Goal: Task Accomplishment & Management: Manage account settings

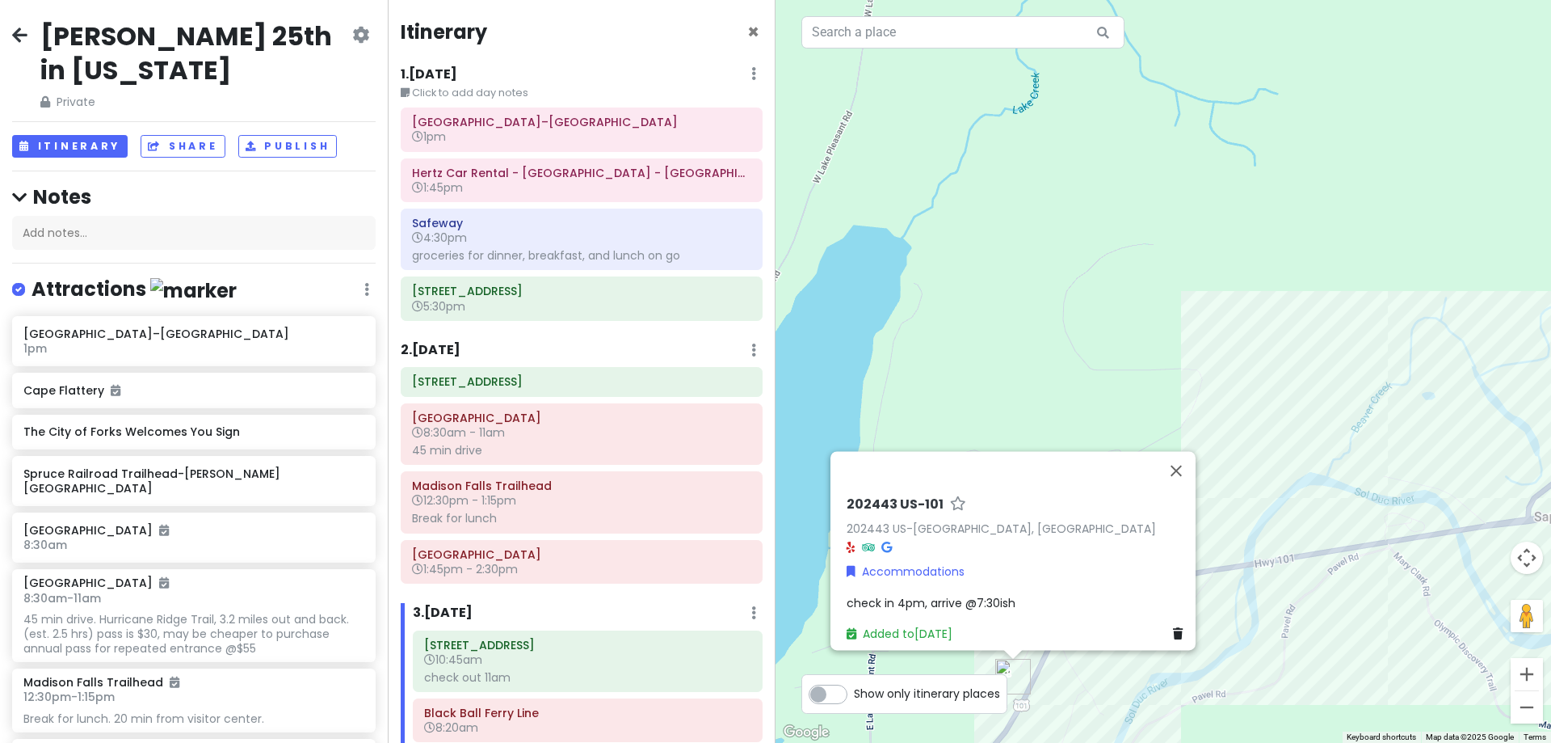
scroll to position [566, 0]
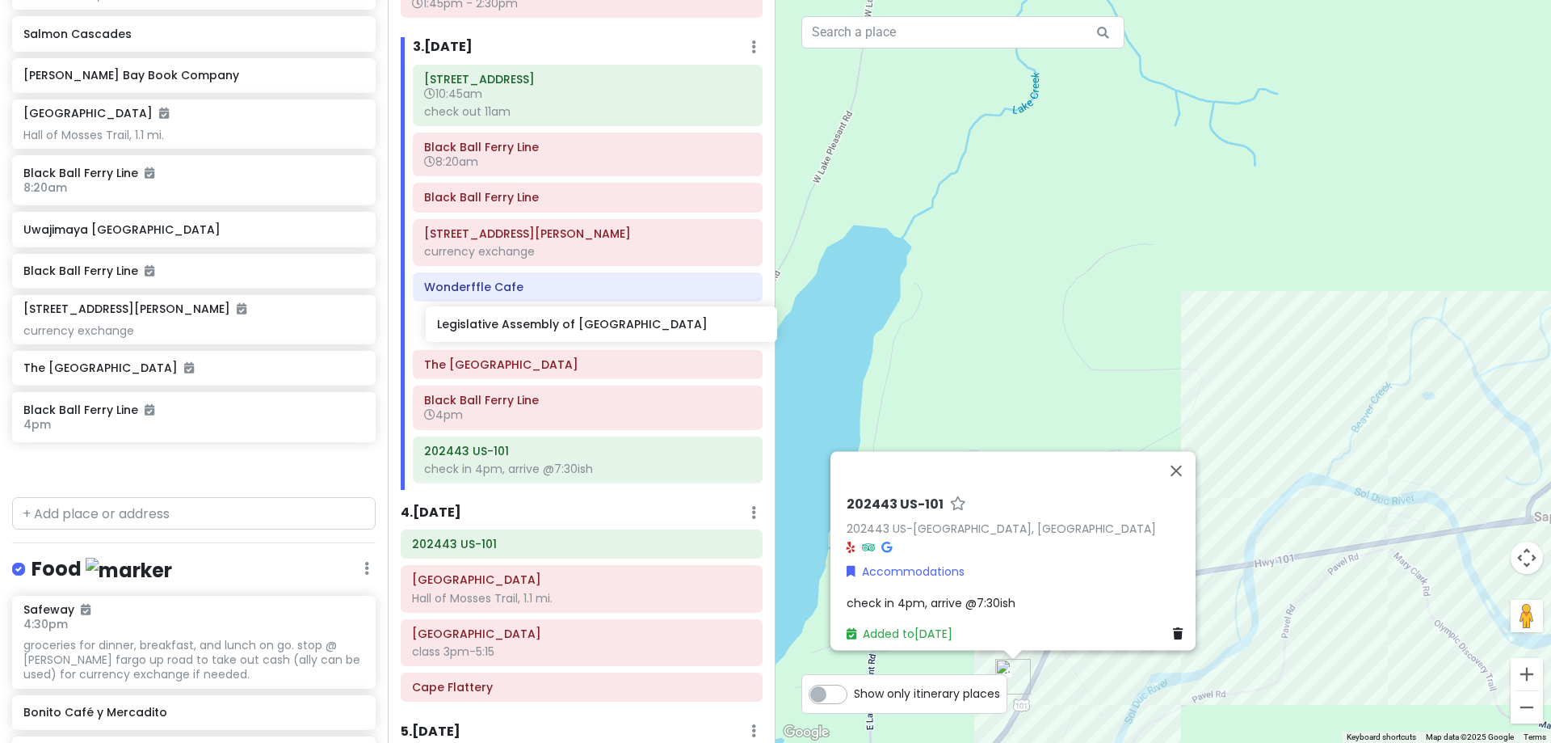
drag, startPoint x: 147, startPoint y: 280, endPoint x: 561, endPoint y: 334, distance: 417.2
click at [561, 334] on div "[PERSON_NAME] 25th in [US_STATE] Private Change Dates Make a Copy Delete Trip G…" at bounding box center [775, 371] width 1551 height 743
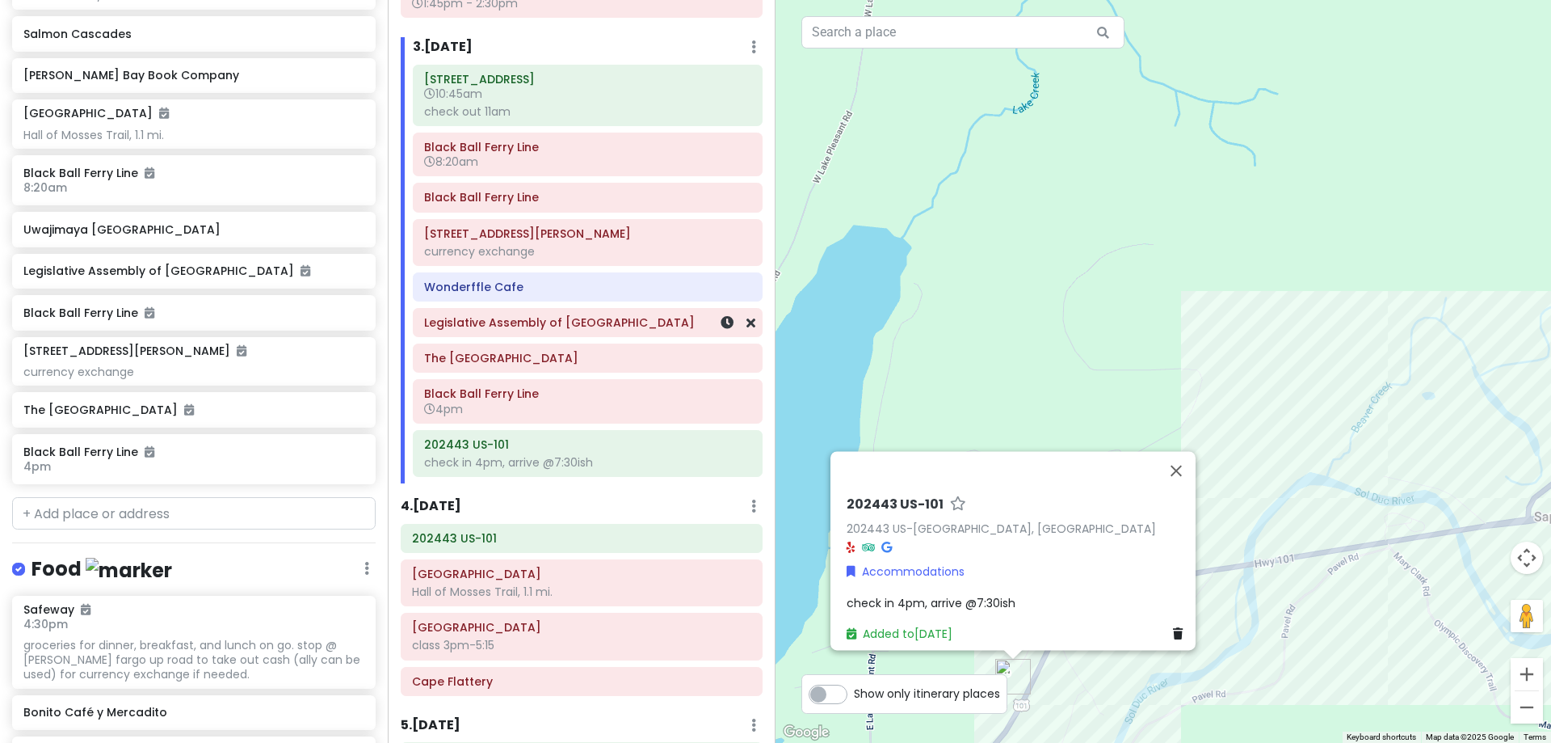
scroll to position [1029, 0]
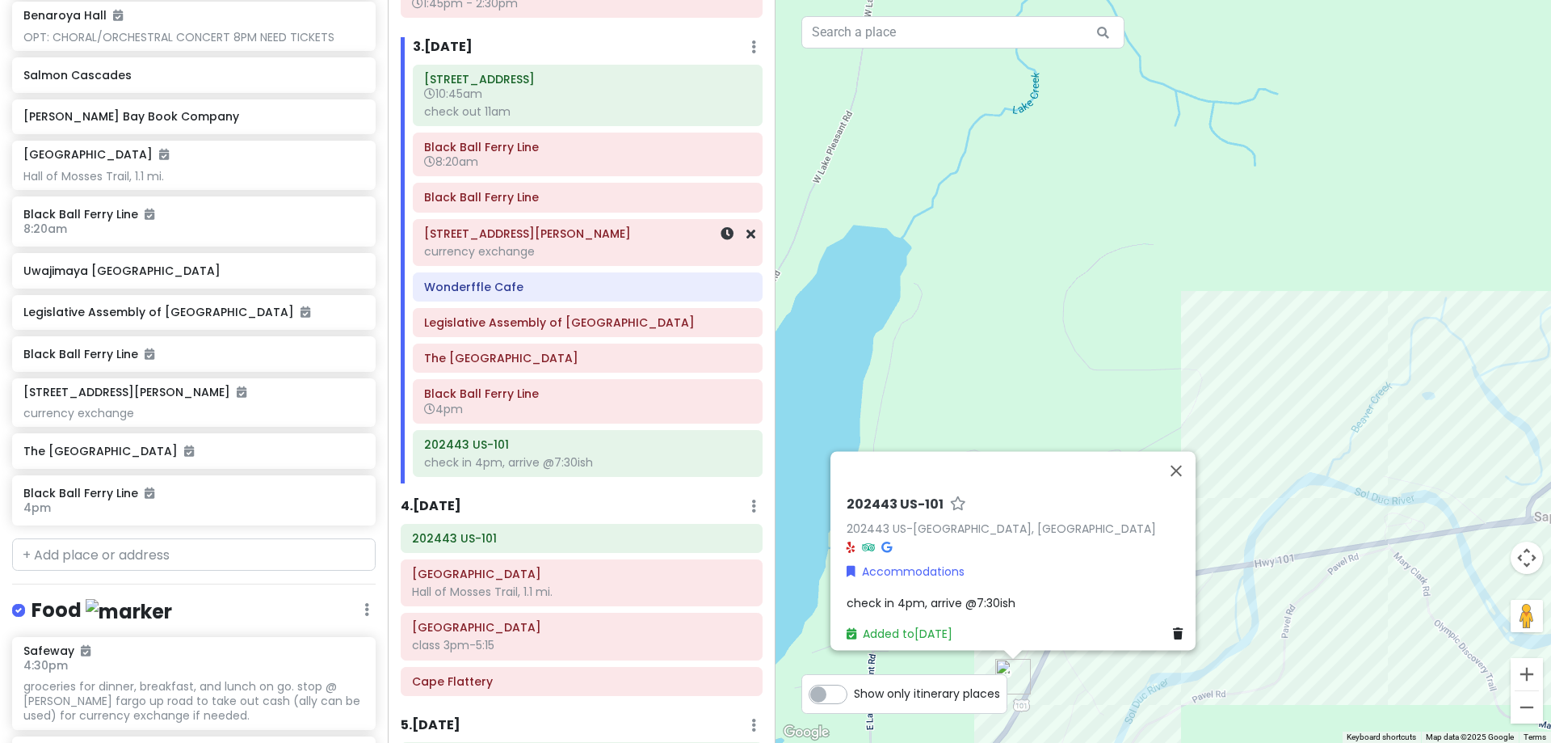
click at [512, 259] on div "currency exchange" at bounding box center [587, 251] width 327 height 15
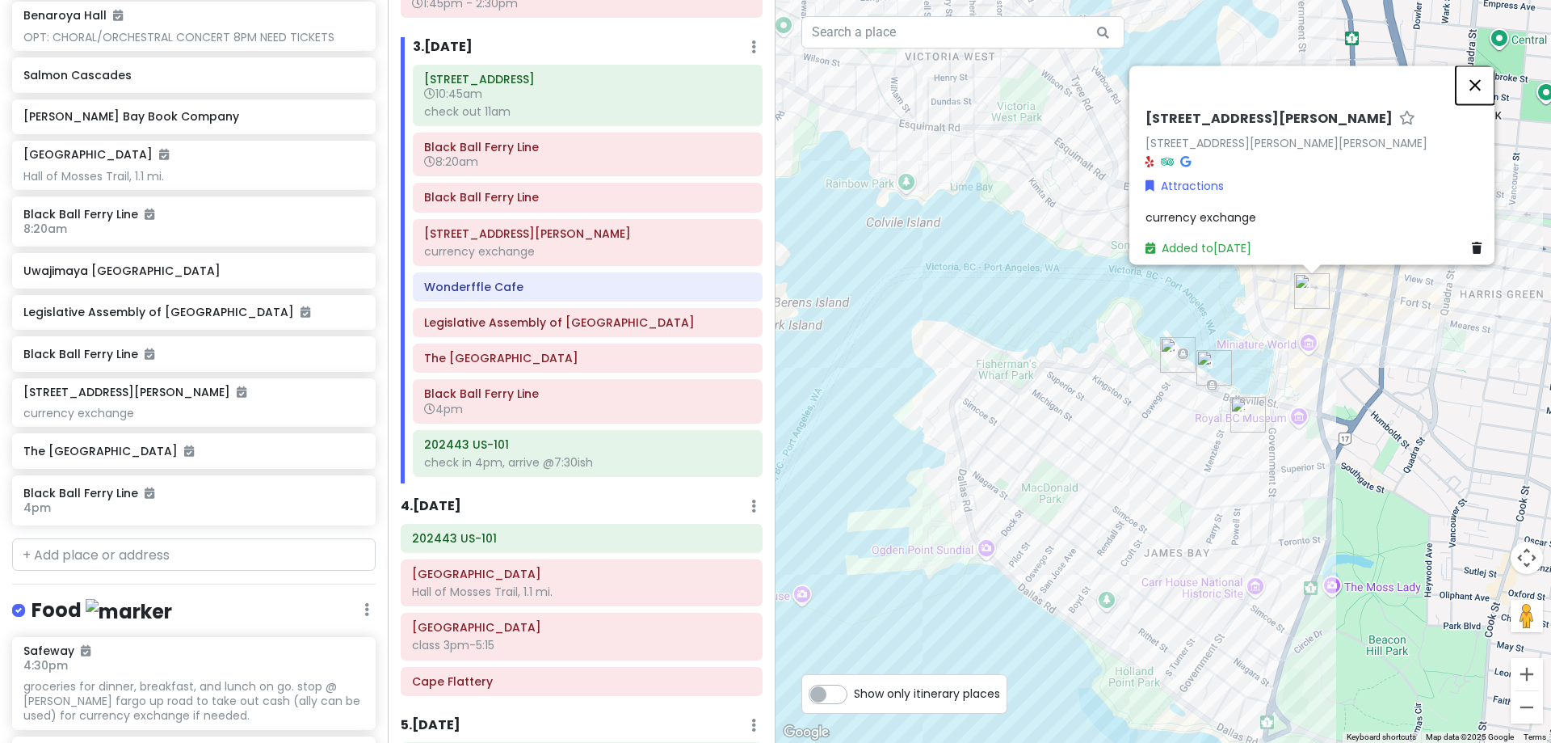
click at [1486, 76] on button "Close" at bounding box center [1475, 84] width 39 height 39
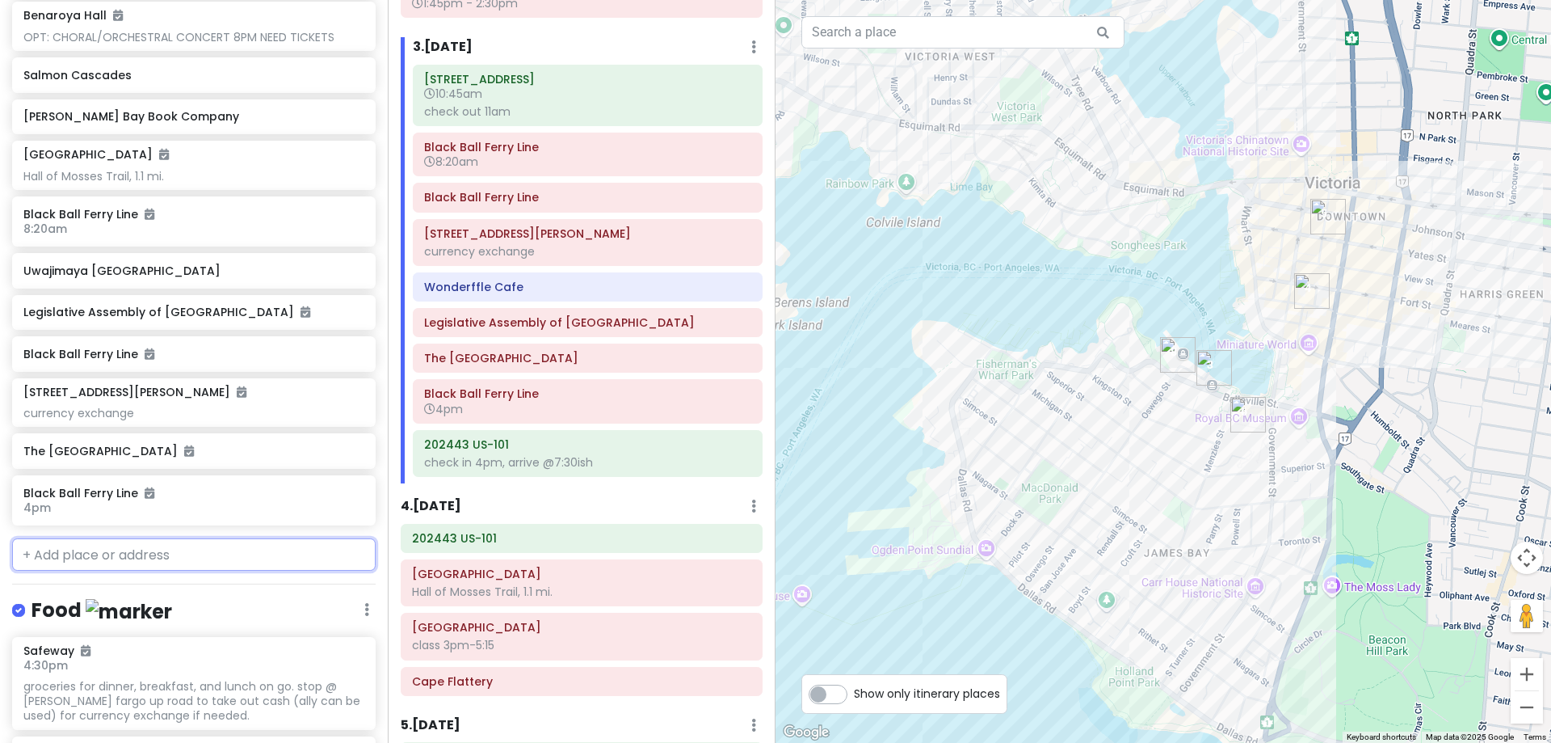
click at [318, 556] on input "text" at bounding box center [194, 554] width 364 height 32
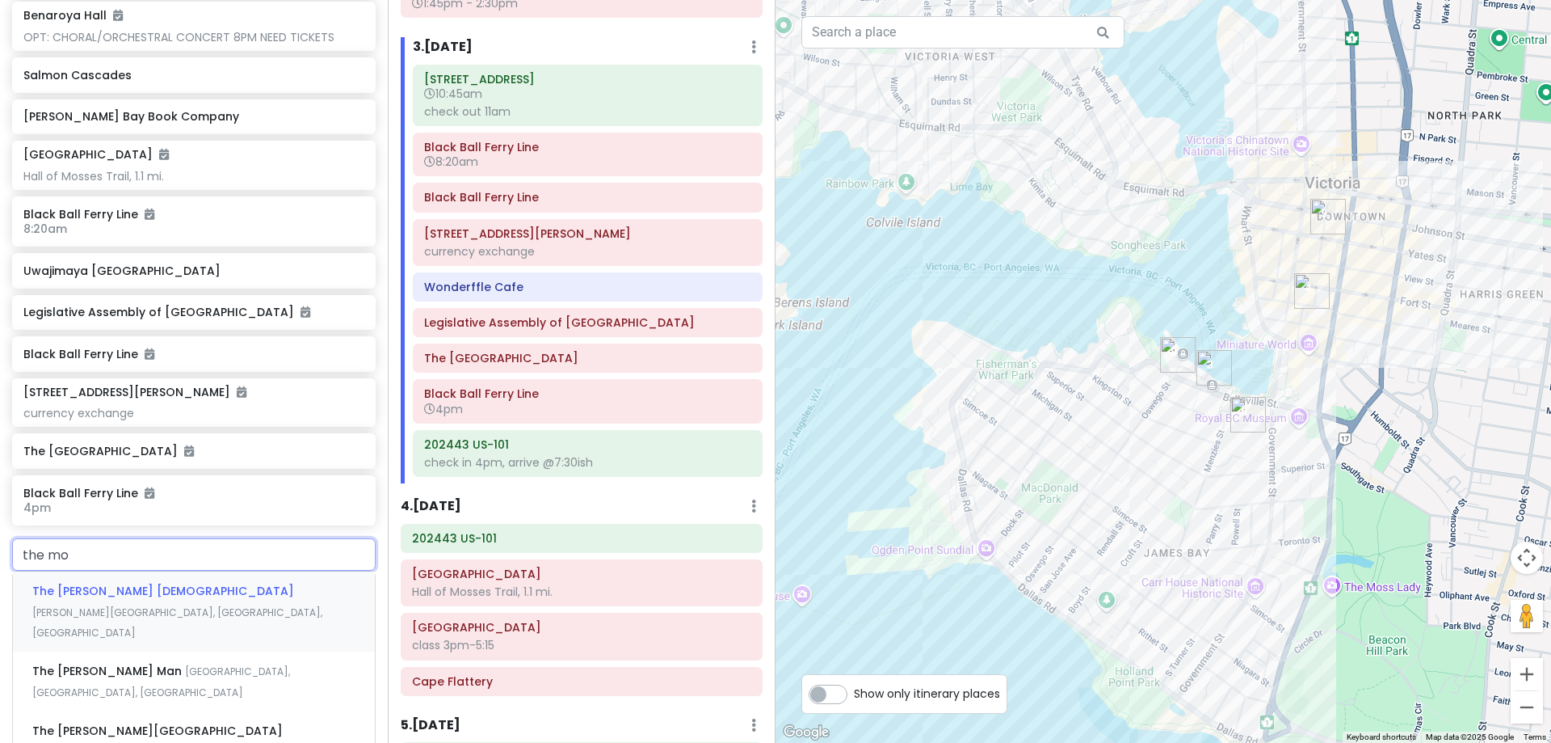
type input "the mos"
click at [224, 581] on div "The [PERSON_NAME][GEOGRAPHIC_DATA][DEMOGRAPHIC_DATA][PERSON_NAME], [GEOGRAPHIC_…" at bounding box center [194, 611] width 362 height 80
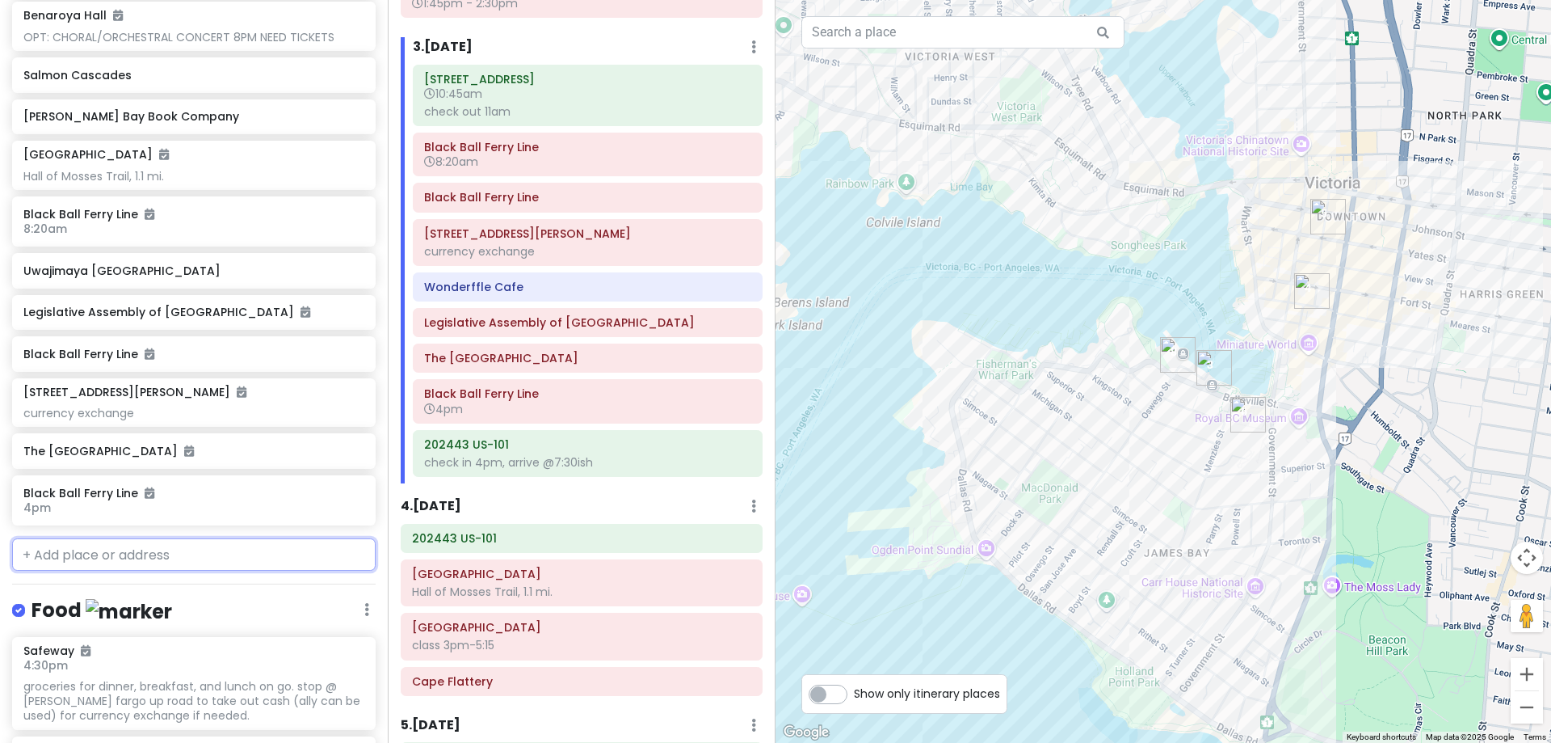
scroll to position [1070, 0]
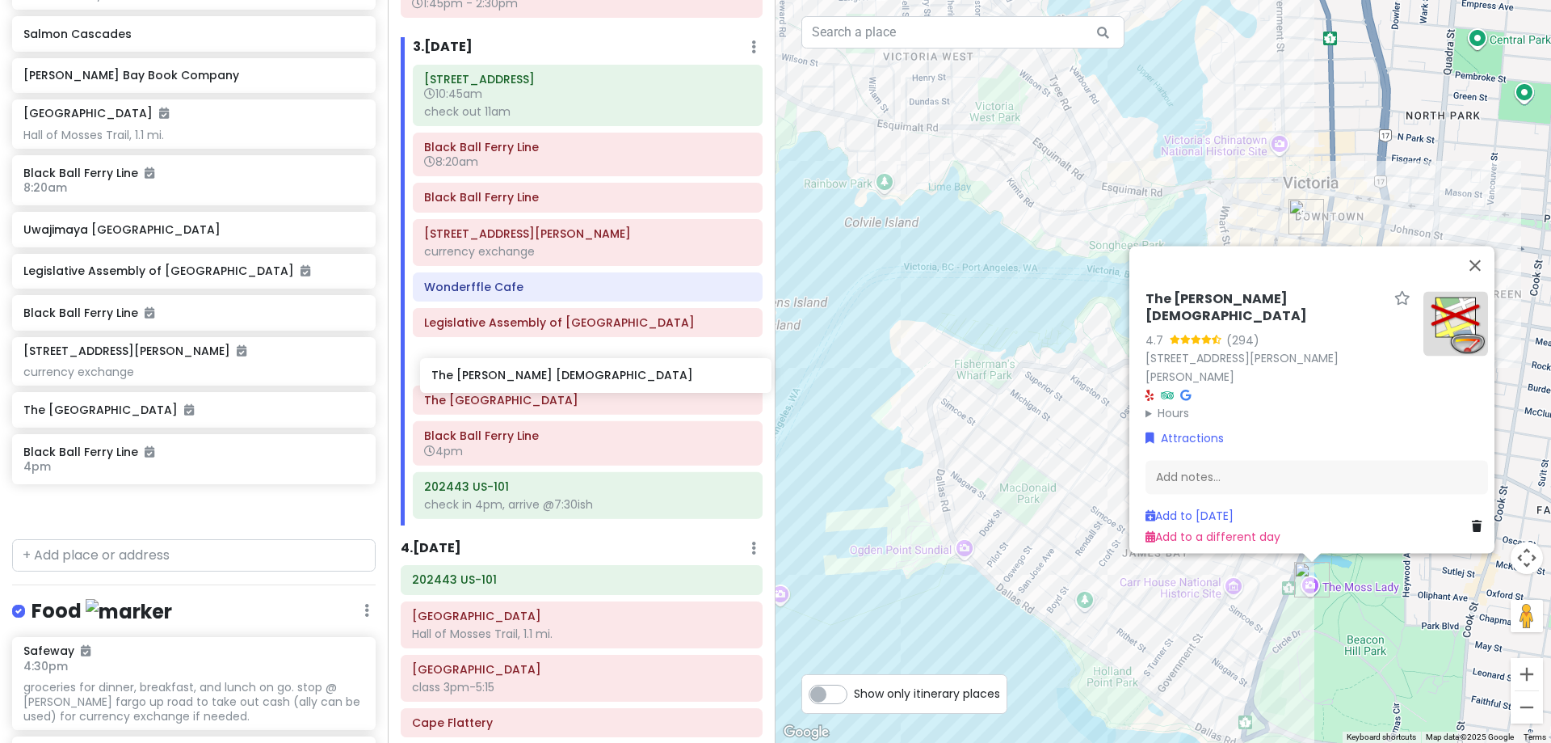
drag, startPoint x: 158, startPoint y: 511, endPoint x: 566, endPoint y: 380, distance: 428.8
click at [566, 380] on div "[PERSON_NAME] 25th in [US_STATE] Private Change Dates Make a Copy Delete Trip G…" at bounding box center [775, 371] width 1551 height 743
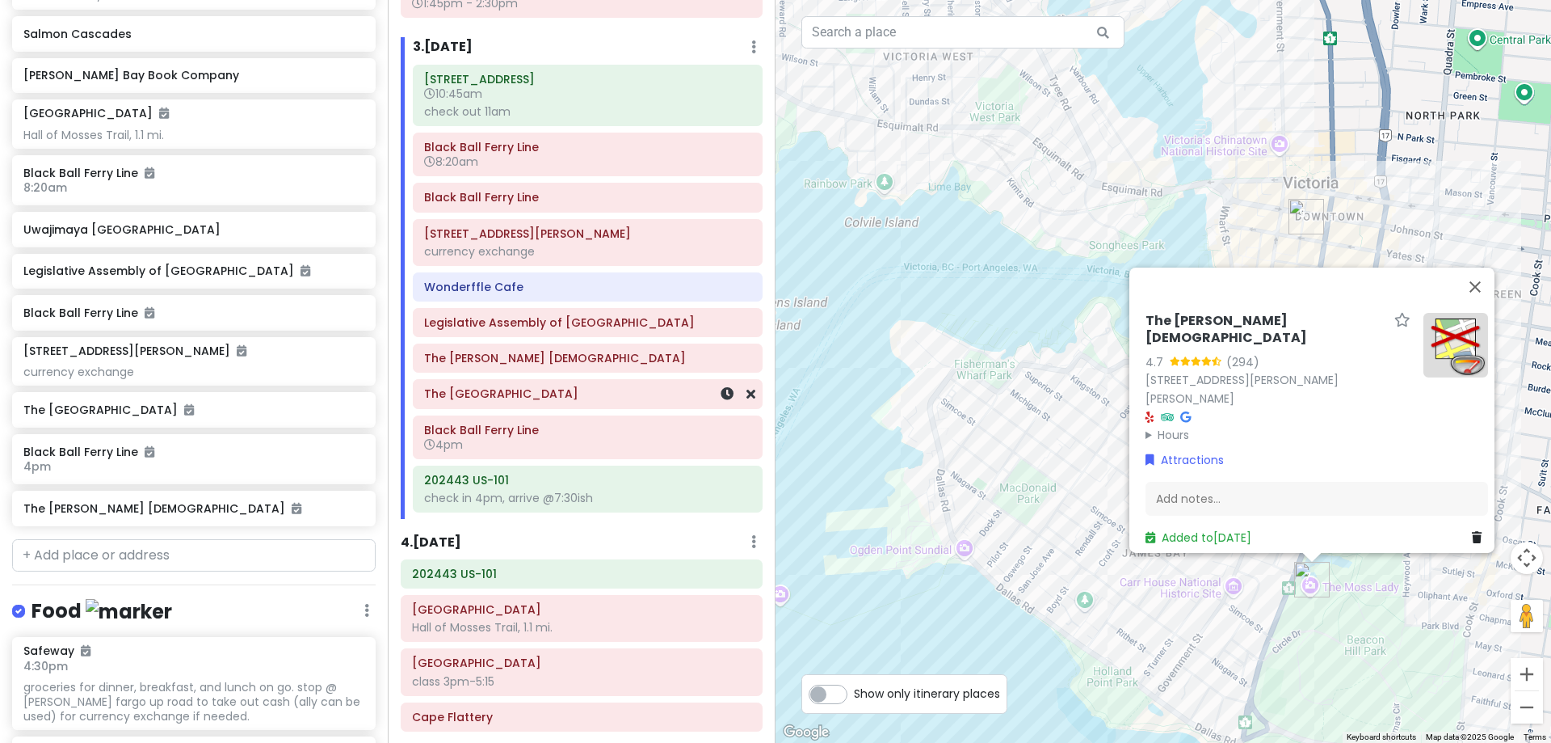
scroll to position [1028, 0]
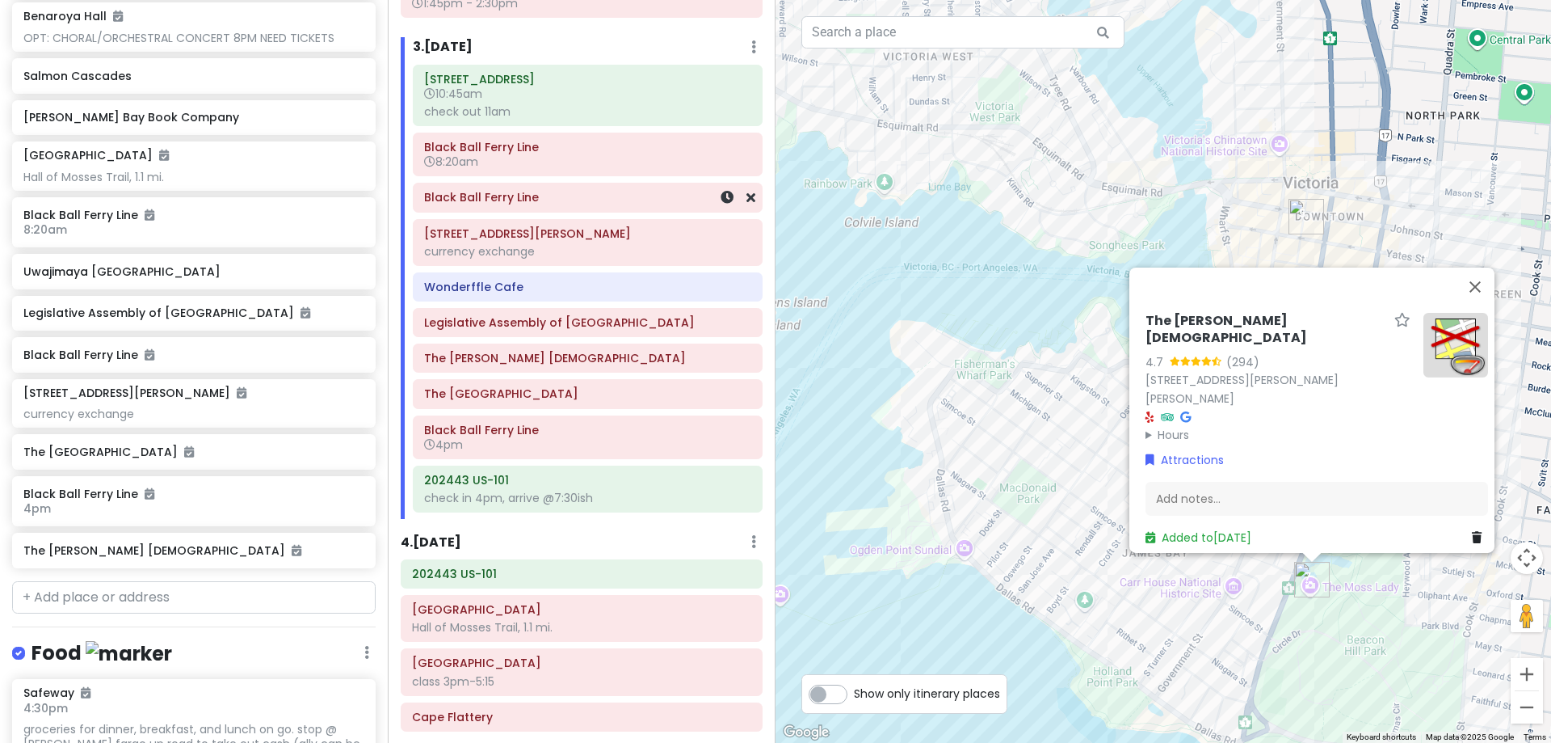
click at [537, 193] on h6 "Black Ball Ferry Line" at bounding box center [587, 197] width 327 height 15
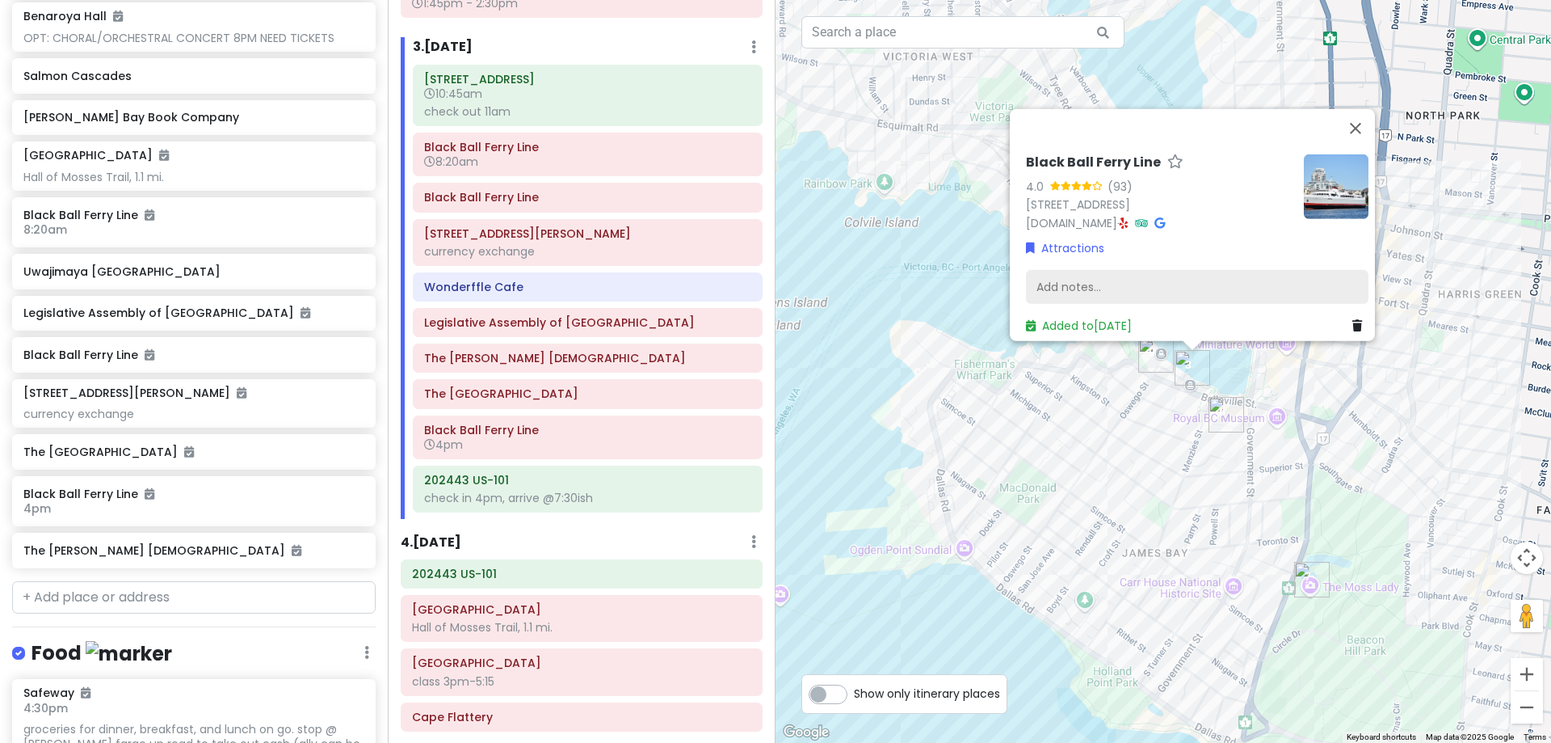
click at [1130, 280] on div "Add notes..." at bounding box center [1197, 287] width 343 height 34
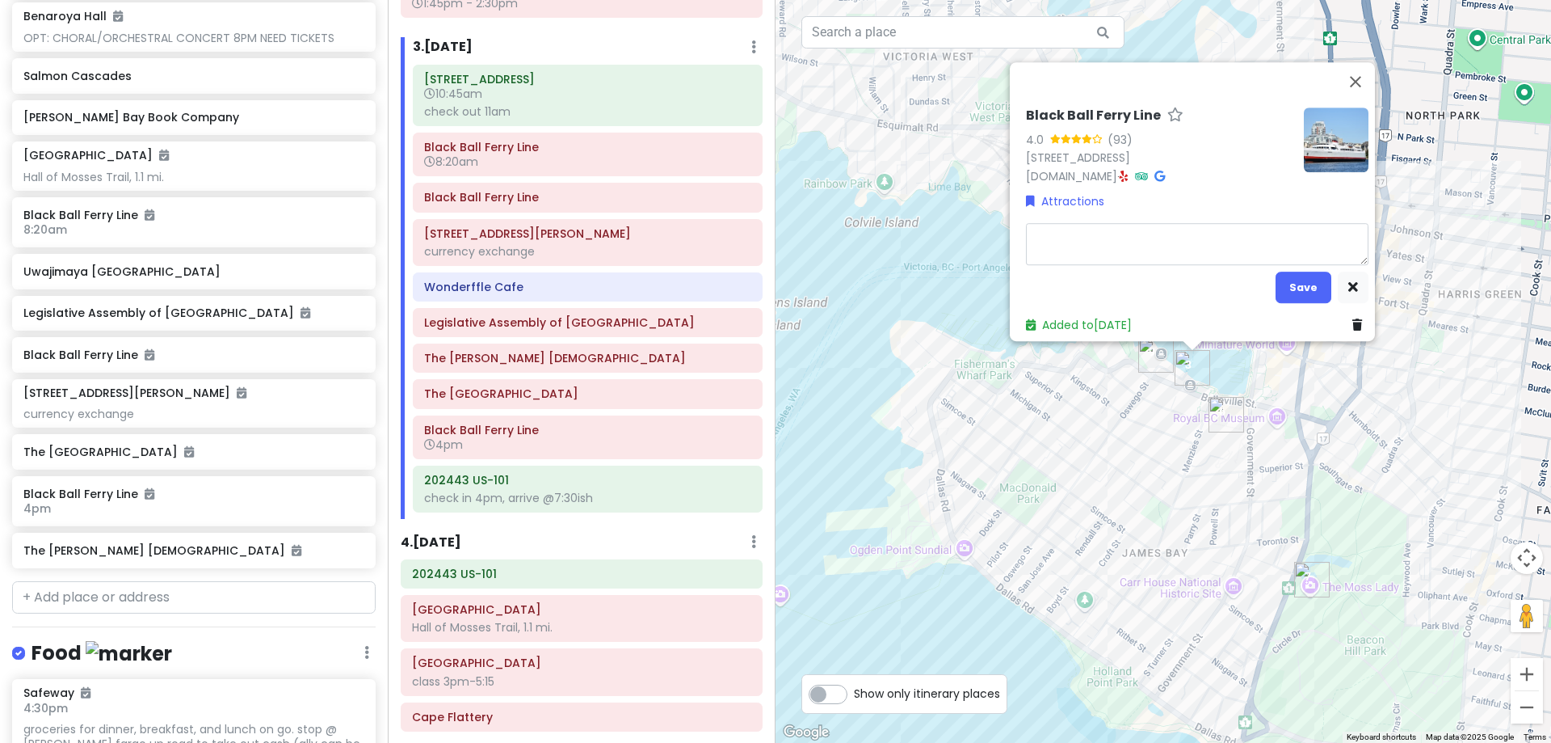
type textarea "x"
type textarea "1"
type textarea "x"
type textarea "10"
type textarea "x"
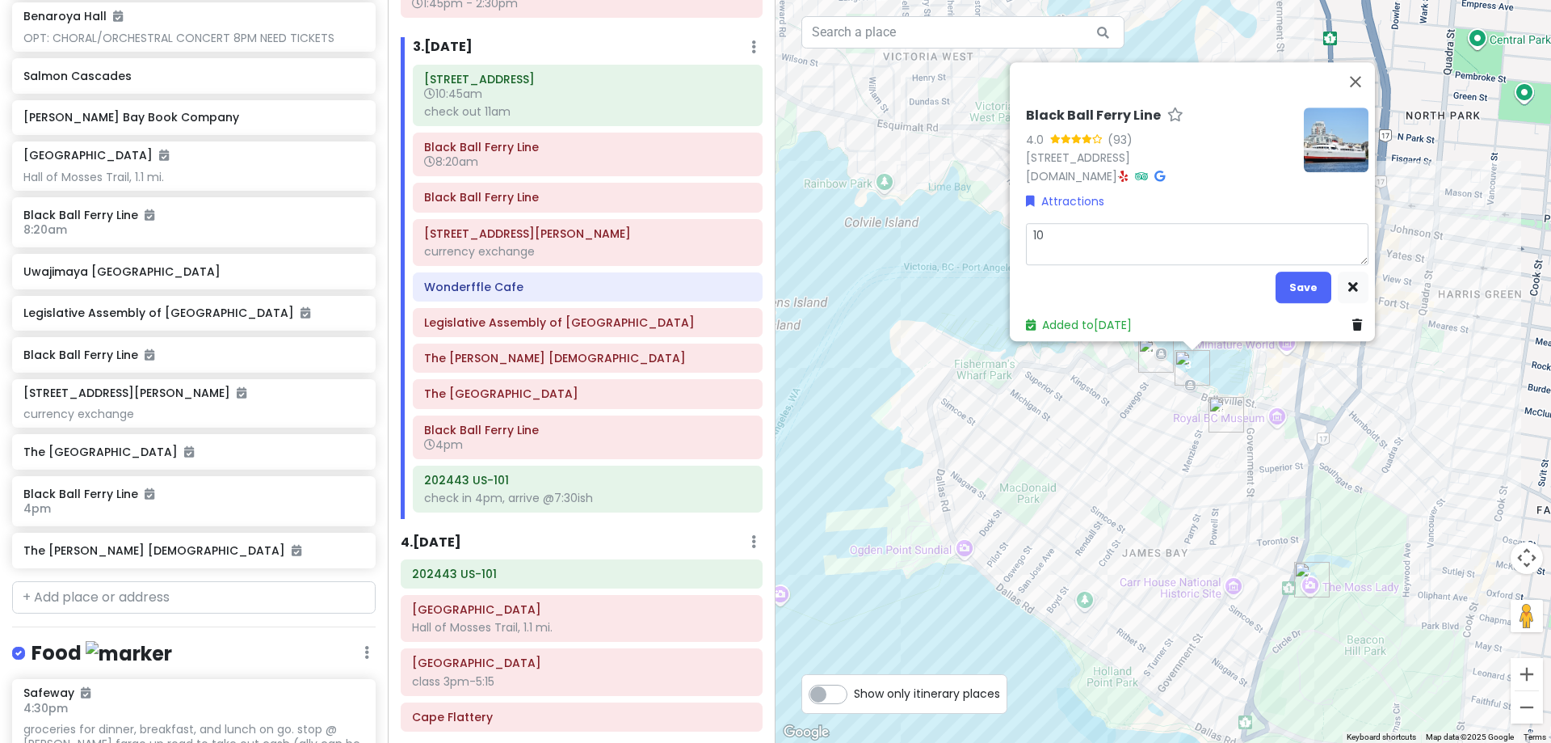
type textarea "10a"
type textarea "x"
type textarea "10am"
click at [1289, 282] on button "Save" at bounding box center [1304, 287] width 56 height 32
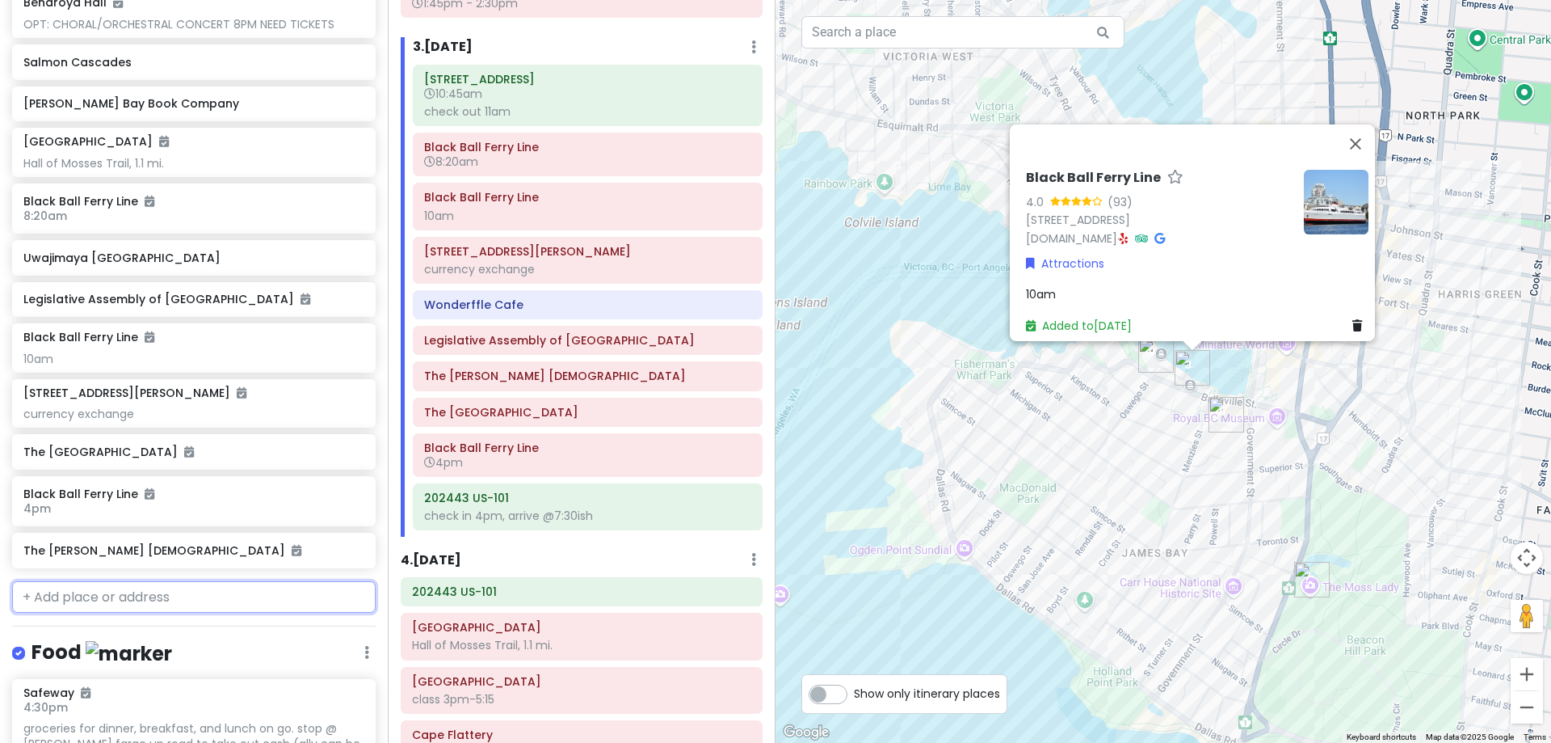
click at [209, 598] on input "text" at bounding box center [194, 597] width 364 height 32
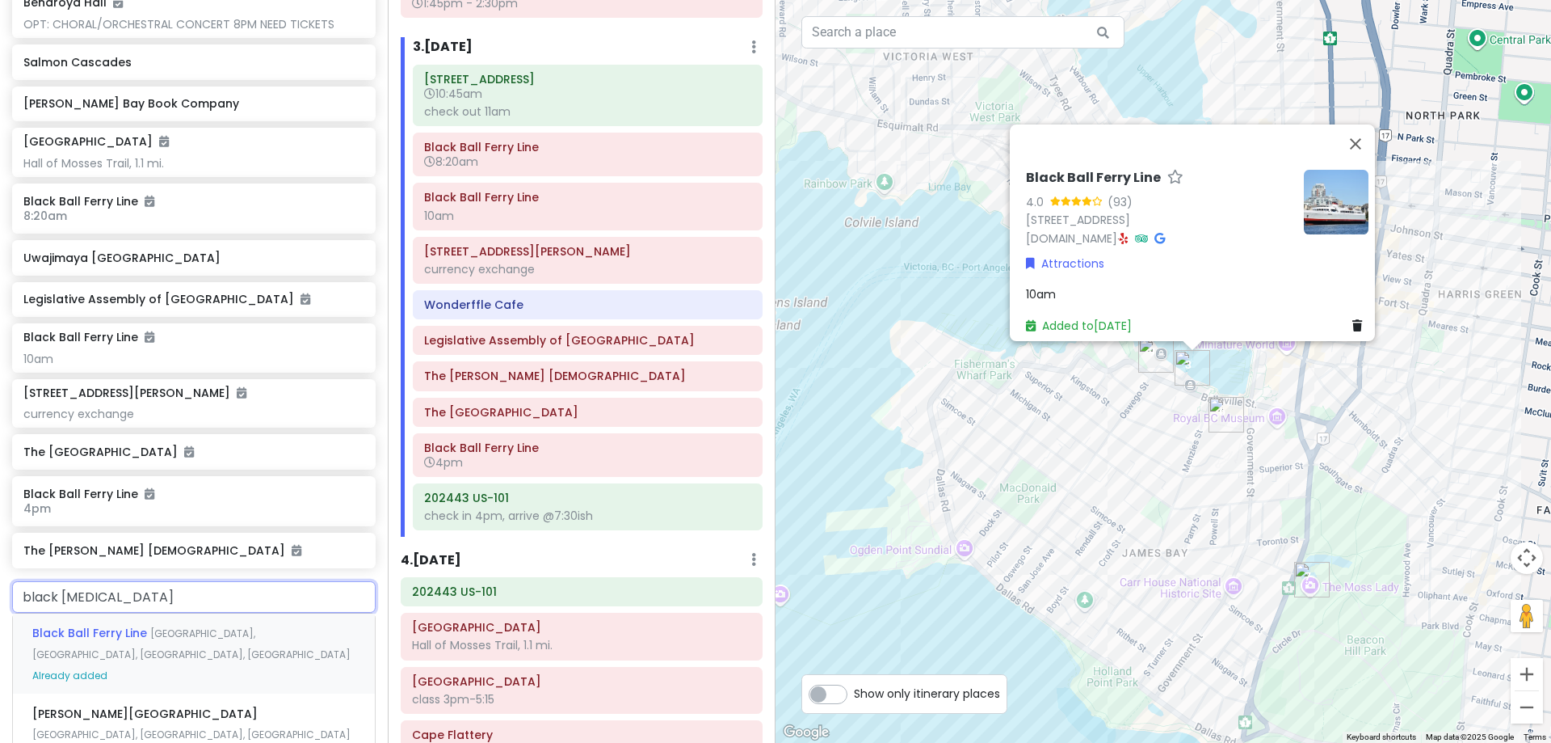
type input "black ball"
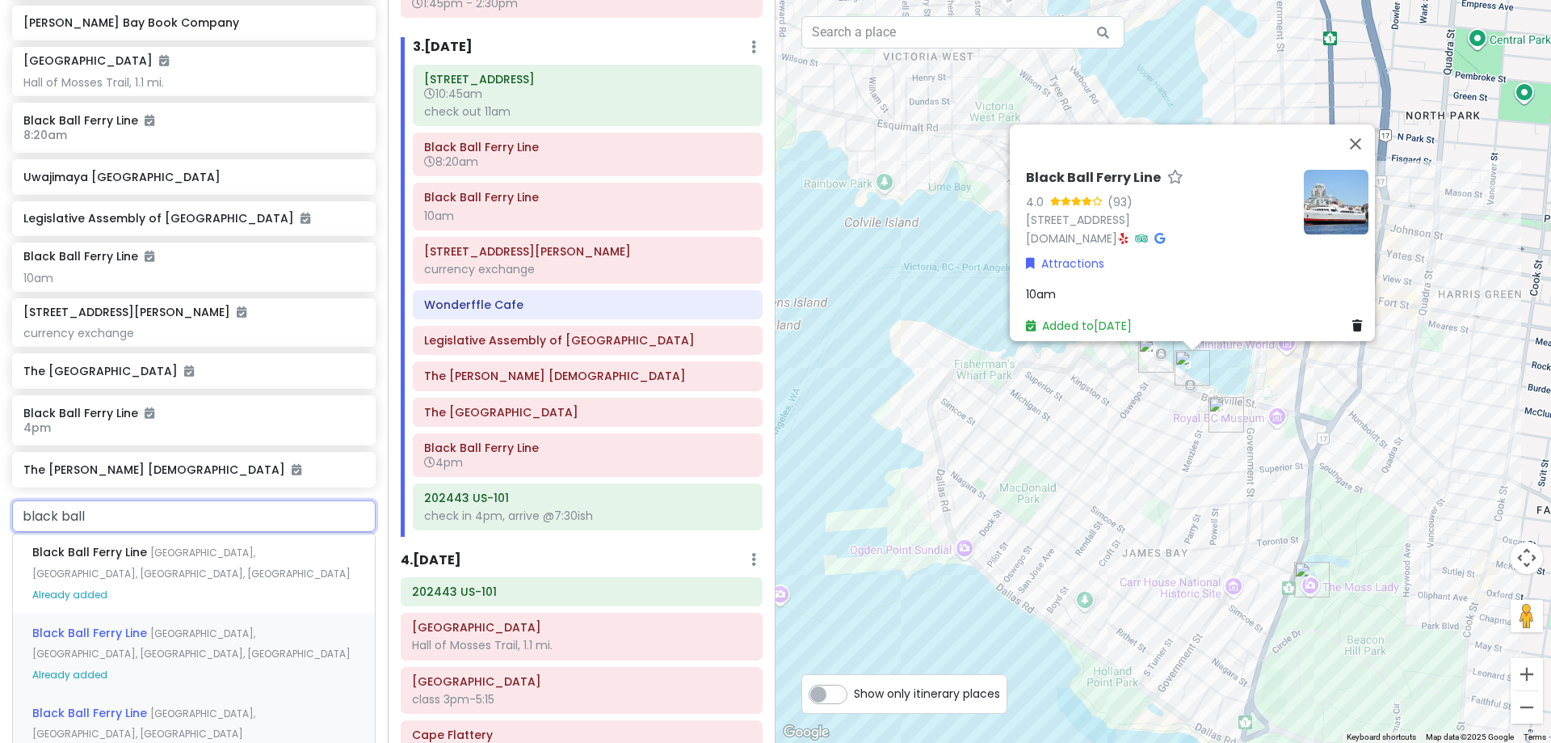
scroll to position [1203, 0]
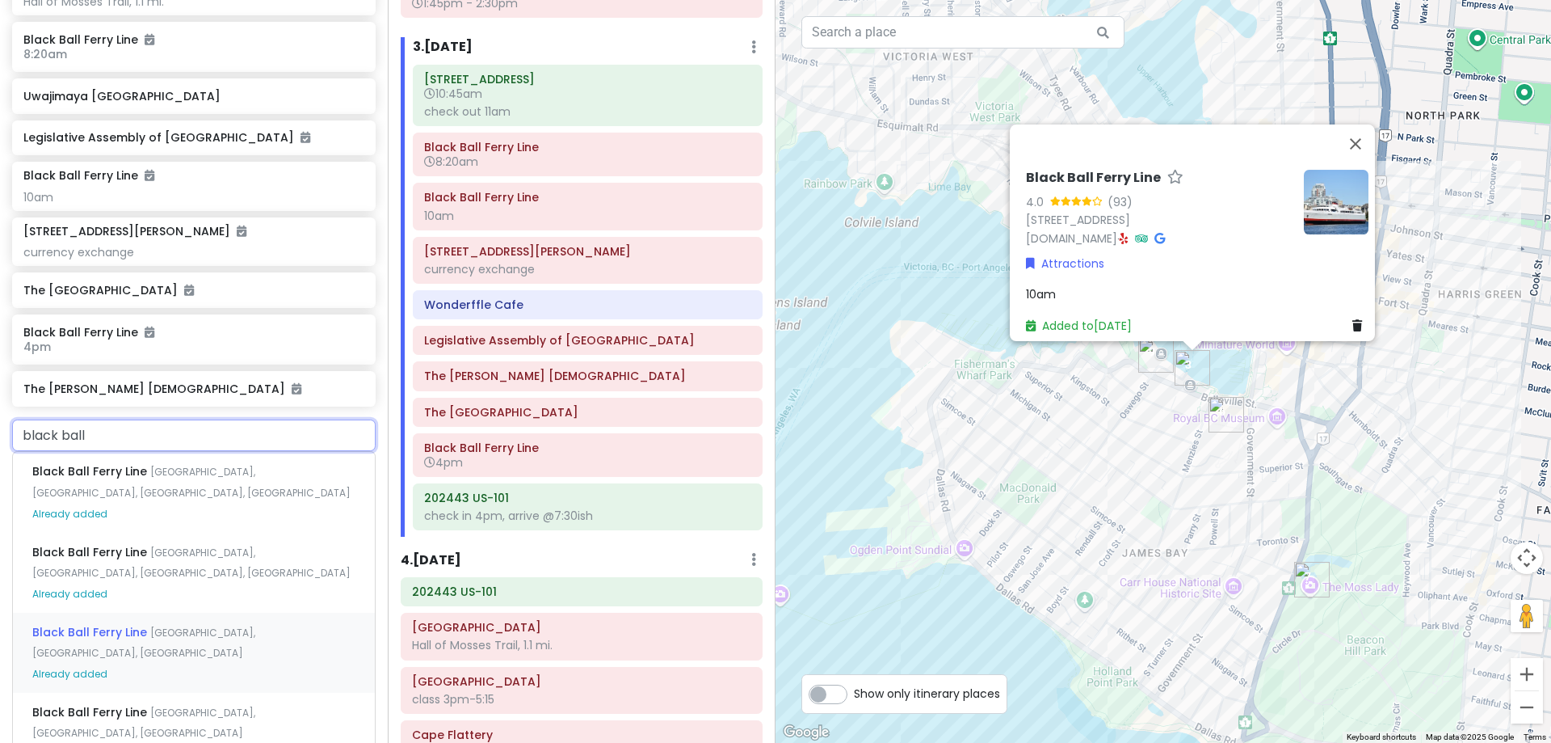
click at [212, 618] on div "Black Ball Ferry Line [GEOGRAPHIC_DATA], [GEOGRAPHIC_DATA], [GEOGRAPHIC_DATA], …" at bounding box center [194, 652] width 362 height 80
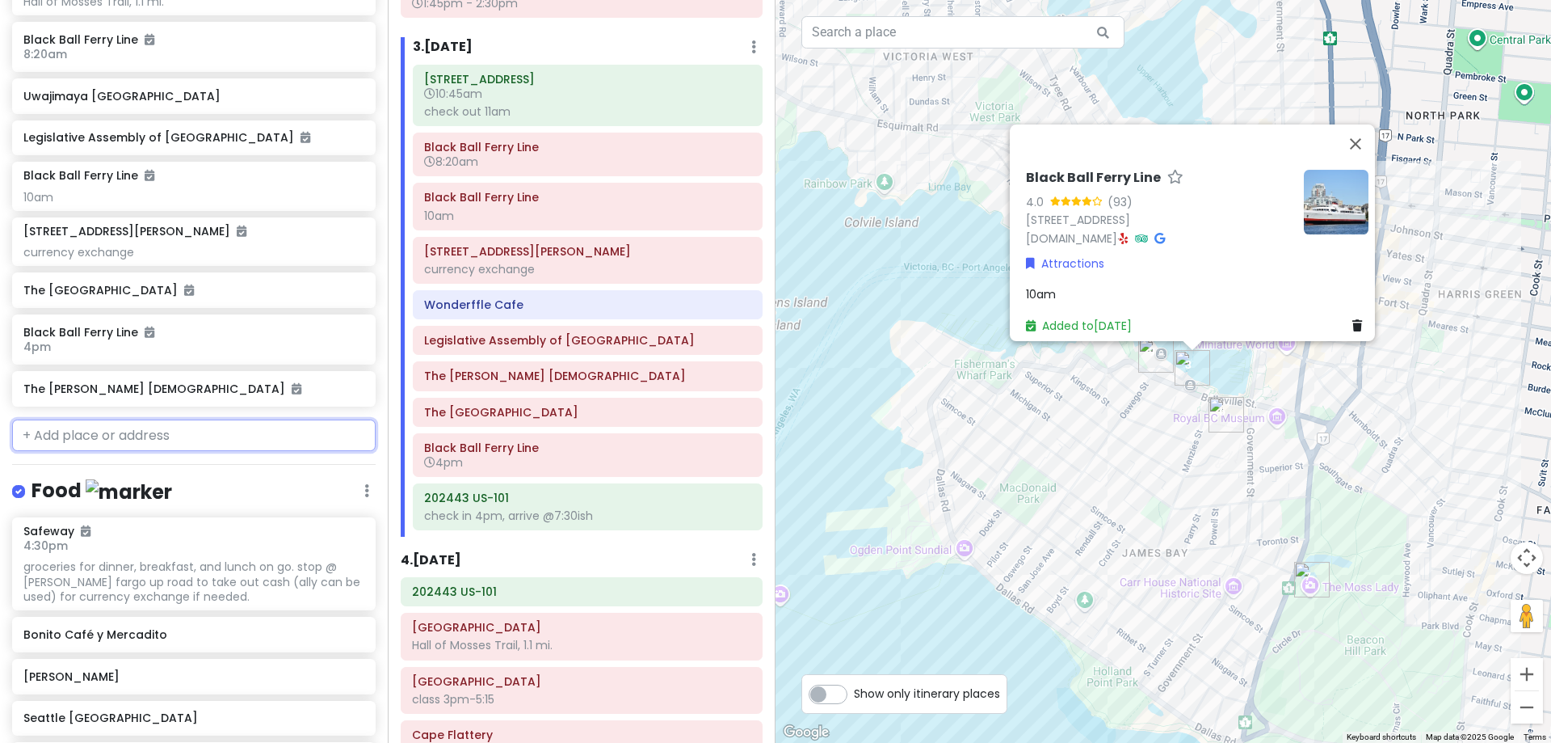
scroll to position [1245, 0]
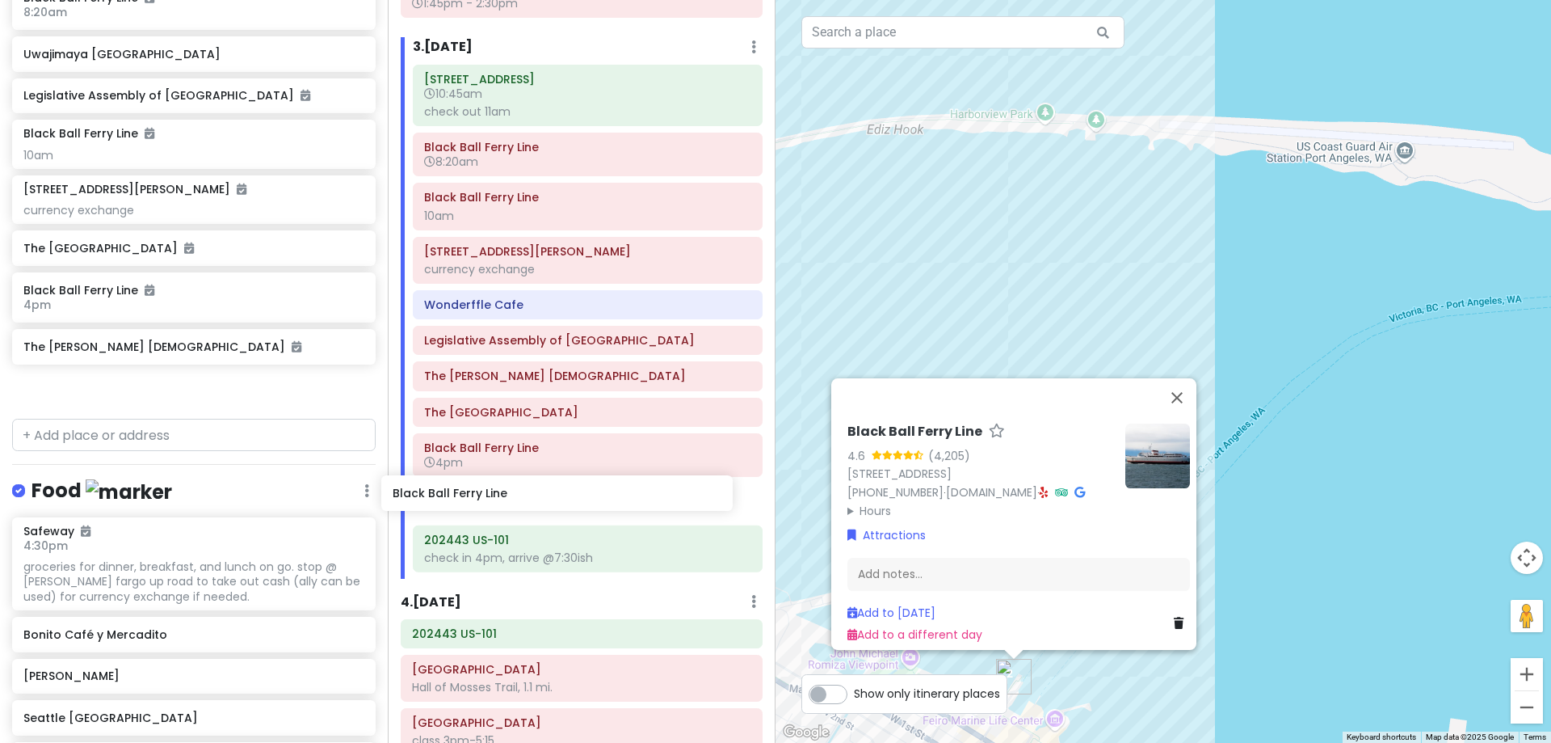
drag, startPoint x: 179, startPoint y: 391, endPoint x: 549, endPoint y: 497, distance: 384.9
click at [549, 497] on div "[PERSON_NAME] 25th in [US_STATE] Private Change Dates Make a Copy Delete Trip G…" at bounding box center [775, 371] width 1551 height 743
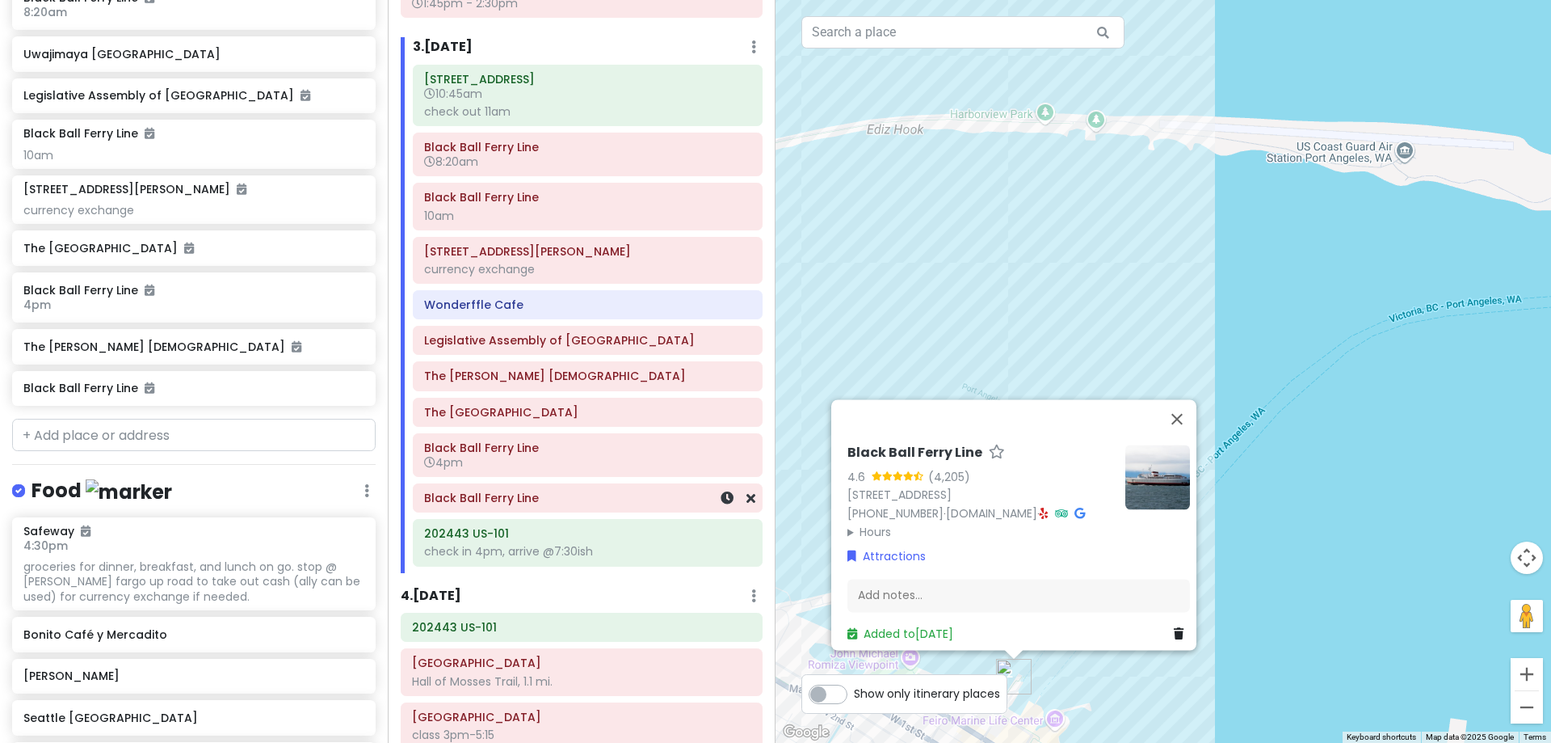
scroll to position [1204, 0]
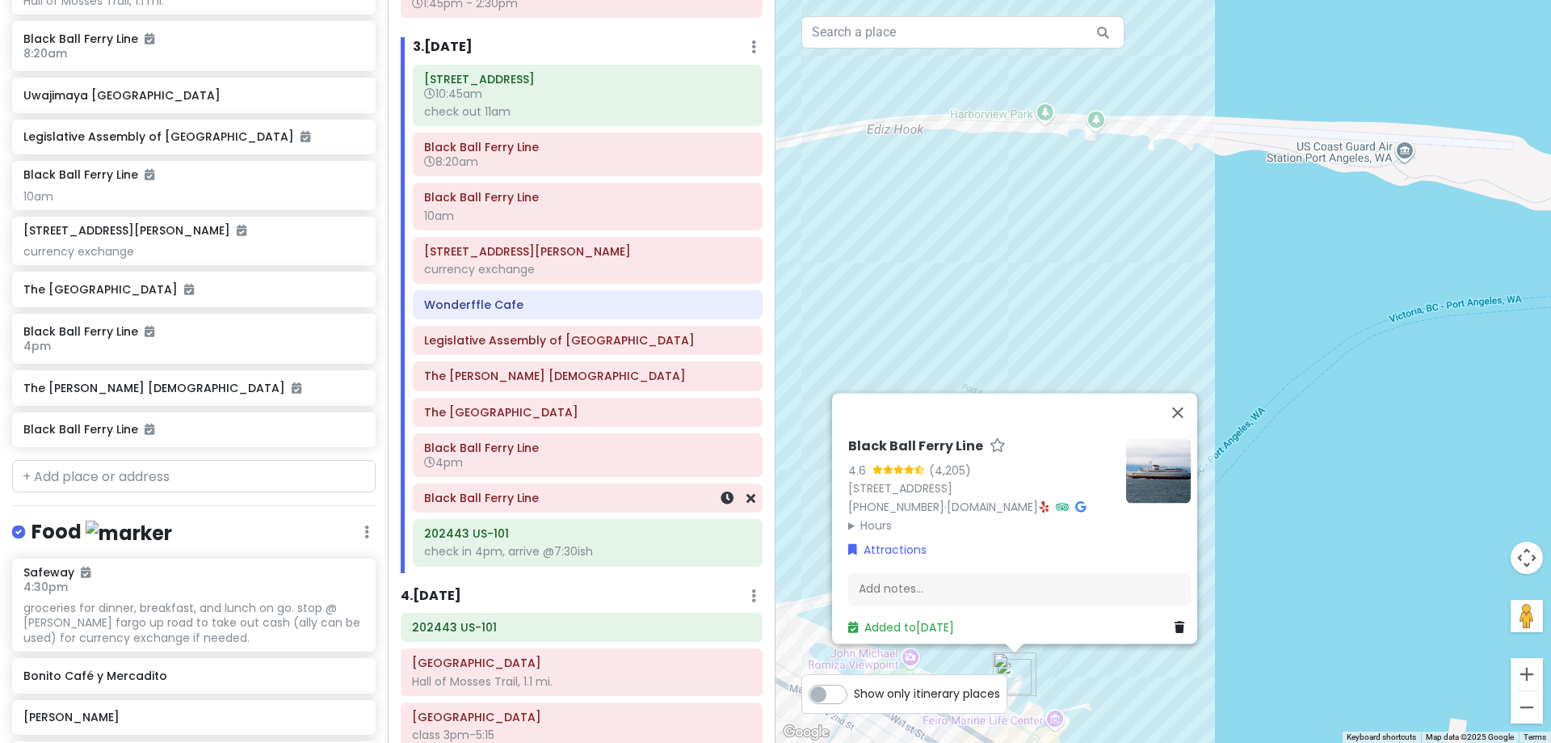
click at [610, 502] on h6 "Black Ball Ferry Line" at bounding box center [587, 497] width 327 height 15
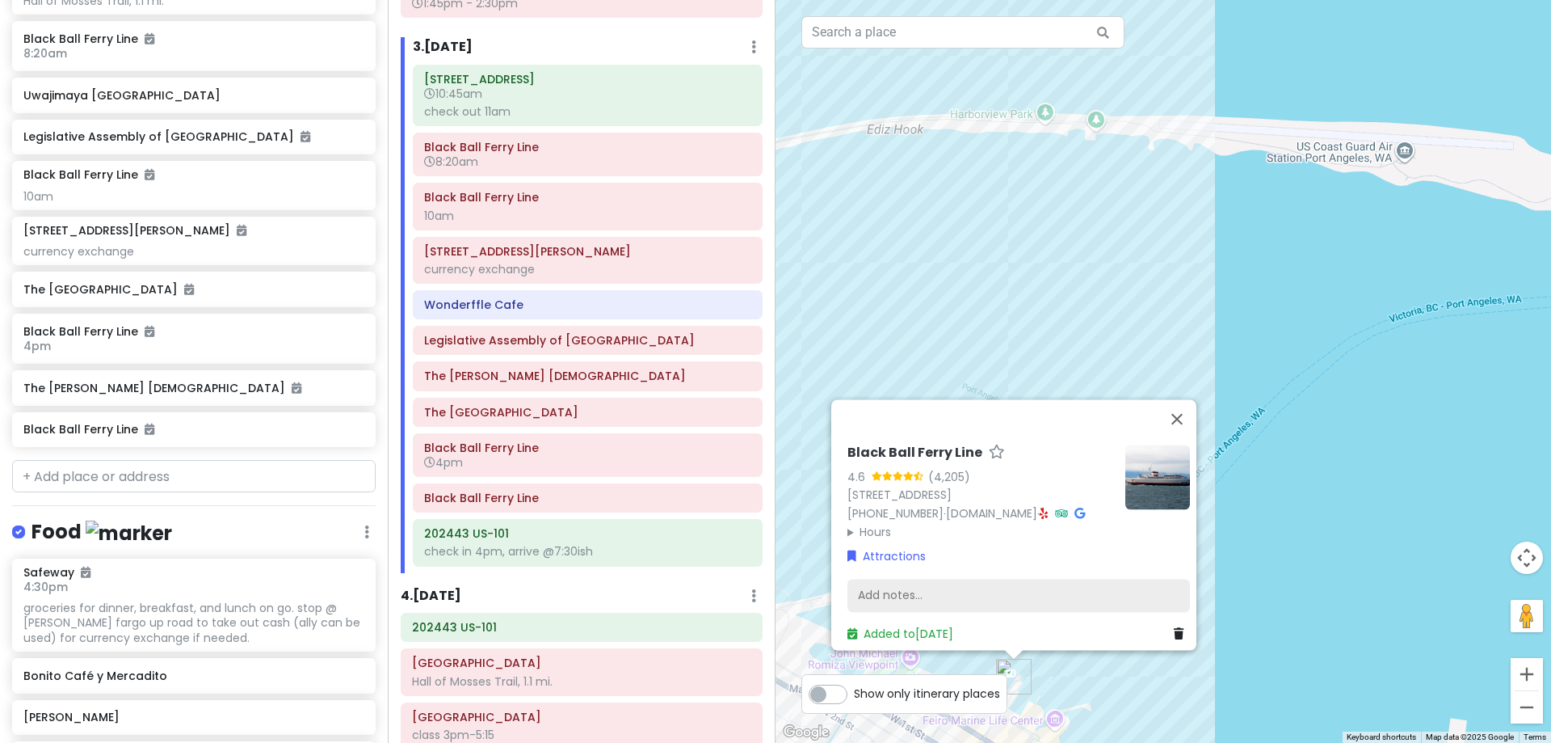
click at [1013, 579] on div "Add notes..." at bounding box center [1019, 596] width 343 height 34
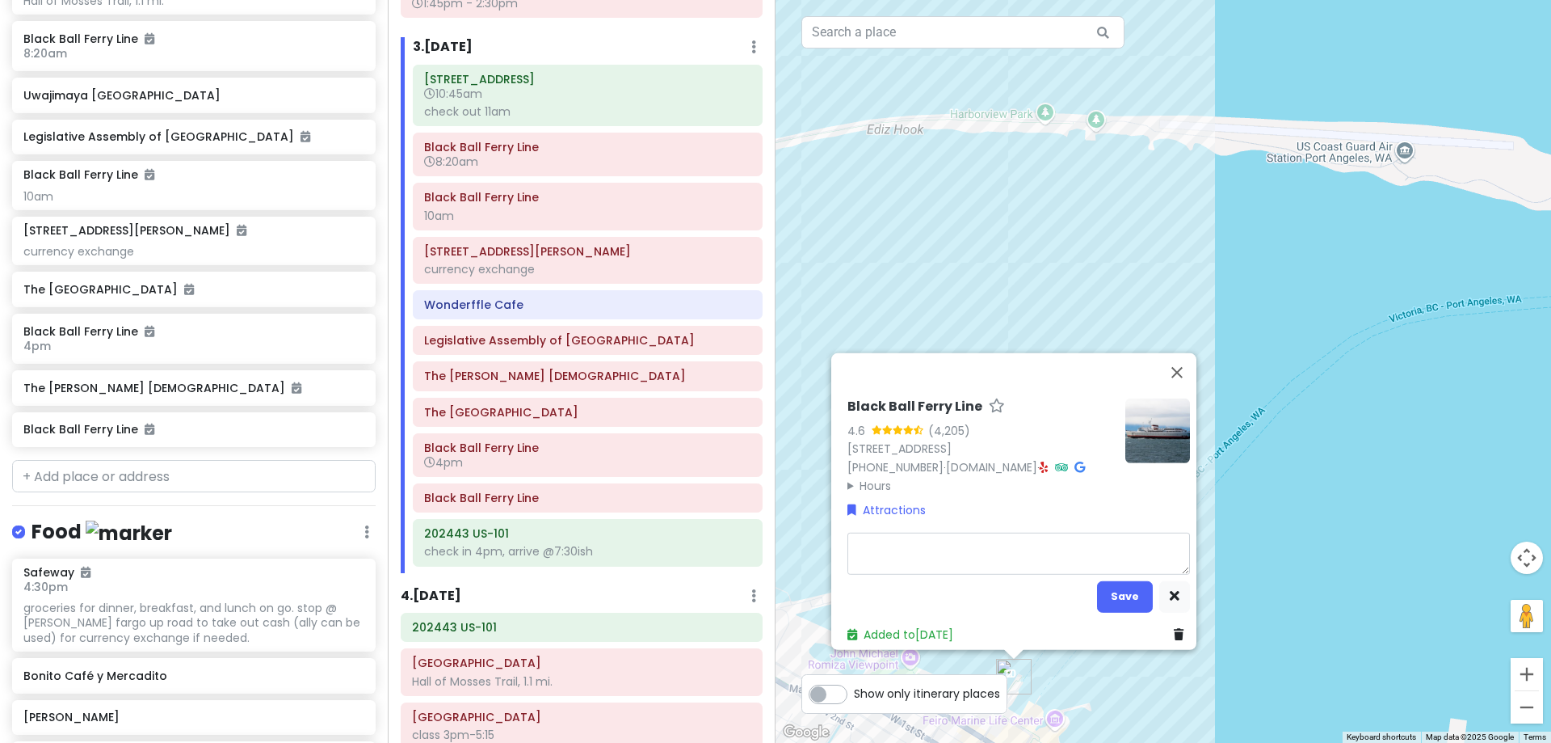
type textarea "x"
type textarea "5"
type textarea "x"
type textarea "5:"
type textarea "x"
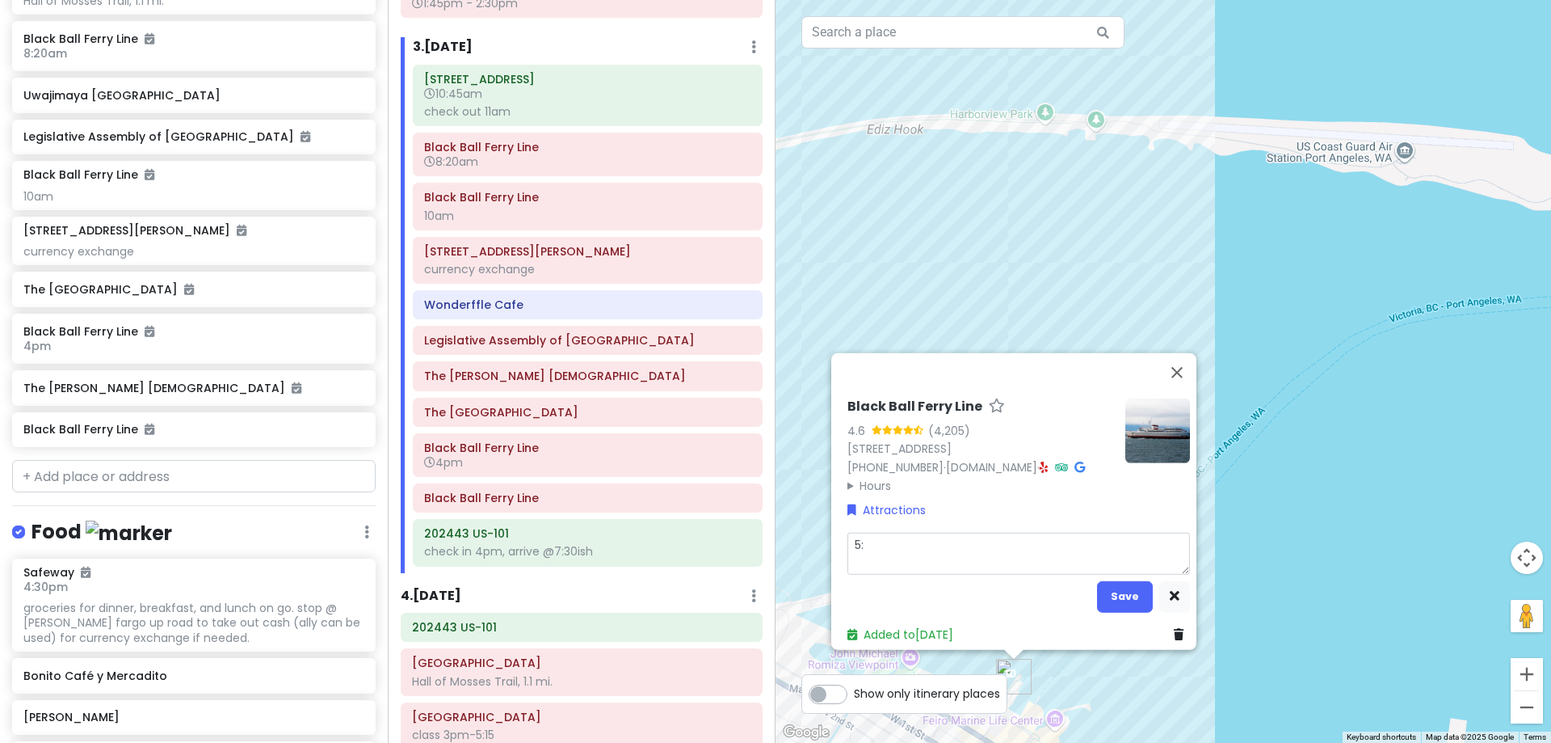
type textarea "5:3"
type textarea "x"
type textarea "5:30"
type textarea "x"
type textarea "5:30p"
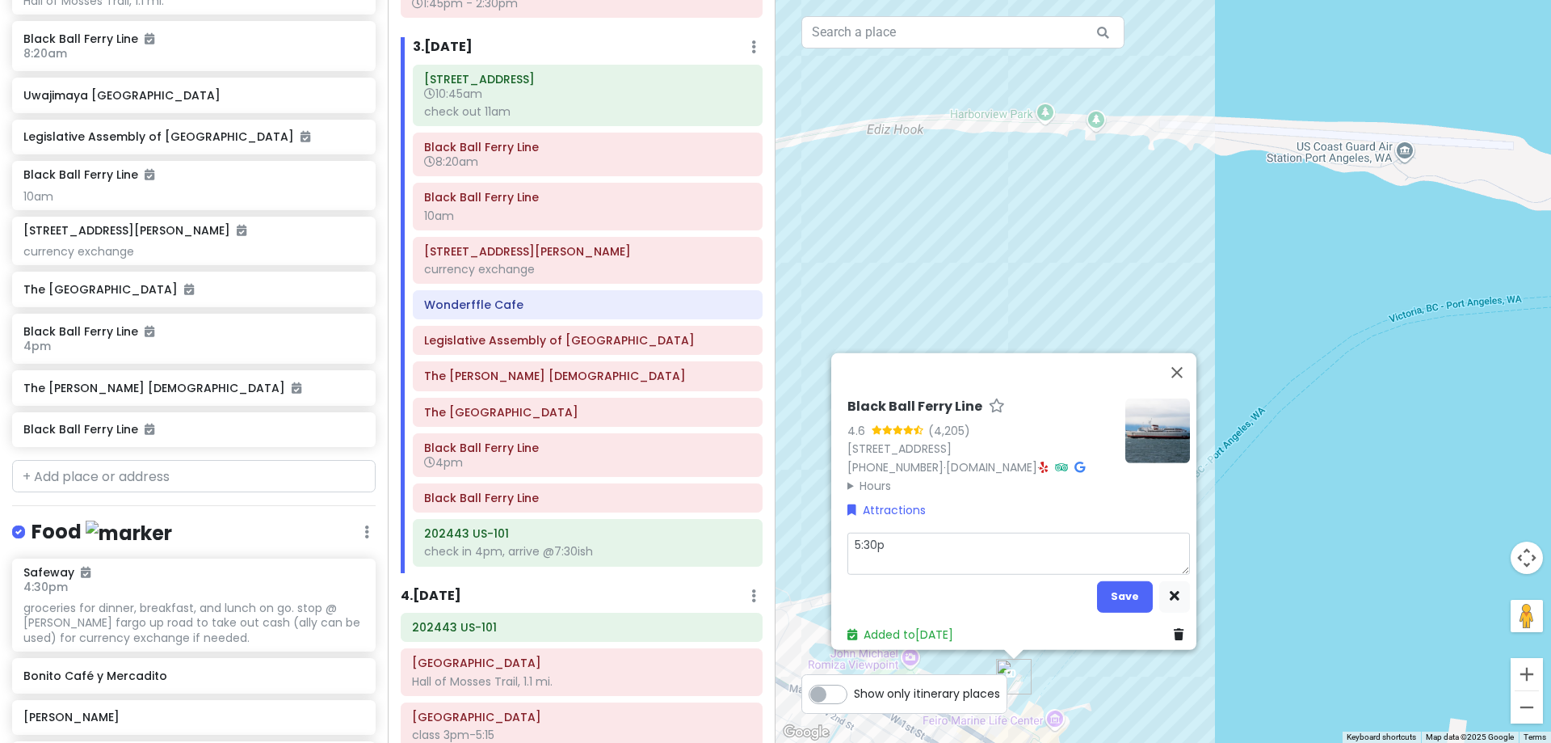
type textarea "x"
type textarea "5:30pm"
click at [1106, 591] on button "Save" at bounding box center [1125, 596] width 56 height 32
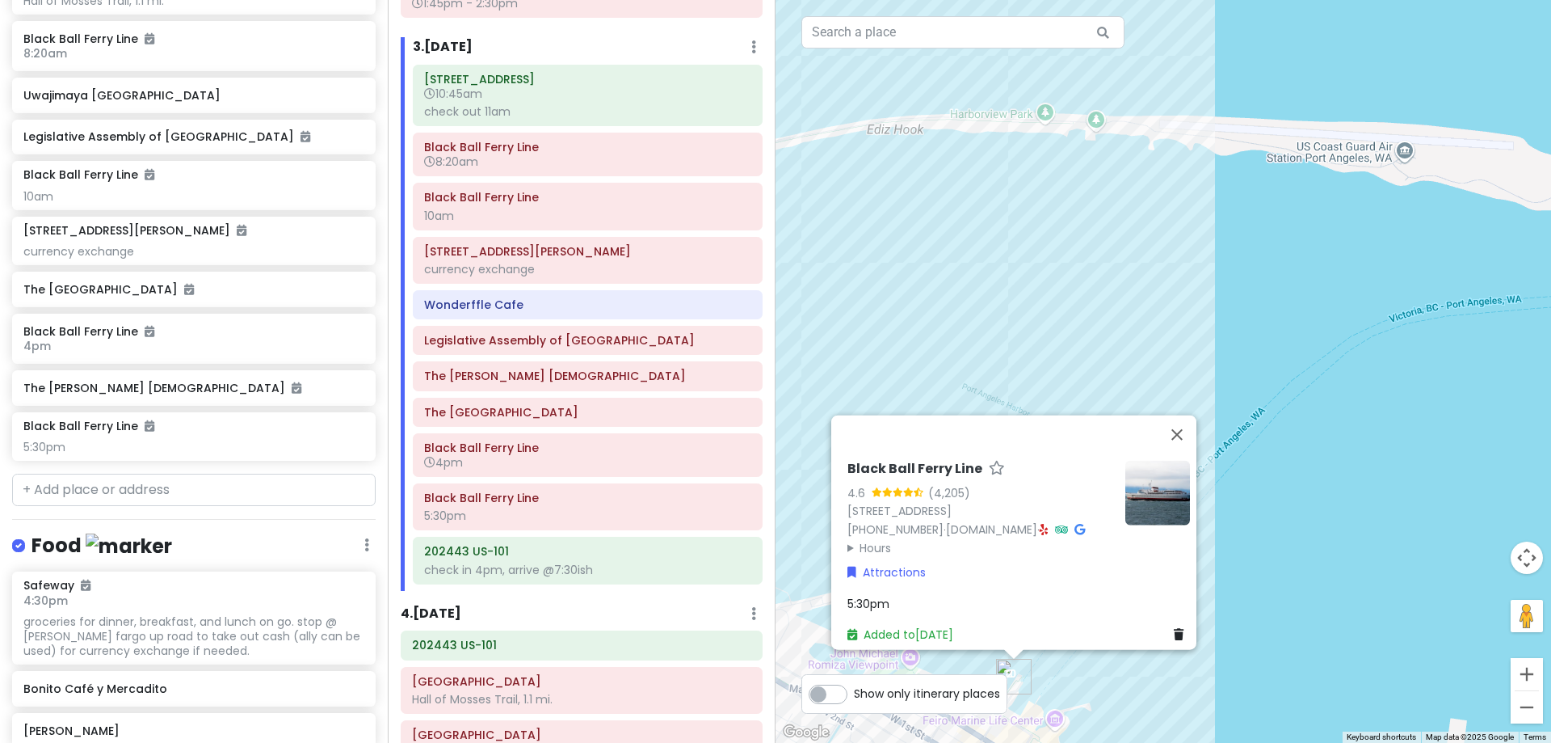
scroll to position [1217, 0]
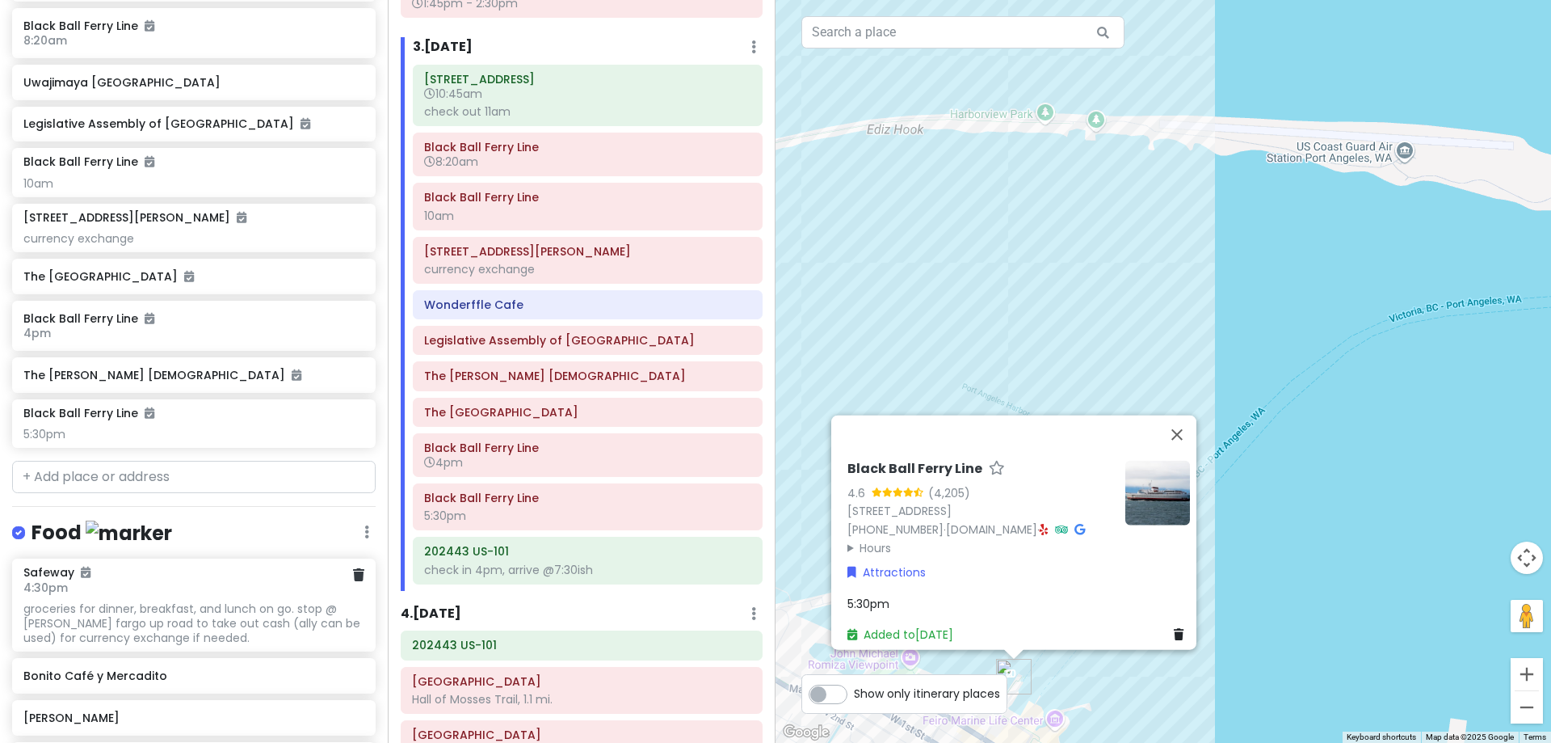
click at [118, 601] on div "groceries for dinner, breakfast, and lunch on go. stop @ [PERSON_NAME] fargo up…" at bounding box center [193, 623] width 340 height 44
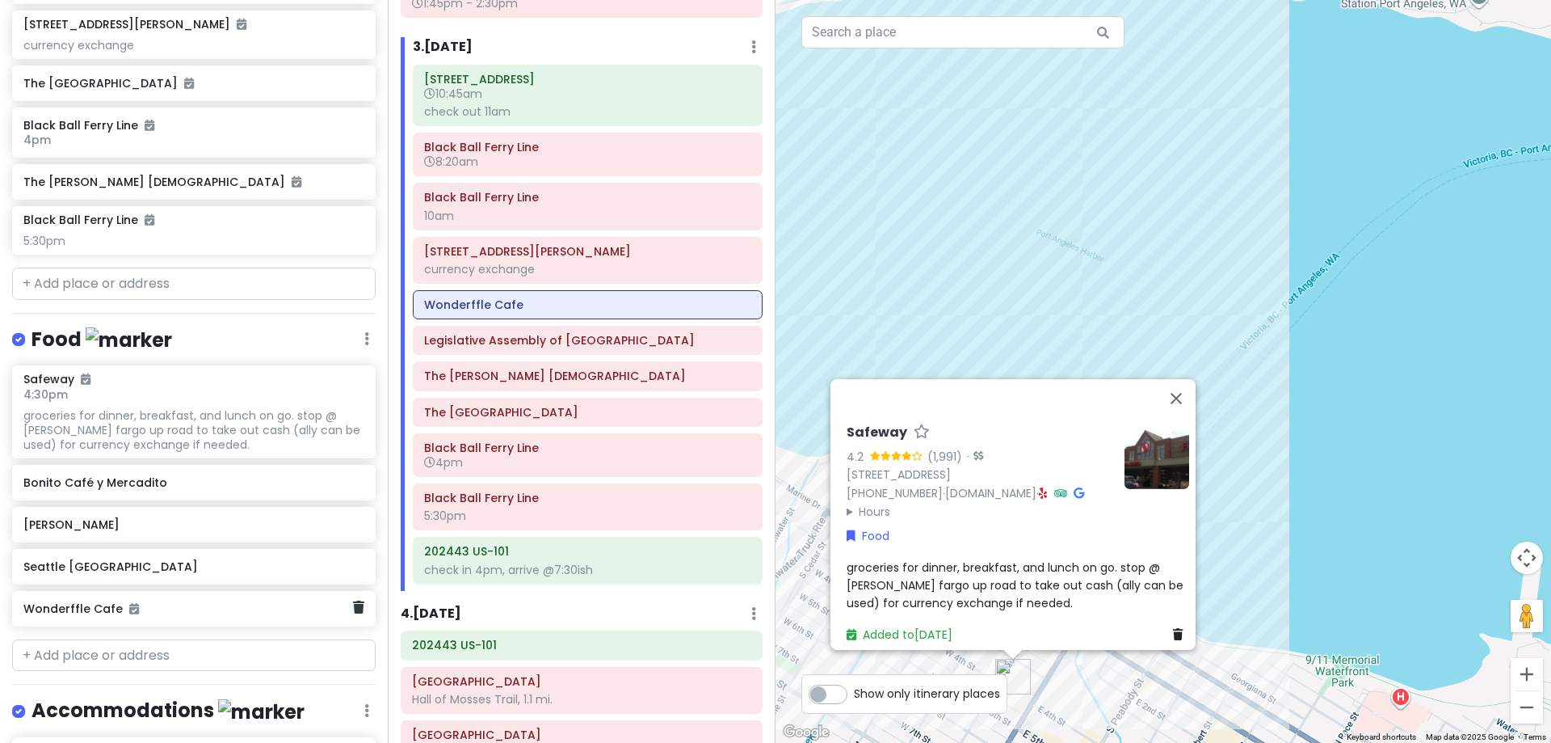
scroll to position [1459, 0]
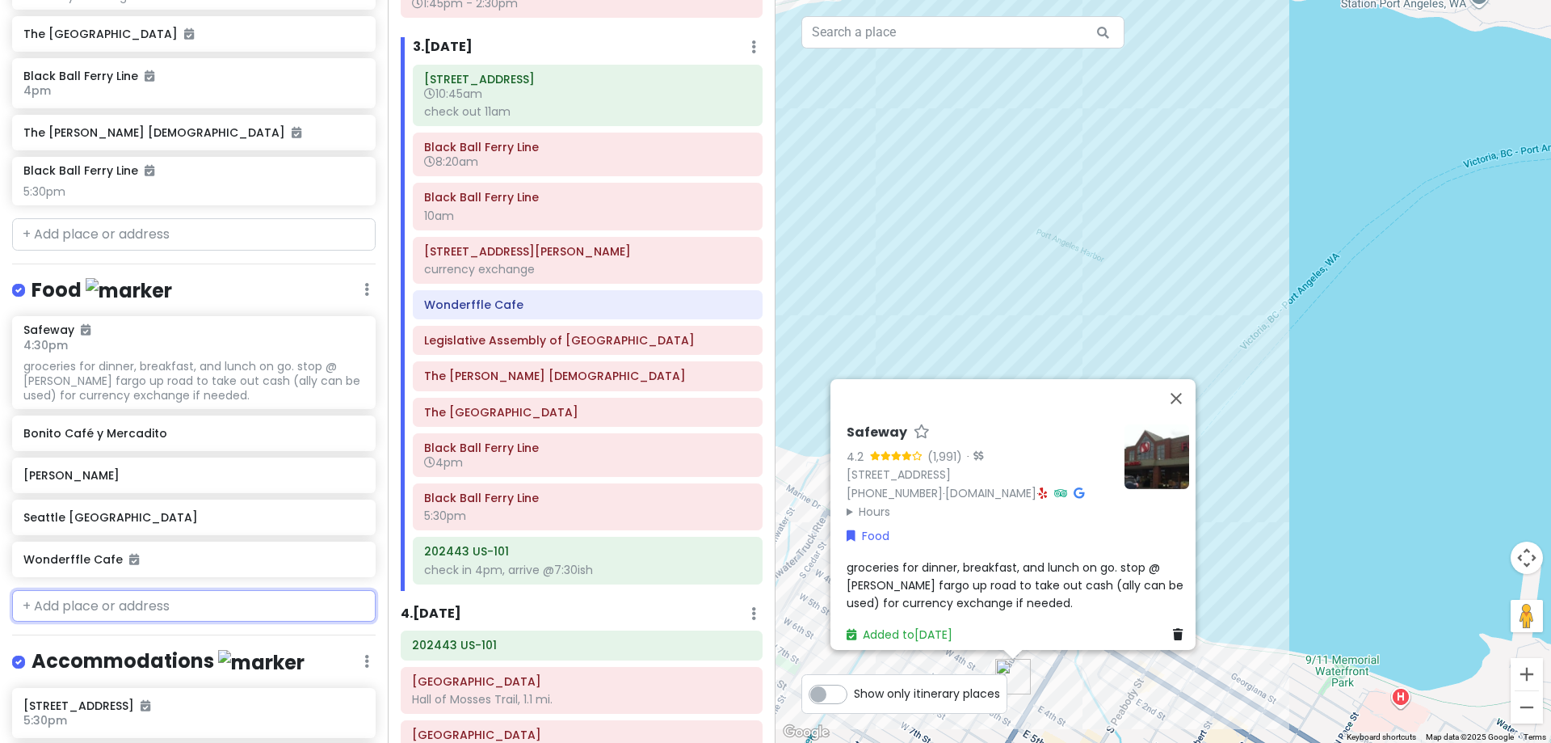
click at [115, 600] on input "text" at bounding box center [194, 606] width 364 height 32
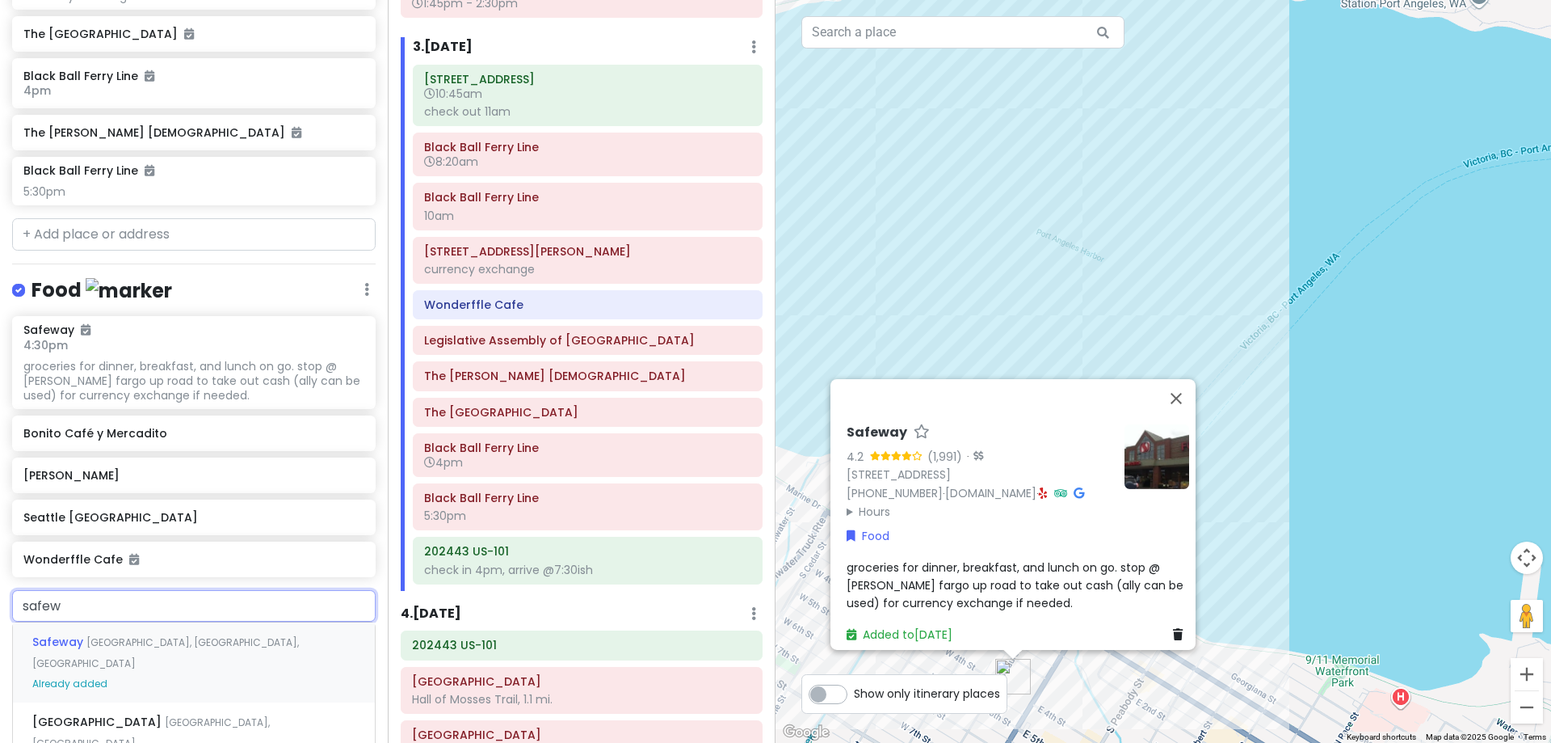
type input "safewa"
click at [155, 641] on span "[GEOGRAPHIC_DATA], [GEOGRAPHIC_DATA], [GEOGRAPHIC_DATA]" at bounding box center [165, 652] width 267 height 35
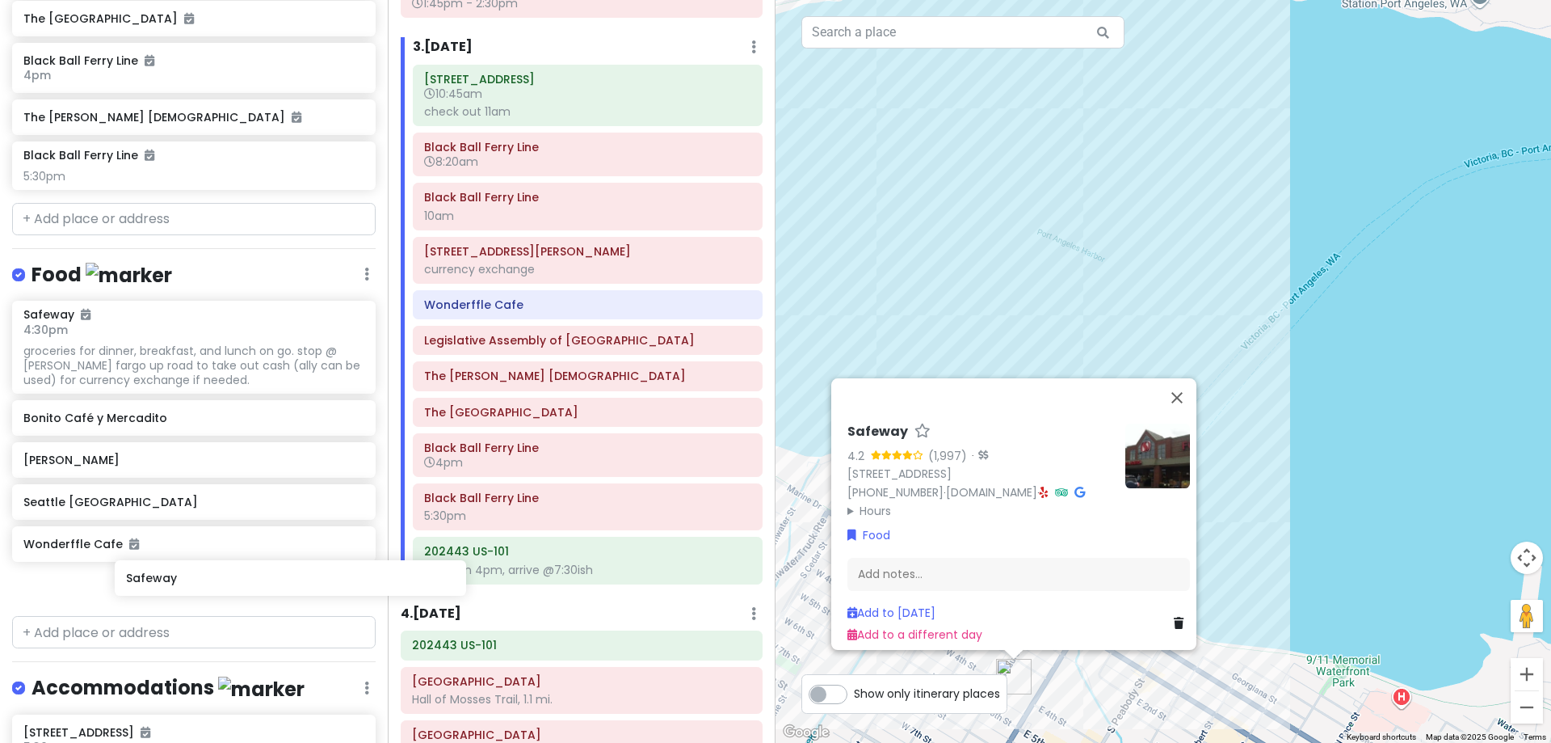
scroll to position [1477, 0]
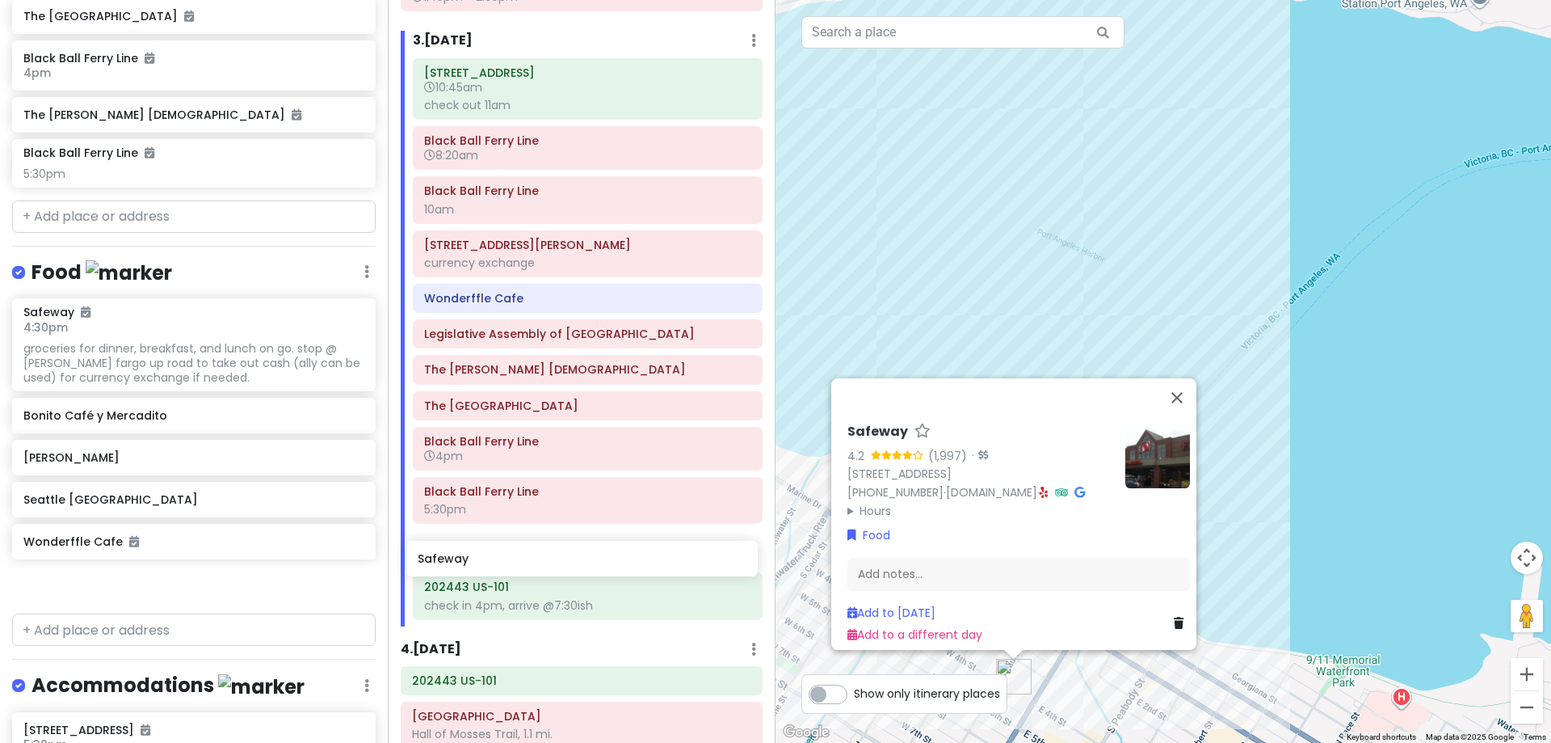
drag, startPoint x: 151, startPoint y: 604, endPoint x: 545, endPoint y: 565, distance: 396.3
click at [545, 565] on div "[PERSON_NAME] 25th in [US_STATE] Private Change Dates Make a Copy Delete Trip G…" at bounding box center [775, 371] width 1551 height 743
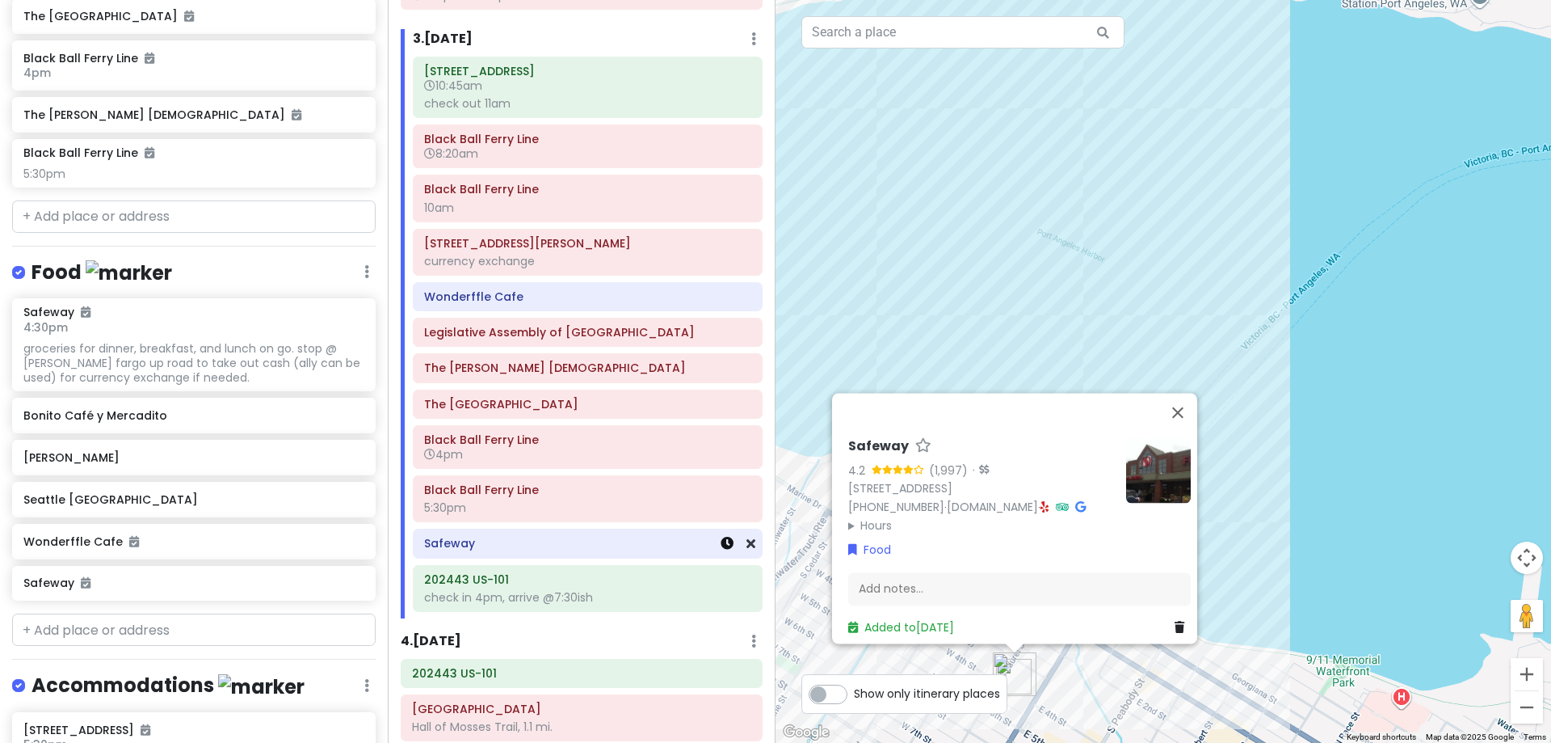
click at [721, 537] on icon at bounding box center [727, 543] width 13 height 13
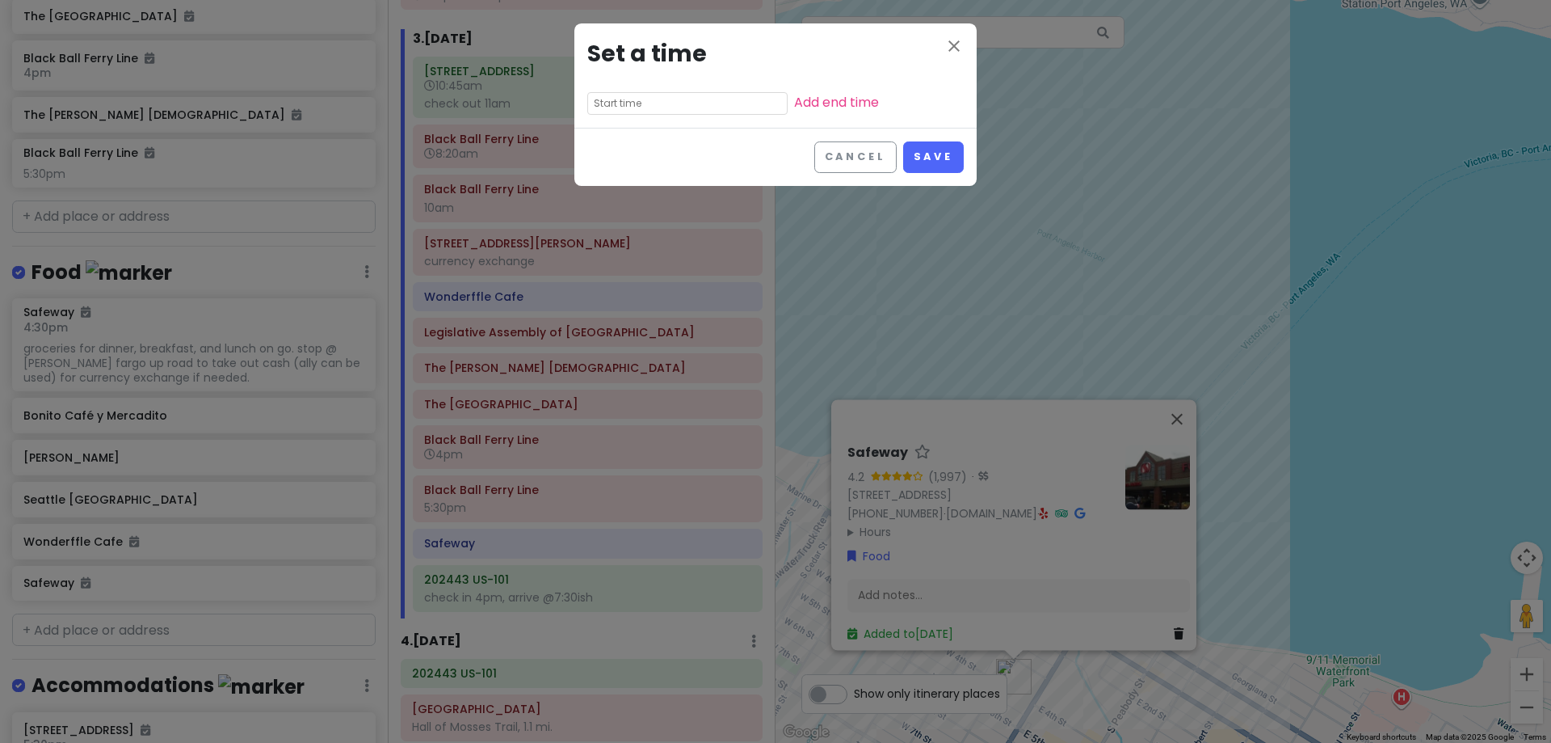
click at [651, 92] on input "text" at bounding box center [687, 103] width 200 height 23
click at [606, 186] on li "05" at bounding box center [610, 188] width 44 height 19
type input "5:10 pm"
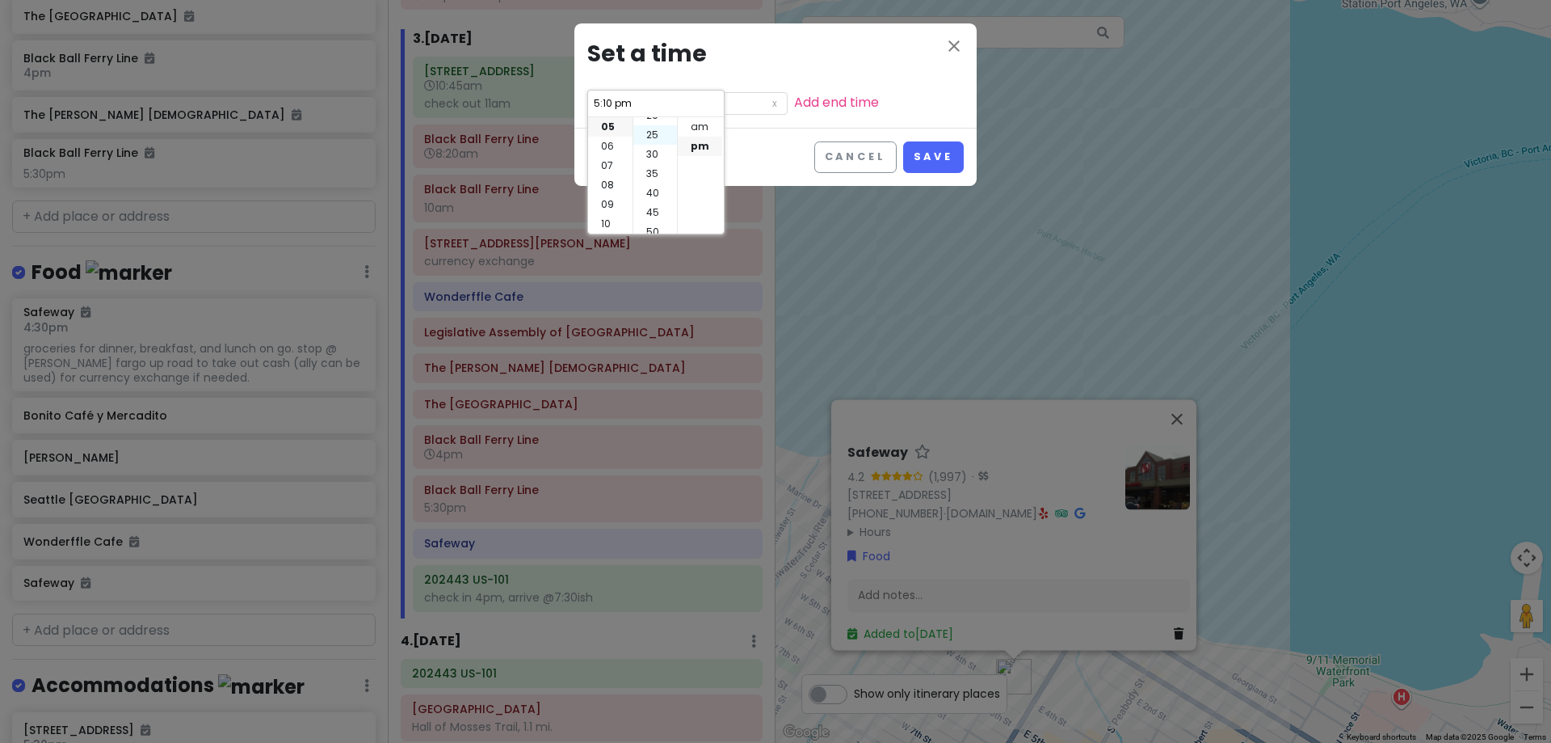
scroll to position [116, 0]
click at [655, 188] on li "45" at bounding box center [655, 184] width 44 height 19
type input "5:45 pm"
click at [936, 154] on button "Save" at bounding box center [933, 157] width 61 height 32
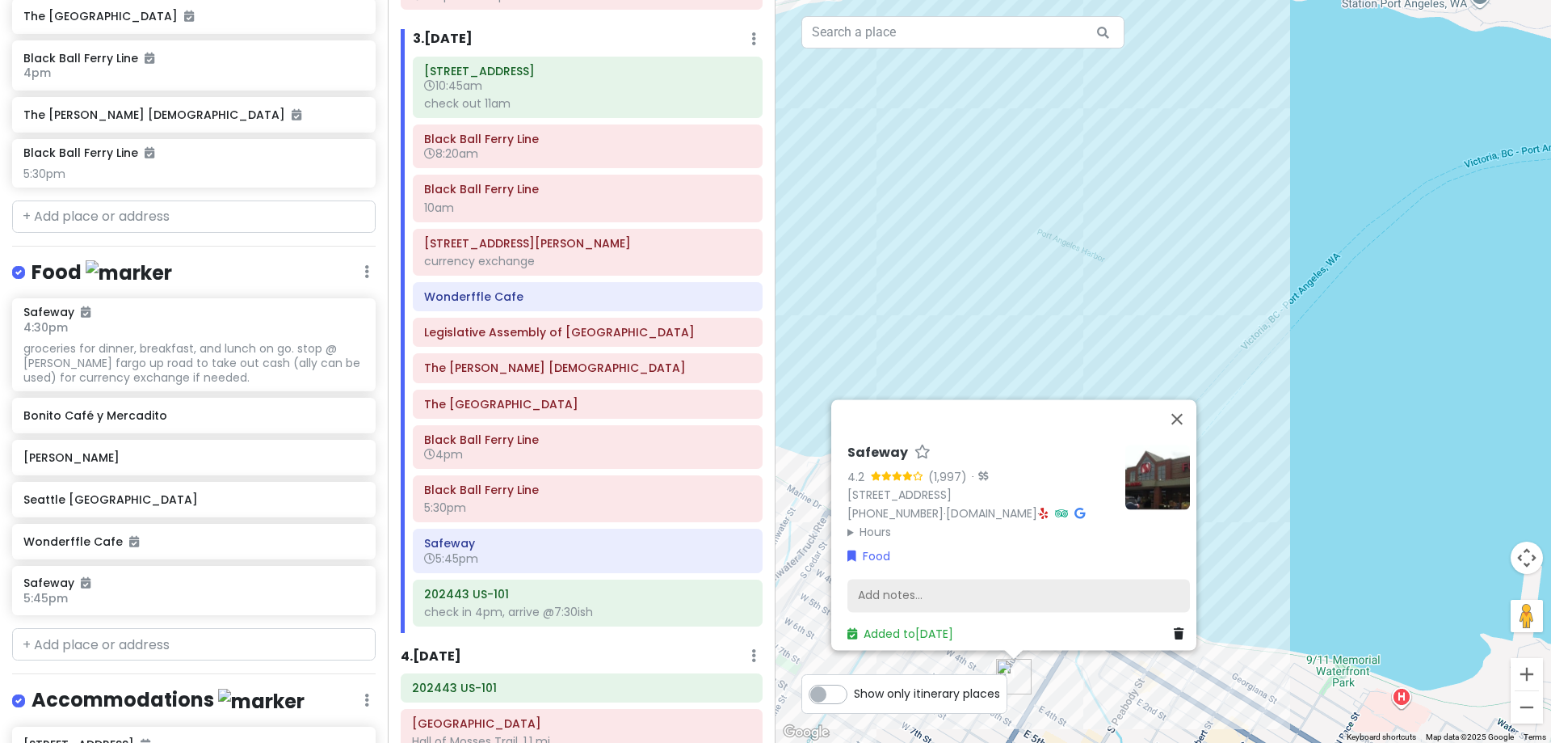
click at [887, 587] on div "Add notes..." at bounding box center [1019, 596] width 343 height 34
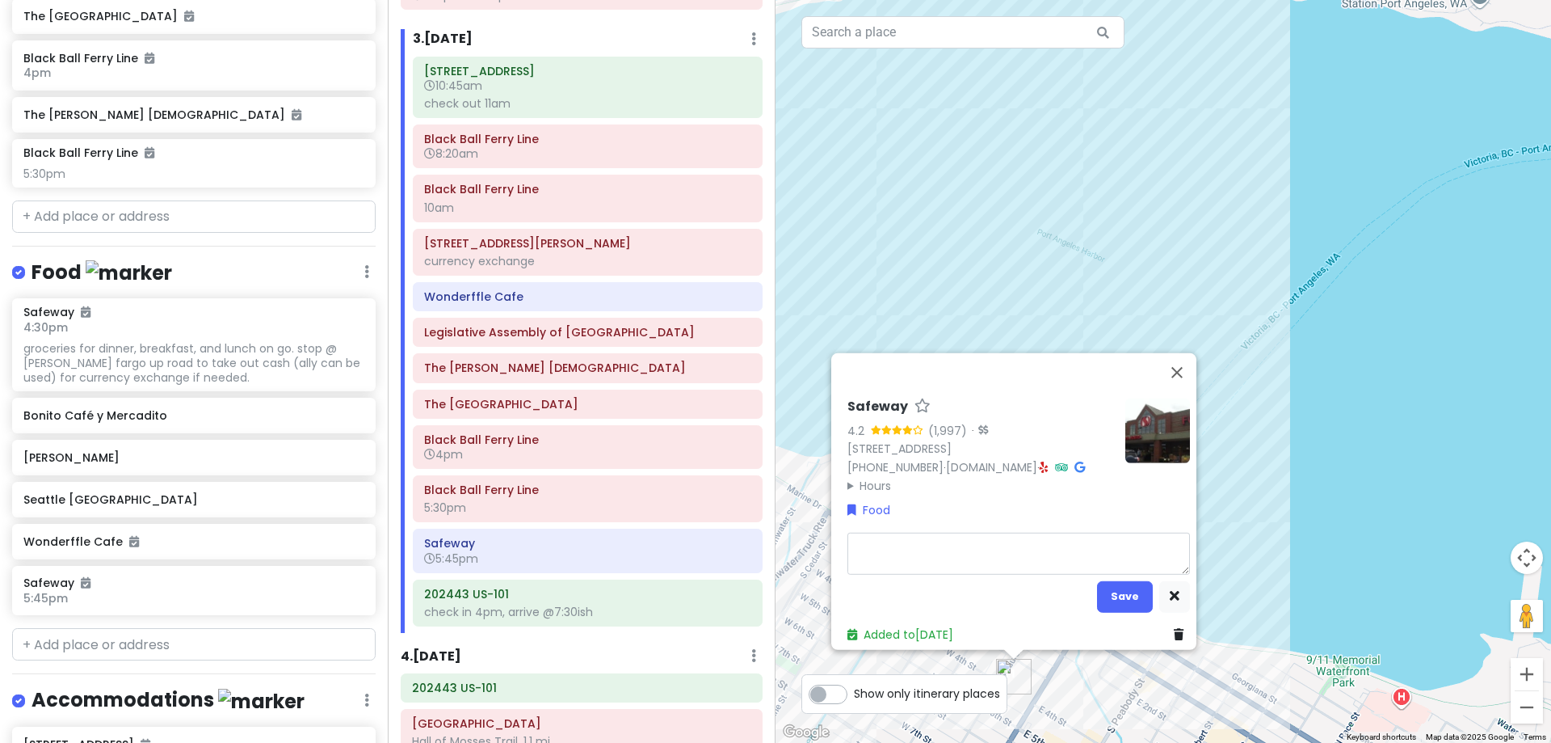
type textarea "x"
type textarea "G"
type textarea "x"
type textarea "Gr"
type textarea "x"
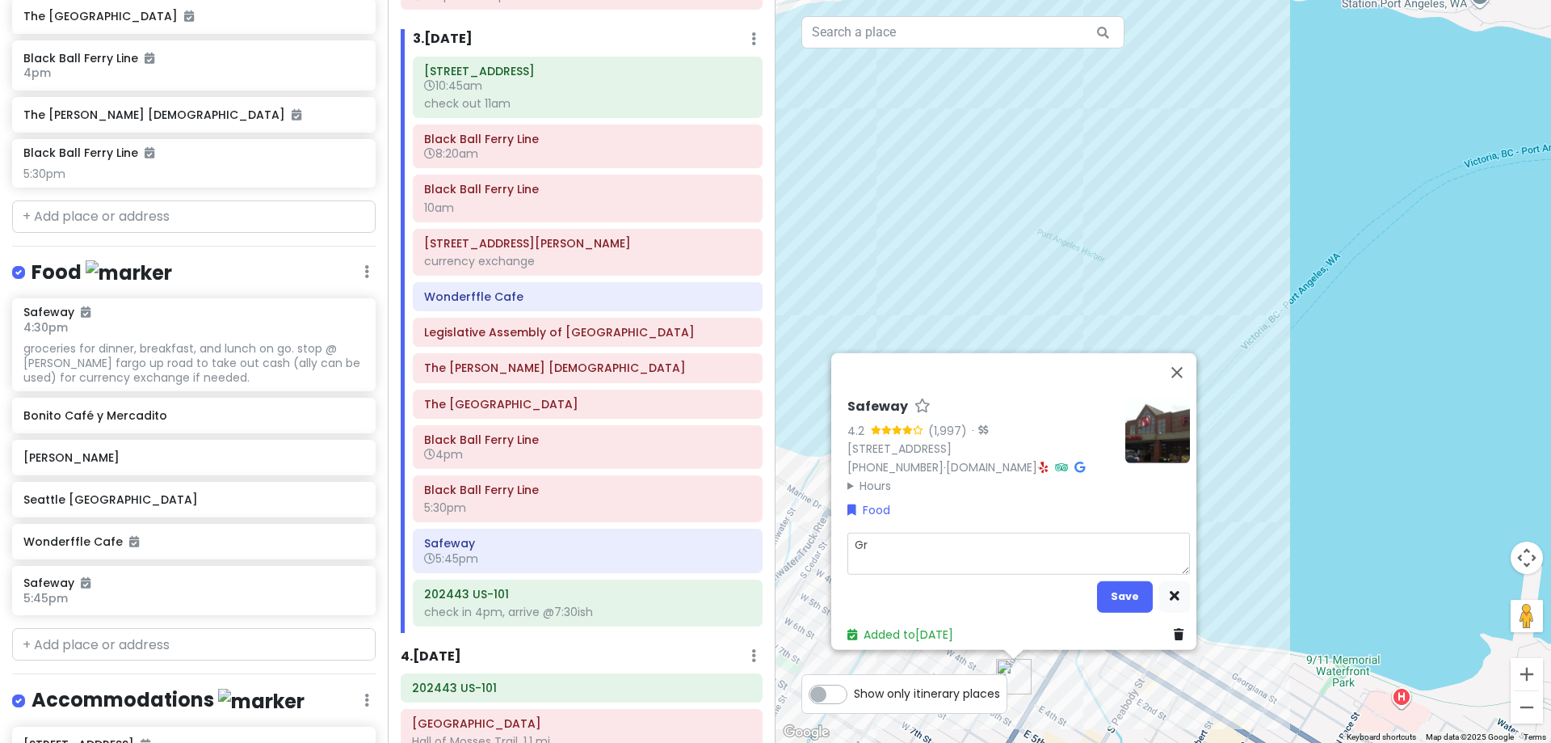
type textarea "Gro"
type textarea "x"
type textarea "Groc"
type textarea "x"
type textarea "[PERSON_NAME]"
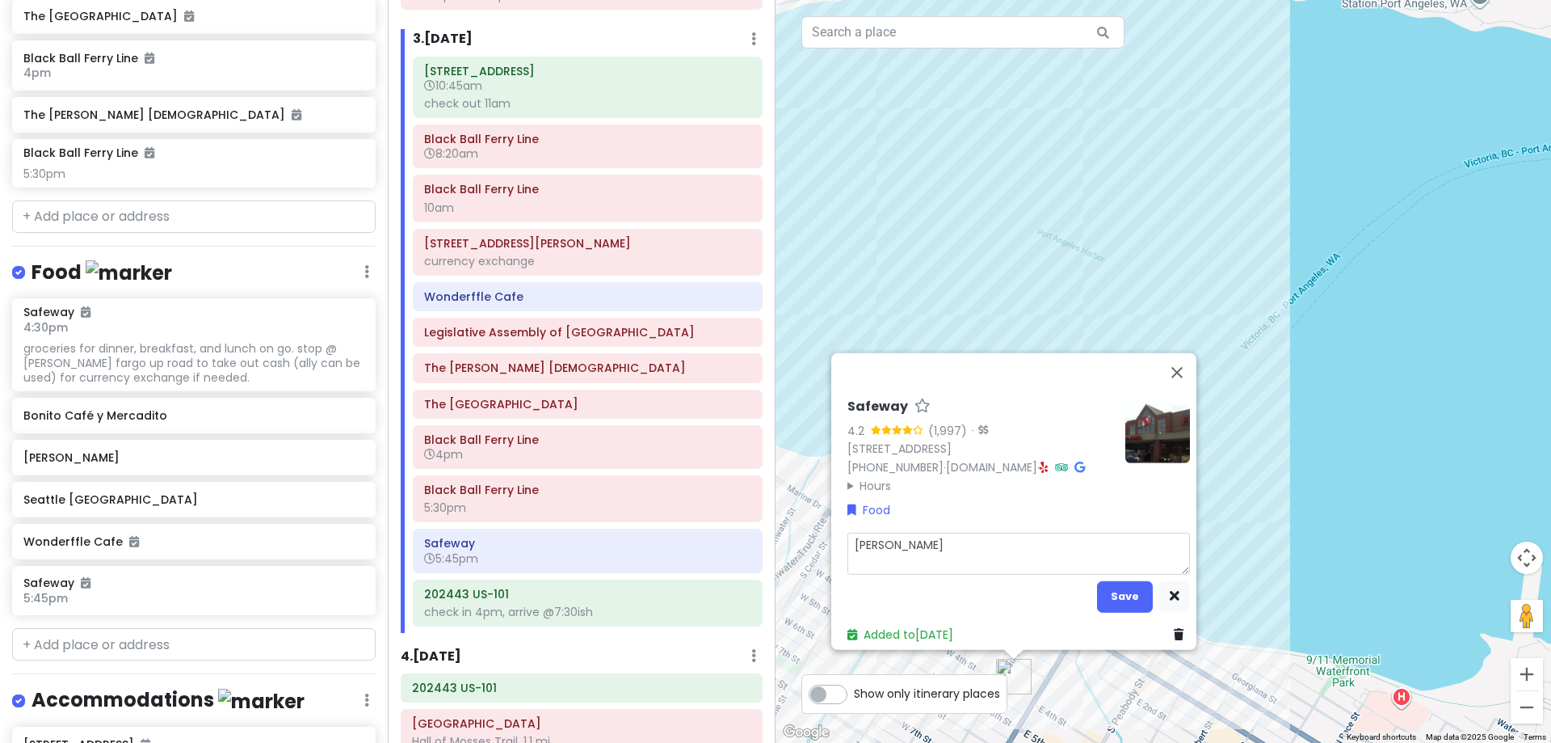
type textarea "x"
type textarea "Grocer"
type textarea "x"
type textarea "Groceri"
type textarea "x"
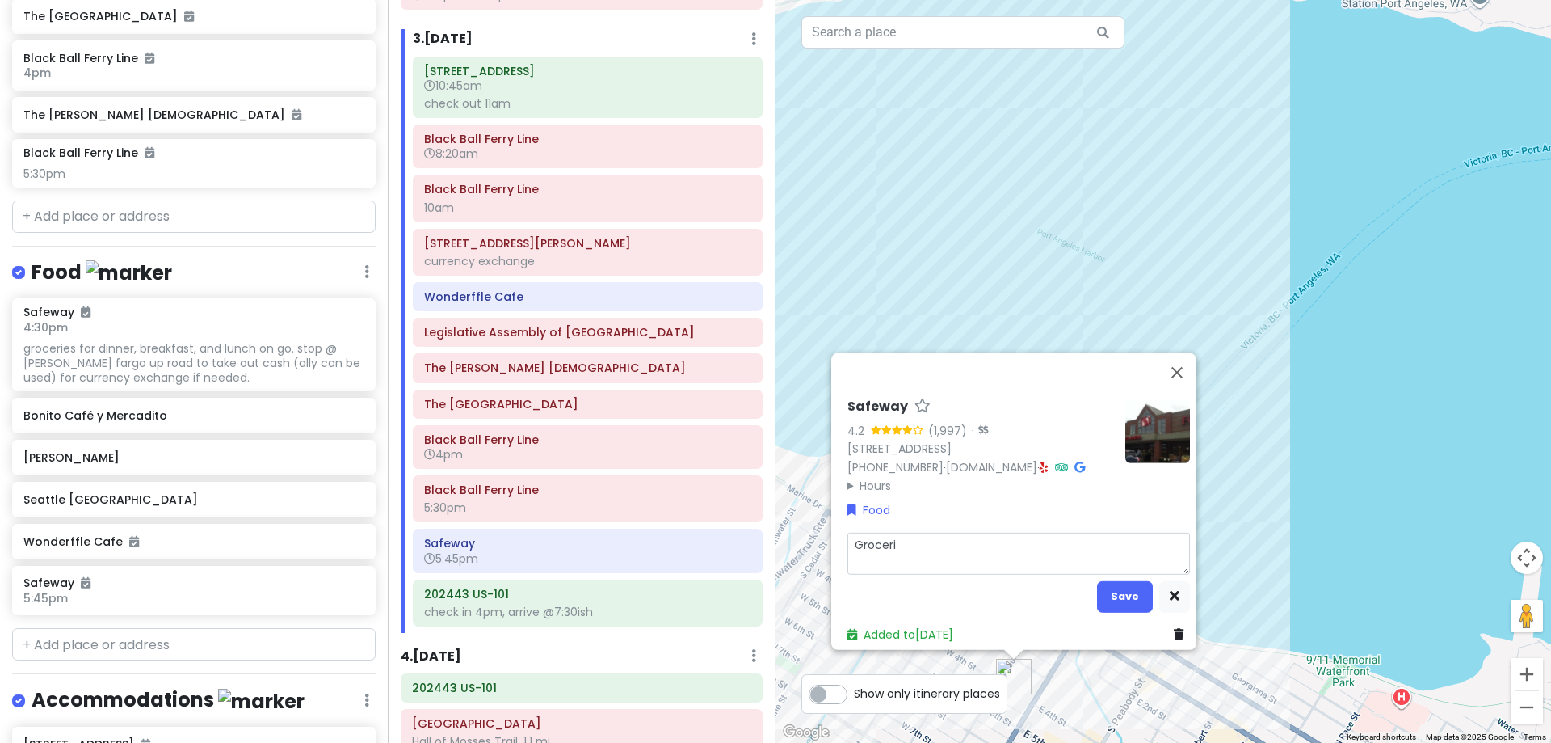
type textarea "Grocerie"
type textarea "x"
type textarea "Groceries"
type textarea "x"
type textarea "Groceries"
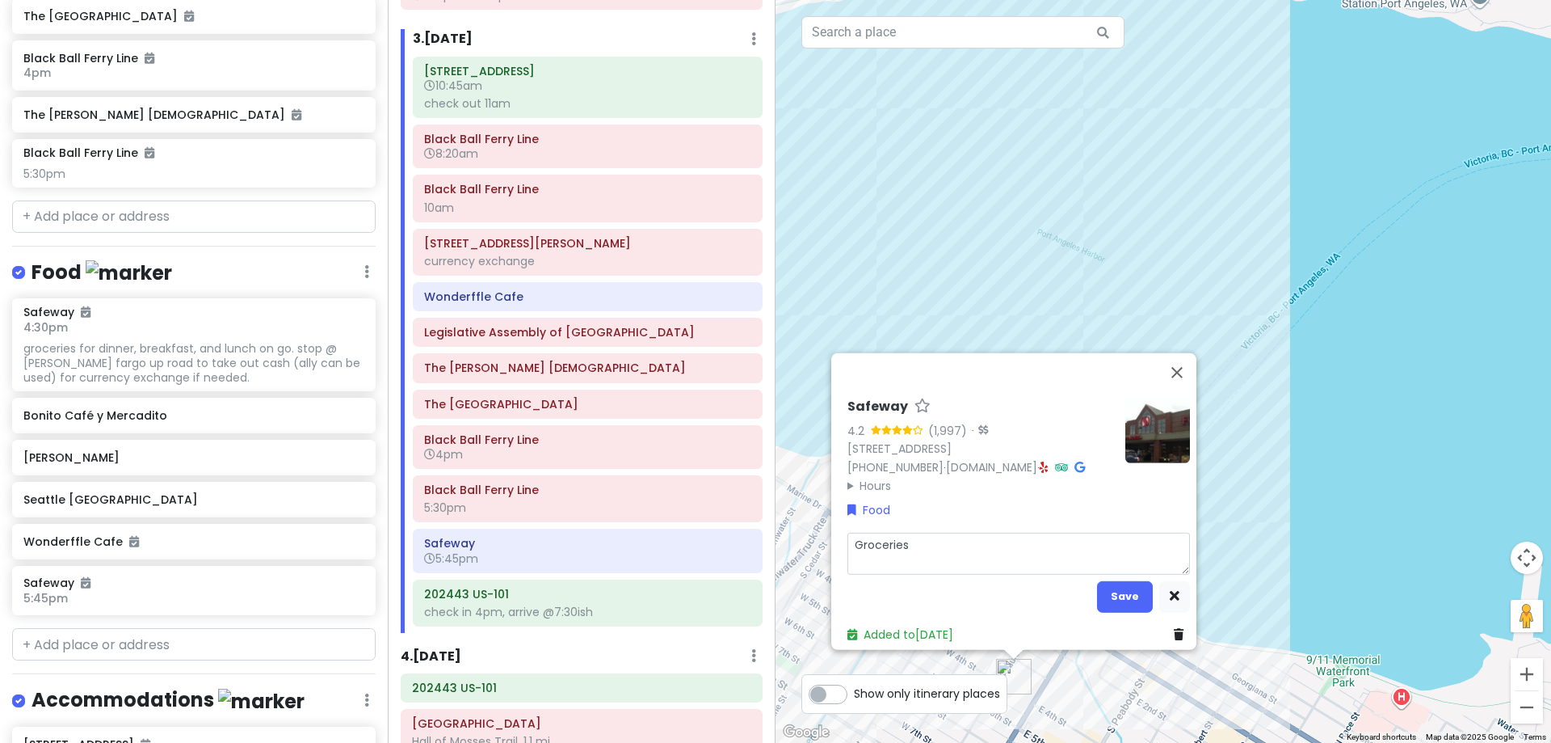
type textarea "x"
type textarea "Groceries f"
type textarea "x"
type textarea "Groceries fo"
type textarea "x"
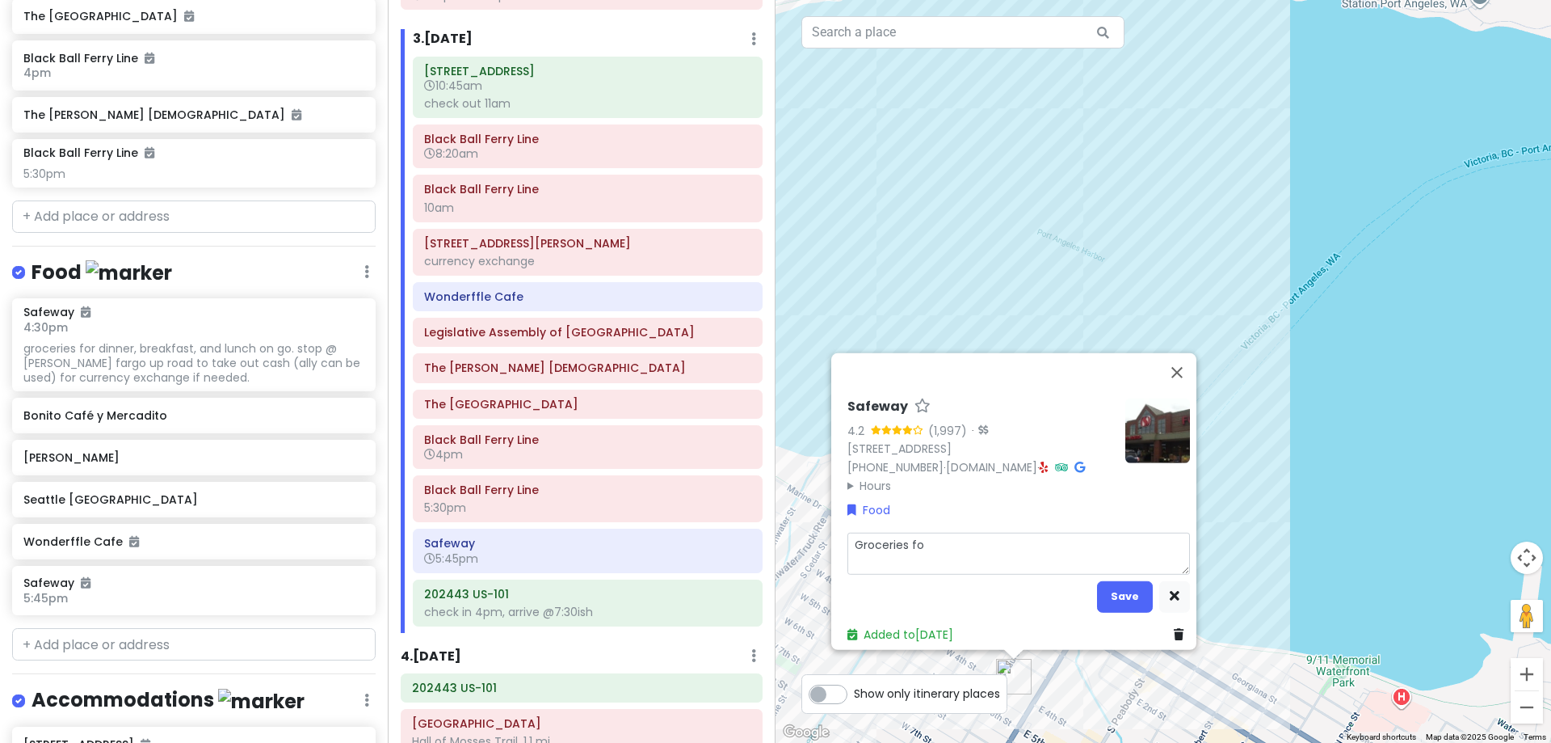
type textarea "Groceries for"
type textarea "x"
type textarea "Groceries for"
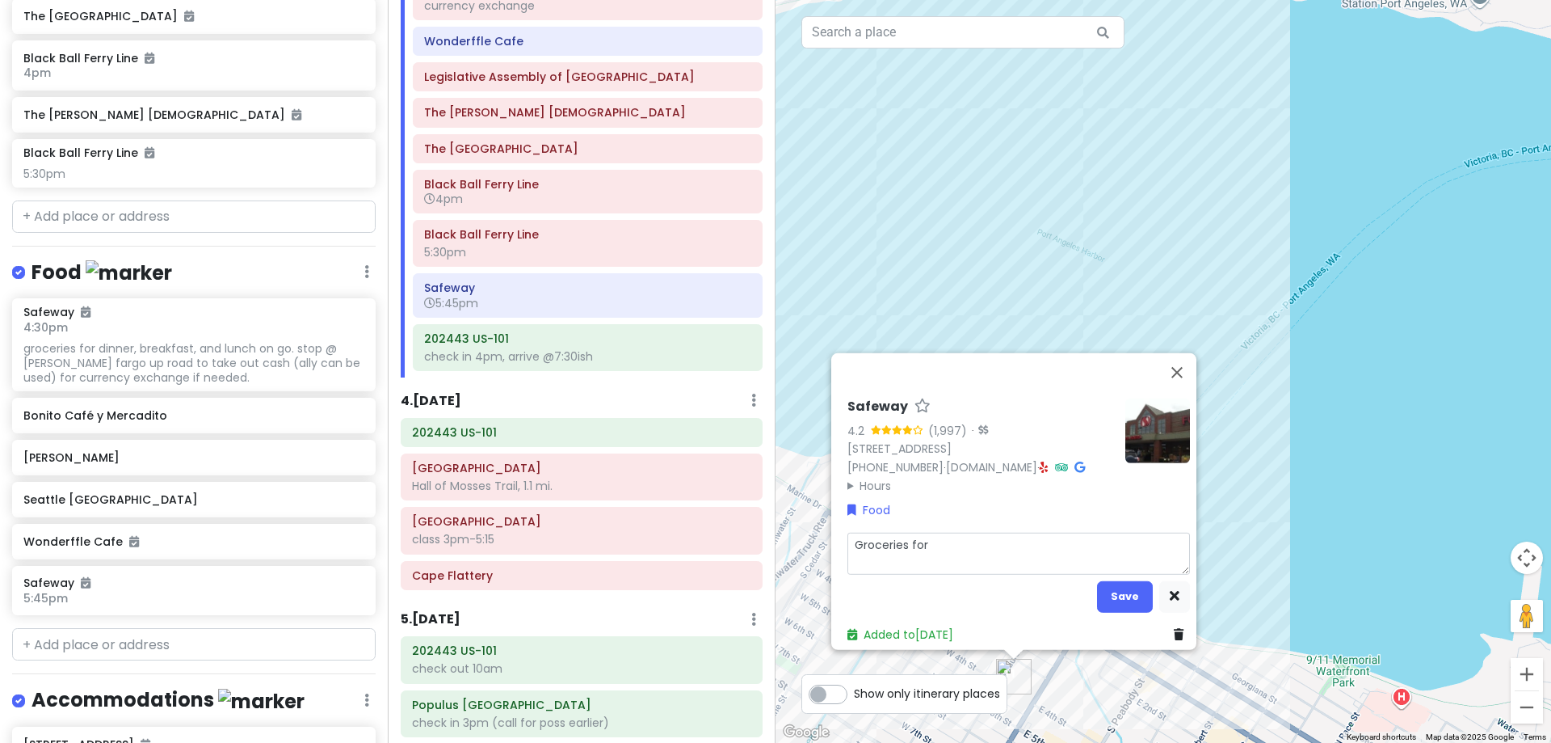
scroll to position [978, 0]
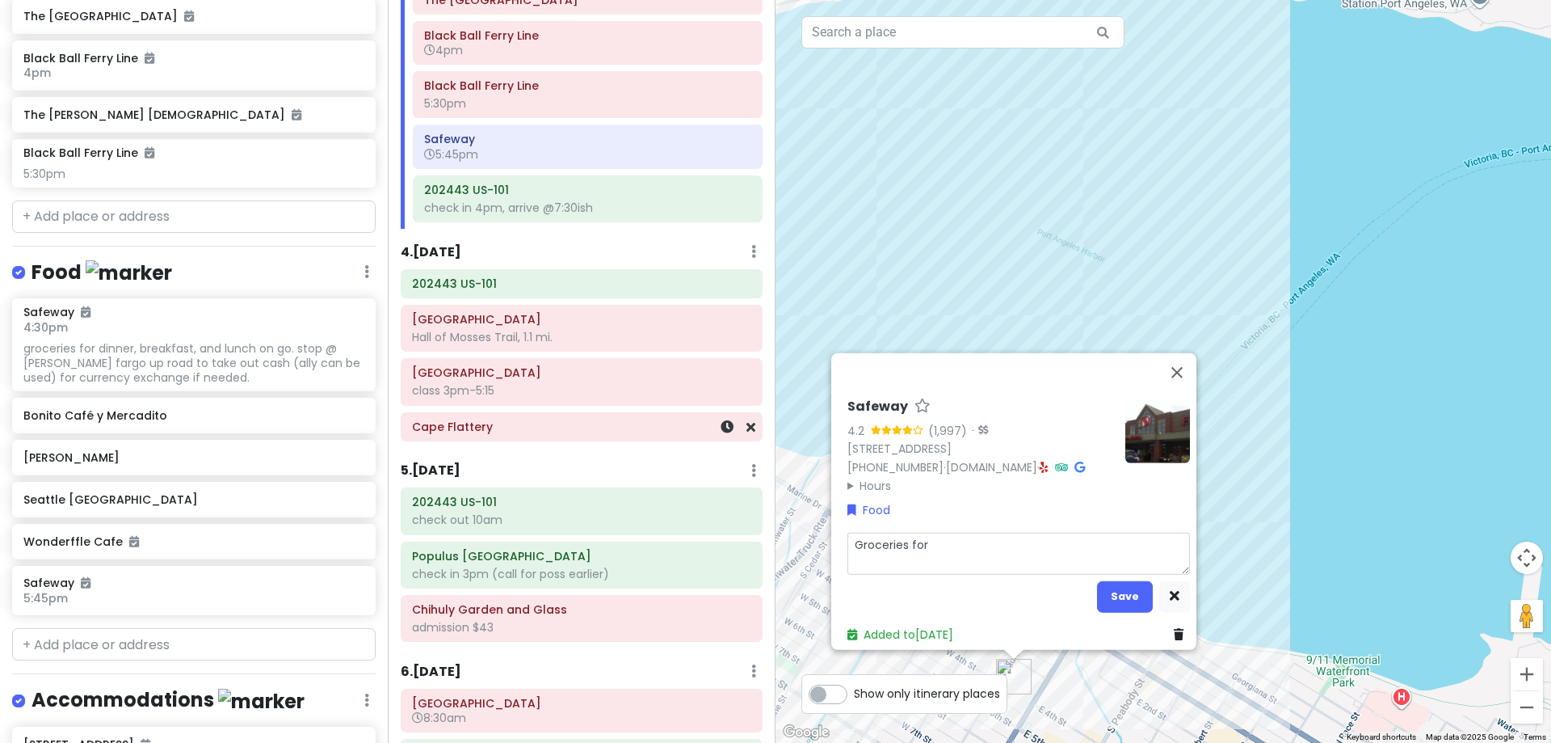
type textarea "x"
type textarea "Groceries for n"
type textarea "x"
type textarea "Groceries for ne"
type textarea "x"
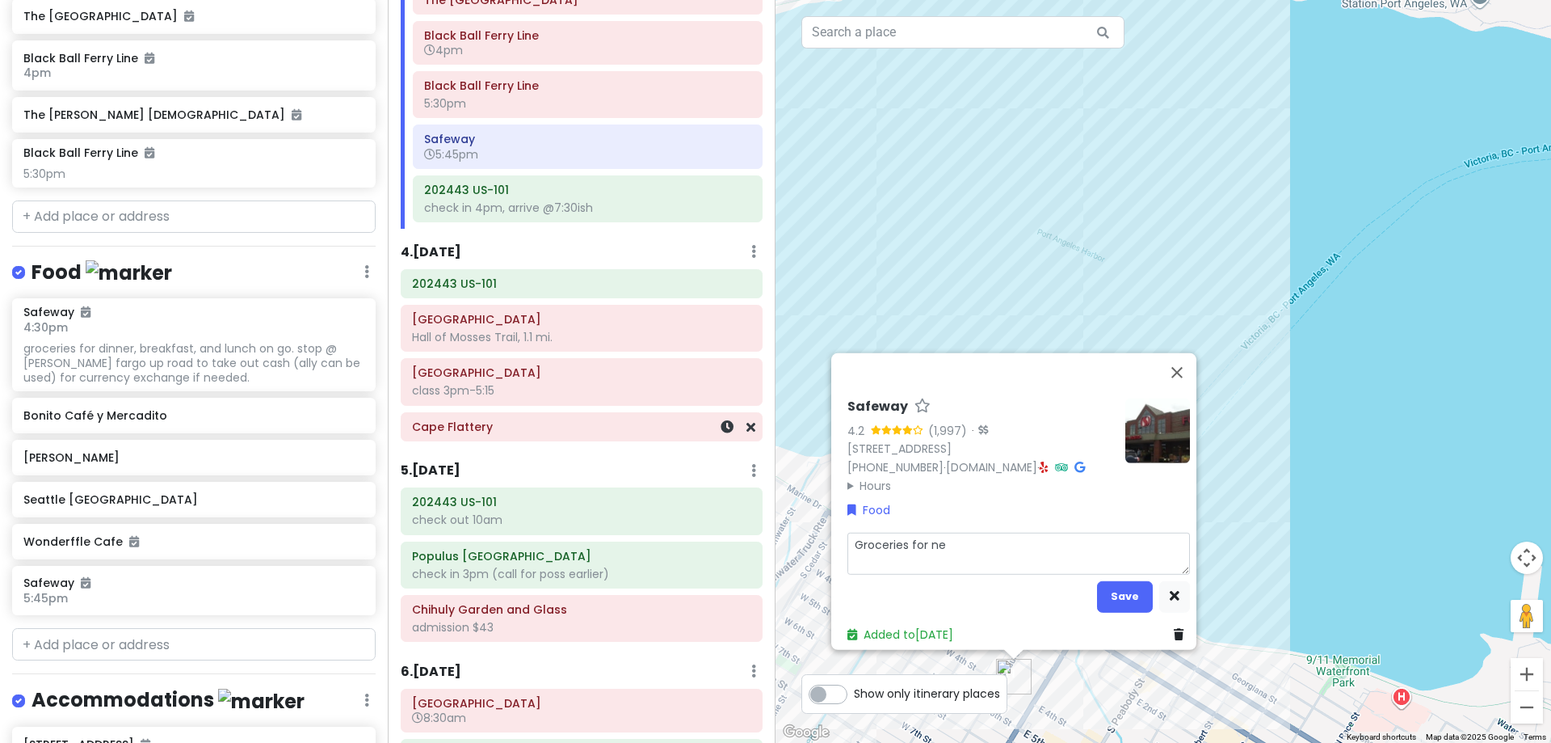
type textarea "Groceries for nex"
type textarea "x"
type textarea "Groceries for next"
type textarea "x"
type textarea "Groceries for next"
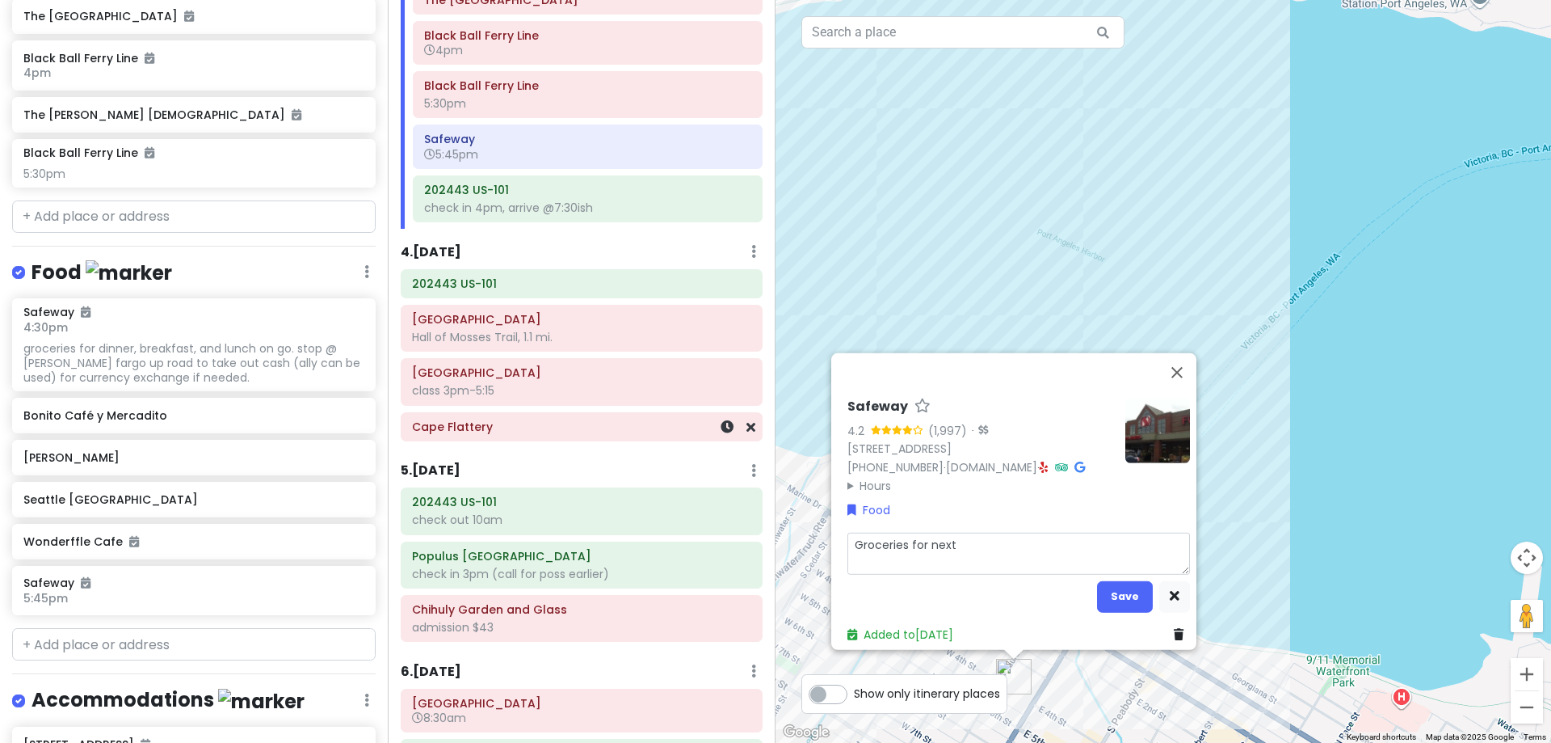
type textarea "x"
type textarea "Groceries for next 2"
type textarea "x"
type textarea "Groceries for next 2"
type textarea "x"
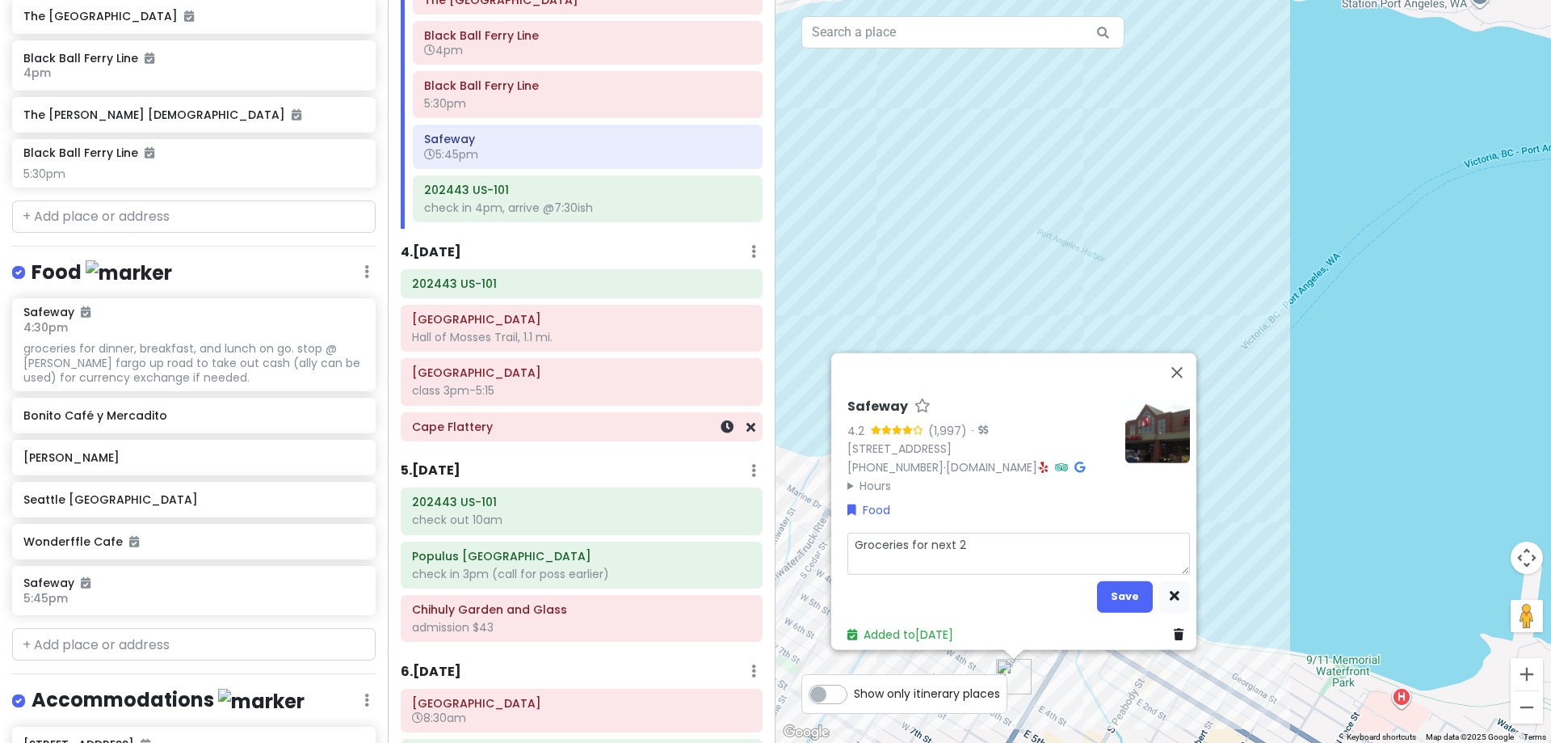
type textarea "Groceries for next 2 d"
type textarea "x"
type textarea "Groceries for next 2 da"
type textarea "x"
type textarea "Groceries for next 2 day"
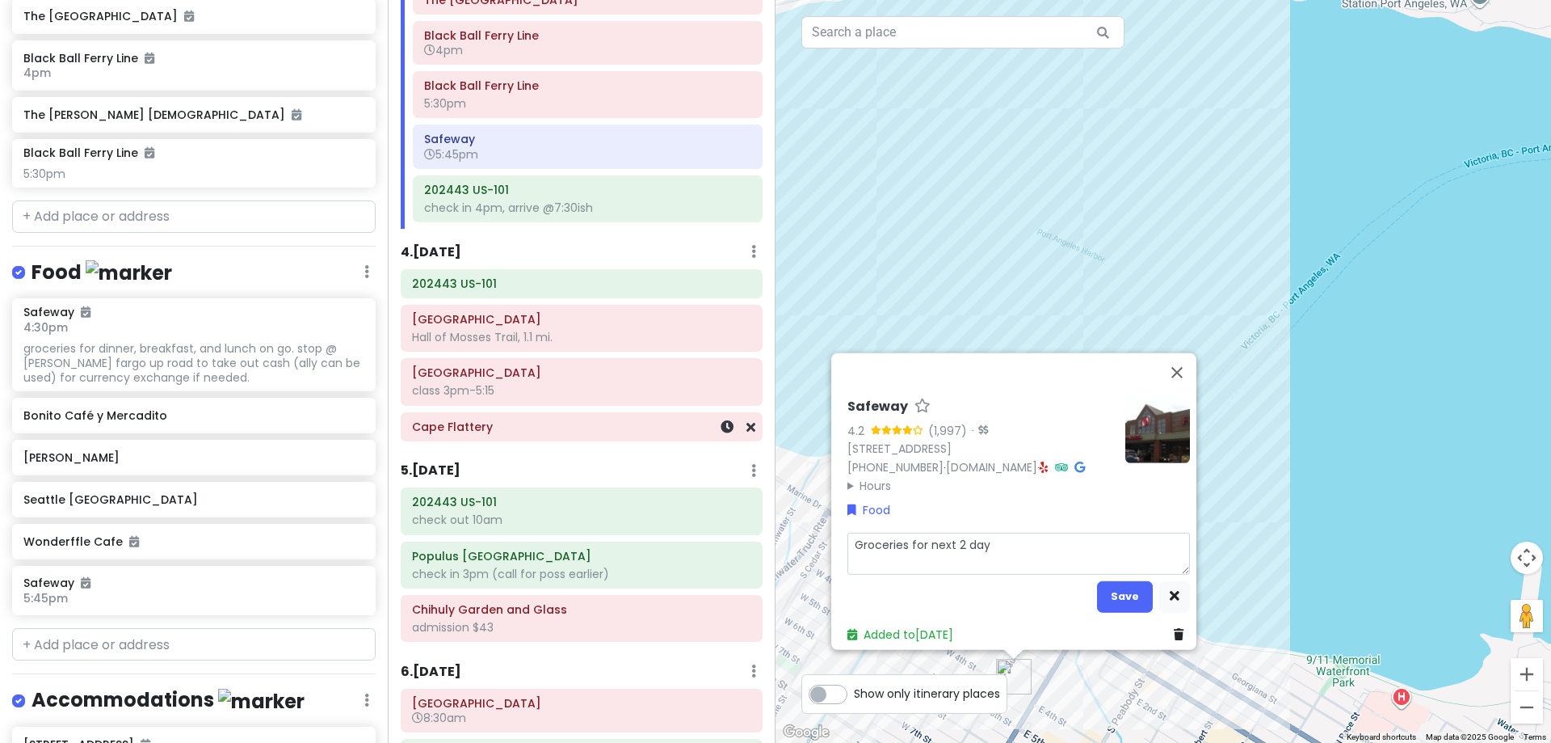
type textarea "x"
type textarea "Groceries for next 2 days"
type textarea "x"
type textarea "Groceries for next 2 days."
type textarea "x"
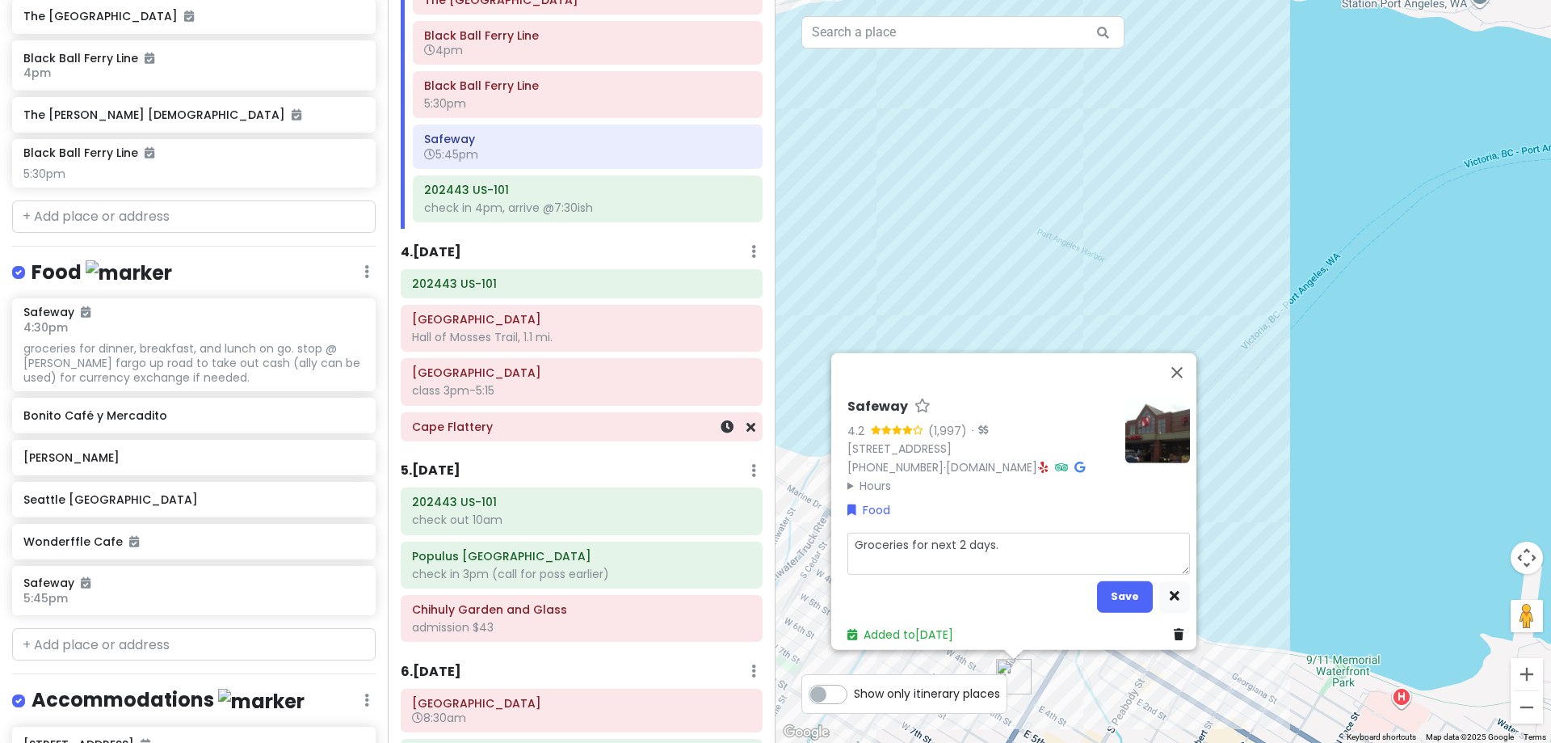
type textarea "Groceries for next 2 days."
type textarea "x"
type textarea "Groceries for next 2 days. B"
type textarea "x"
type textarea "Groceries for next 2 days. Br"
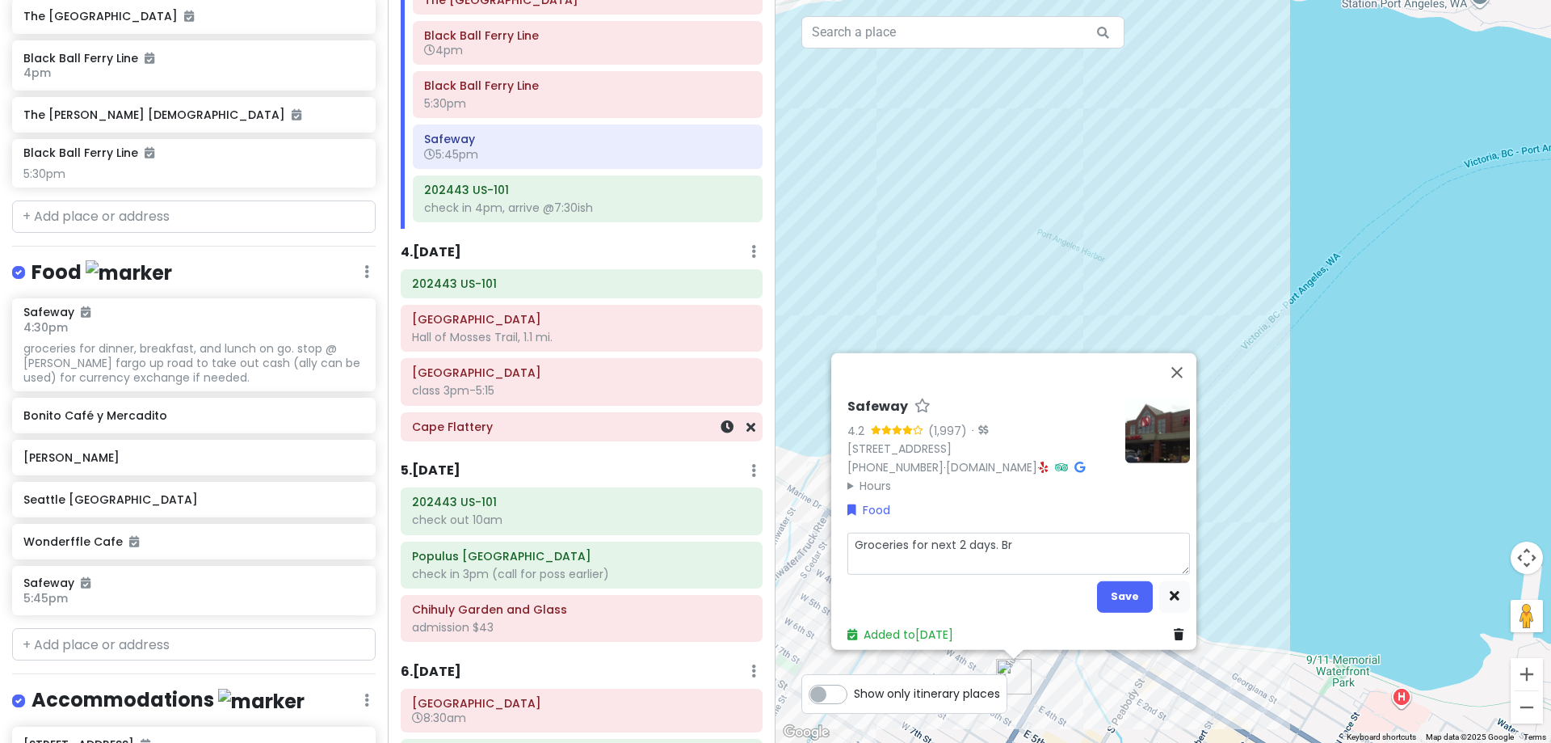
type textarea "x"
type textarea "Groceries for next 2 days. Bre"
type textarea "x"
type textarea "Groceries for next 2 days. Brek"
type textarea "x"
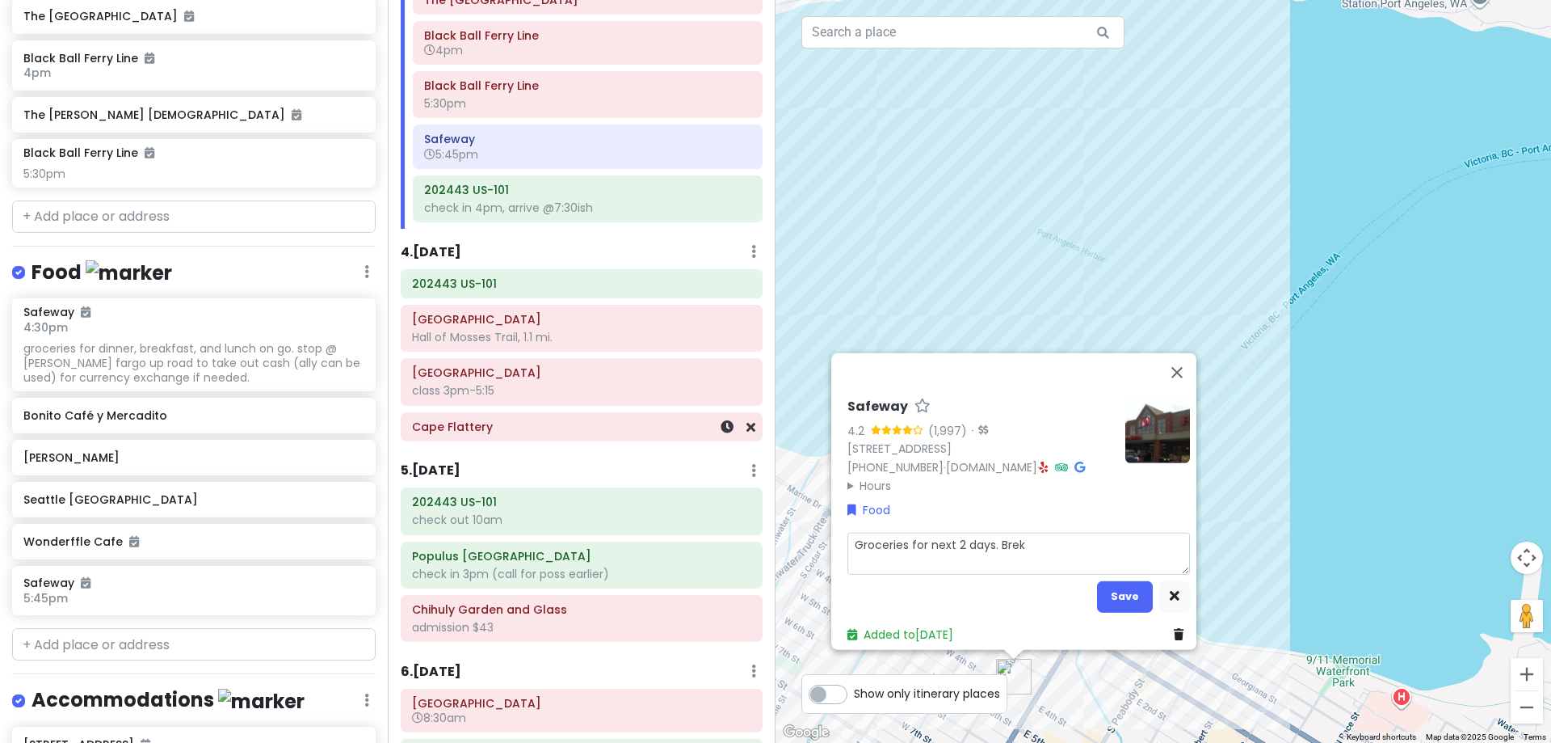
type textarea "Groceries for next 2 days. [GEOGRAPHIC_DATA]"
type textarea "x"
type textarea "Groceries for next 2 days. [GEOGRAPHIC_DATA]"
type textarea "x"
type textarea "Groceries for next 2 days. Brekkie"
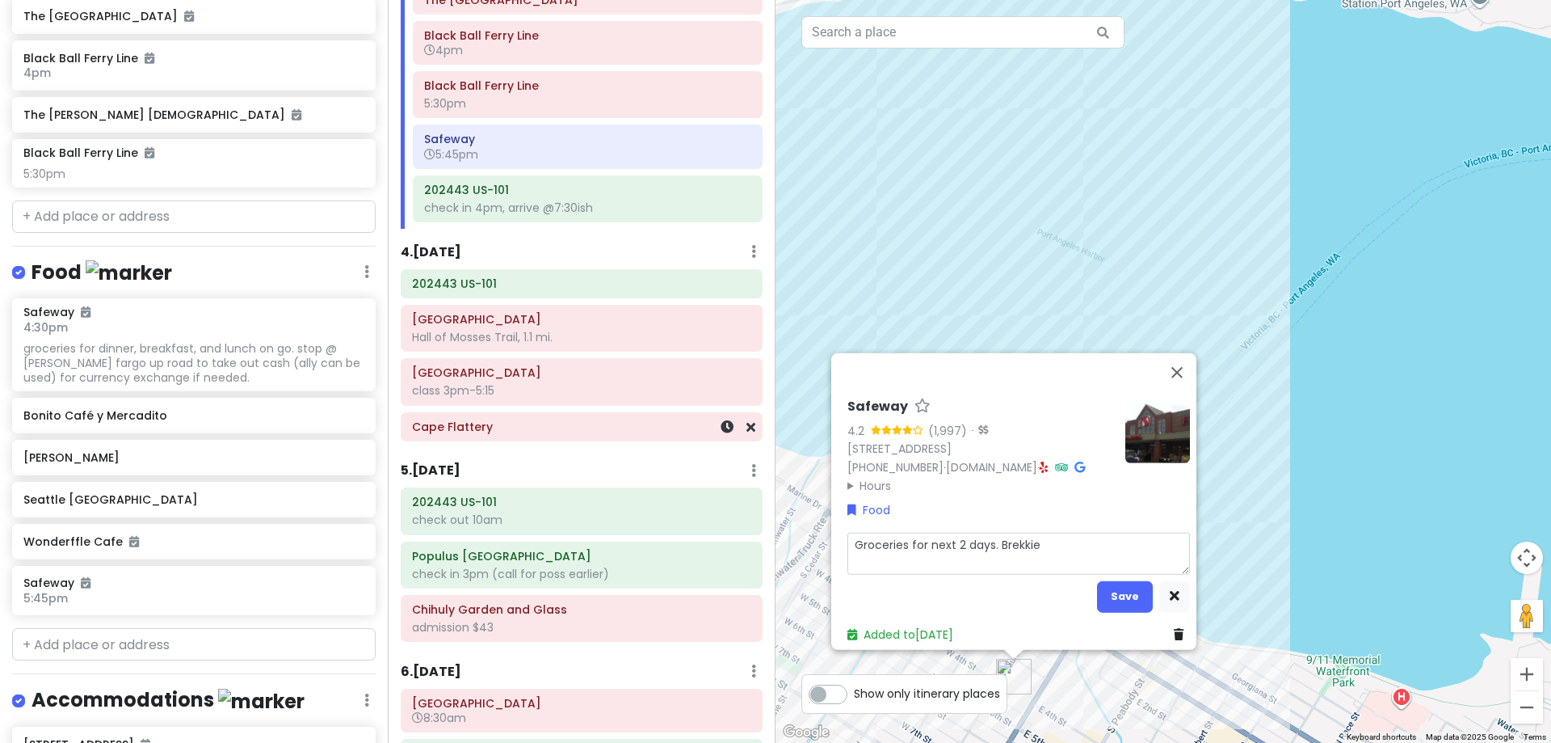
type textarea "x"
type textarea "Groceries for next 2 days. [GEOGRAPHIC_DATA],"
type textarea "x"
type textarea "Groceries for next 2 days. [GEOGRAPHIC_DATA],"
type textarea "x"
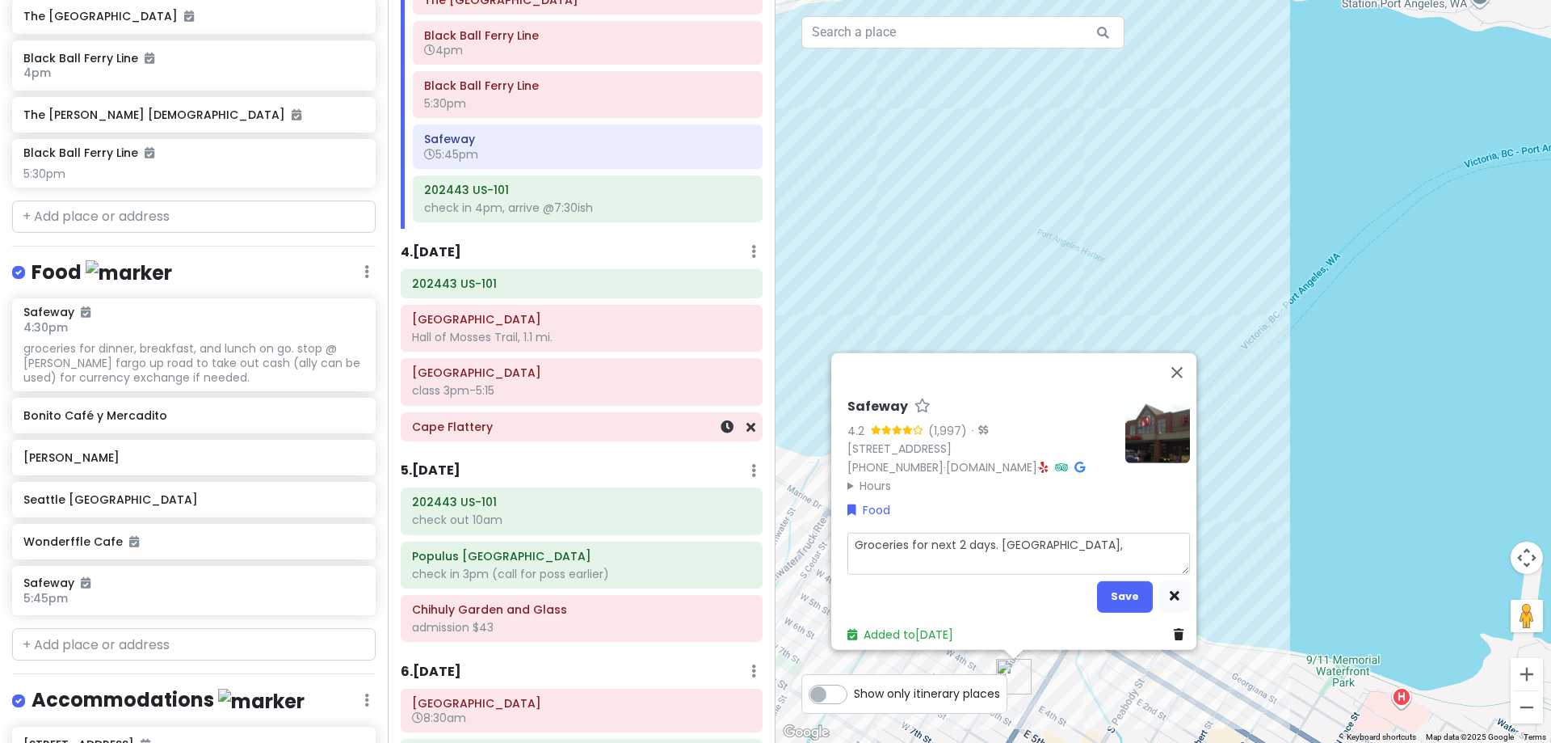
type textarea "Groceries for next 2 days. [PERSON_NAME]"
type textarea "x"
type textarea "Groceries for next 2 days. Brekkie, ea"
type textarea "x"
type textarea "Groceries for next 2 days. Brekkie, eas"
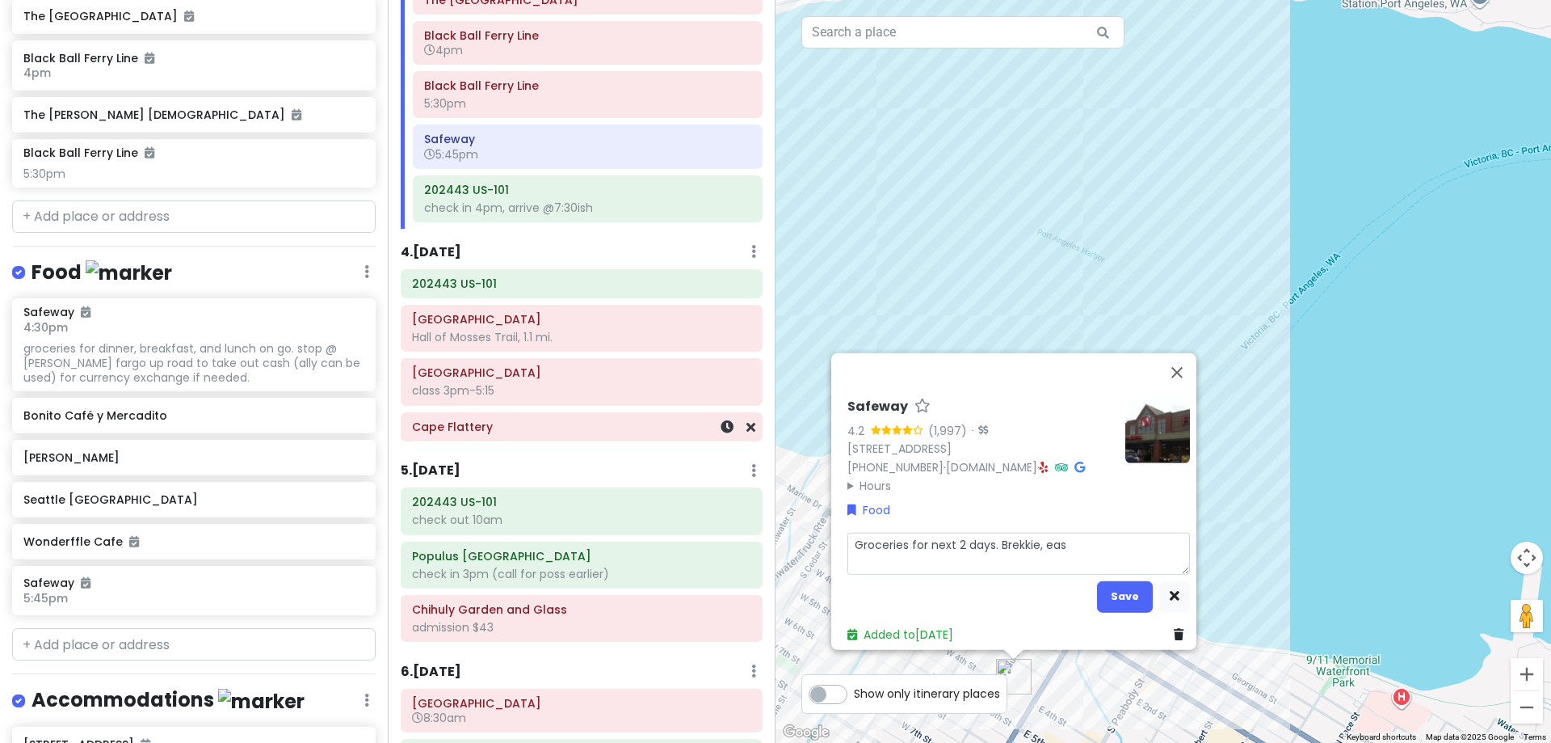
type textarea "x"
type textarea "Groceries for next 2 days. Brekkie, easy"
type textarea "x"
type textarea "Groceries for next 2 days. Brekkie, easy"
type textarea "x"
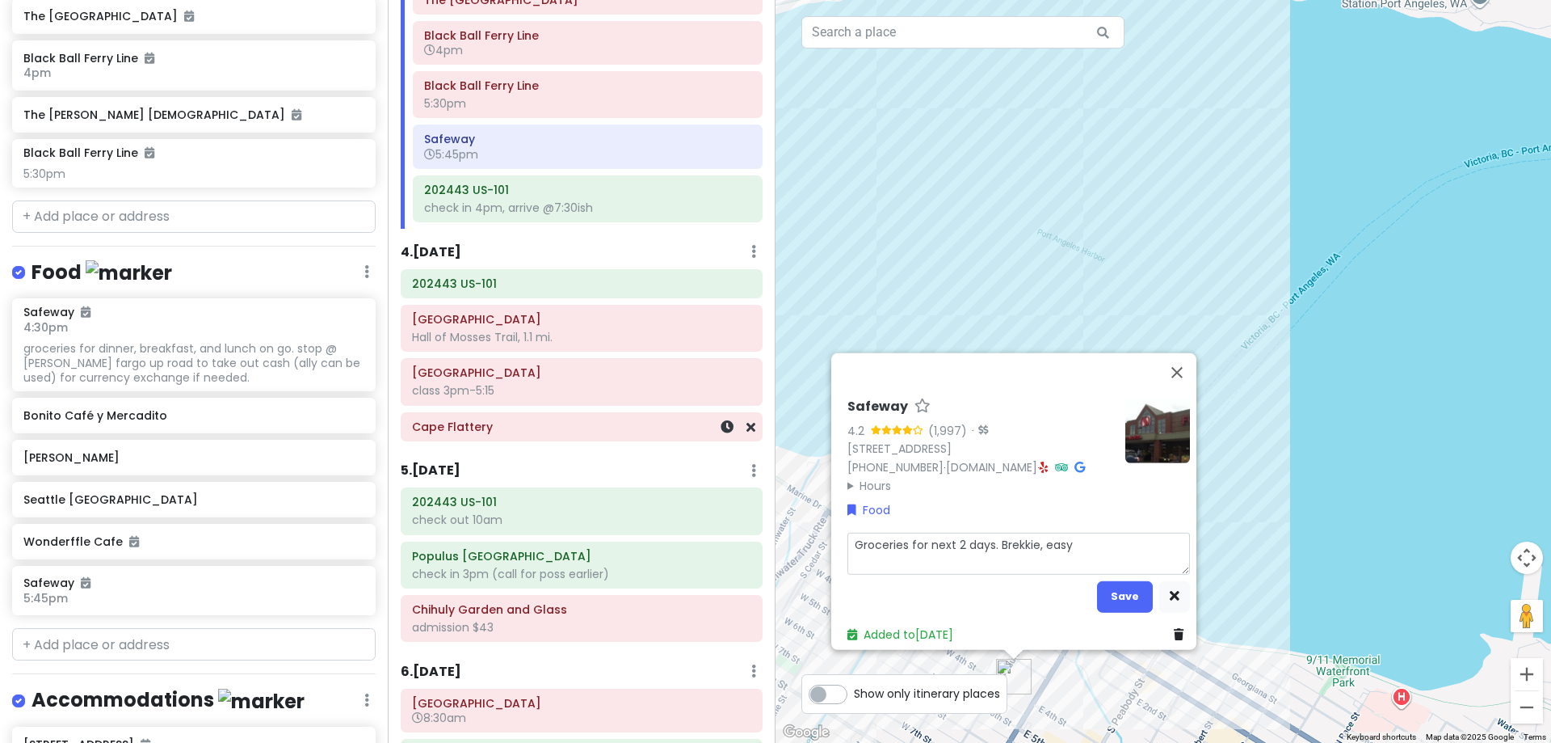
type textarea "Groceries for next 2 days. Brekkie, easy t"
type textarea "x"
type textarea "Groceries for next 2 days. Brekkie, easy to"
type textarea "x"
type textarea "Groceries for next 2 days. Brekkie, easy to-"
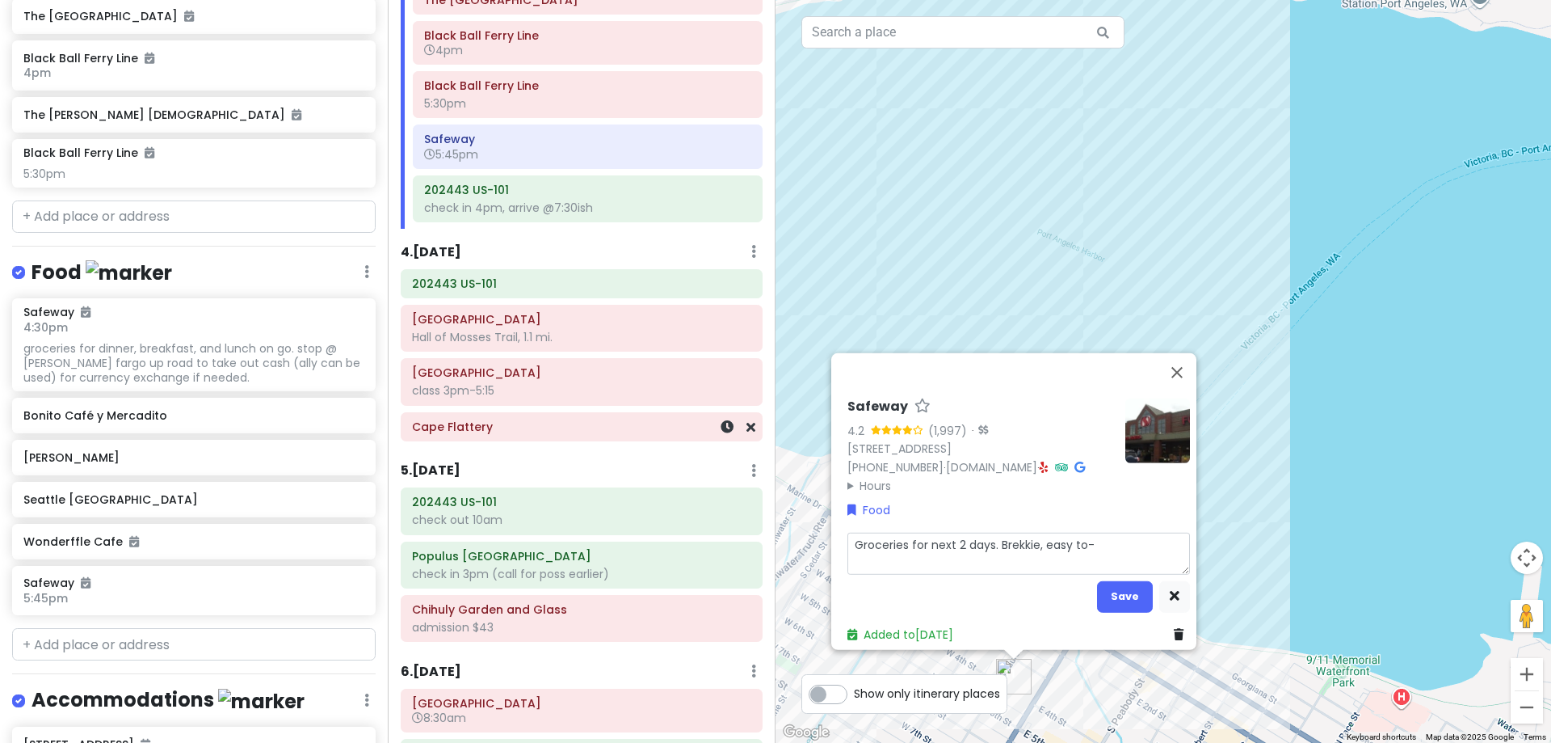
type textarea "x"
type textarea "Groceries for next 2 days. Brekkie, easy to-g"
type textarea "x"
type textarea "Groceries for next 2 days. Brekkie, easy to-go"
type textarea "x"
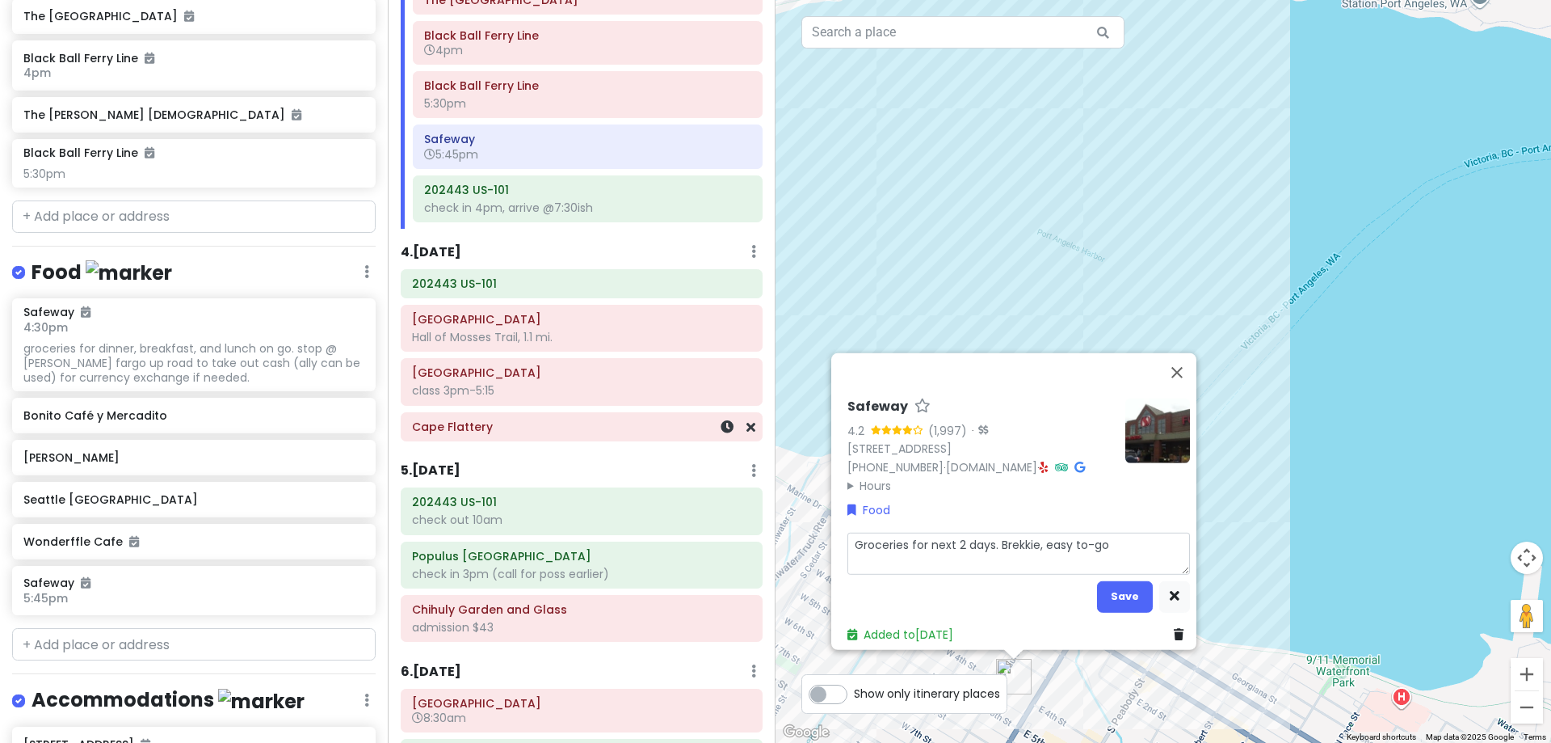
type textarea "Groceries for next 2 days. Brekkie, easy to-go"
type textarea "x"
type textarea "Groceries for next 2 days. Brekkie, easy to-go l"
type textarea "x"
type textarea "Groceries for next 2 days. Brekkie, easy to-go lu"
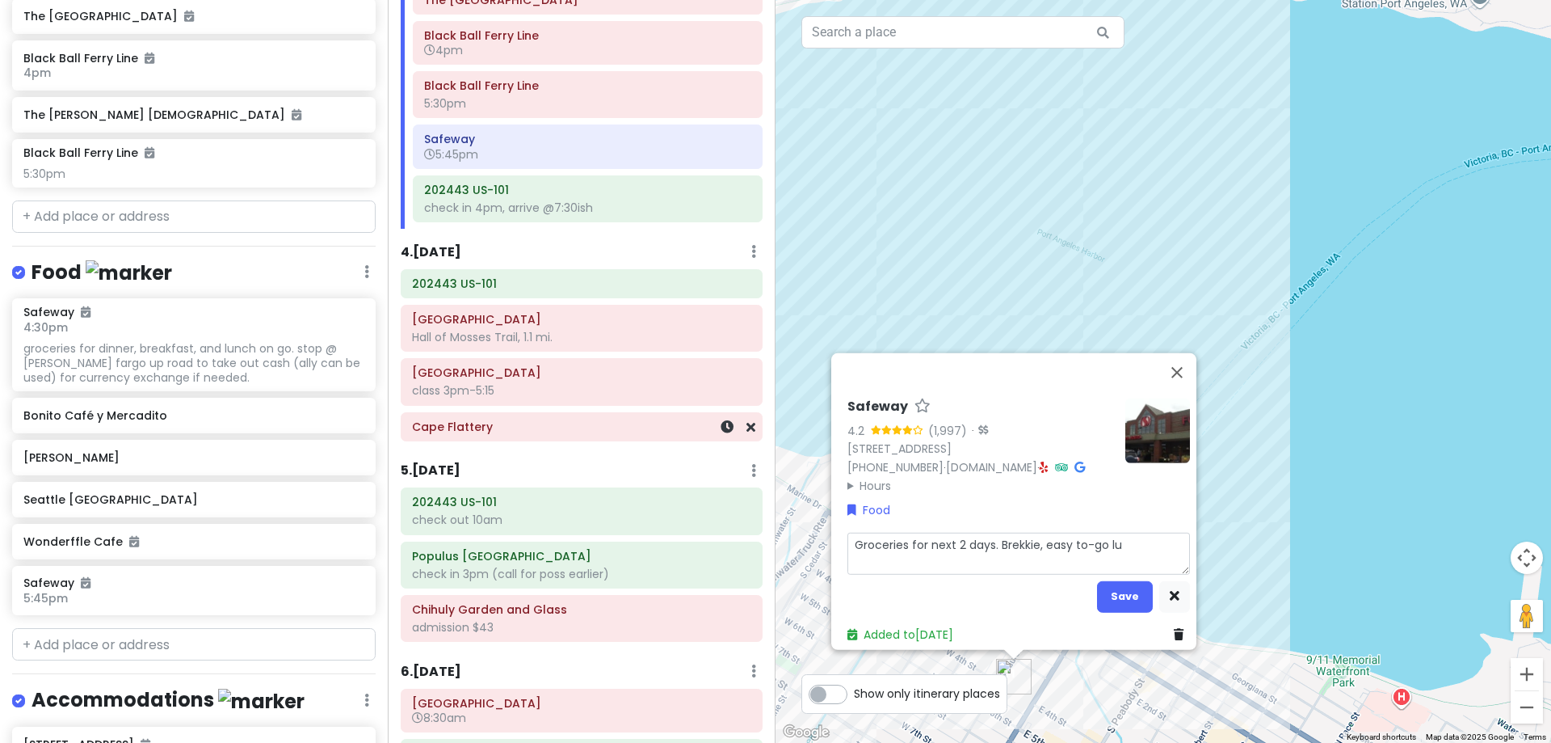
type textarea "x"
type textarea "Groceries for next 2 days. Brekkie, easy to-go lun"
type textarea "x"
type textarea "Groceries for next 2 days. Brekkie, easy to-go lunc"
type textarea "x"
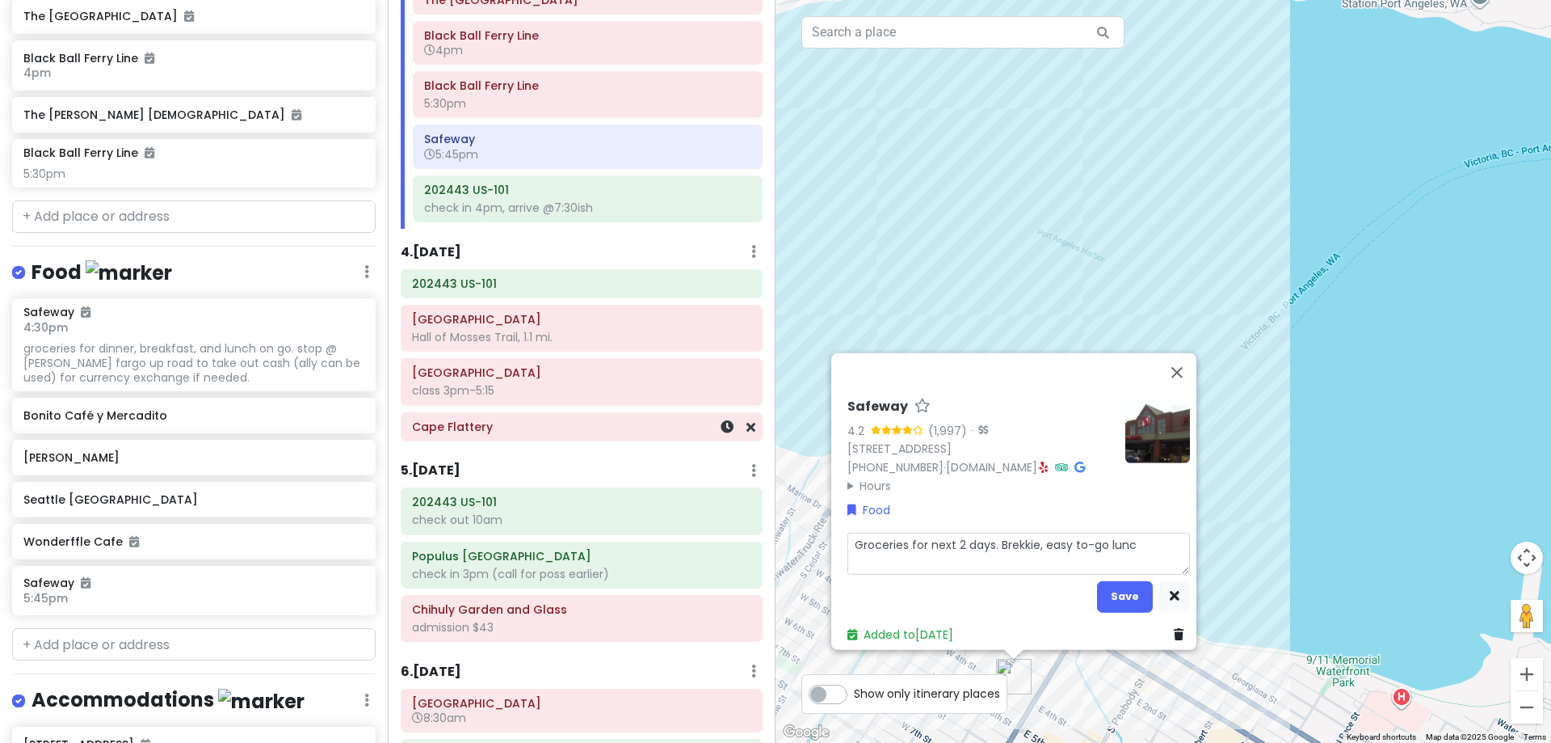
type textarea "Groceries for next 2 days. Brekkie, easy to-go lunch"
type textarea "x"
type textarea "Groceries for next 2 days. Brekkie, easy to-go lunche"
type textarea "x"
type textarea "Groceries for next 2 days. Brekkie, easy to-go lunches"
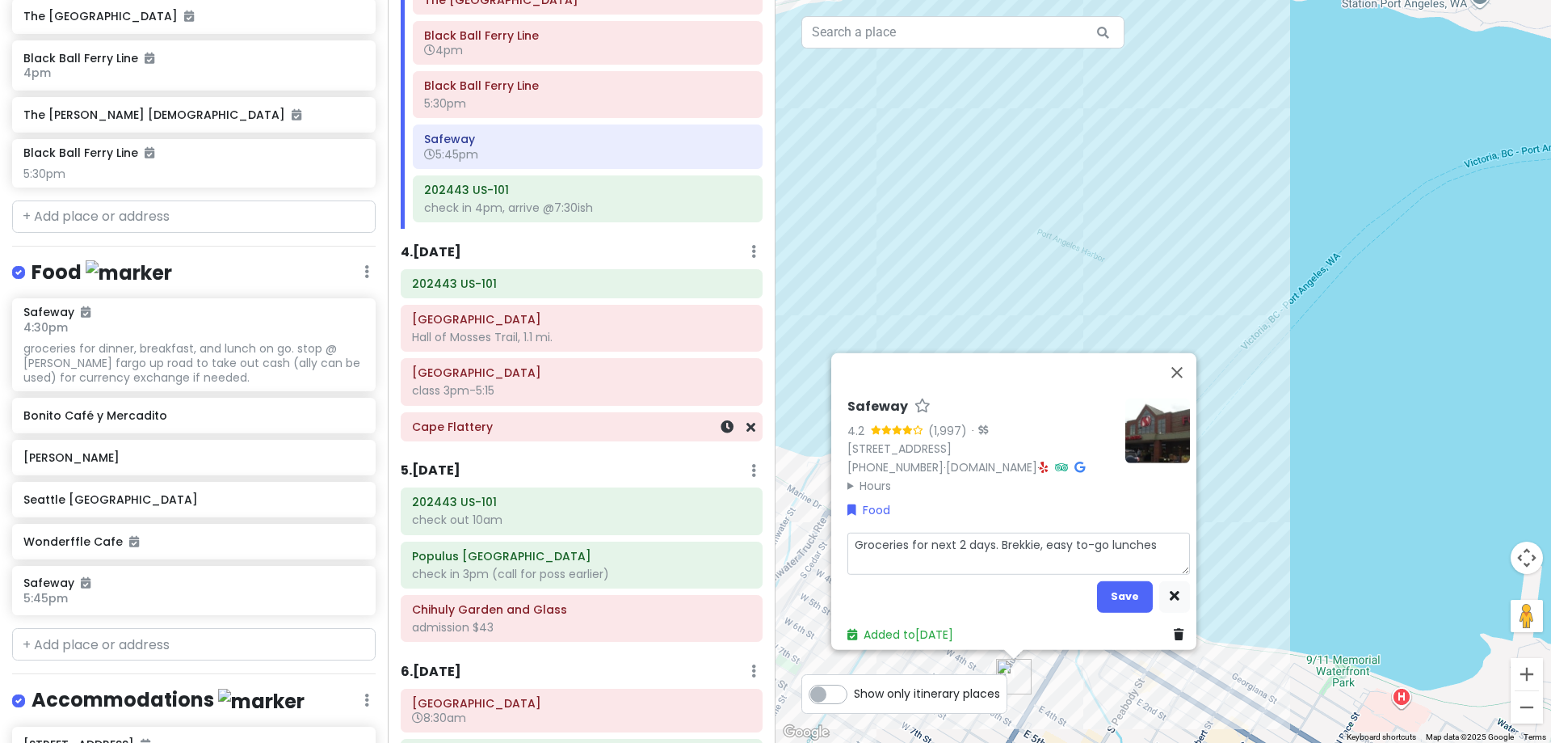
type textarea "x"
type textarea "Groceries for next 2 days. Brekkie, easy to-go lunches,"
type textarea "x"
type textarea "Groceries for next 2 days. Brekkie, easy to-go lunches,"
type textarea "x"
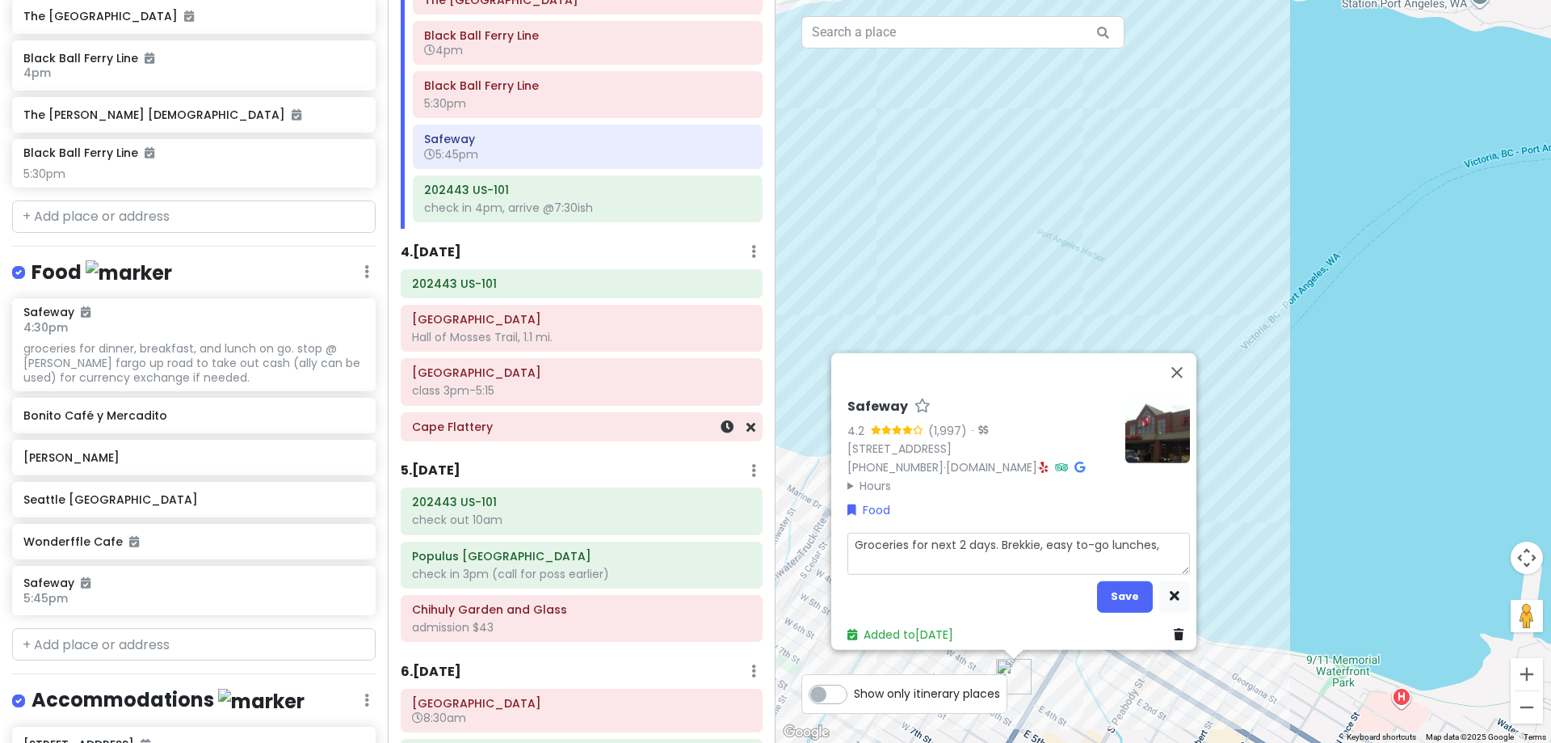
type textarea "Groceries for next 2 days. Brekkie, easy to-go lunches, d"
type textarea "x"
type textarea "Groceries for next 2 days. Brekkie, easy to-go lunches, di"
type textarea "x"
type textarea "Groceries for next 2 days. Brekkie, easy to-go lunches, din"
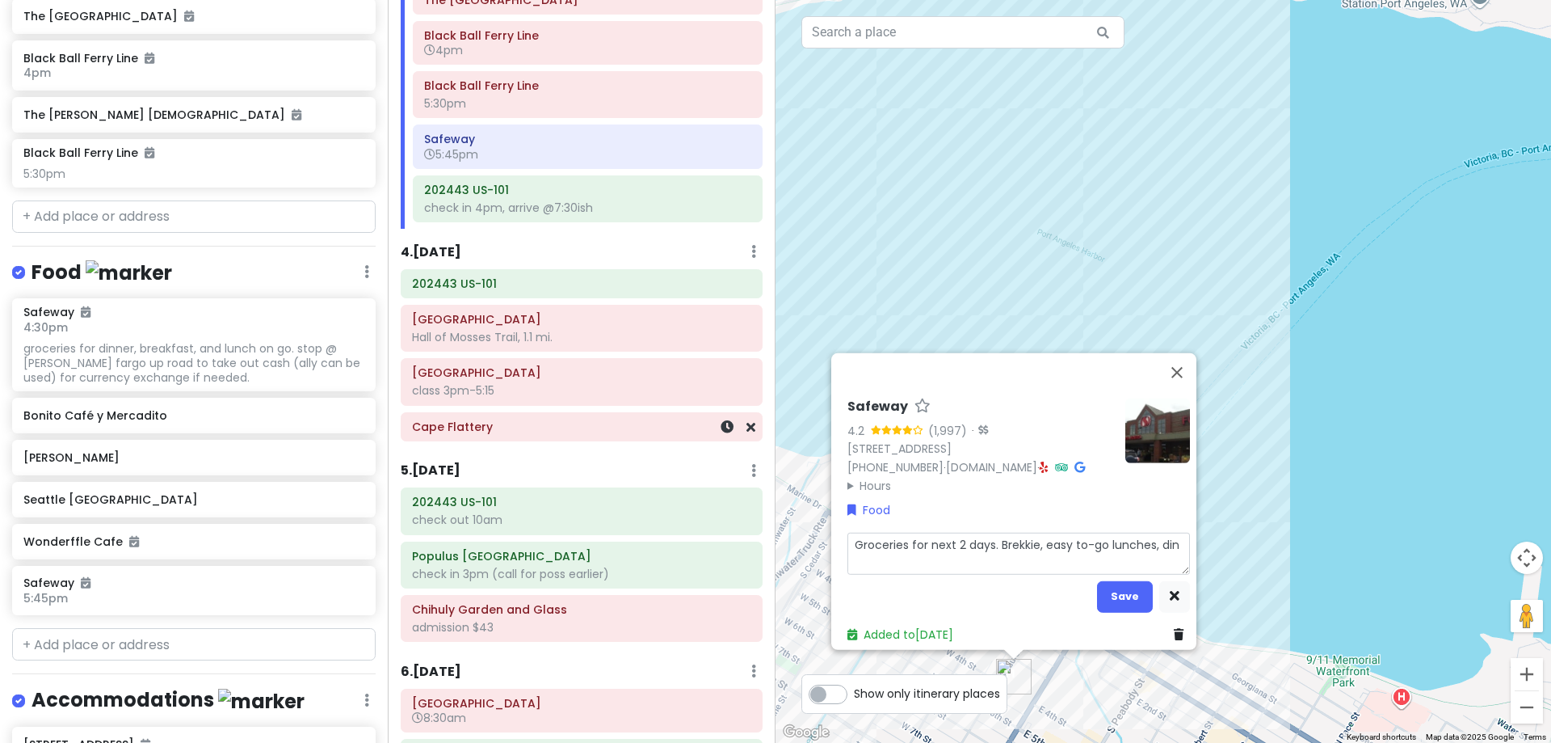
type textarea "x"
type textarea "Groceries for next 2 days. Brekkie, easy to-go lunches, dinn"
type textarea "x"
type textarea "Groceries for next 2 days. Brekkie, easy to-go lunches, dinne"
type textarea "x"
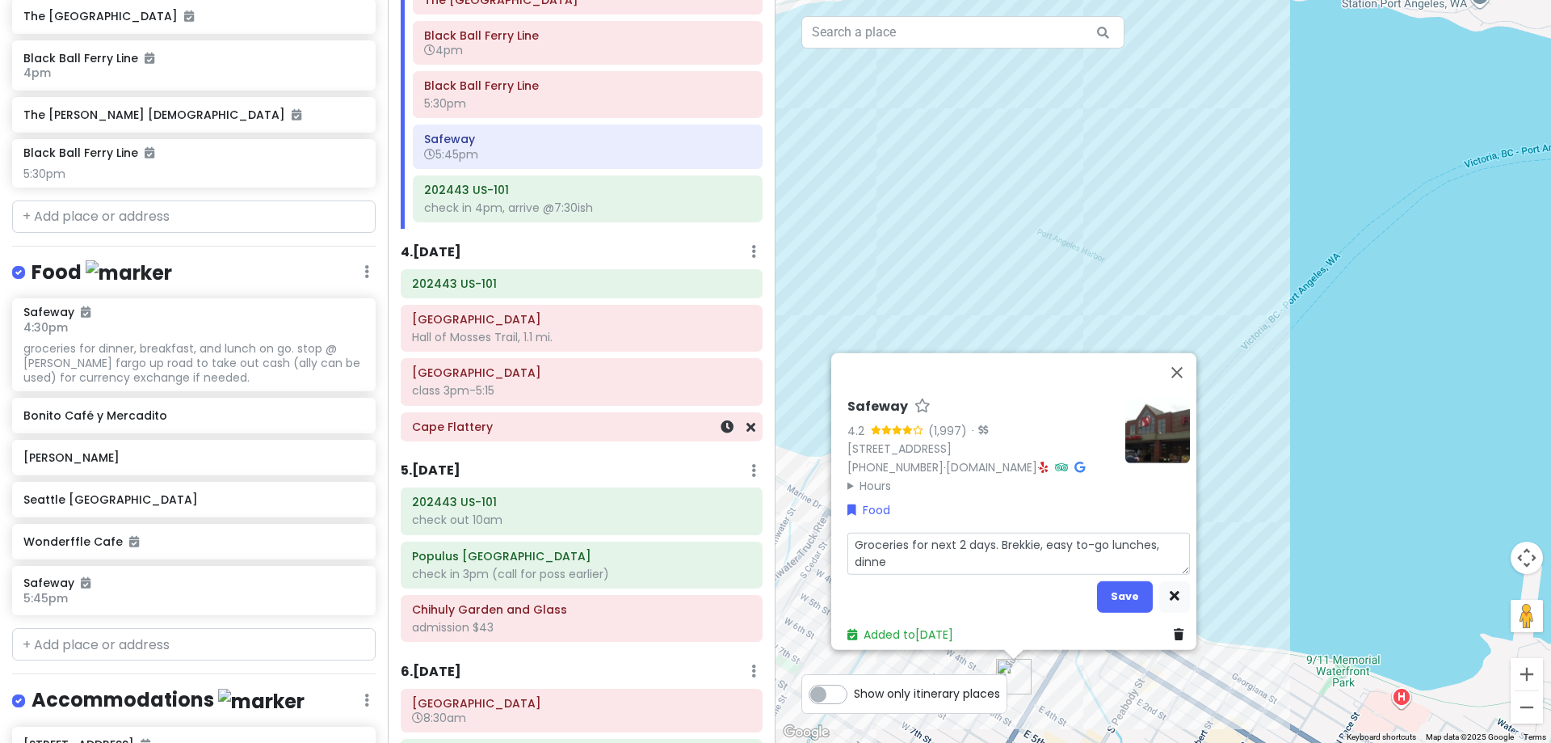
type textarea "Groceries for next 2 days. Brekkie, easy to-go lunches, dinner"
type textarea "x"
type textarea "Groceries for next 2 days. Brekkie, easy to-go lunches, dinners"
click at [1112, 595] on button "Save" at bounding box center [1125, 596] width 56 height 32
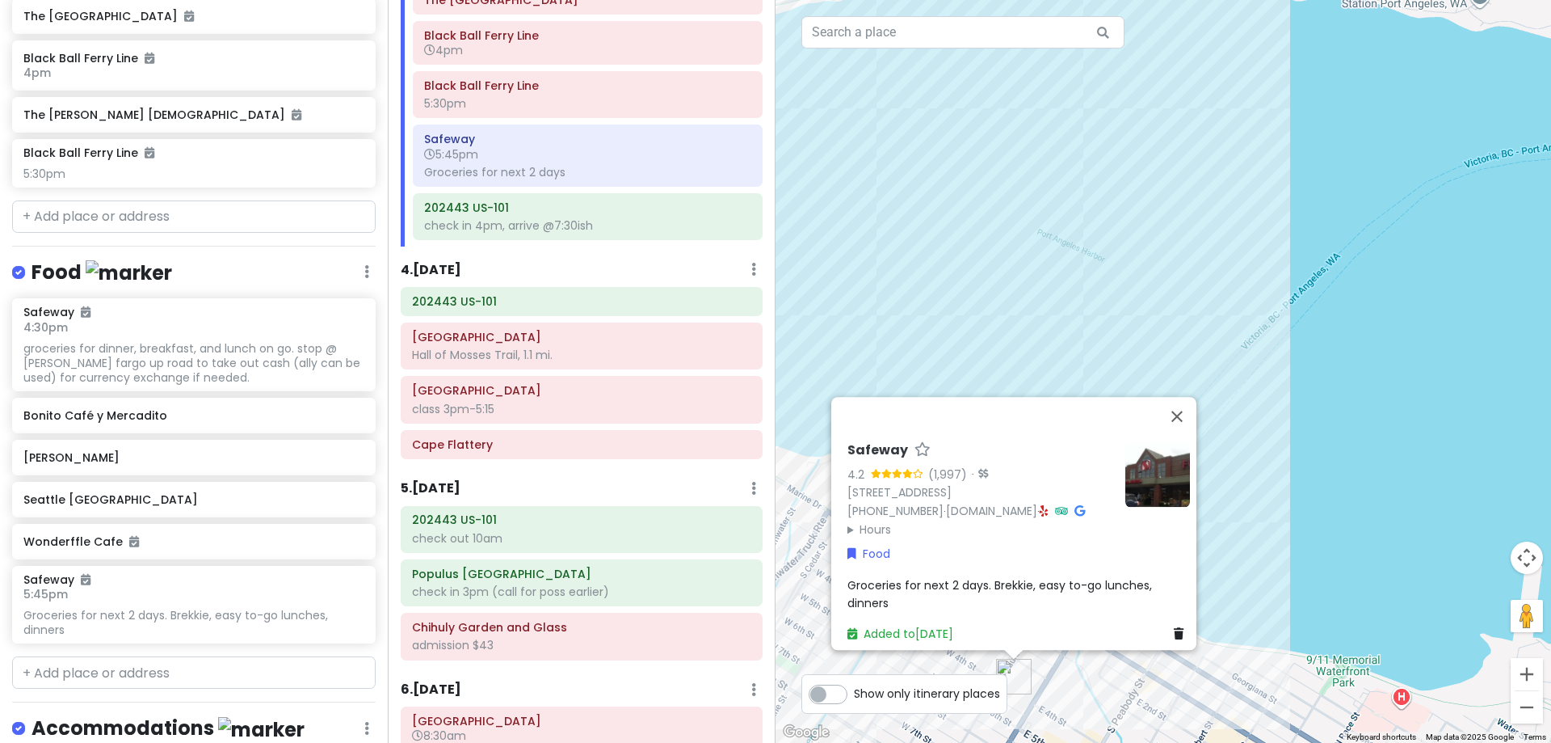
click at [982, 576] on span "Groceries for next 2 days. Brekkie, easy to-go lunches, dinners" at bounding box center [1002, 593] width 308 height 34
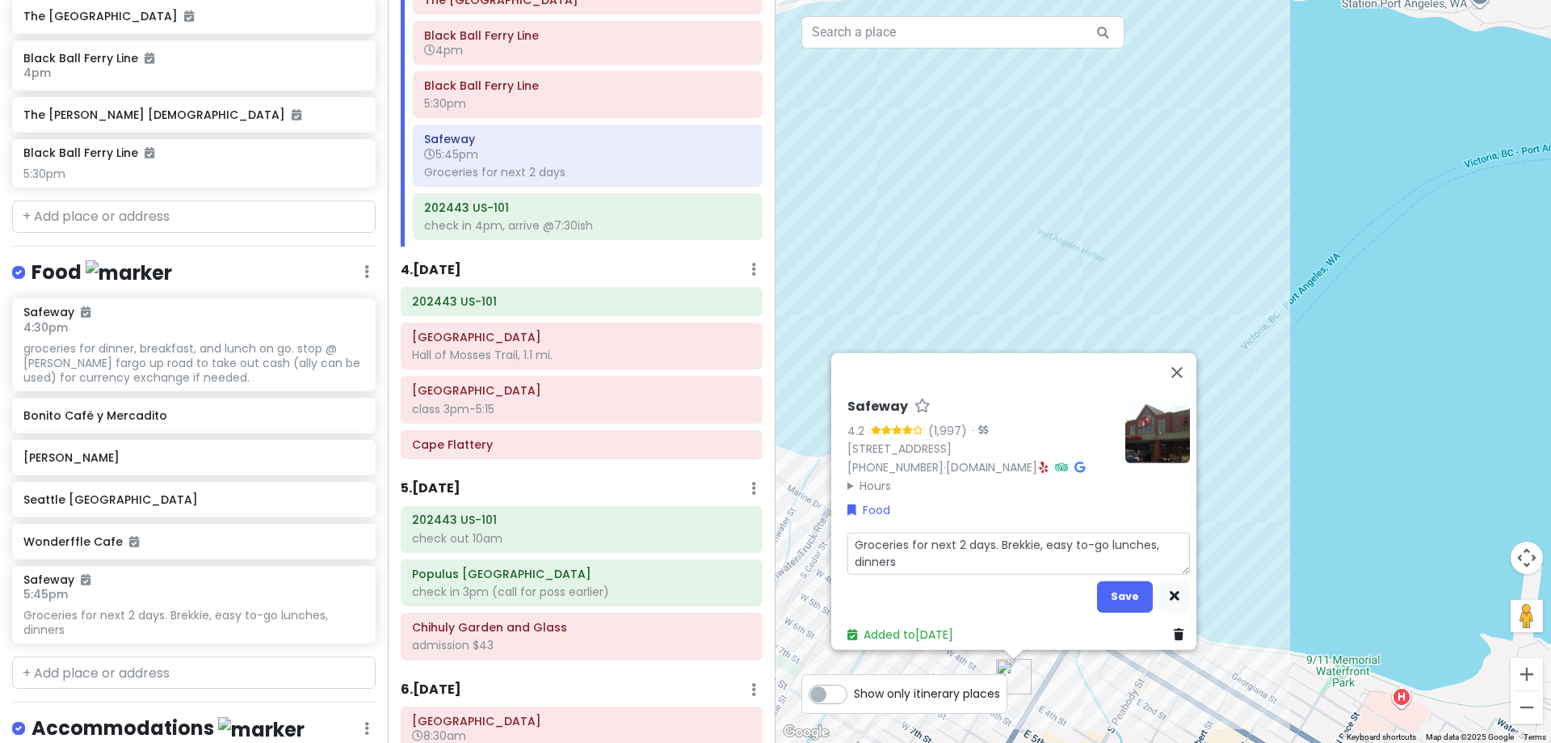
click at [956, 532] on textarea "Groceries for next 2 days. Brekkie, easy to-go lunches, dinners" at bounding box center [1019, 553] width 343 height 42
type textarea "x"
type textarea "Groceries for next days. Brekkie, easy to-go lunches, dinners"
type textarea "x"
type textarea "Groceries for next 1 days. Brekkie, easy to-go lunches, dinners"
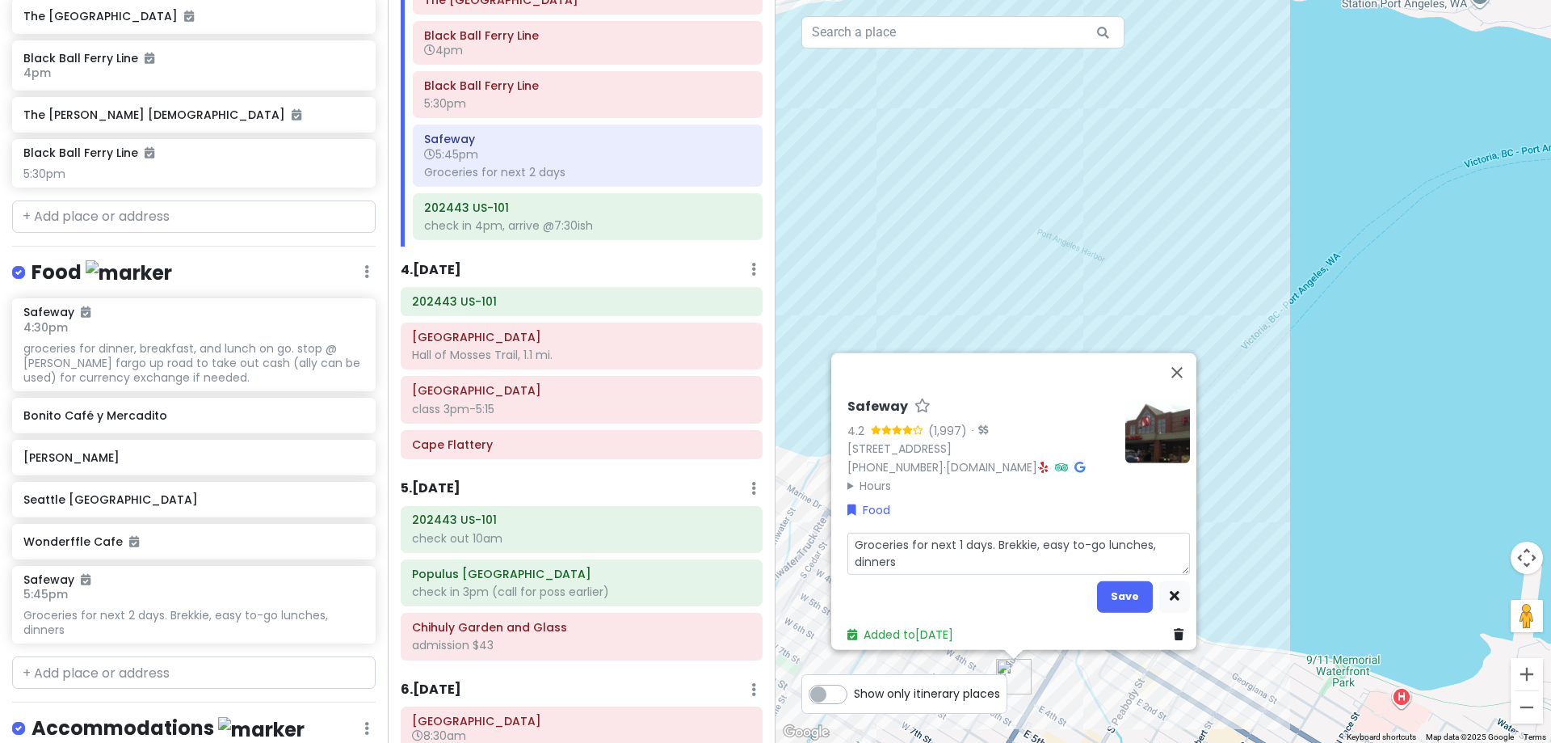
type textarea "x"
type textarea "Groceries for next 1. days. Brekkie, easy to-go lunches, dinners"
type textarea "x"
type textarea "Groceries for next 1.5 days. Brekkie, easy to-go lunches, dinners"
click at [1113, 580] on button "Save" at bounding box center [1125, 596] width 56 height 32
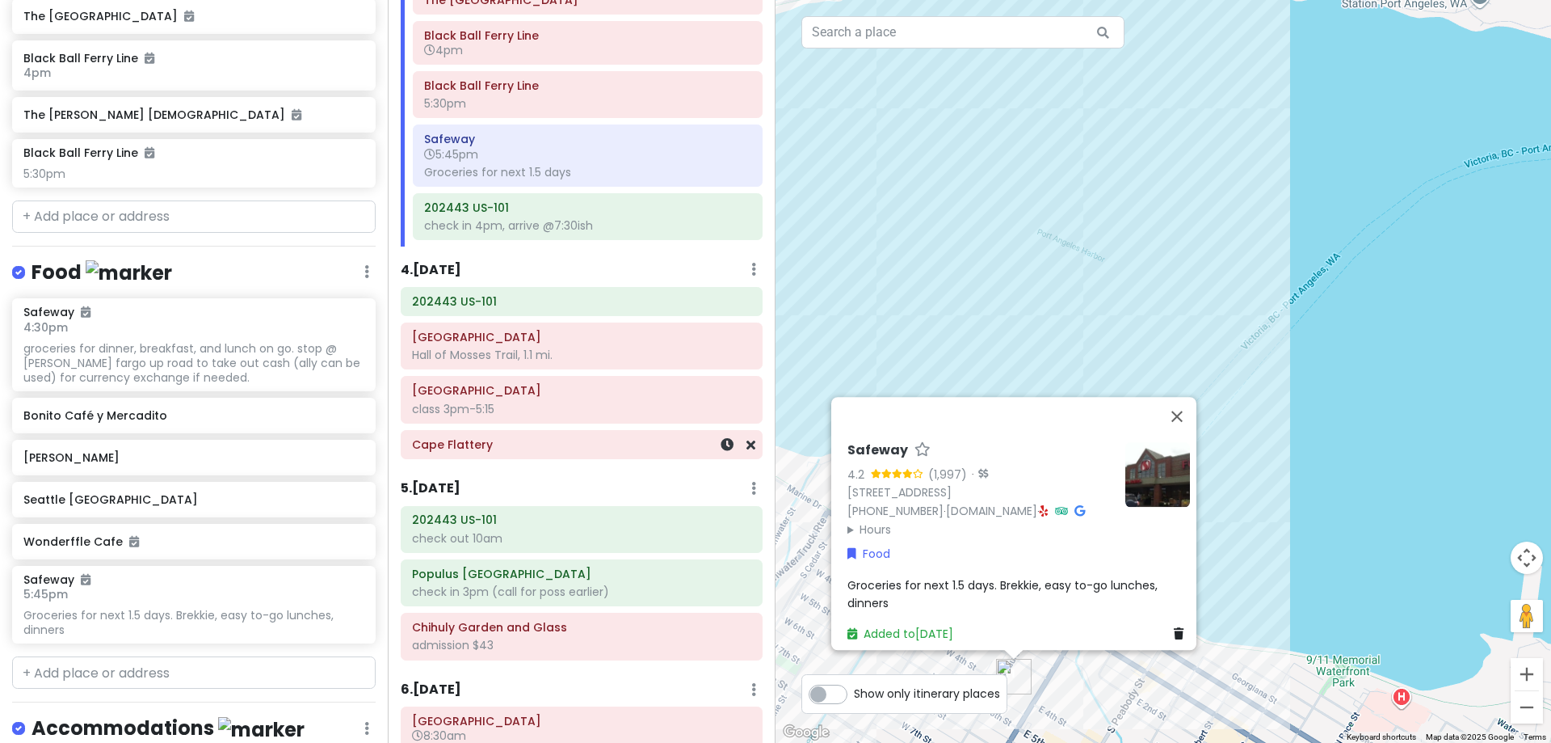
click at [577, 445] on div "202443 US-101 [GEOGRAPHIC_DATA] [GEOGRAPHIC_DATA], 1.1 mi. Harvard University c…" at bounding box center [582, 376] width 386 height 179
click at [563, 452] on div "Cape Flattery" at bounding box center [581, 444] width 339 height 23
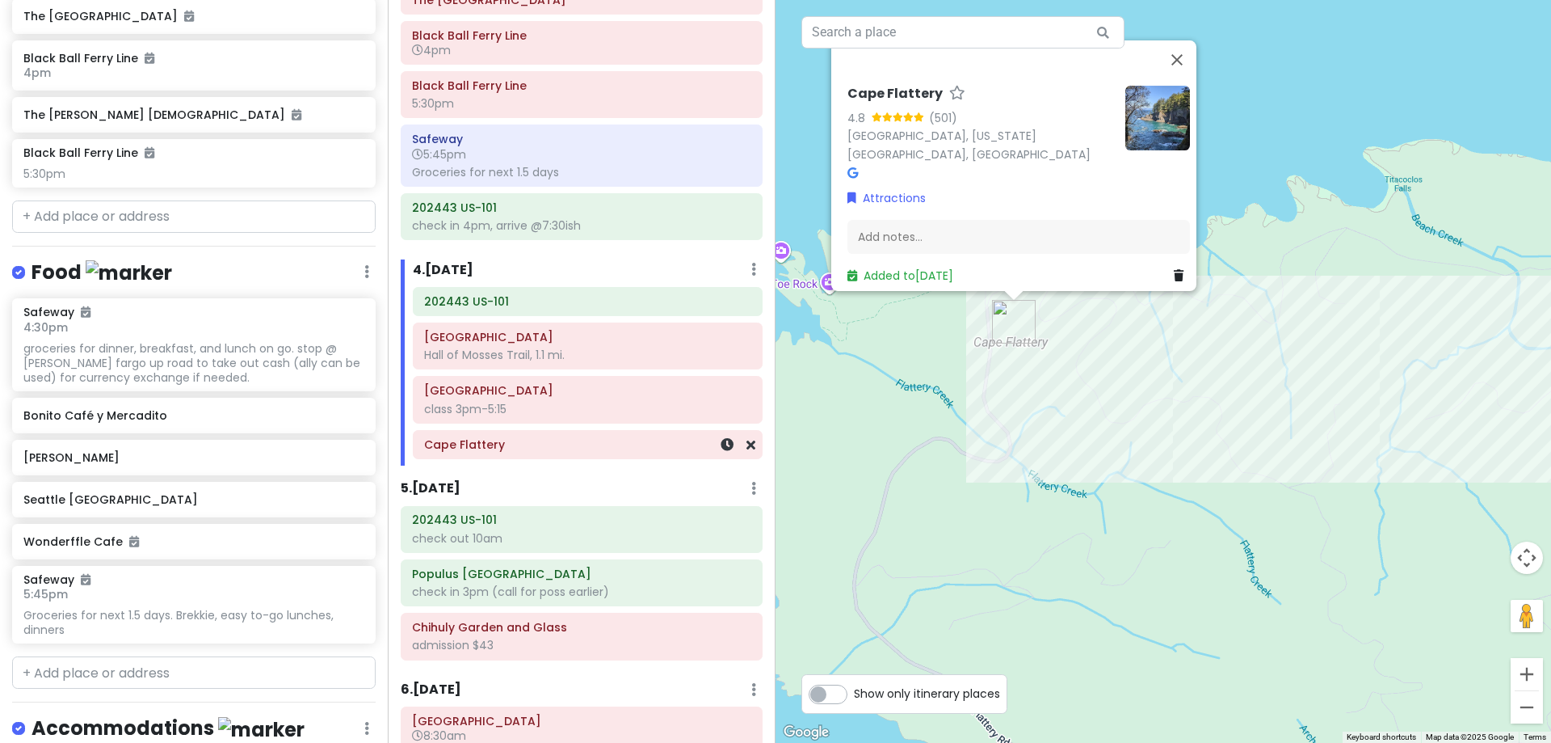
click at [538, 446] on h6 "Cape Flattery" at bounding box center [587, 444] width 327 height 15
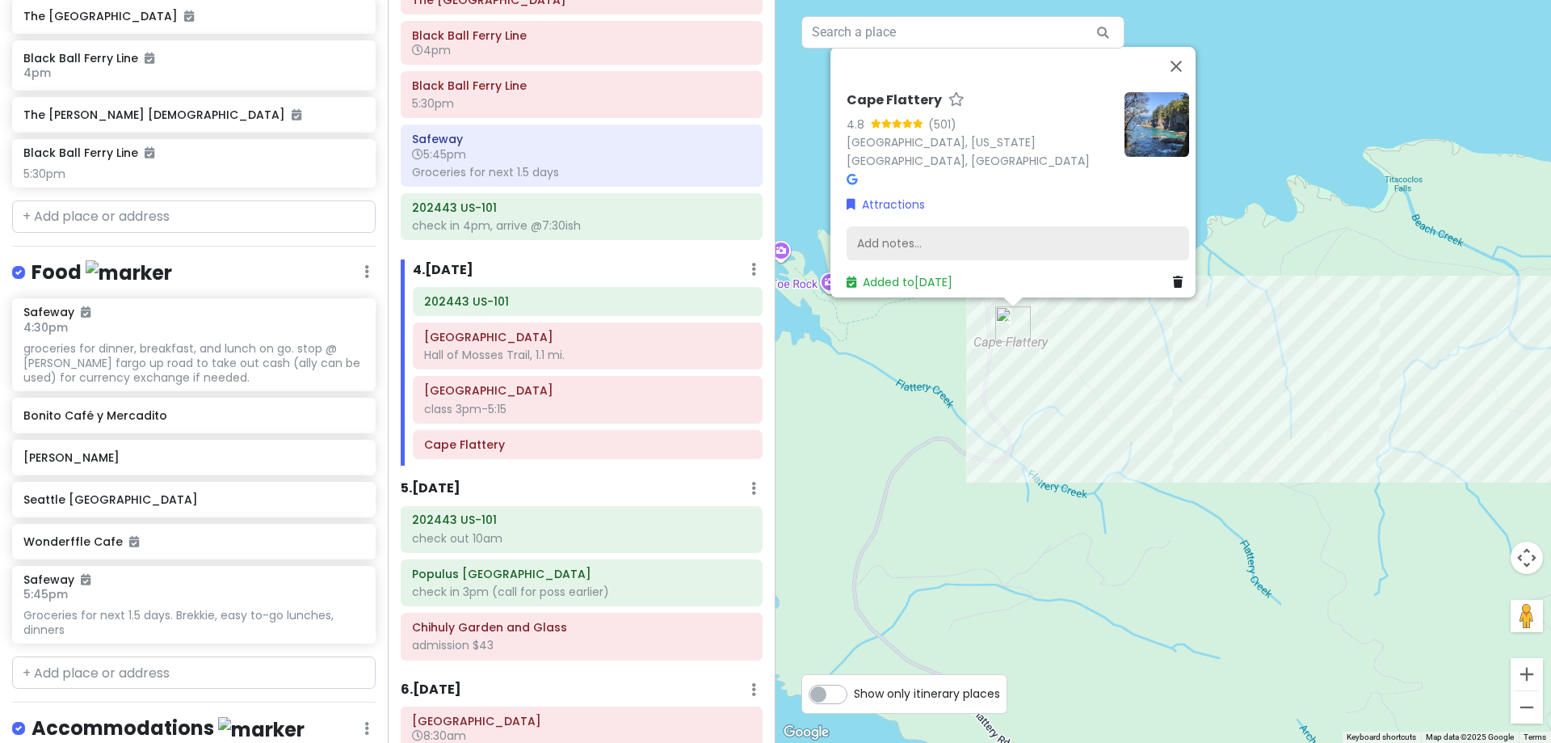
click at [983, 241] on div "Add notes..." at bounding box center [1018, 243] width 343 height 34
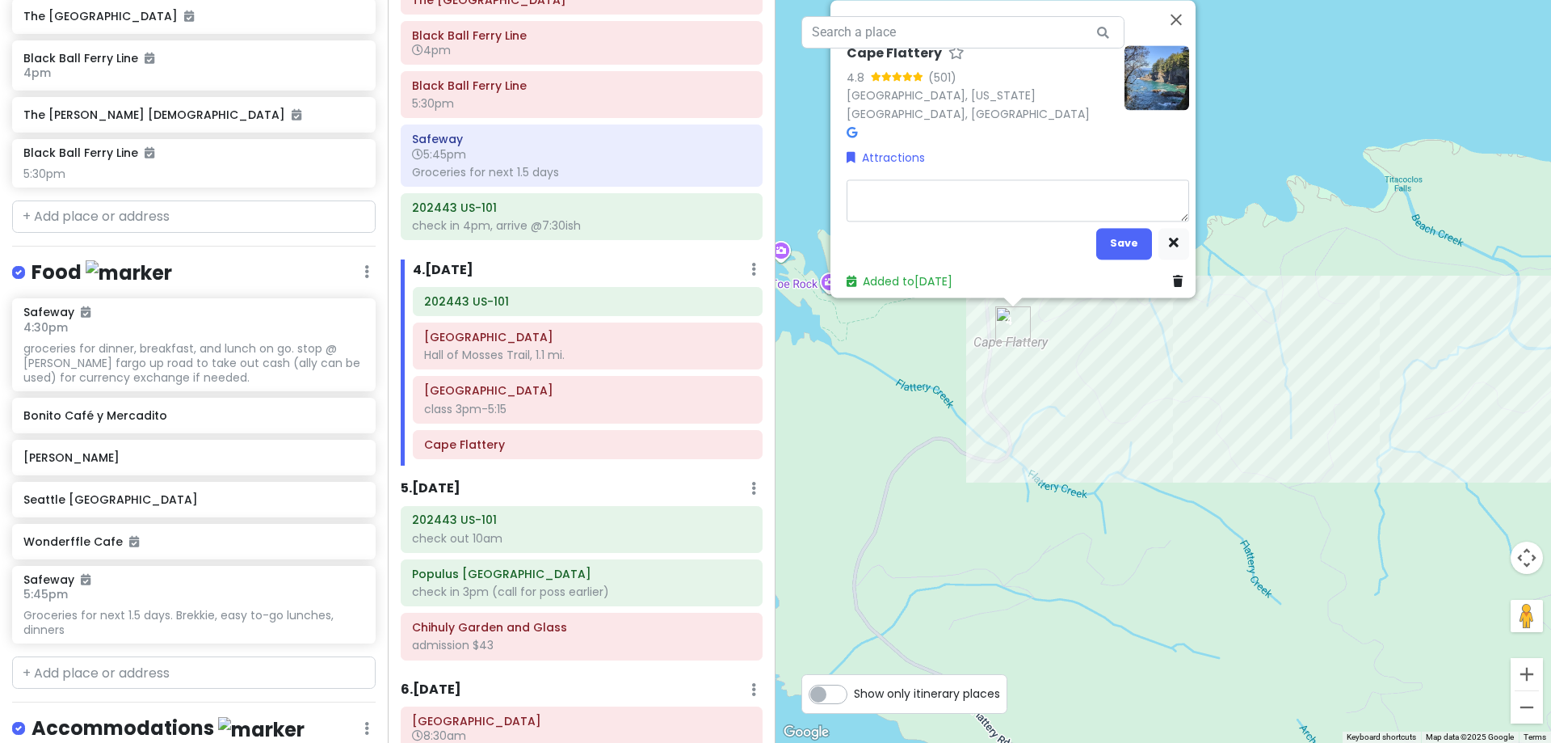
type textarea "x"
type textarea "Sunset 6:18, need Makah Tribe recreation pass to enter. can purchase online & p…"
click at [907, 179] on textarea "Sunset 6:18, need Makah Tribe recreation pass to enter. can purchase online & p…" at bounding box center [1018, 200] width 343 height 42
type textarea "x"
type textarea "Sunset 6:1, need Makah Tribe recreation pass to enter. can purchase online & pr…"
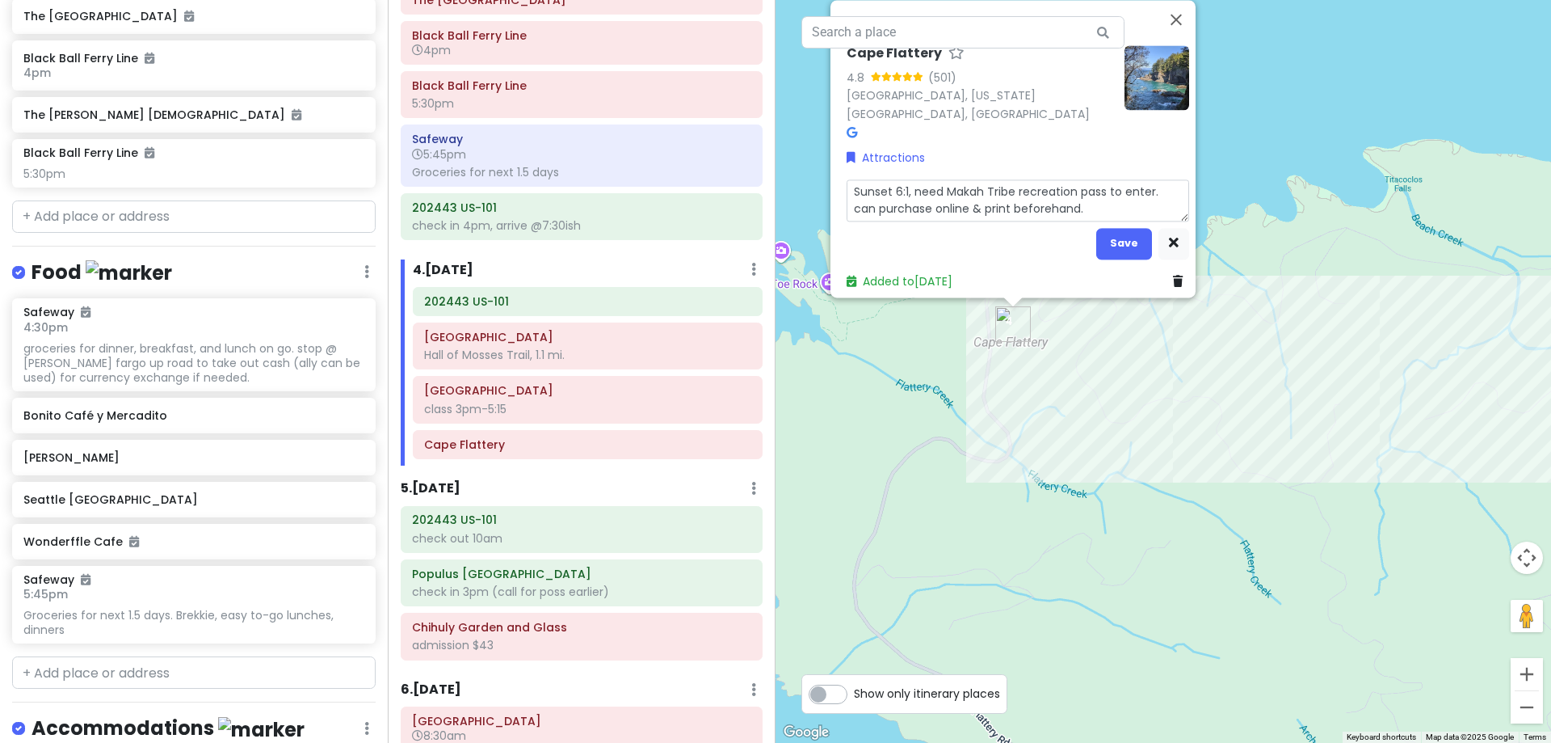
type textarea "x"
type textarea "Sunset 6:15, need Makah Tribe recreation pass to enter. can purchase online & p…"
click at [1130, 228] on button "Save" at bounding box center [1124, 244] width 56 height 32
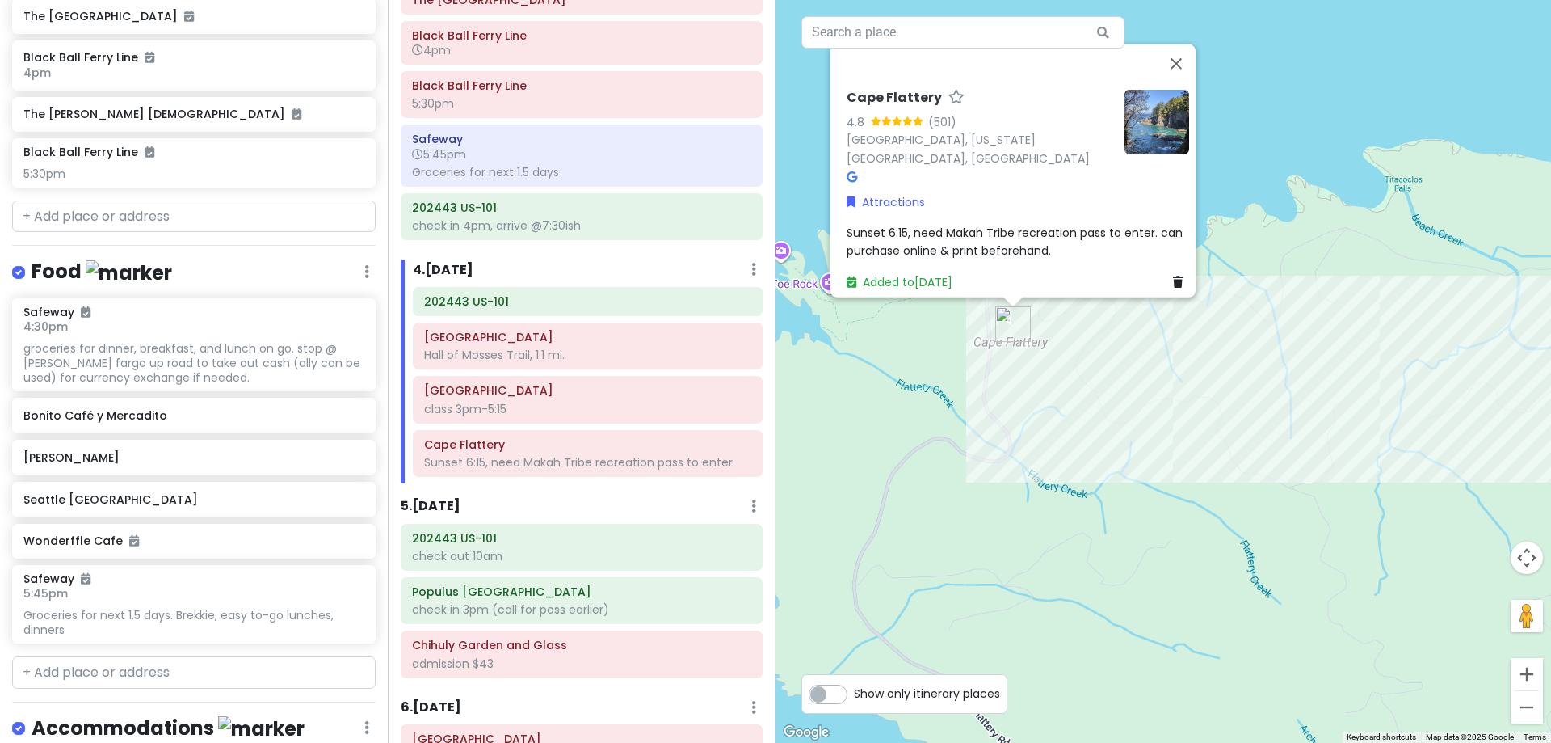
drag, startPoint x: 571, startPoint y: 263, endPoint x: 597, endPoint y: 288, distance: 36.0
click at [575, 263] on div "4 . [DATE] Add Day Notes Delete Day" at bounding box center [588, 272] width 350 height 27
click at [589, 499] on div "5 . [DATE] Add Day Notes Delete Day" at bounding box center [582, 509] width 362 height 27
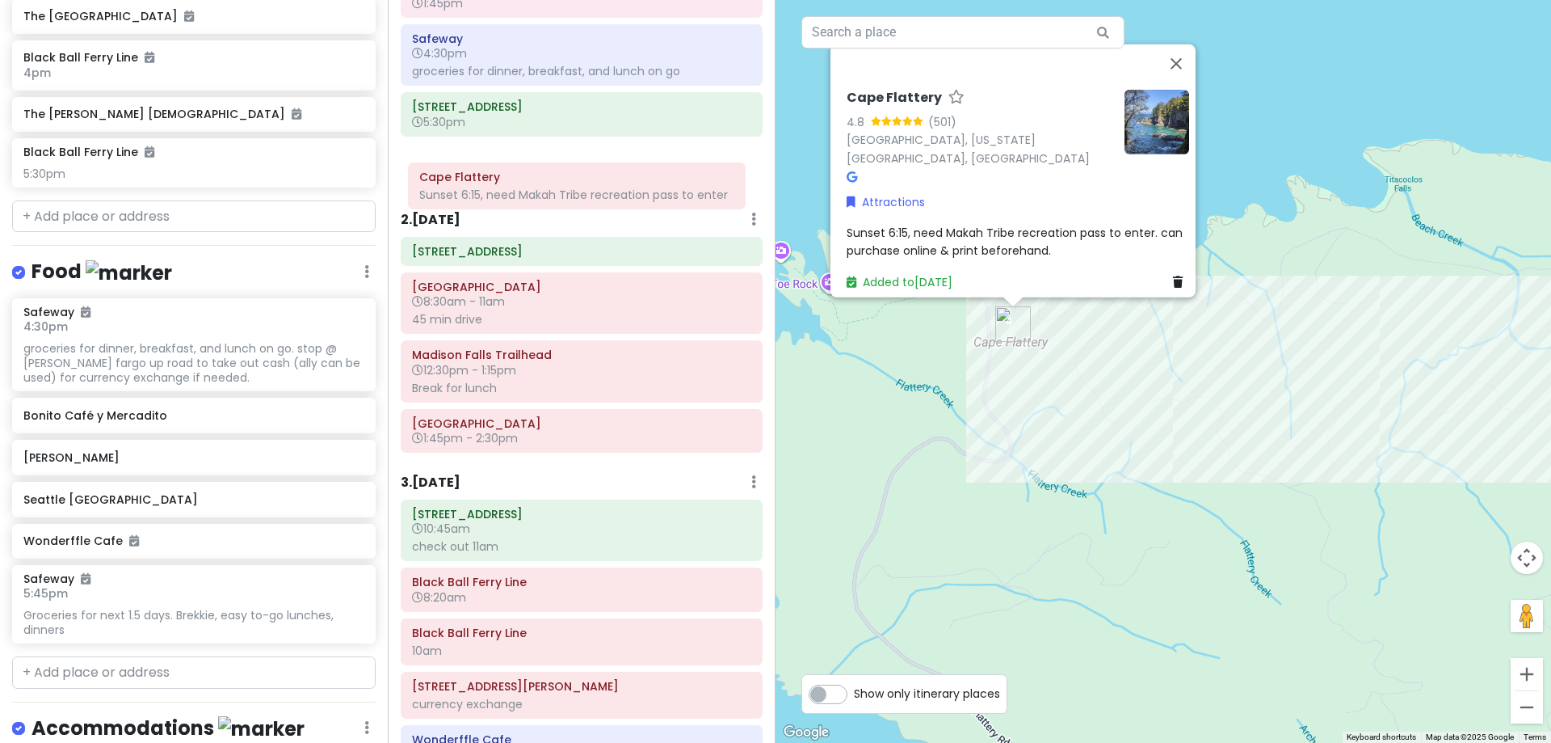
scroll to position [181, 0]
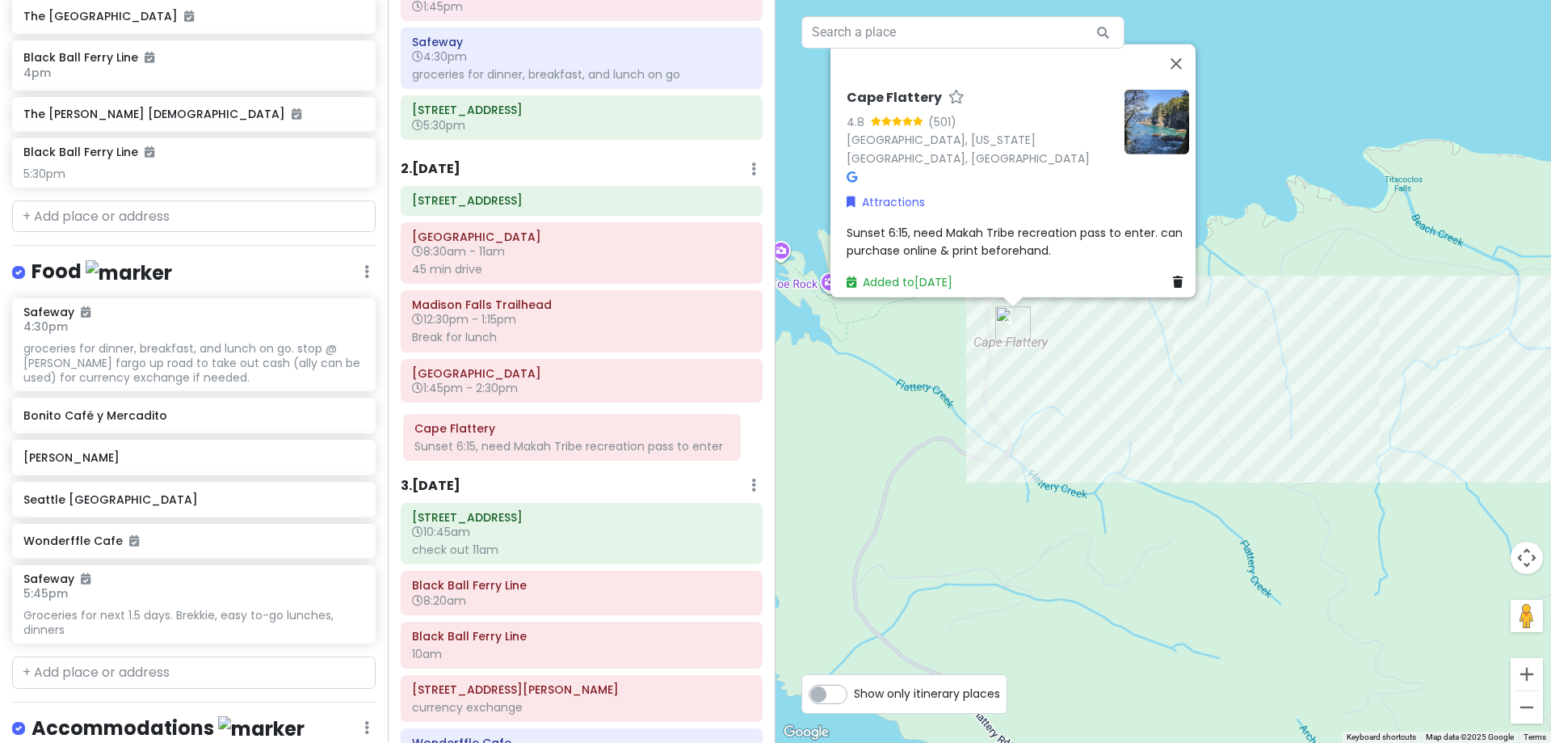
drag, startPoint x: 538, startPoint y: 635, endPoint x: 528, endPoint y: 457, distance: 178.0
click at [528, 457] on div "Itinerary × 1 . [DATE] Edit Day Notes Delete Day Click to add day notes [GEOGRA…" at bounding box center [582, 371] width 388 height 743
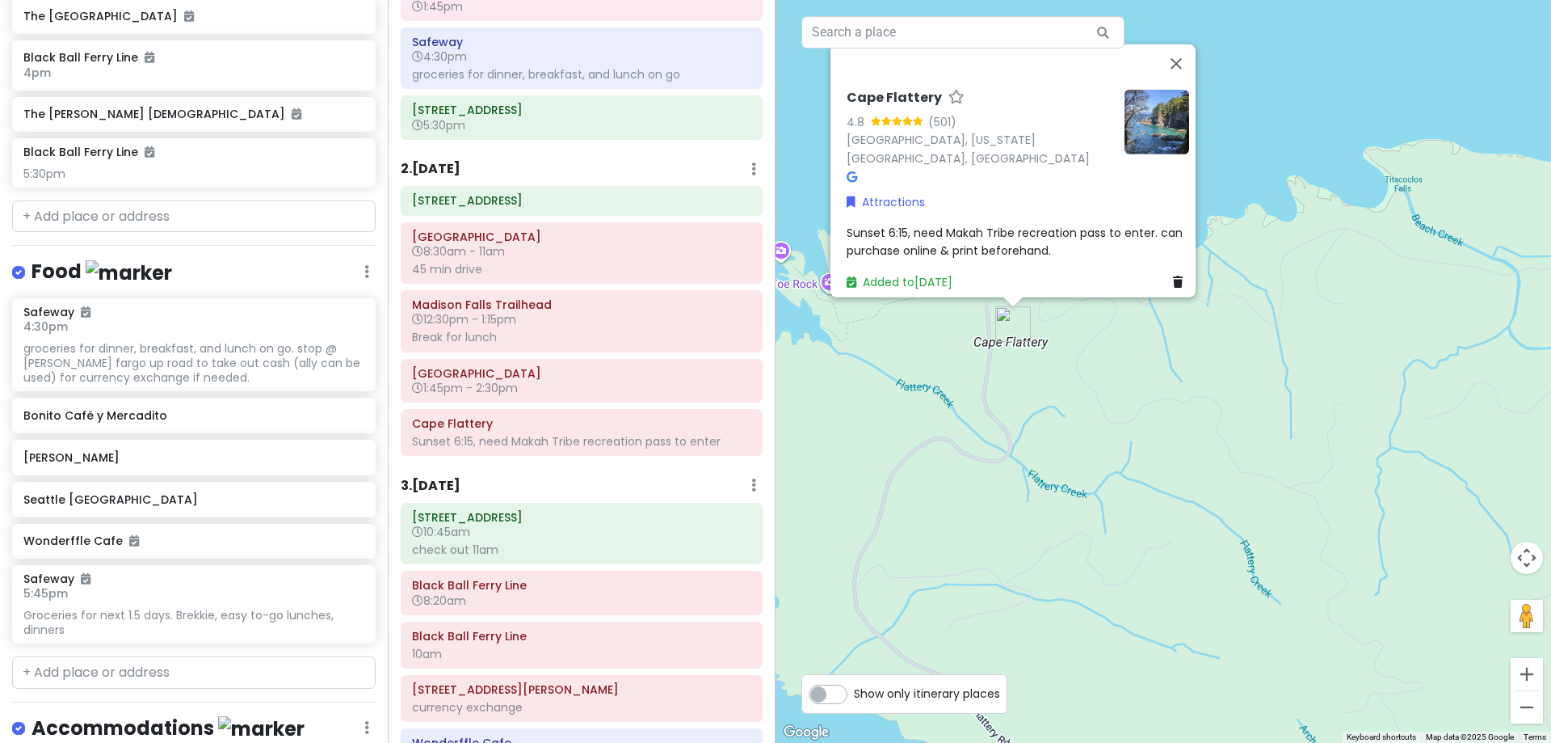
click at [907, 229] on span "Sunset 6:15, need Makah Tribe recreation pass to enter. can purchase online & p…" at bounding box center [1016, 241] width 339 height 34
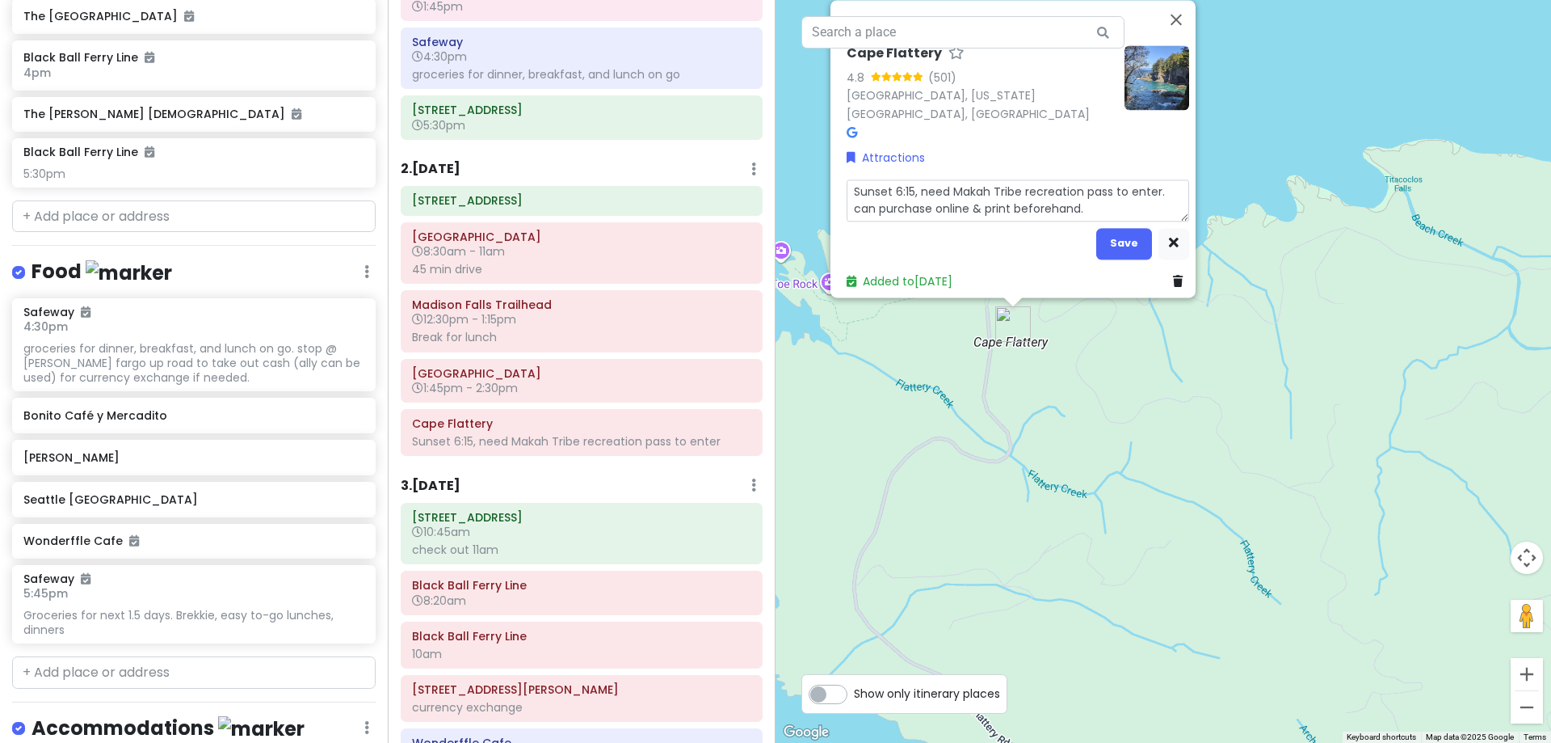
click at [907, 180] on textarea "Sunset 6:15, need Makah Tribe recreation pass to enter. can purchase online & p…" at bounding box center [1018, 200] width 343 height 42
type textarea "x"
type textarea "Sunset 6:1, need Makah Tribe recreation pass to enter. can purchase online & pr…"
type textarea "x"
type textarea "Sunset 6:19, need Makah Tribe recreation pass to enter. can purchase online & p…"
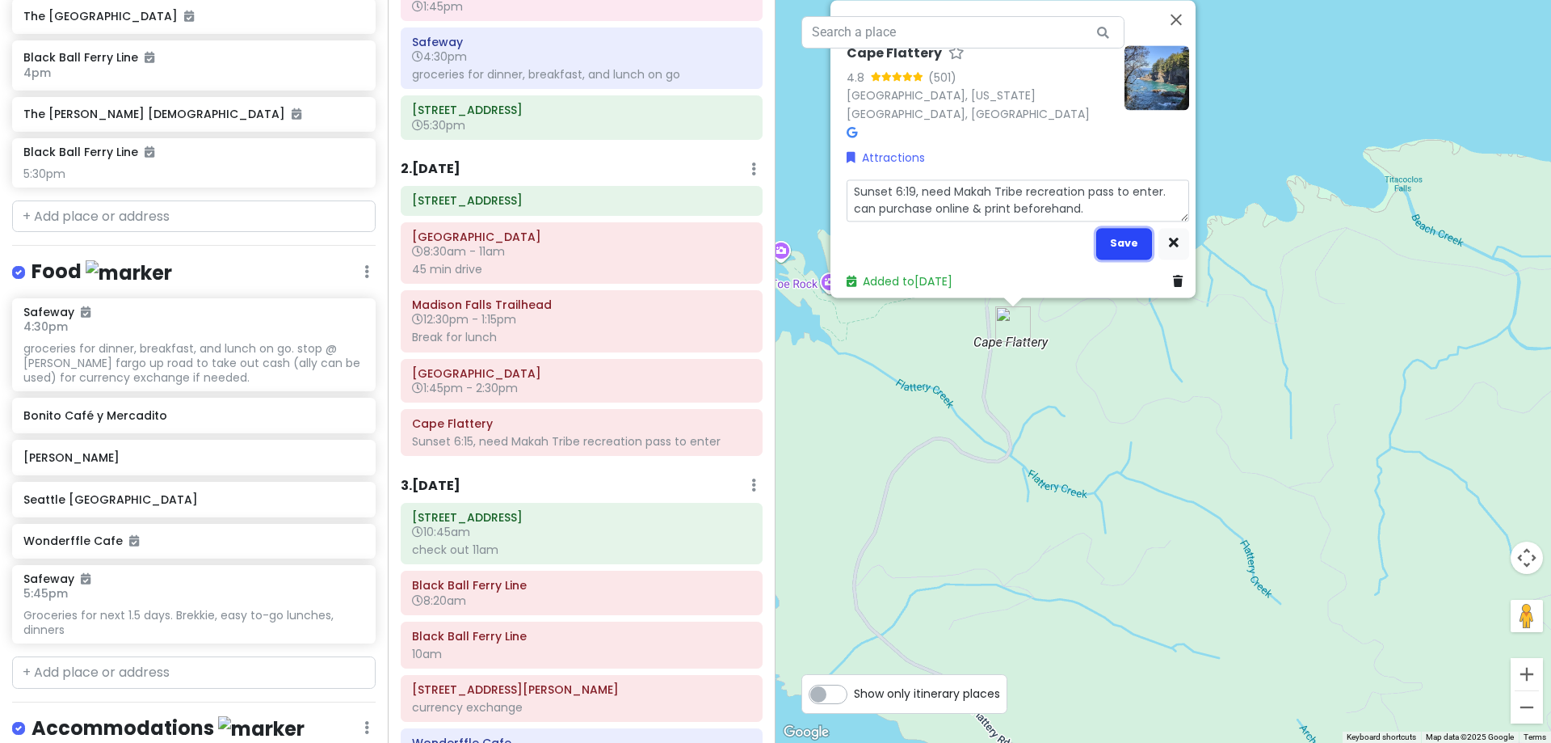
click at [1103, 228] on button "Save" at bounding box center [1124, 244] width 56 height 32
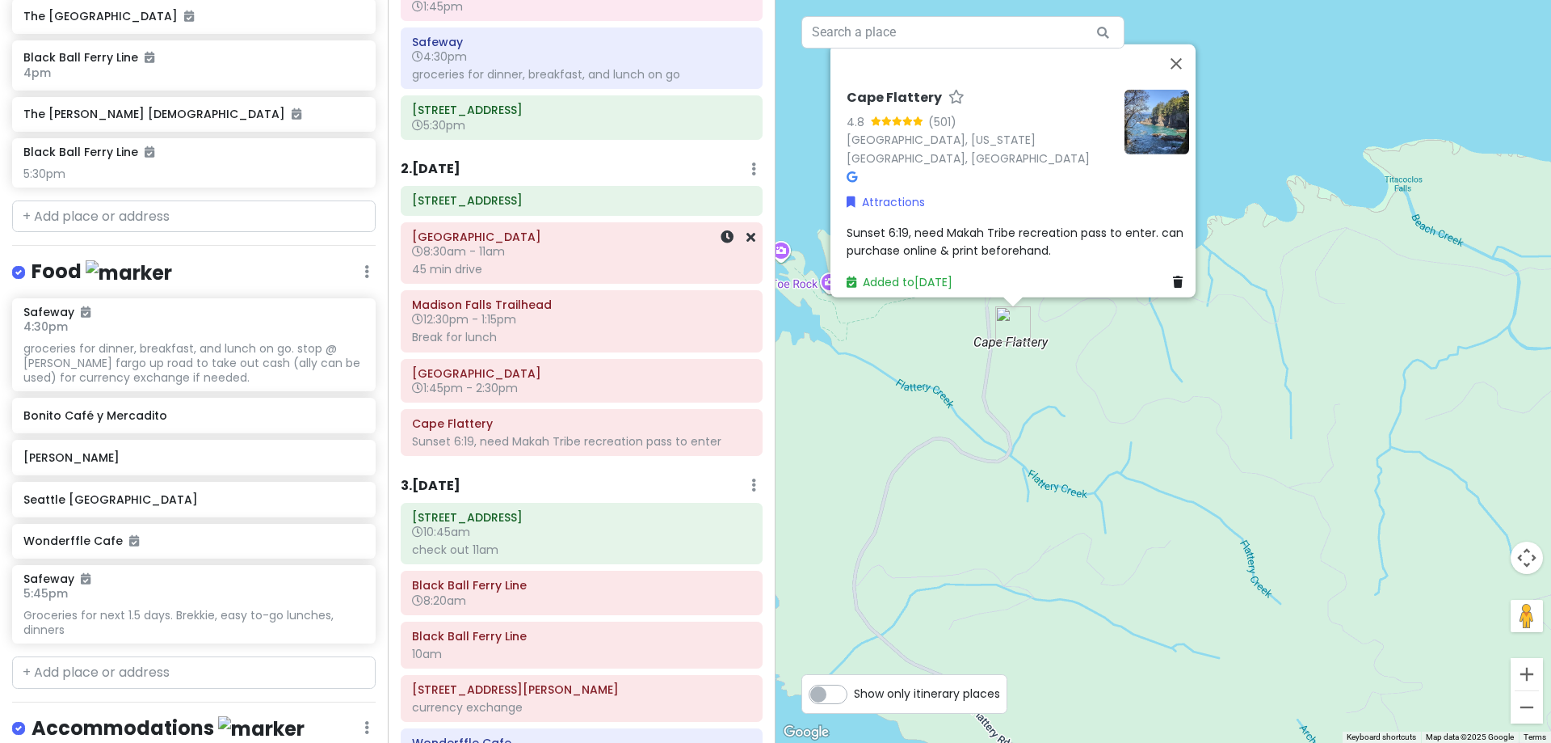
click at [585, 275] on div "45 min drive" at bounding box center [581, 269] width 339 height 15
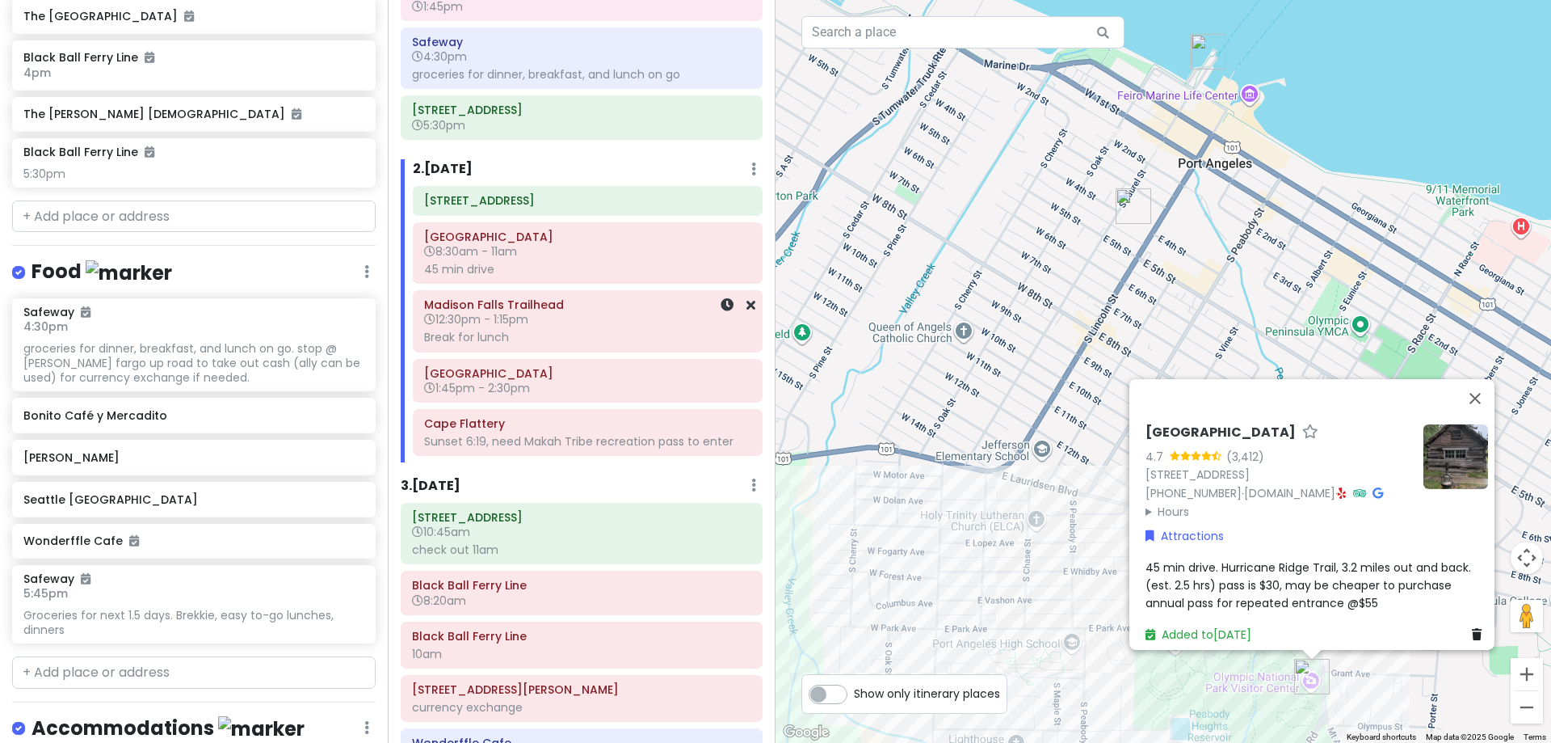
click at [553, 333] on div "Break for lunch" at bounding box center [587, 337] width 327 height 15
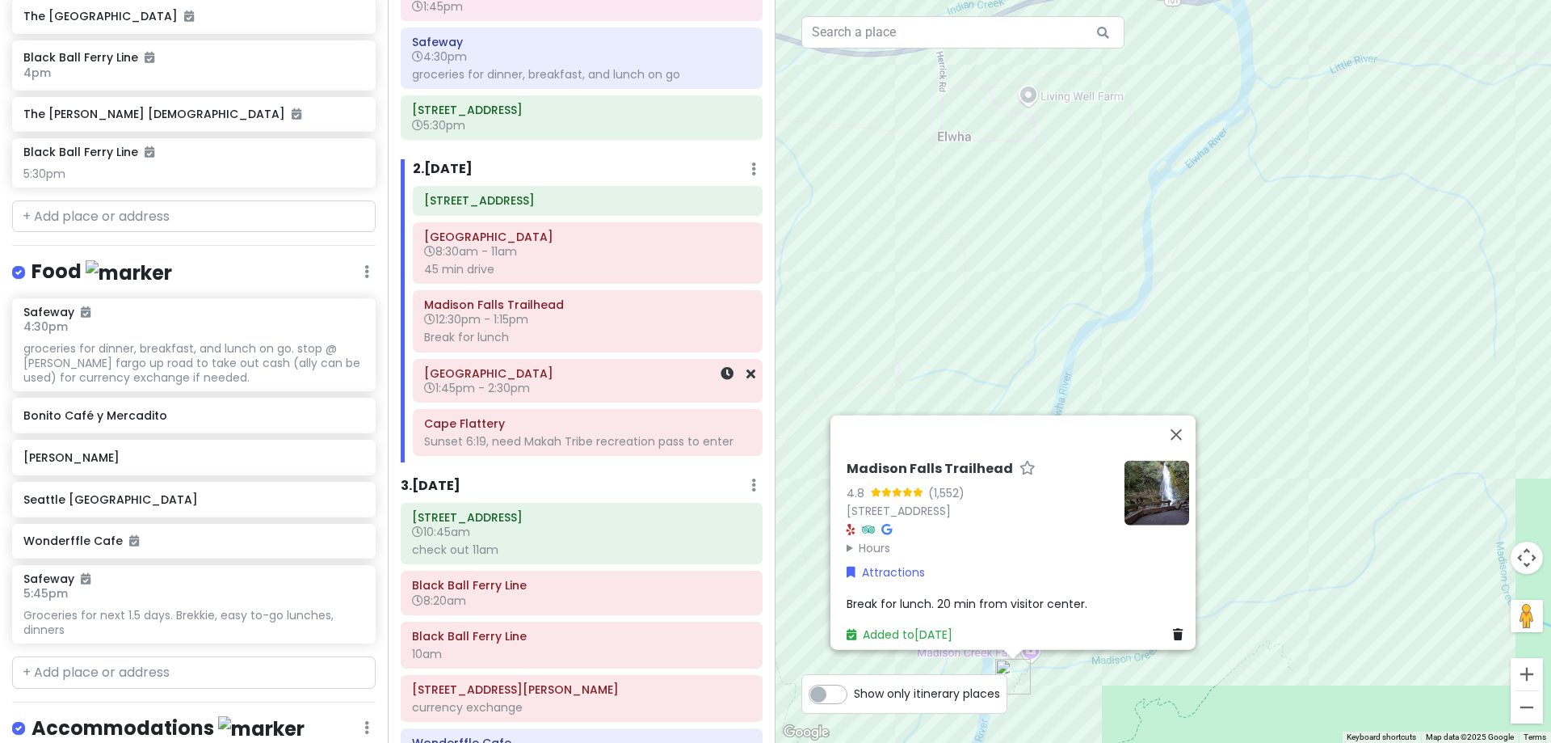
click at [534, 394] on h6 "1:45pm - 2:30pm" at bounding box center [587, 388] width 327 height 15
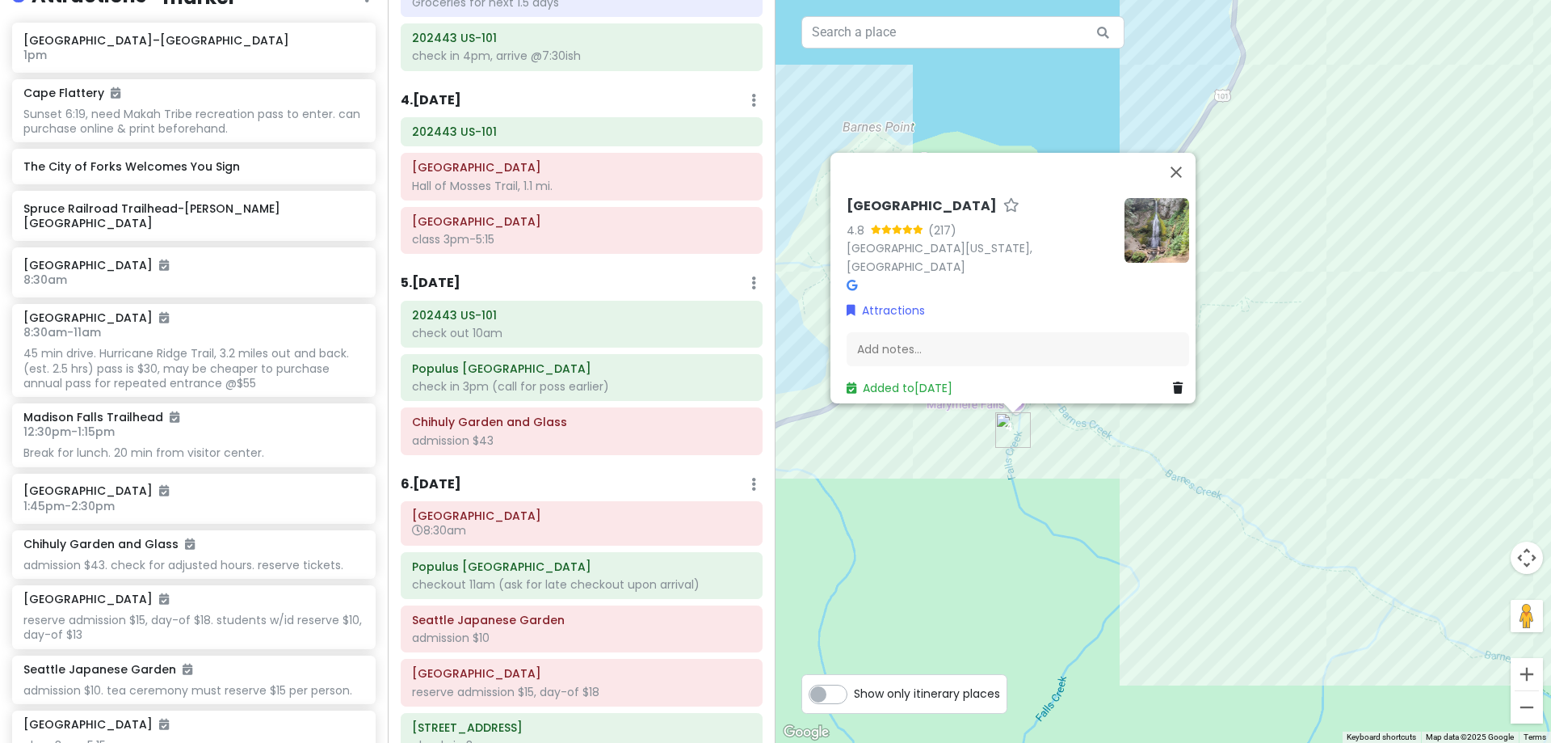
scroll to position [1231, 0]
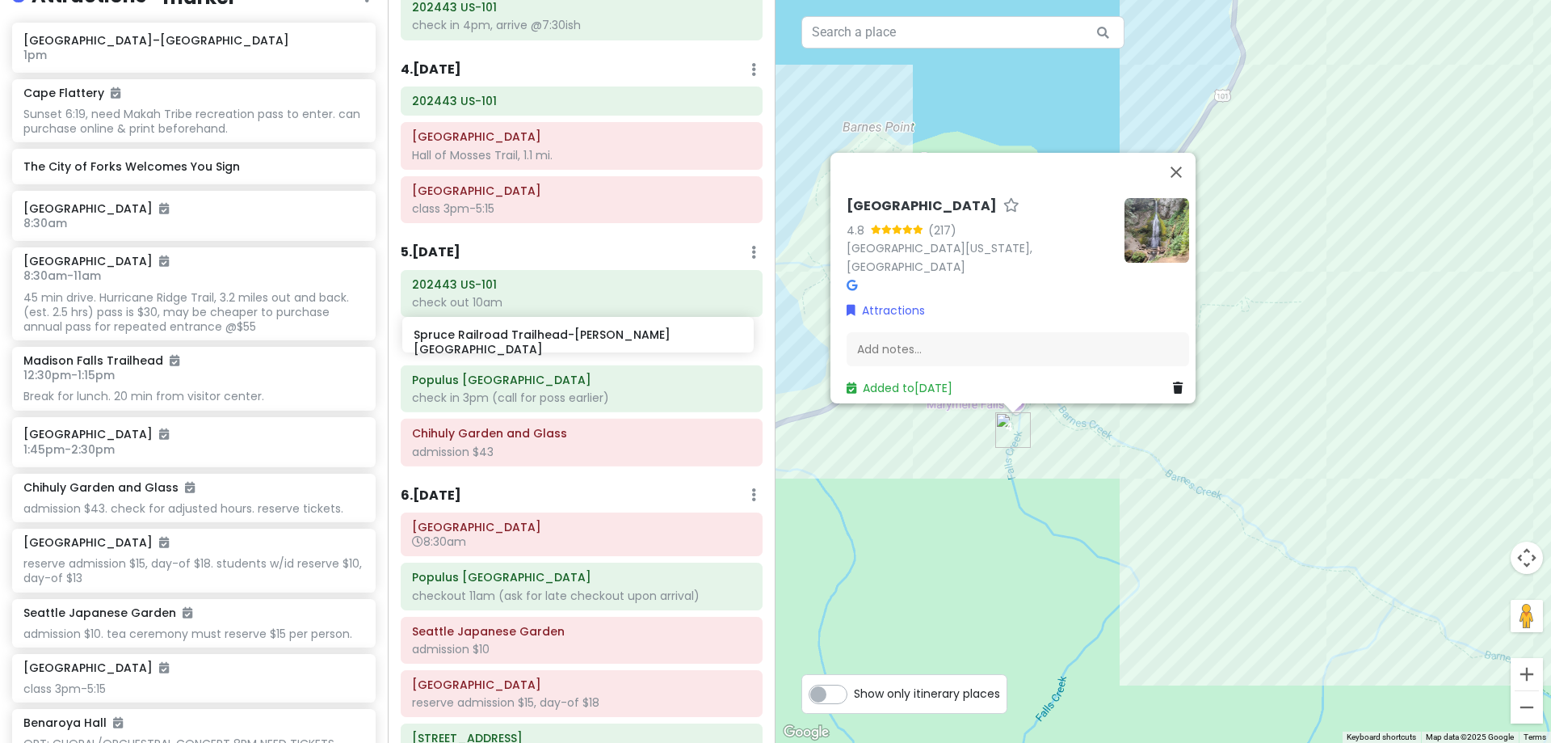
drag, startPoint x: 208, startPoint y: 213, endPoint x: 598, endPoint y: 341, distance: 410.6
click at [598, 341] on div "[PERSON_NAME] 25th in [US_STATE] Private Change Dates Make a Copy Delete Trip G…" at bounding box center [775, 371] width 1551 height 743
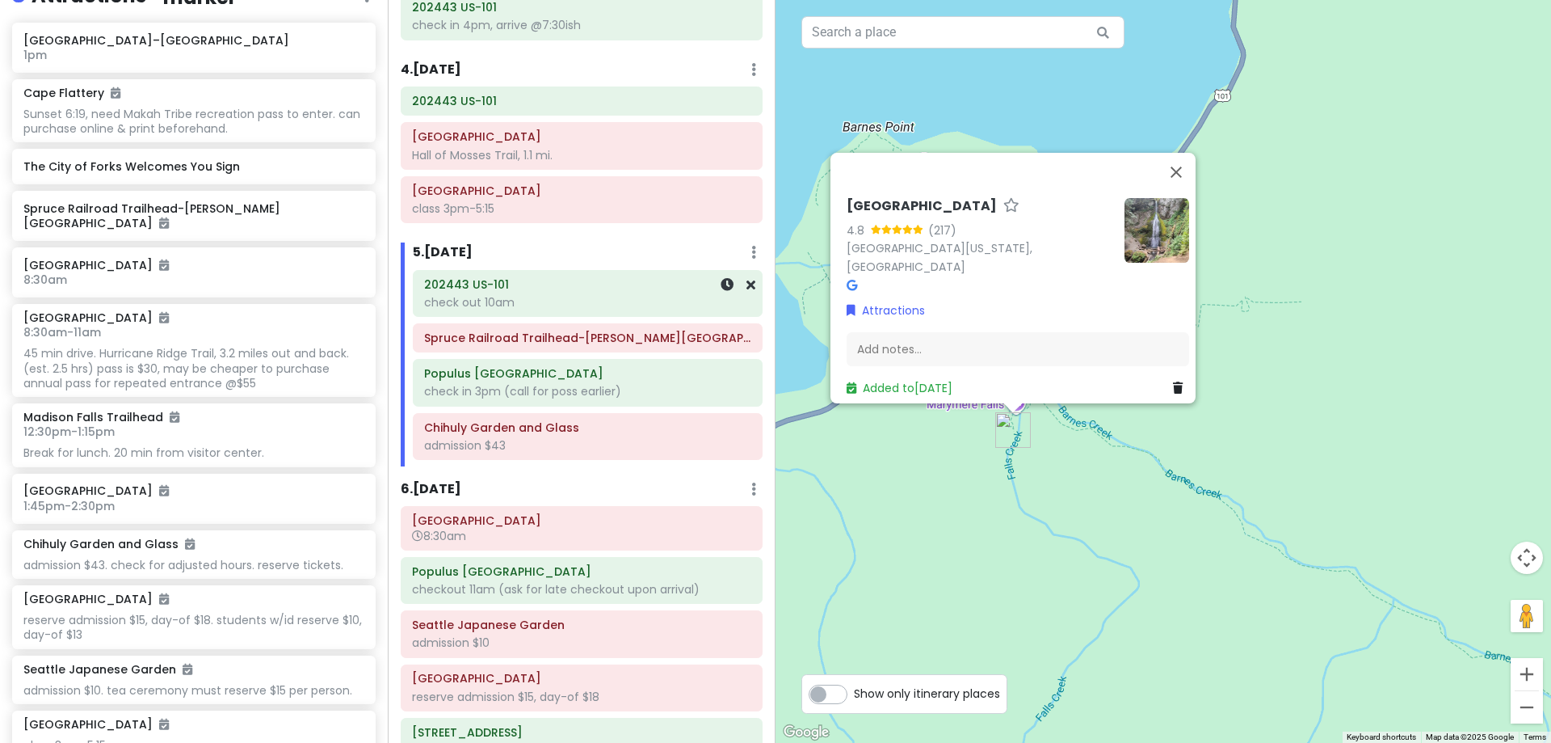
click at [600, 313] on div "202443 US-101 check out 10am" at bounding box center [587, 293] width 327 height 40
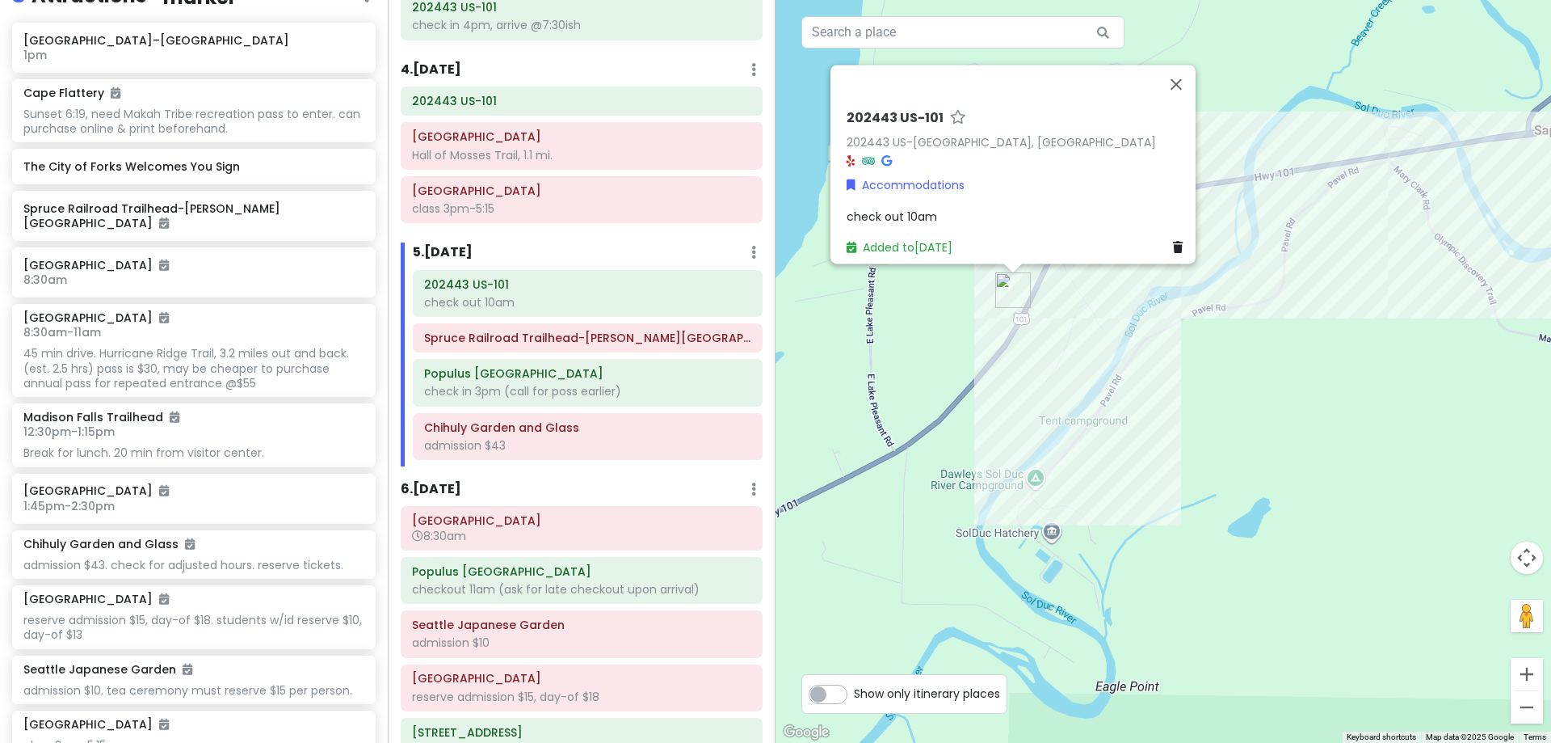
click at [929, 208] on div "check out 10am" at bounding box center [1018, 217] width 343 height 18
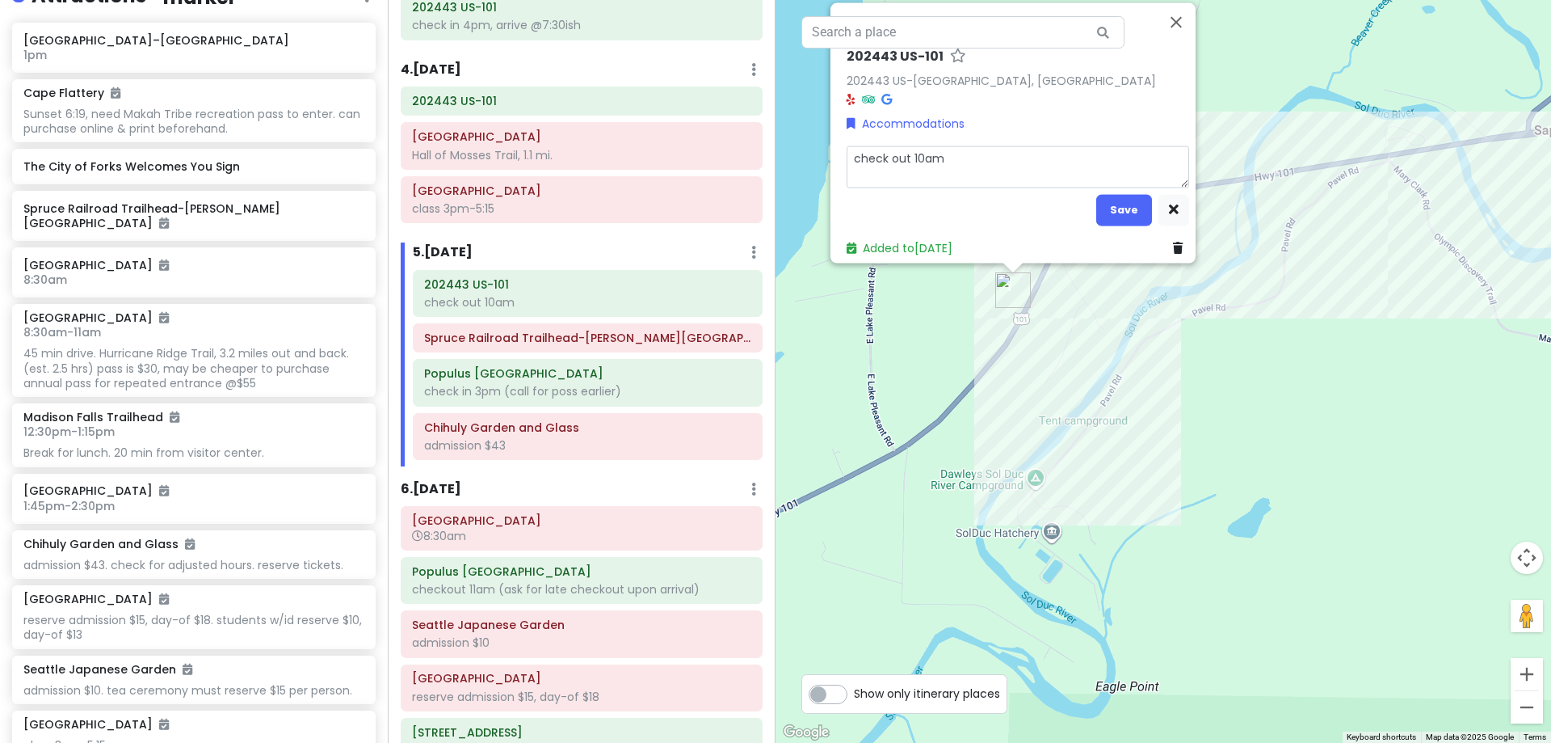
click at [960, 152] on textarea "check out 10am" at bounding box center [1018, 166] width 343 height 42
type textarea "x"
type textarea "check out 10am,"
type textarea "x"
type textarea "check out 10am,"
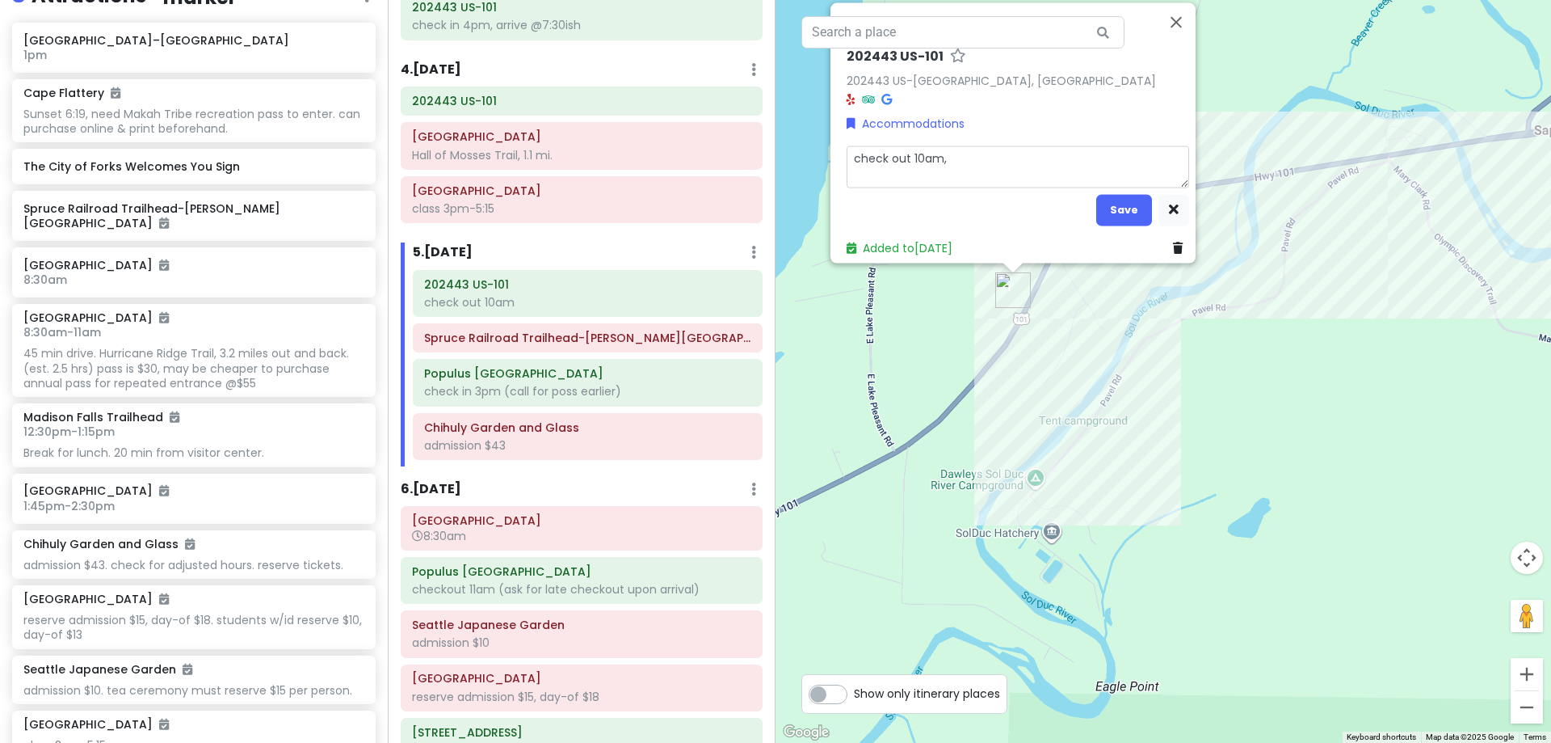
type textarea "x"
type textarea "check out 10am, t"
type textarea "x"
type textarea "check out 10am, ta"
type textarea "x"
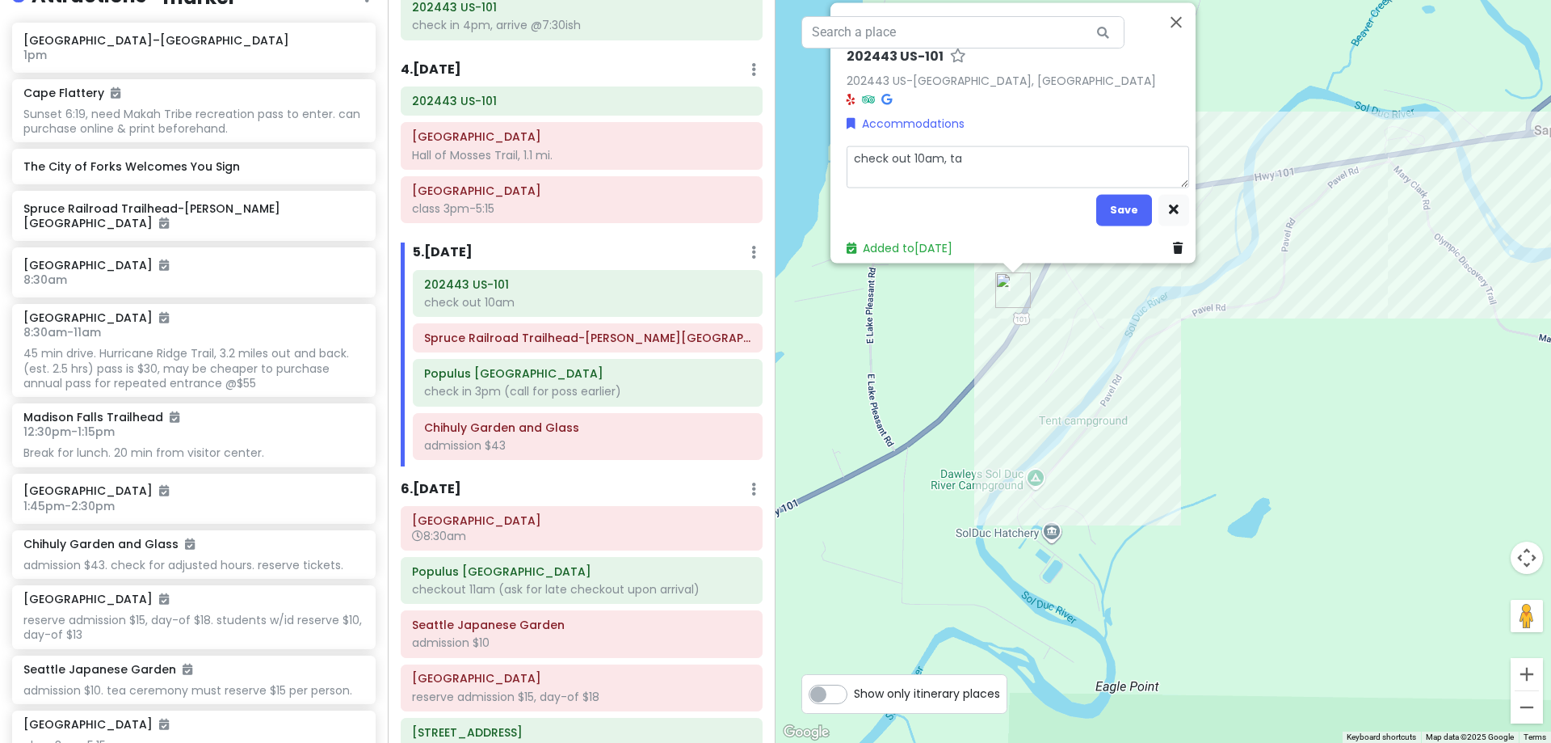
type textarea "check out 10am, tak"
type textarea "x"
type textarea "check out 10am, take"
type textarea "x"
type textarea "check out 10am, take"
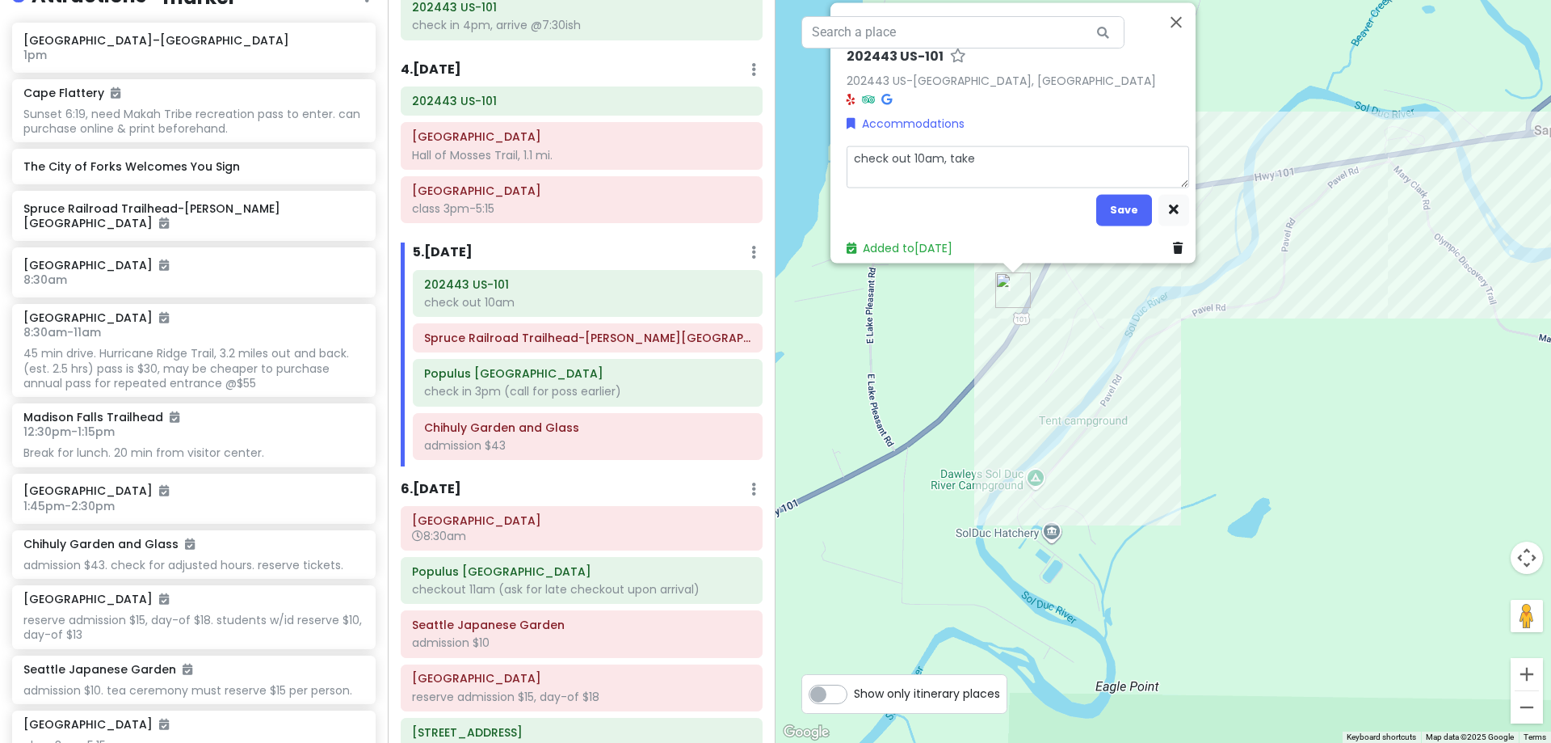
type textarea "x"
type textarea "check out 10am, take l"
type textarea "x"
type textarea "check out 10am, take lu"
type textarea "x"
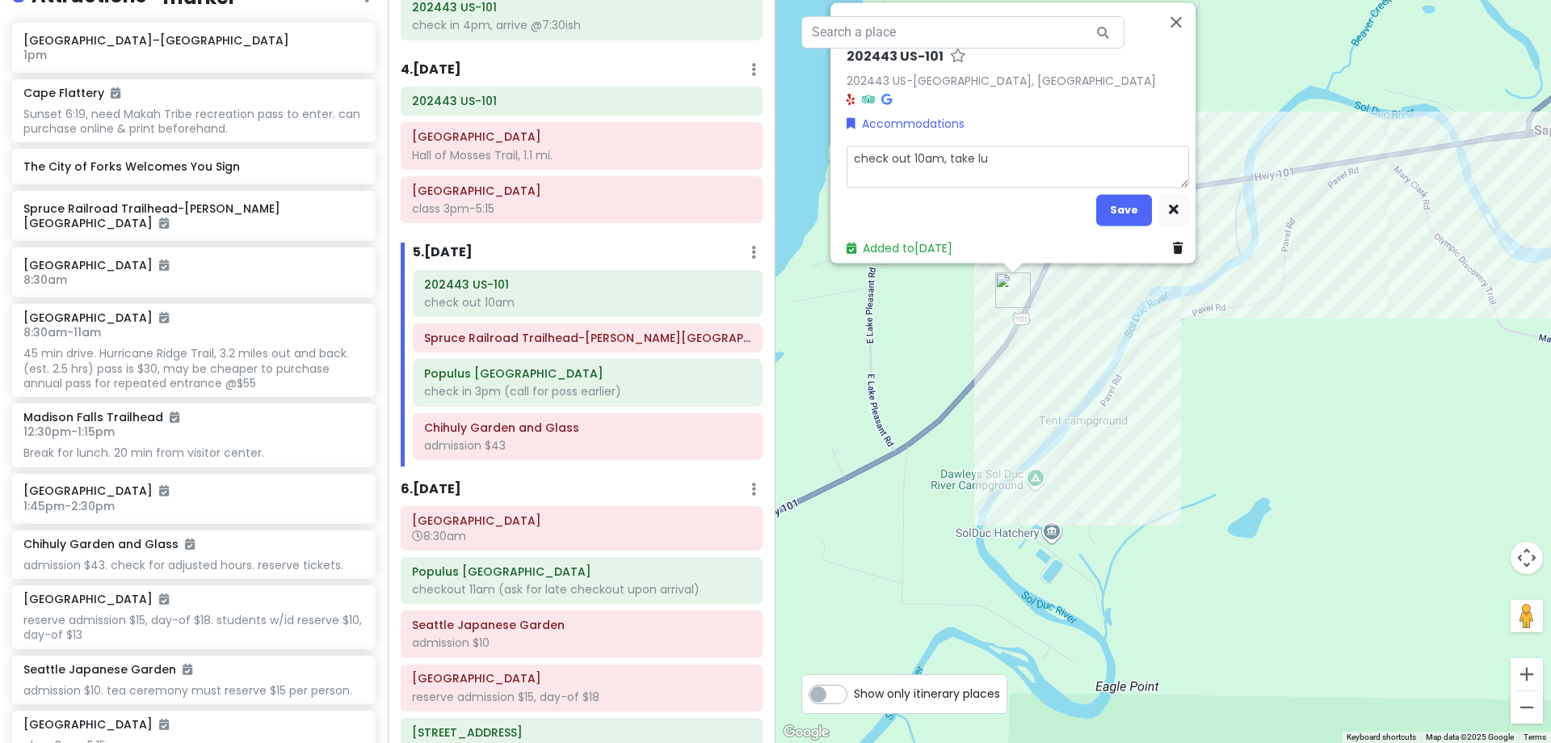
type textarea "check out 10am, take lun"
type textarea "x"
type textarea "check out 10am, take lunc"
type textarea "x"
type textarea "check out 10am, take lunch"
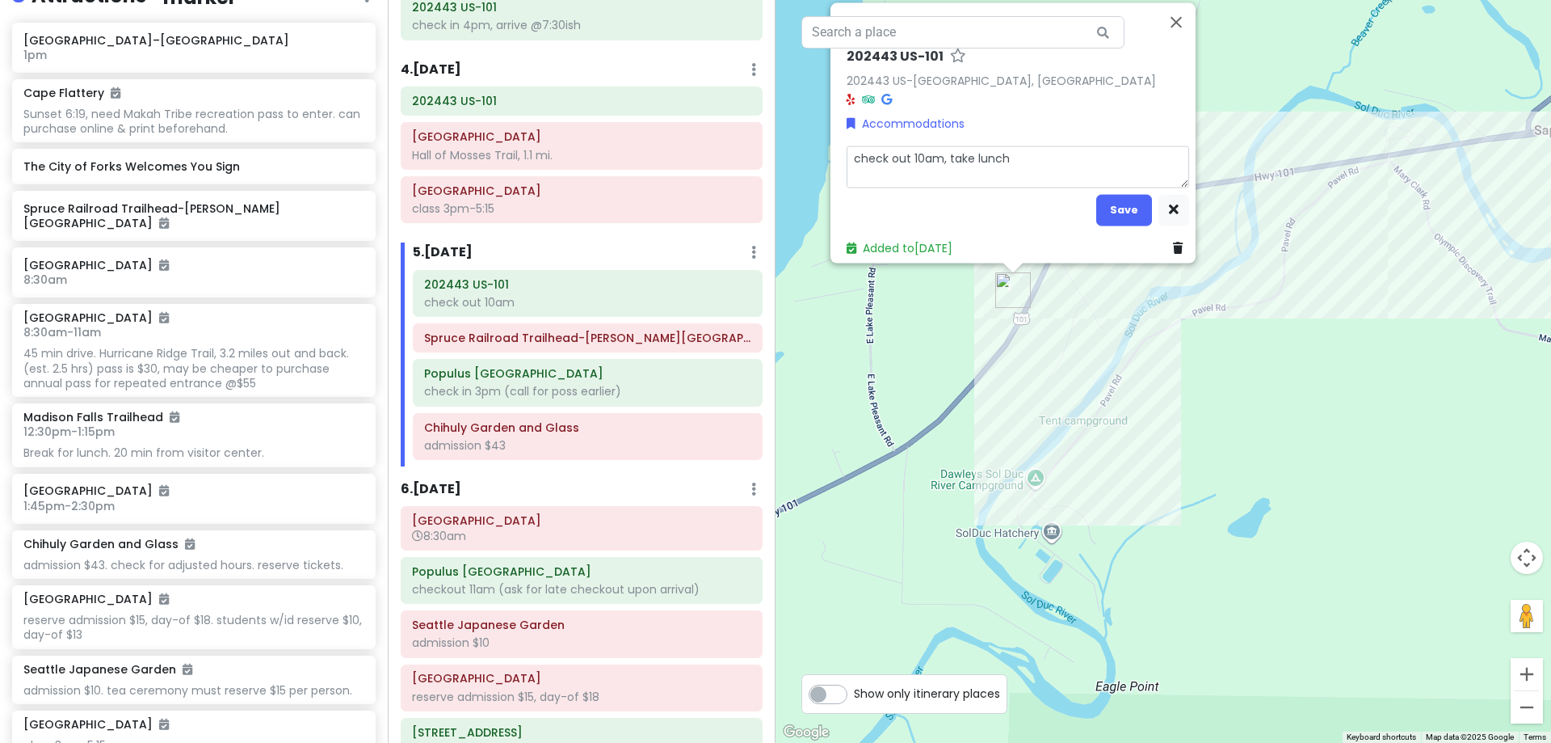
type textarea "x"
type textarea "check out 10am, take lunch"
click at [1126, 200] on button "Save" at bounding box center [1124, 210] width 56 height 32
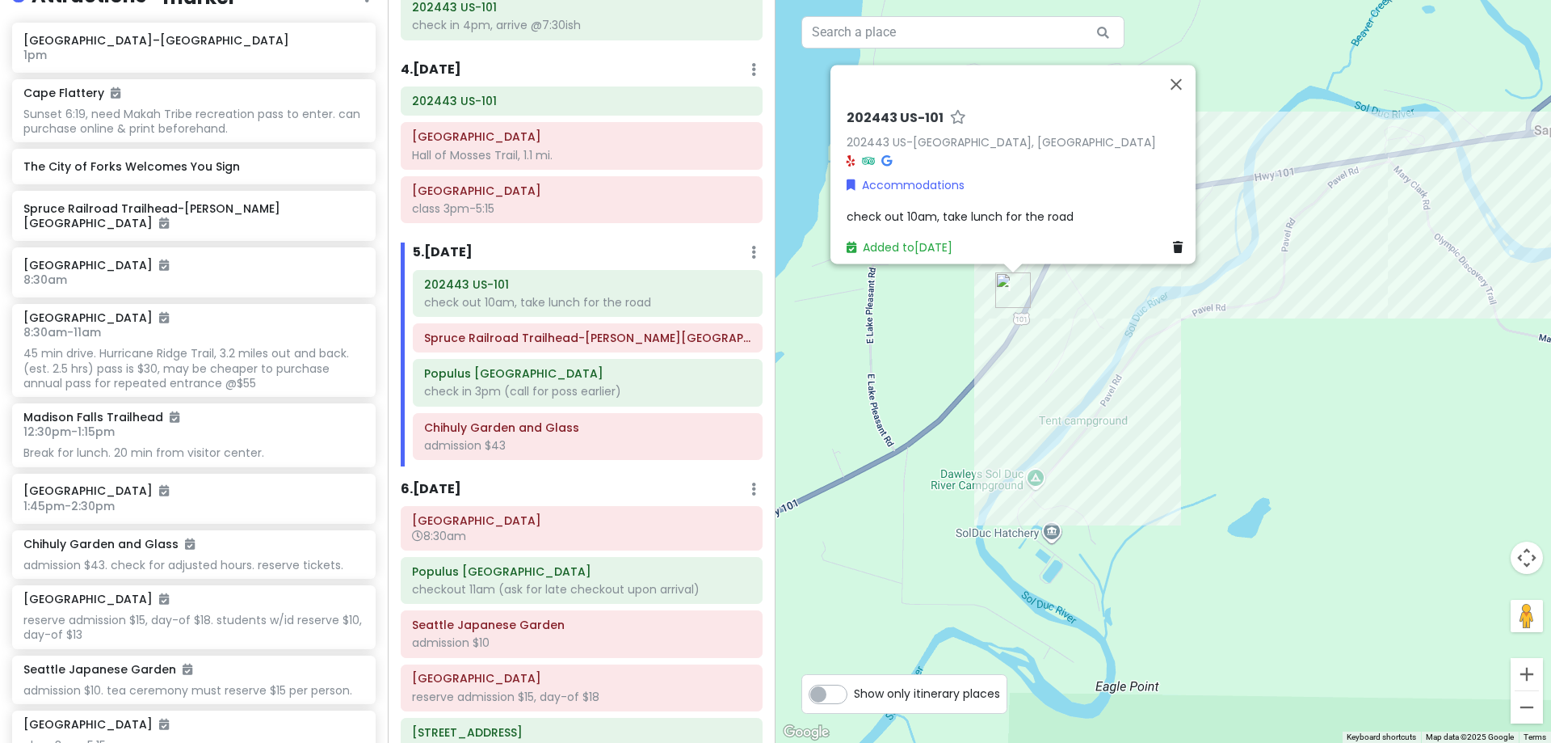
click at [612, 251] on div "5 . [DATE] Add Day Notes Delete Day" at bounding box center [588, 255] width 350 height 27
click at [603, 336] on h6 "Spruce Railroad Trailhead-[PERSON_NAME][GEOGRAPHIC_DATA]" at bounding box center [587, 337] width 327 height 15
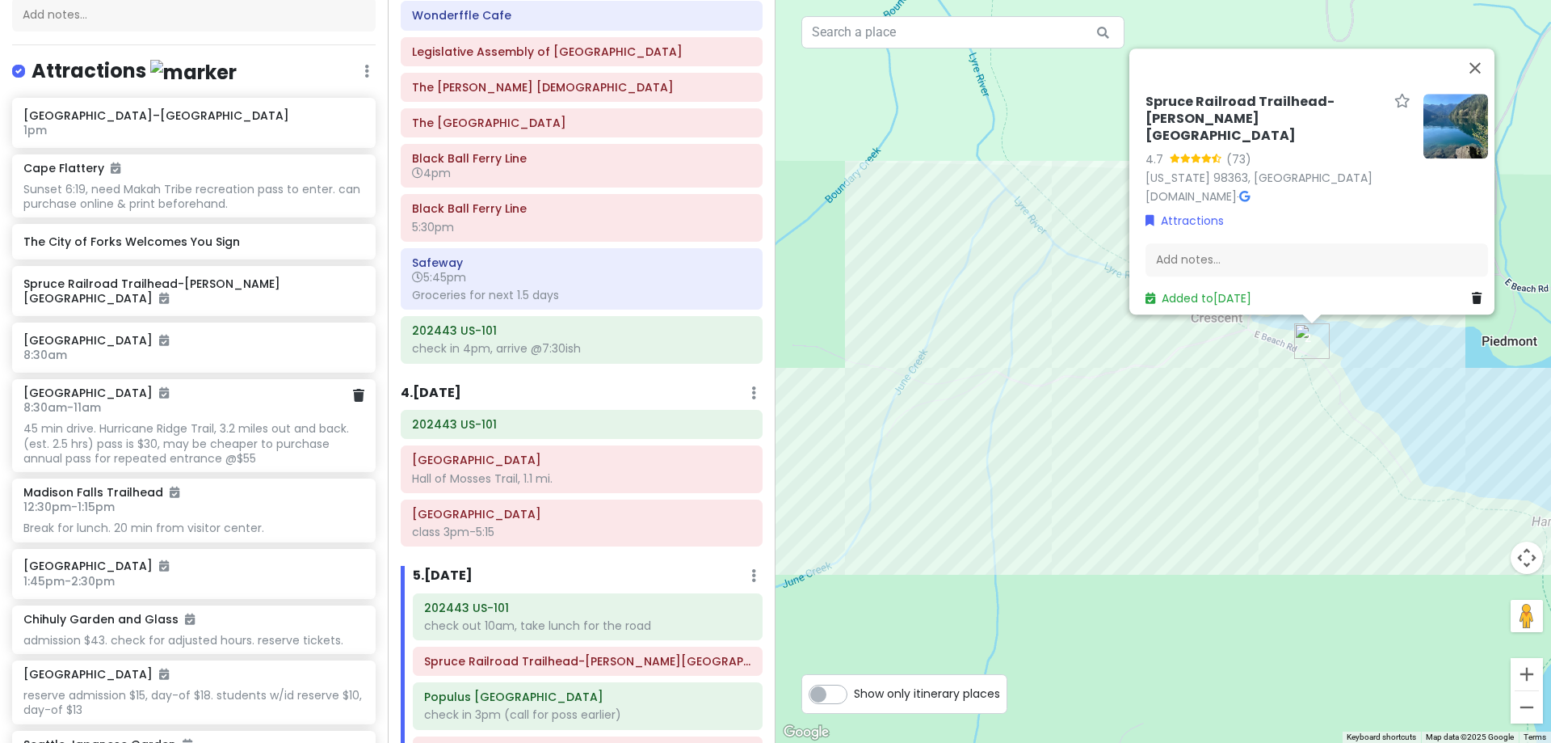
scroll to position [132, 0]
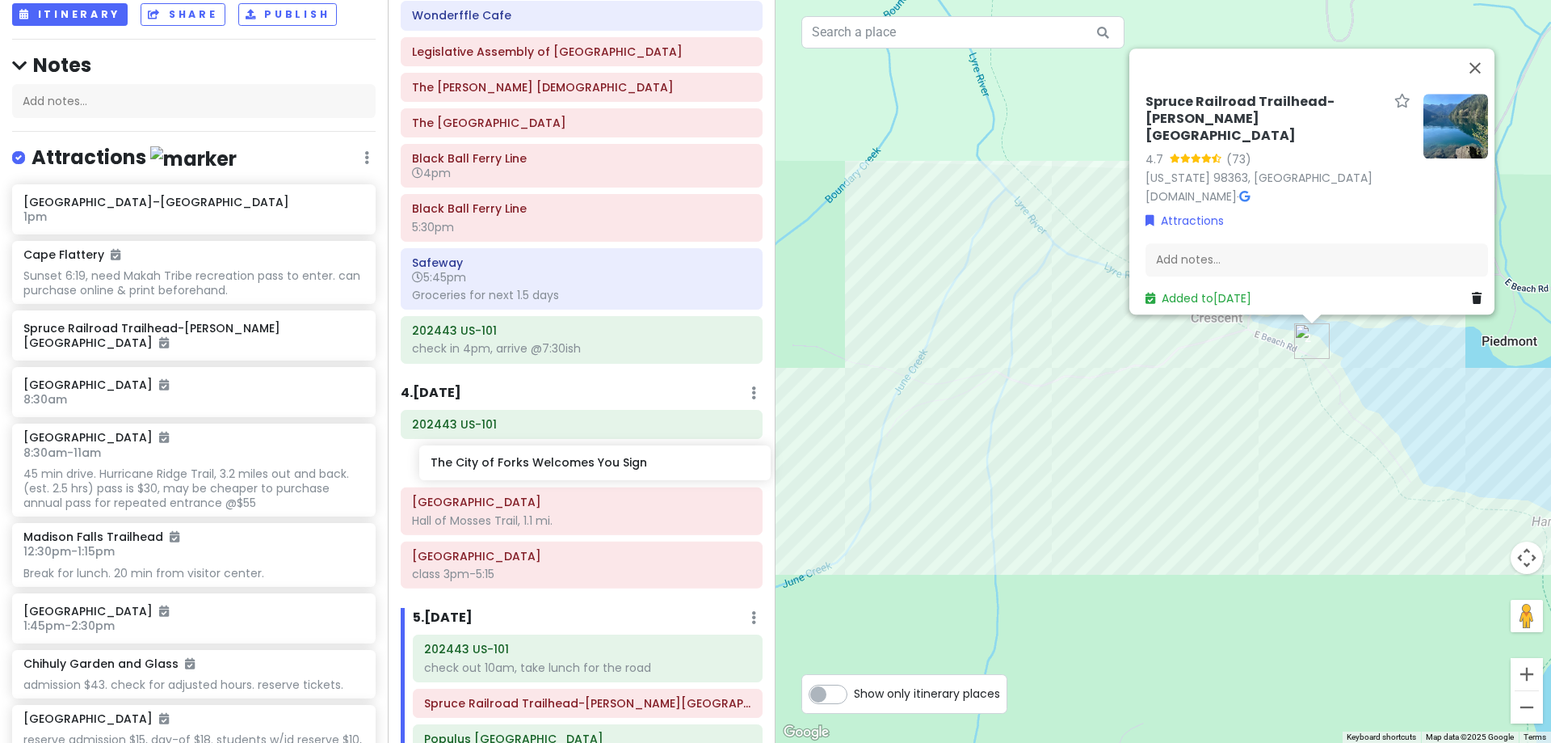
drag, startPoint x: 229, startPoint y: 321, endPoint x: 636, endPoint y: 457, distance: 428.5
click at [636, 457] on div "[PERSON_NAME] 25th in [US_STATE] Private Change Dates Make a Copy Delete Trip G…" at bounding box center [775, 371] width 1551 height 743
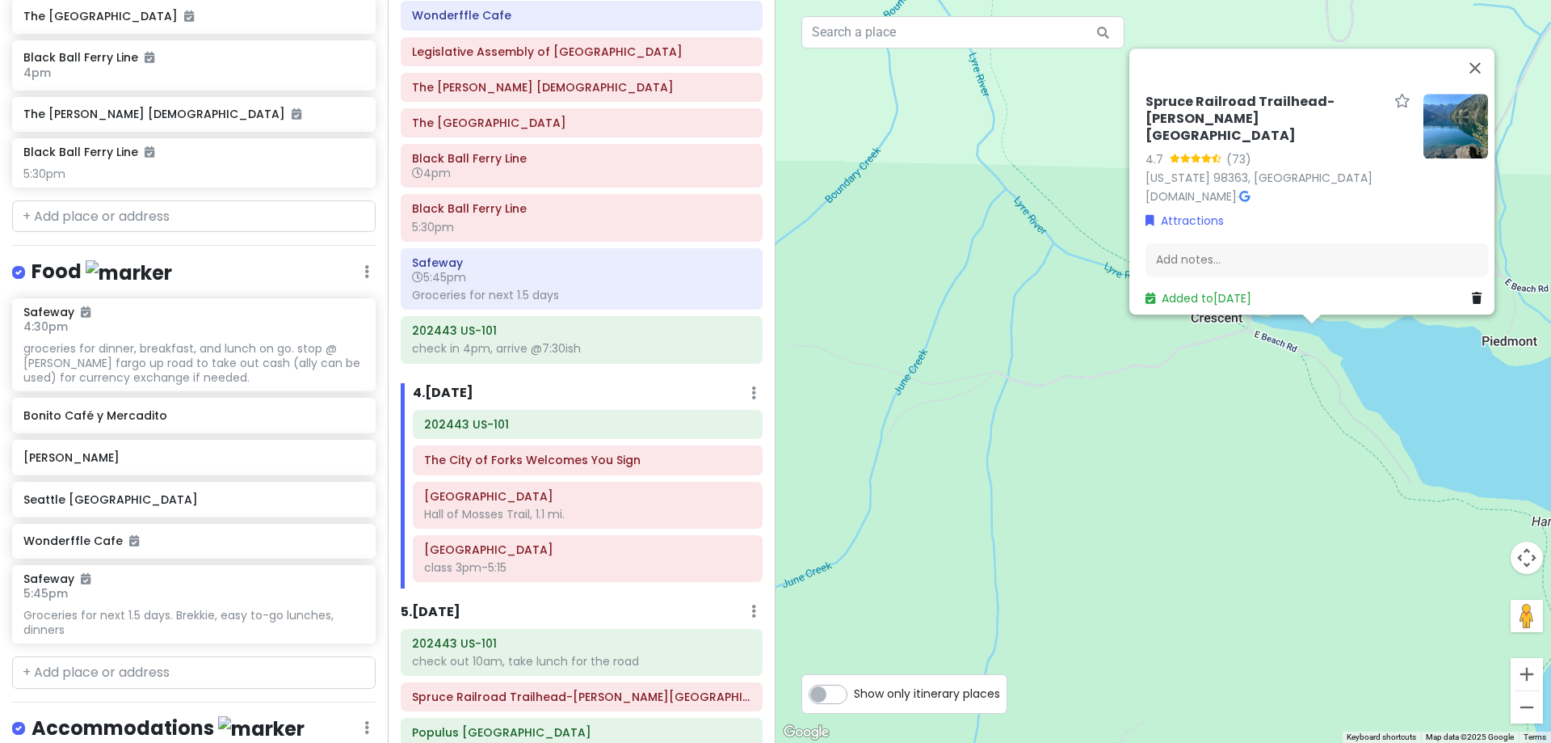
scroll to position [1344, 0]
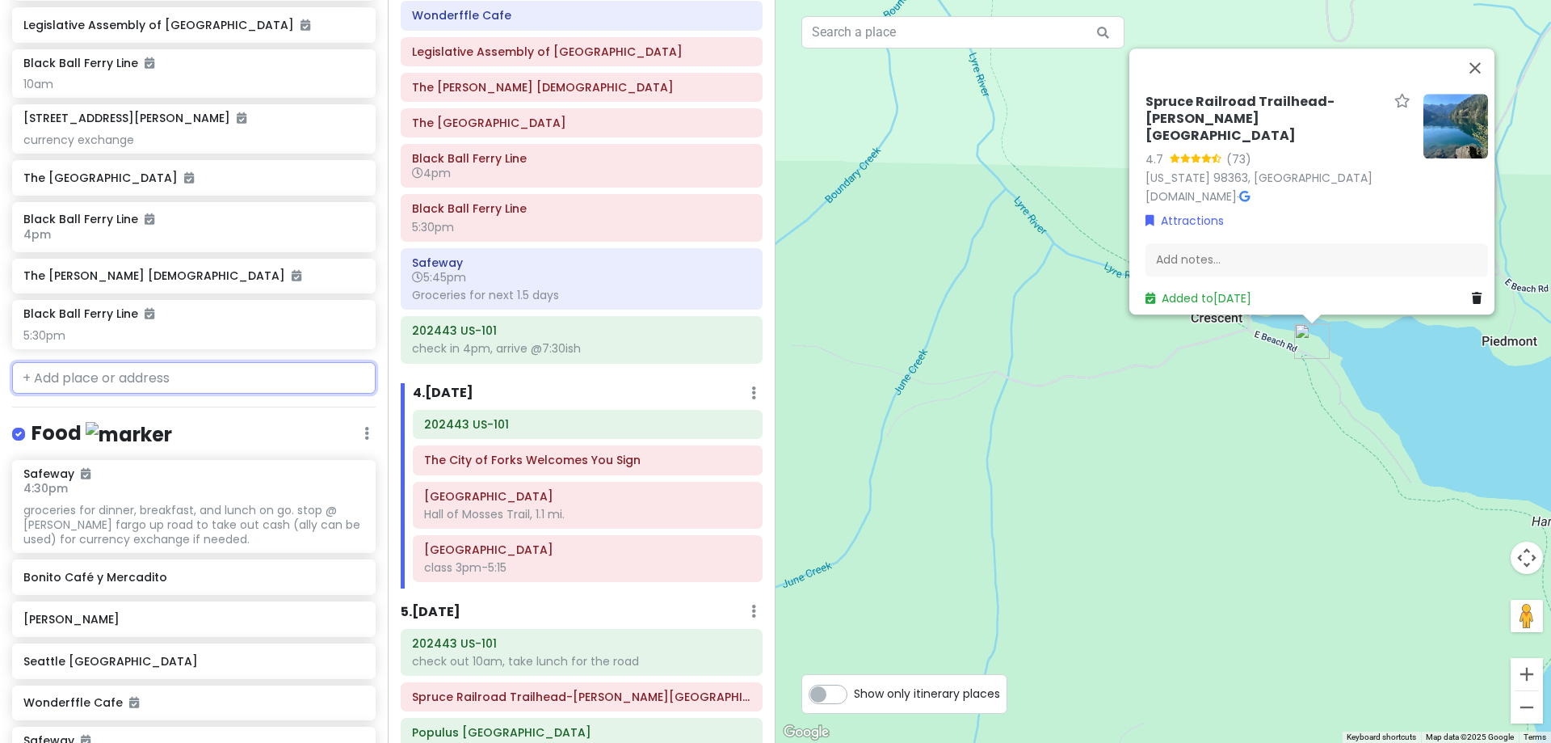
click at [158, 385] on input "text" at bounding box center [194, 378] width 364 height 32
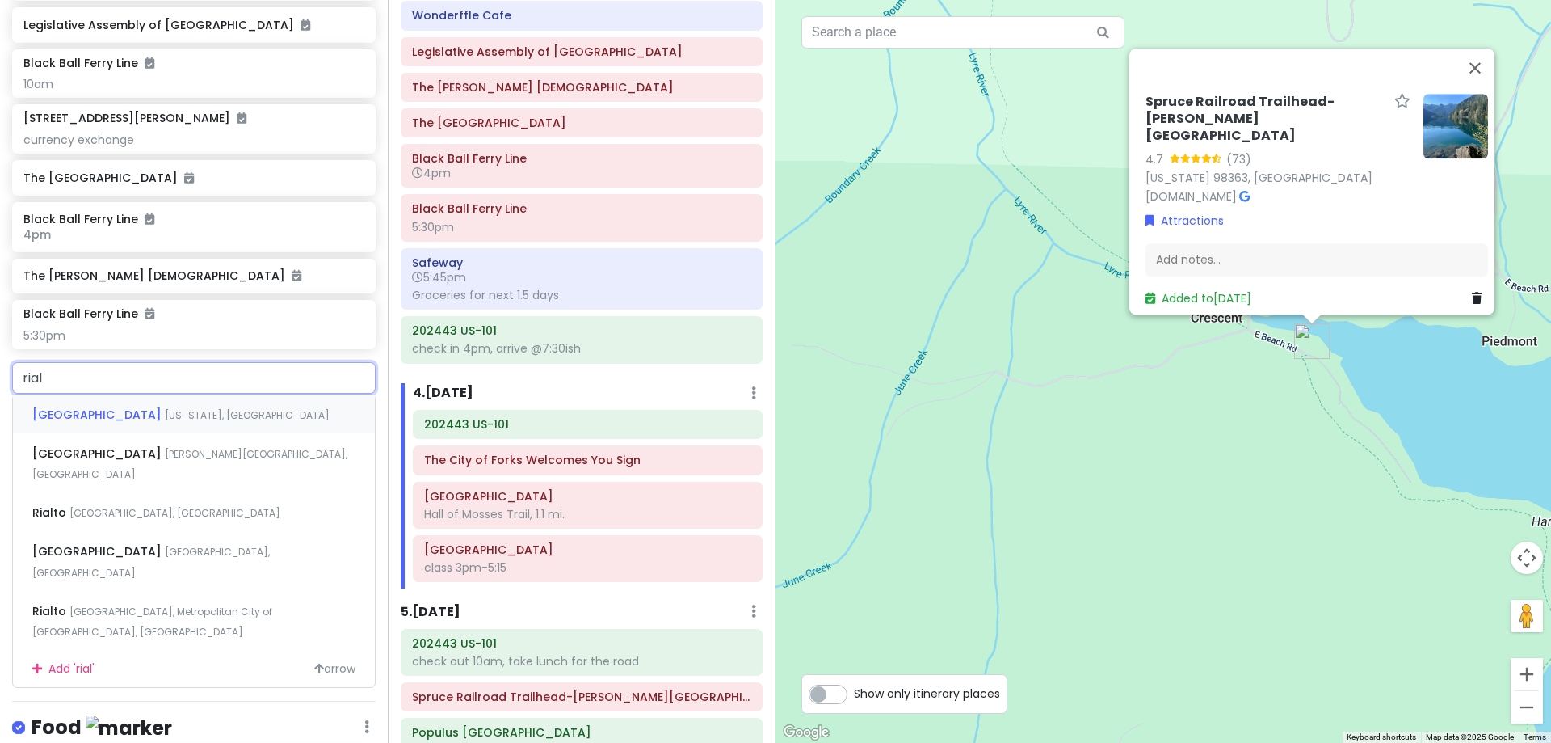
click at [172, 410] on span "[US_STATE], [GEOGRAPHIC_DATA]" at bounding box center [247, 415] width 165 height 14
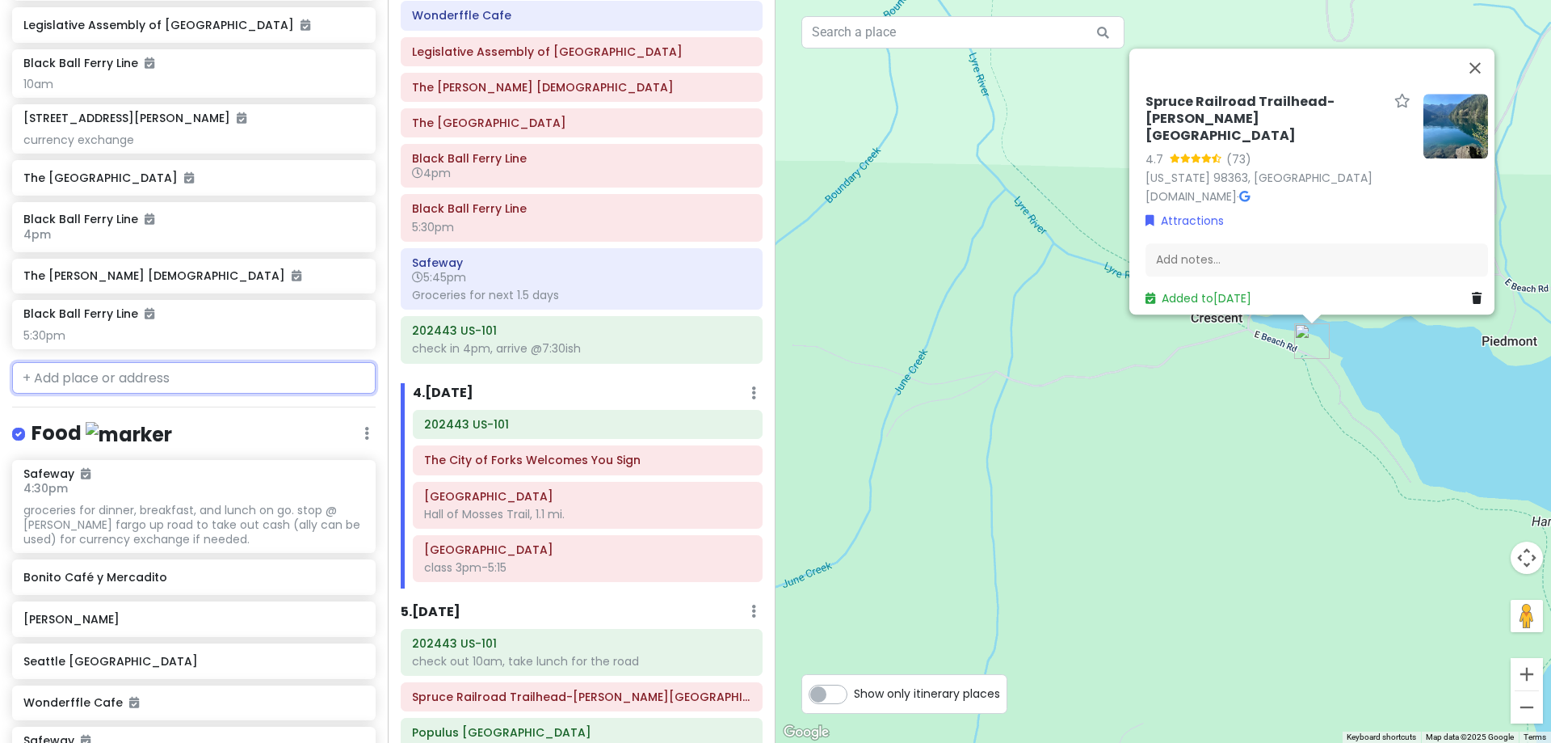
scroll to position [1386, 0]
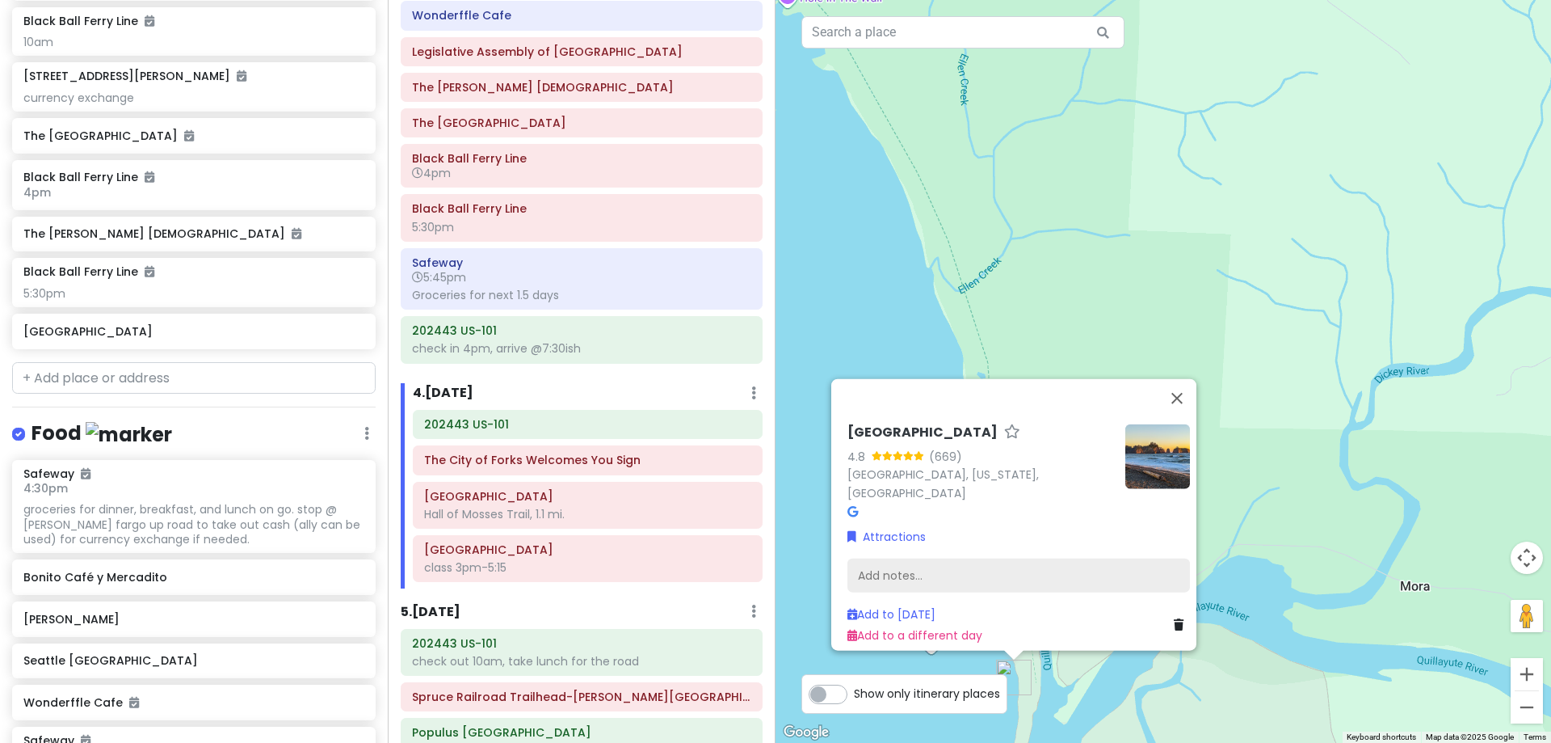
click at [977, 558] on div "Add notes..." at bounding box center [1019, 575] width 343 height 34
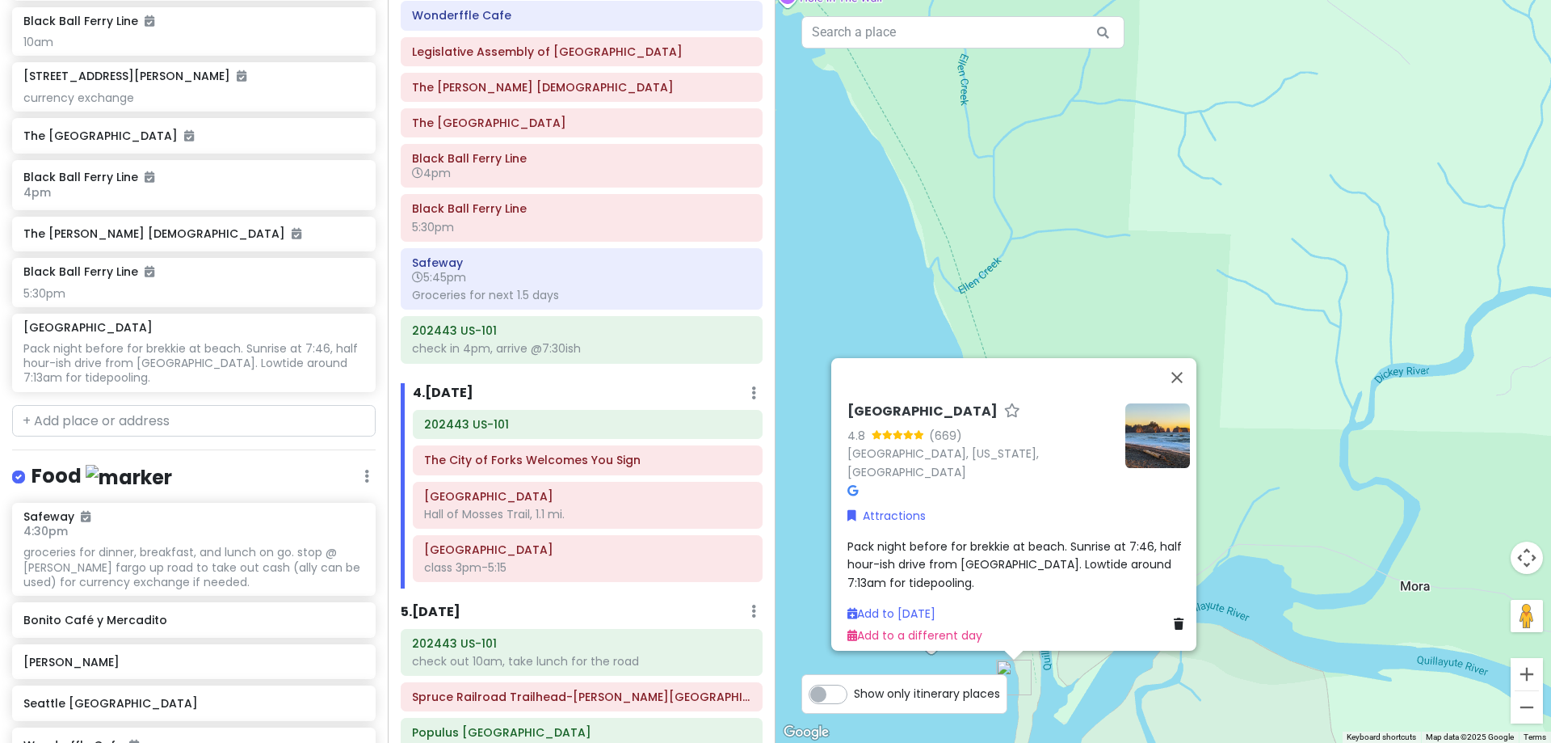
scroll to position [1429, 0]
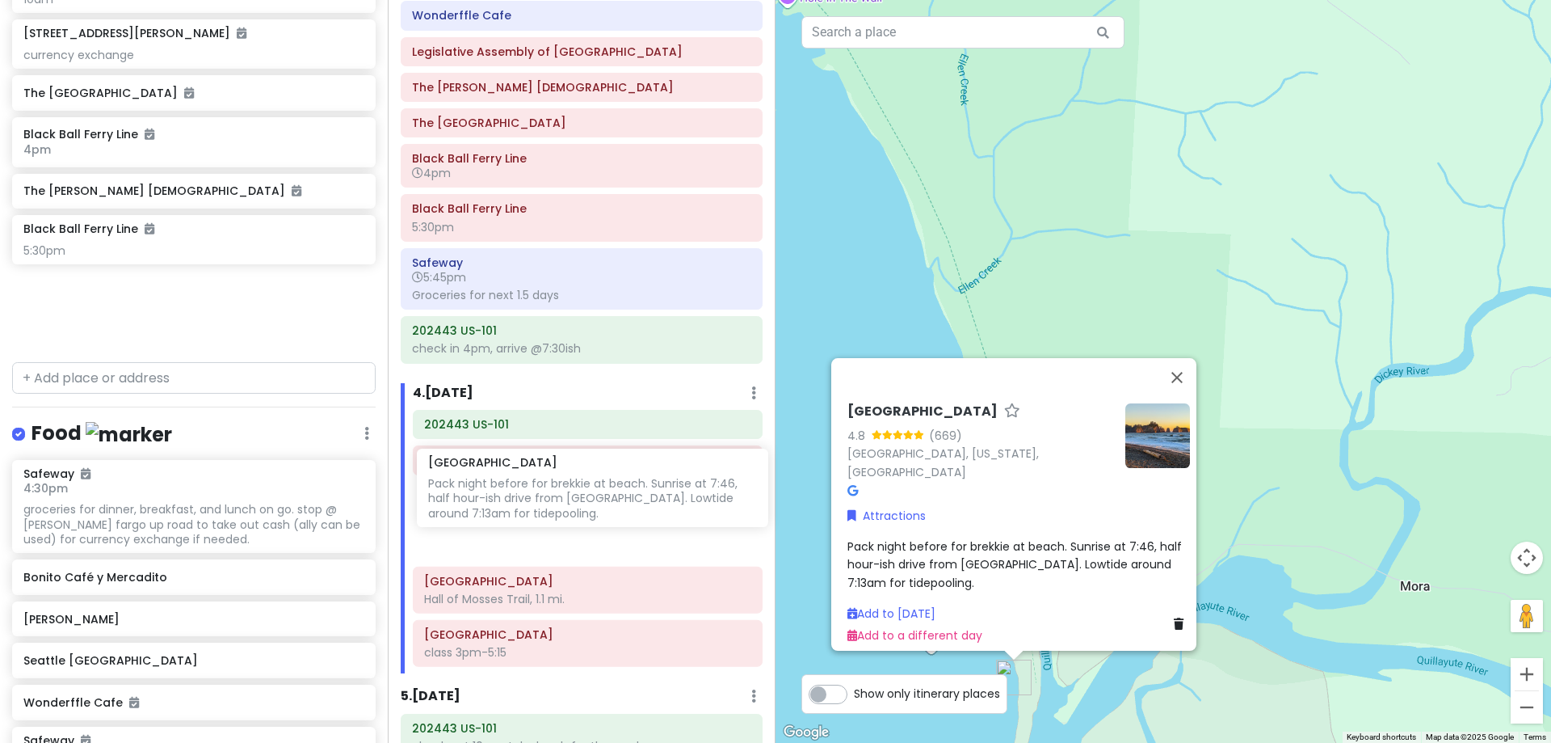
drag, startPoint x: 250, startPoint y: 317, endPoint x: 655, endPoint y: 496, distance: 442.8
click at [655, 496] on div "[PERSON_NAME] 25th in [US_STATE] Private Change Dates Make a Copy Delete Trip G…" at bounding box center [775, 371] width 1551 height 743
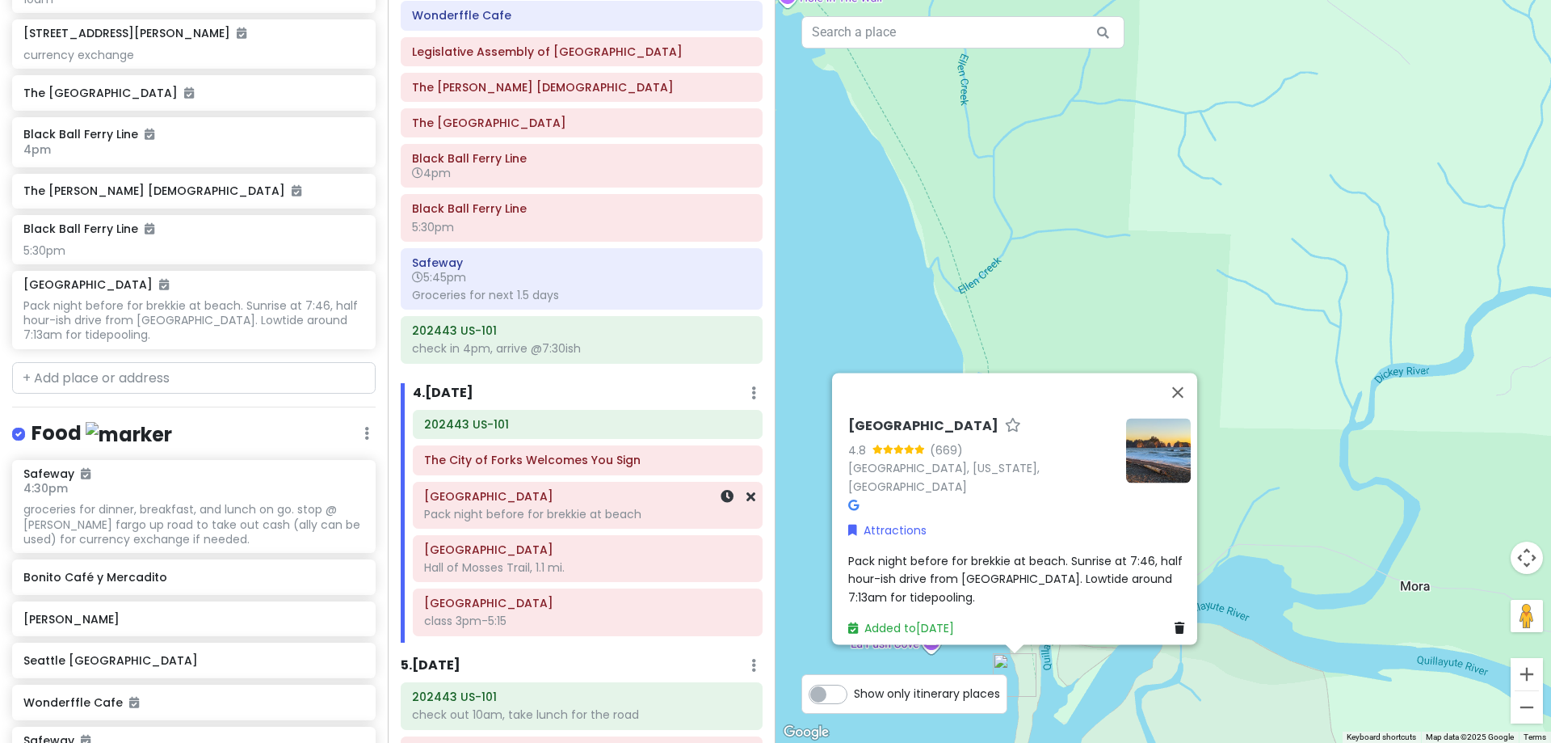
scroll to position [1344, 0]
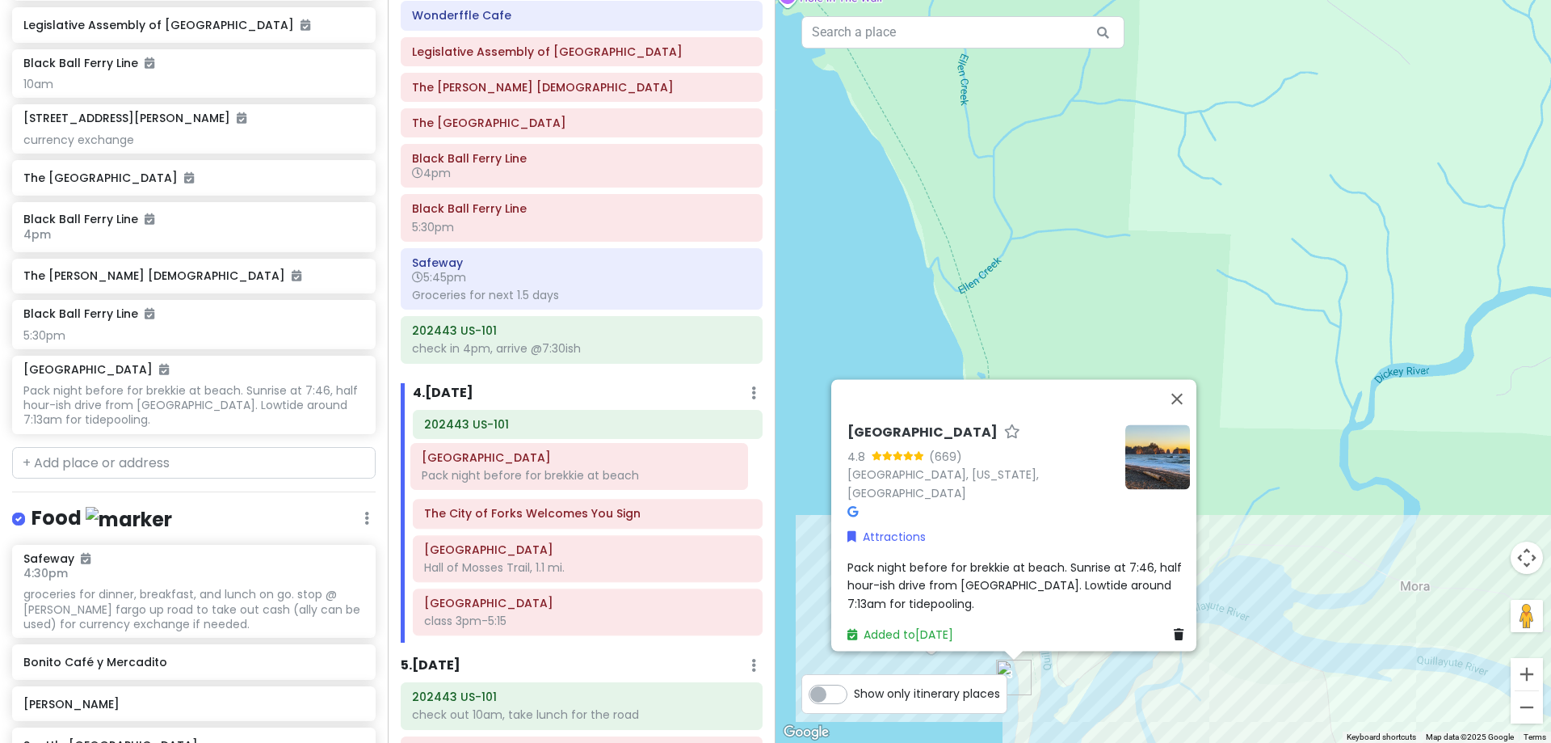
drag, startPoint x: 620, startPoint y: 524, endPoint x: 615, endPoint y: 482, distance: 42.3
click at [615, 482] on div "202443 US-101 The City of Forks Welcomes You Sign [GEOGRAPHIC_DATA] Pack night …" at bounding box center [588, 526] width 374 height 232
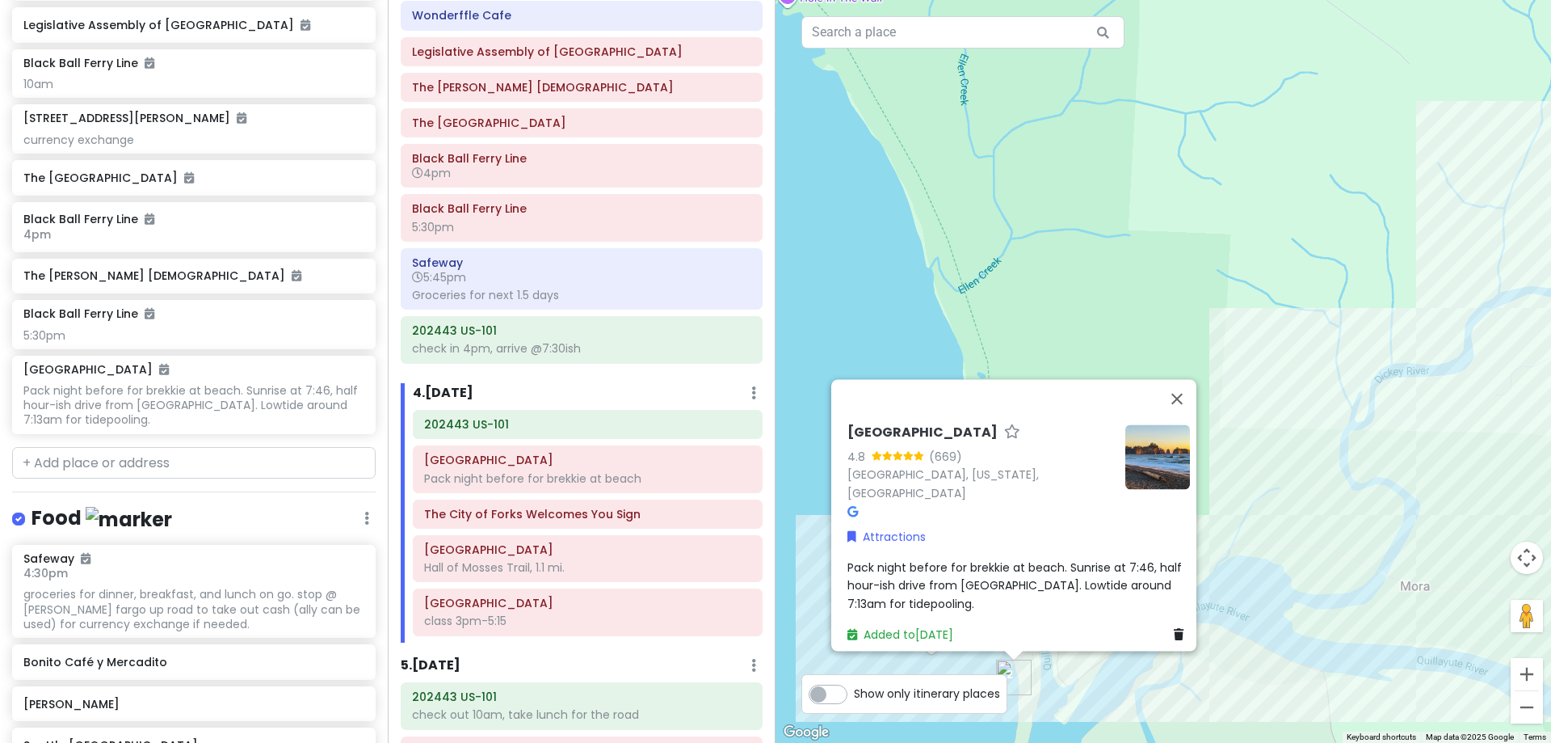
click at [1066, 559] on span "Pack night before for brekkie at beach. Sunrise at 7:46, half hour-ish drive fr…" at bounding box center [1017, 585] width 338 height 53
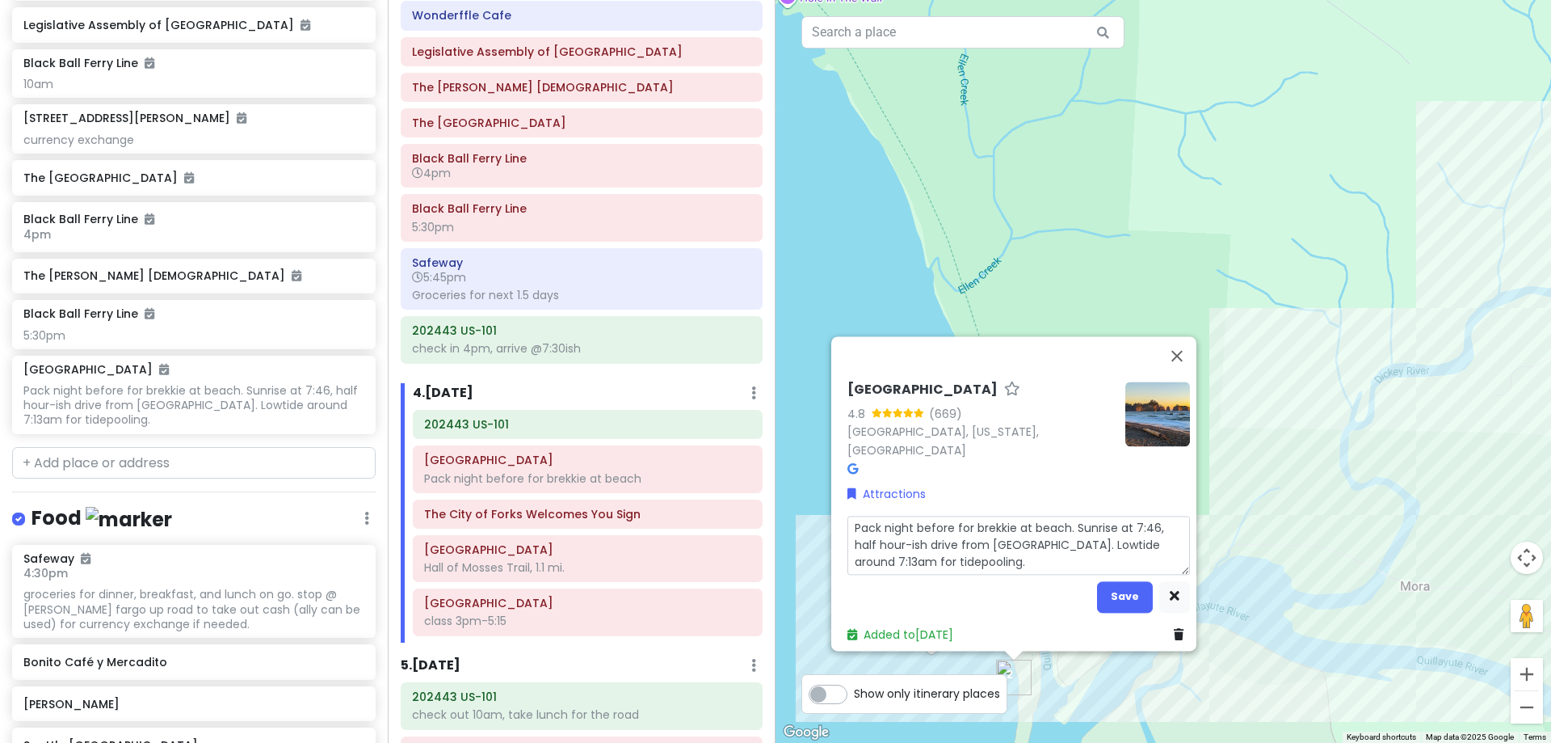
click at [1147, 516] on textarea "Pack night before for brekkie at beach. Sunrise at 7:46, half hour-ish drive fr…" at bounding box center [1019, 545] width 343 height 59
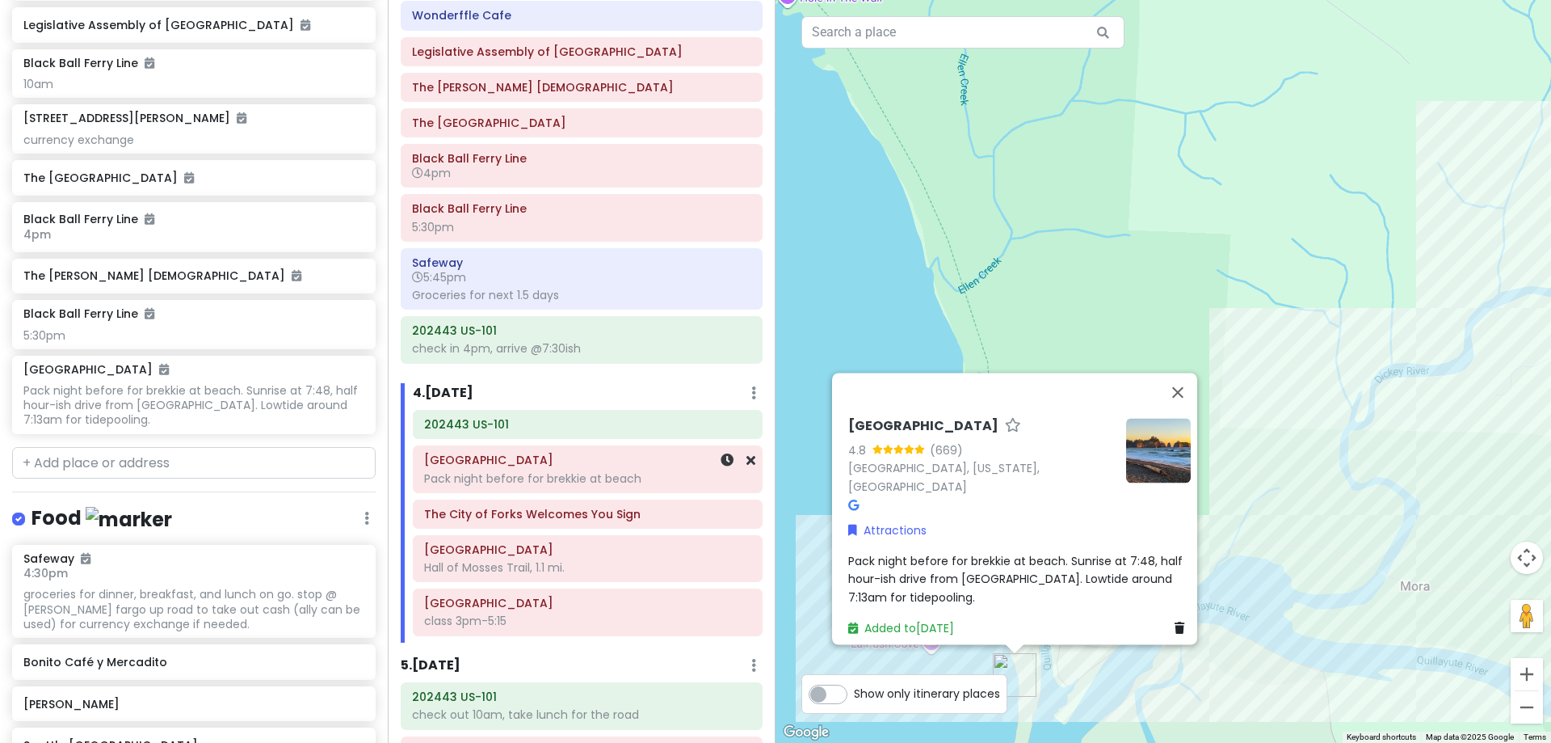
click at [531, 475] on div "Pack night before for brekkie at beach" at bounding box center [587, 478] width 327 height 15
click at [721, 459] on icon at bounding box center [727, 459] width 13 height 13
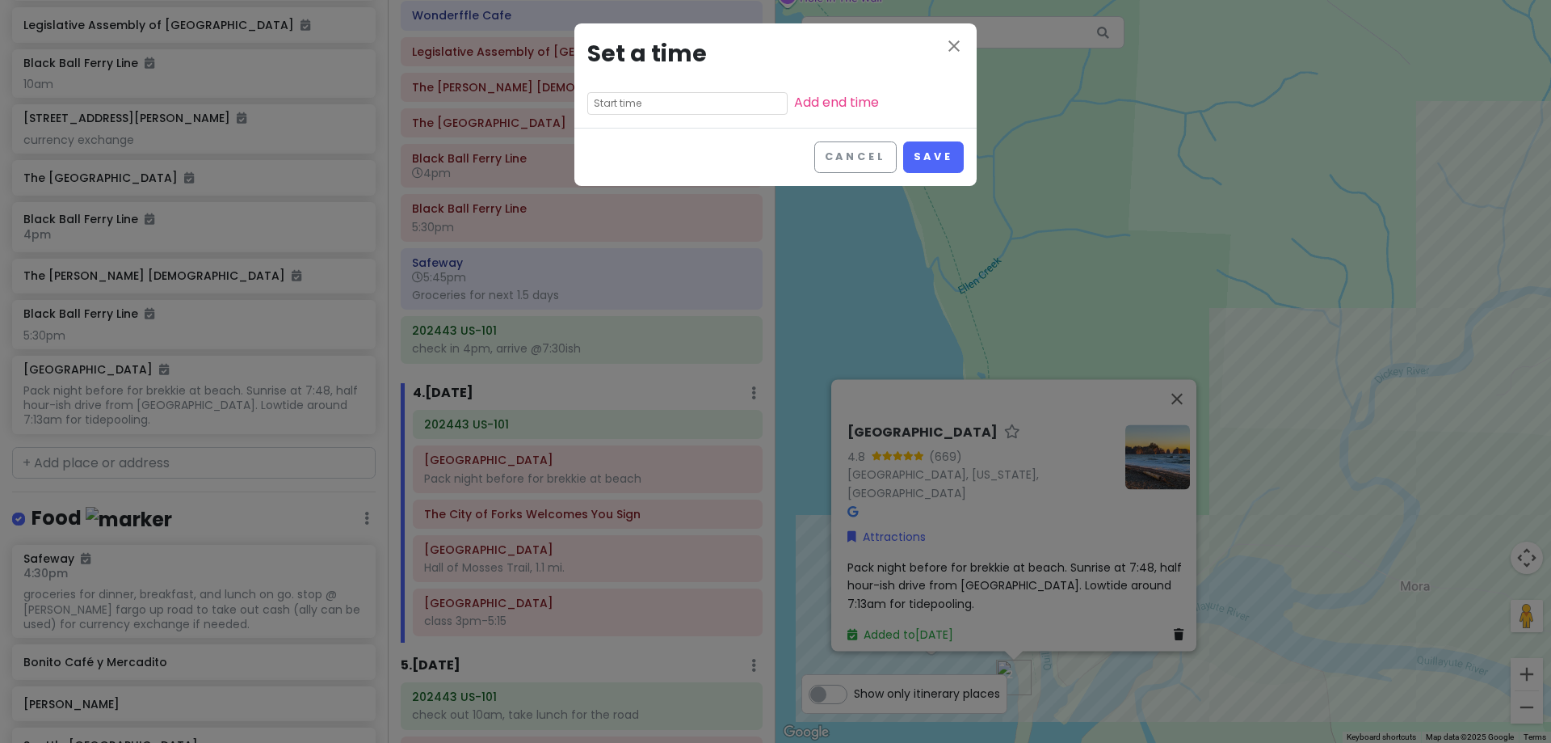
click at [650, 98] on input "text" at bounding box center [687, 103] width 200 height 23
click at [660, 184] on li "45" at bounding box center [655, 184] width 44 height 19
drag, startPoint x: 692, startPoint y: 126, endPoint x: 709, endPoint y: 124, distance: 17.0
click at [694, 126] on li "am" at bounding box center [700, 126] width 44 height 19
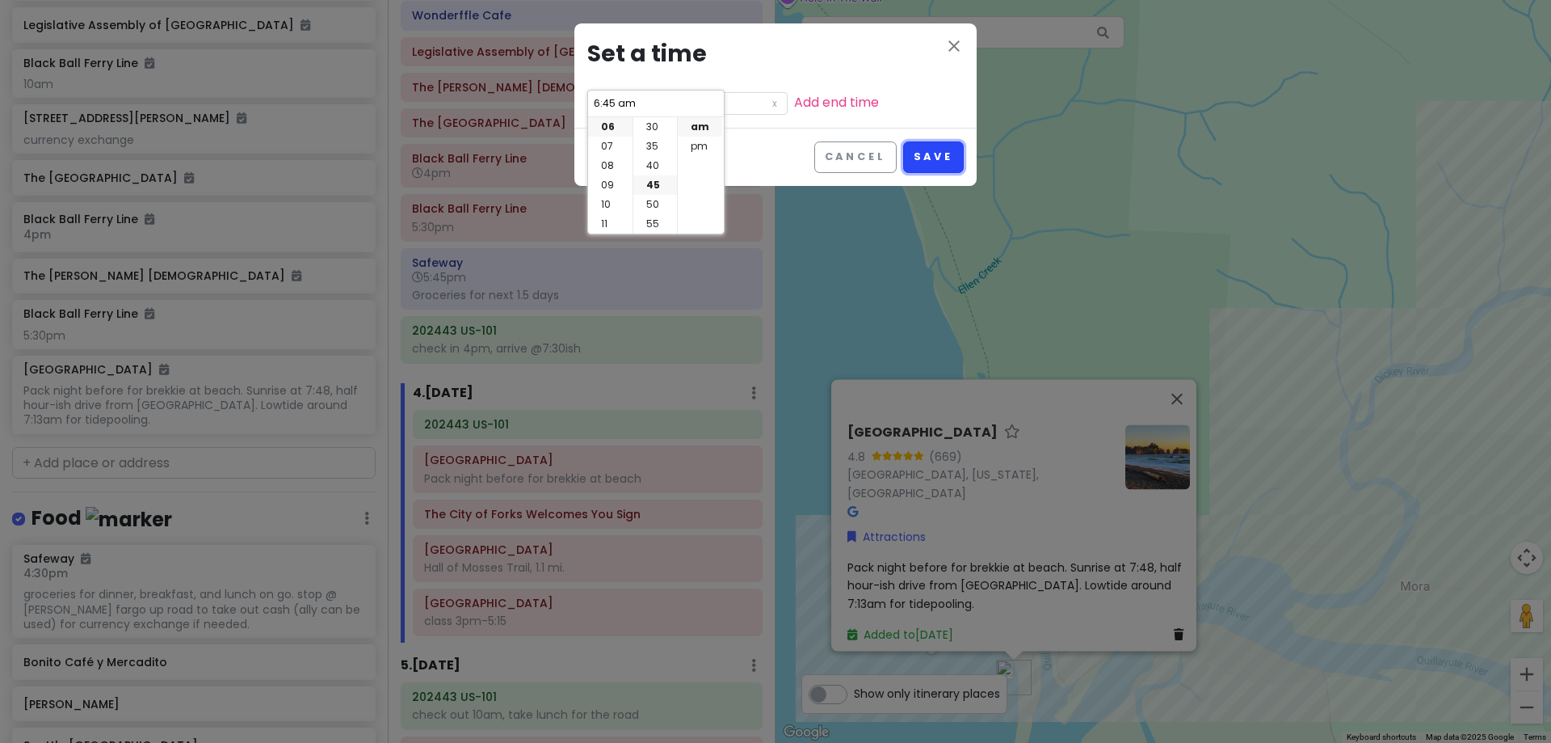
click at [955, 149] on button "Save" at bounding box center [933, 157] width 61 height 32
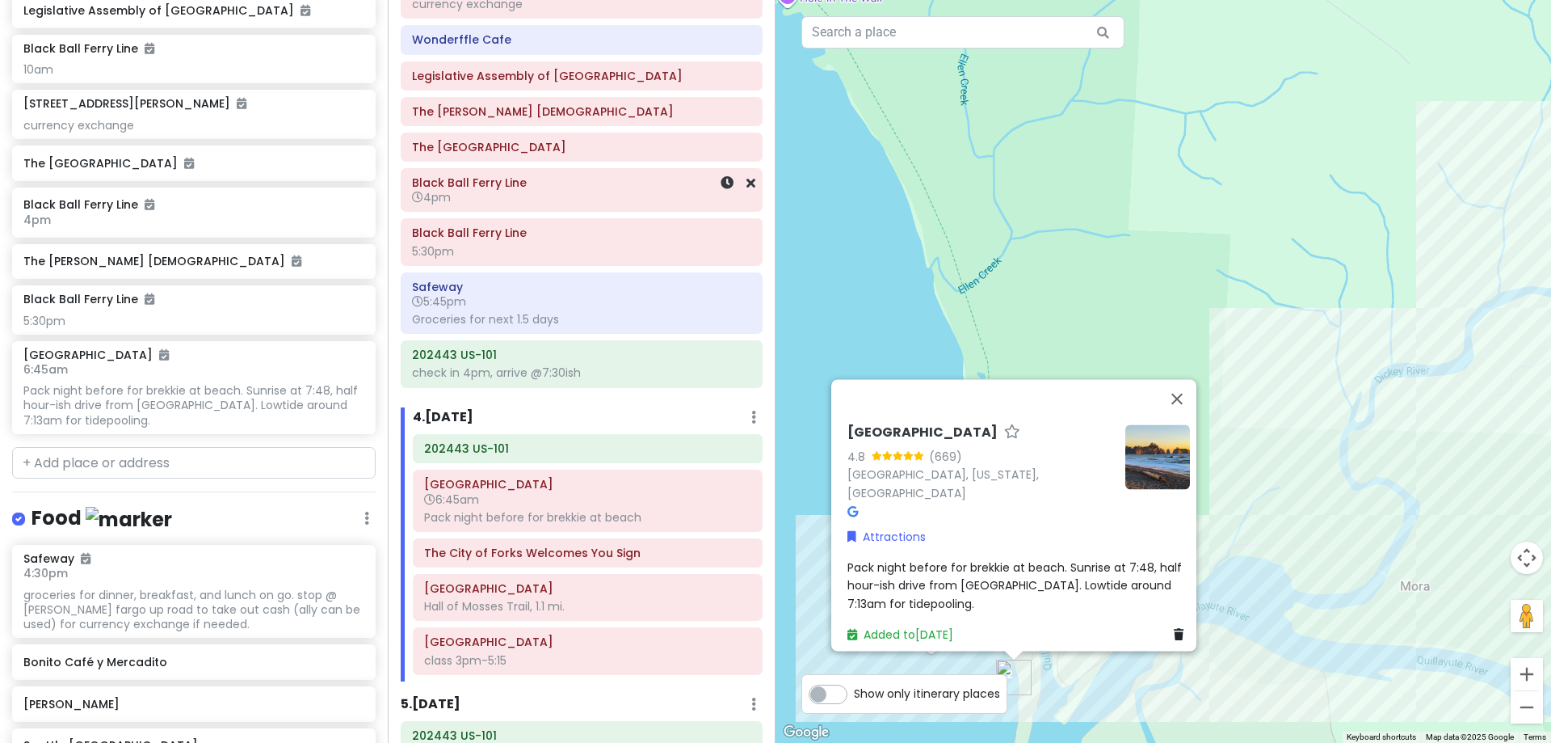
scroll to position [908, 0]
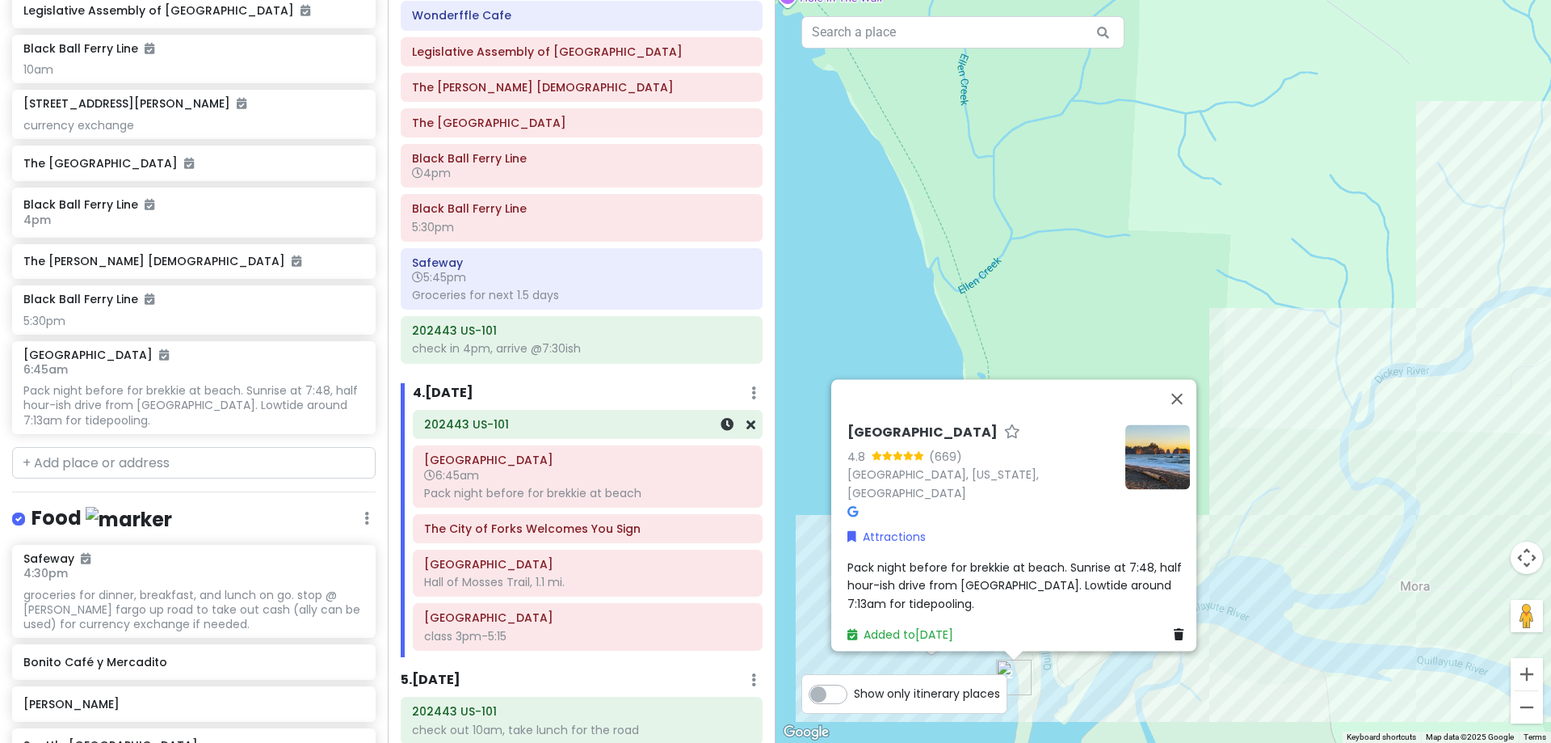
click at [557, 423] on h6 "202443 US-101" at bounding box center [587, 424] width 327 height 15
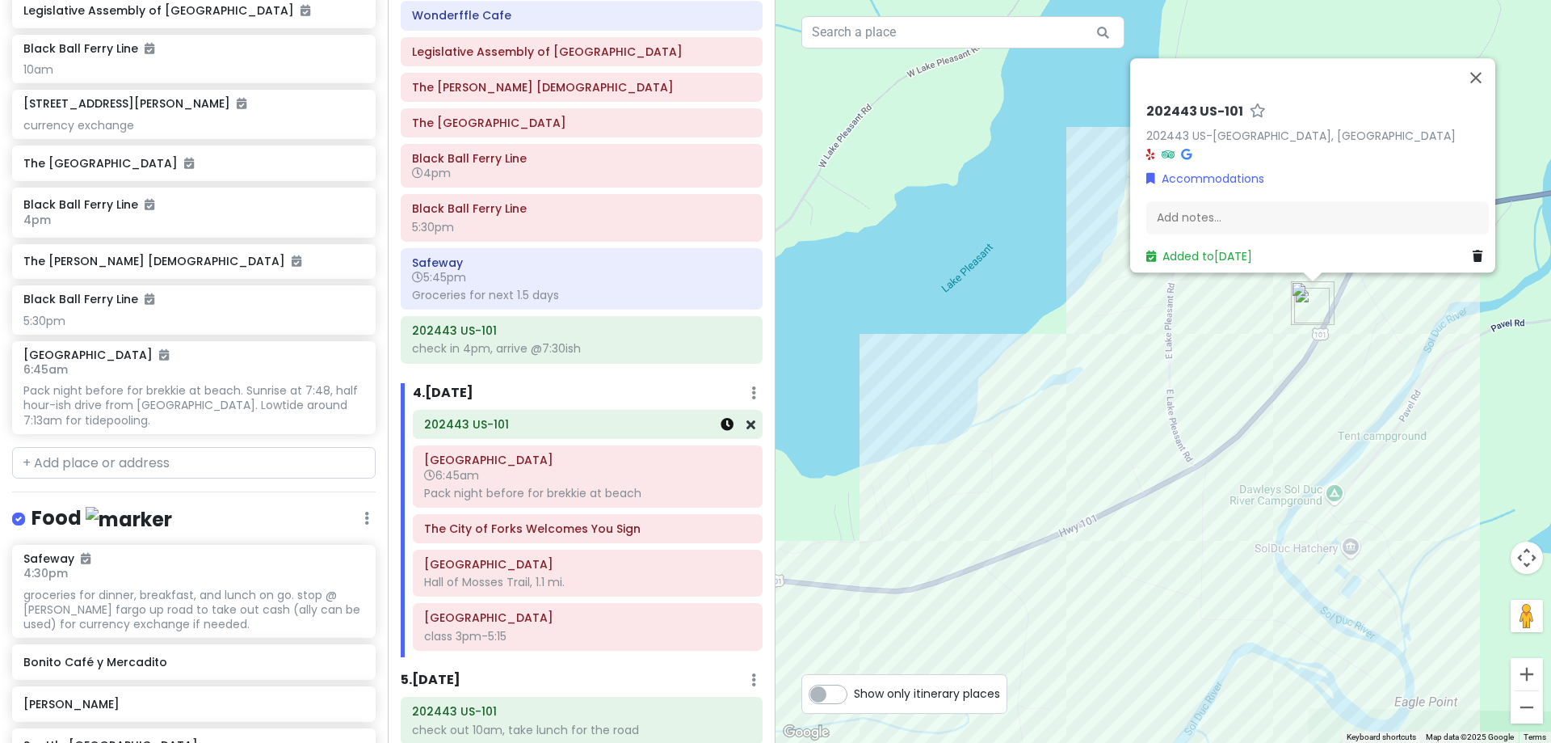
click at [721, 427] on icon at bounding box center [727, 424] width 13 height 13
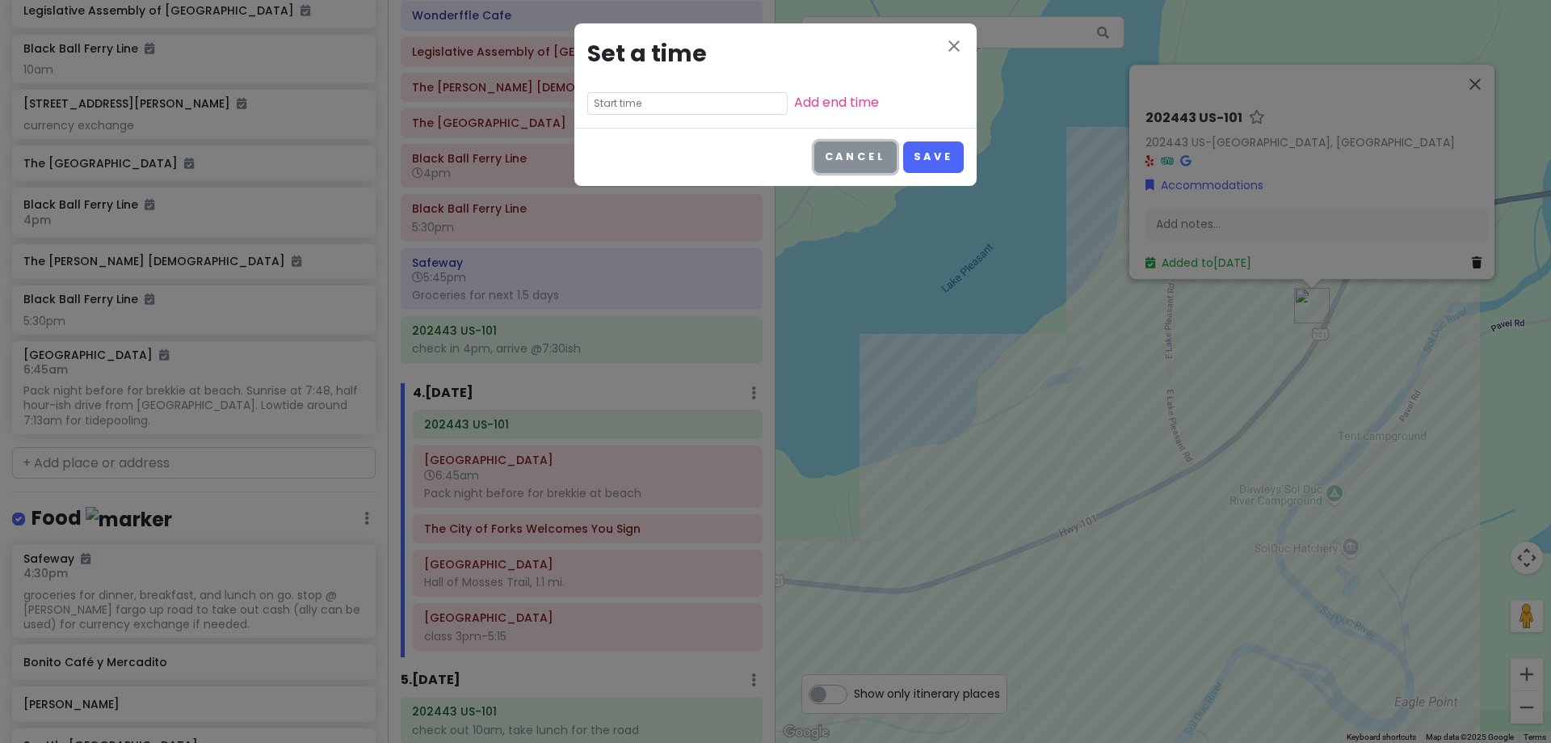
click at [848, 167] on button "Cancel" at bounding box center [855, 157] width 82 height 32
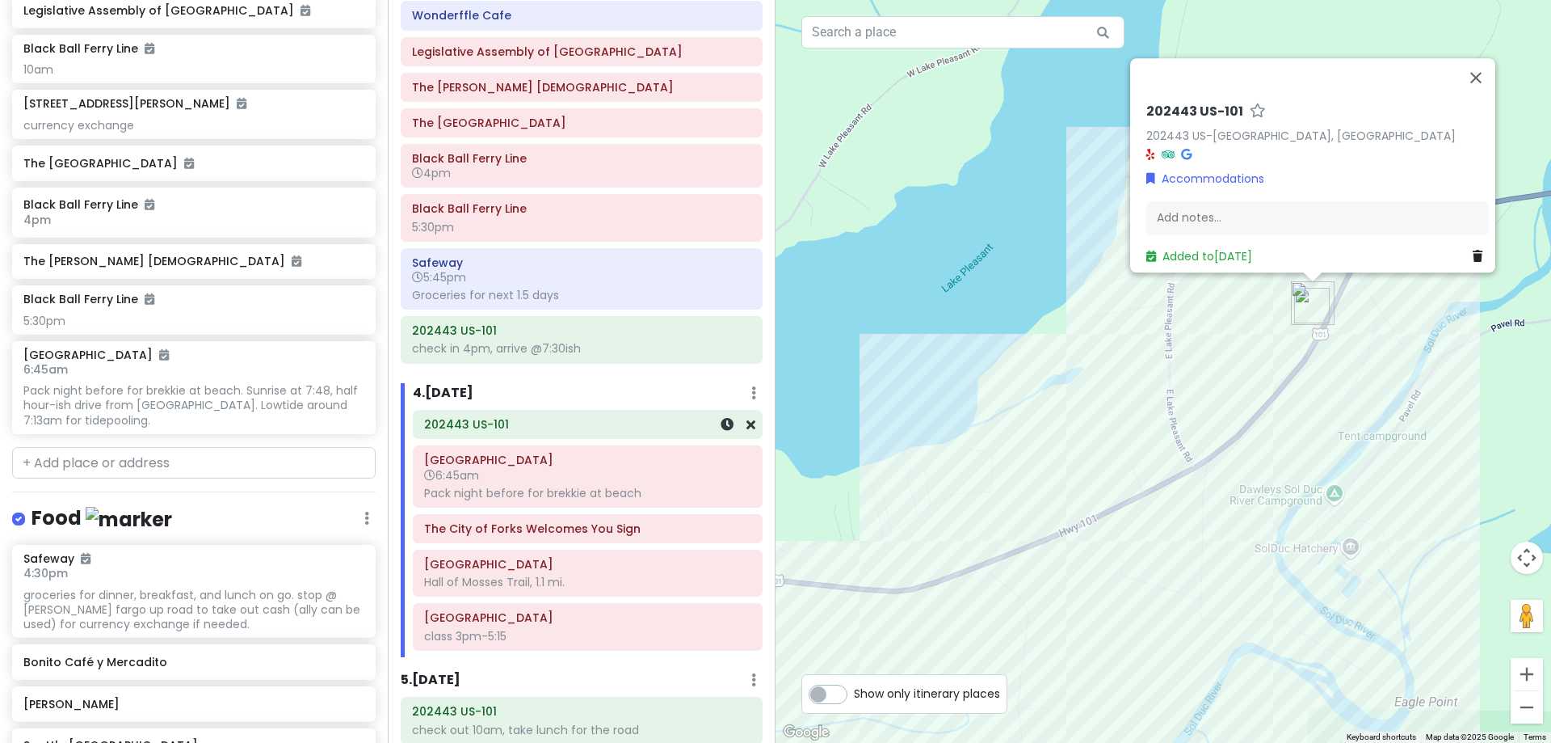
click at [546, 425] on h6 "202443 US-101" at bounding box center [587, 424] width 327 height 15
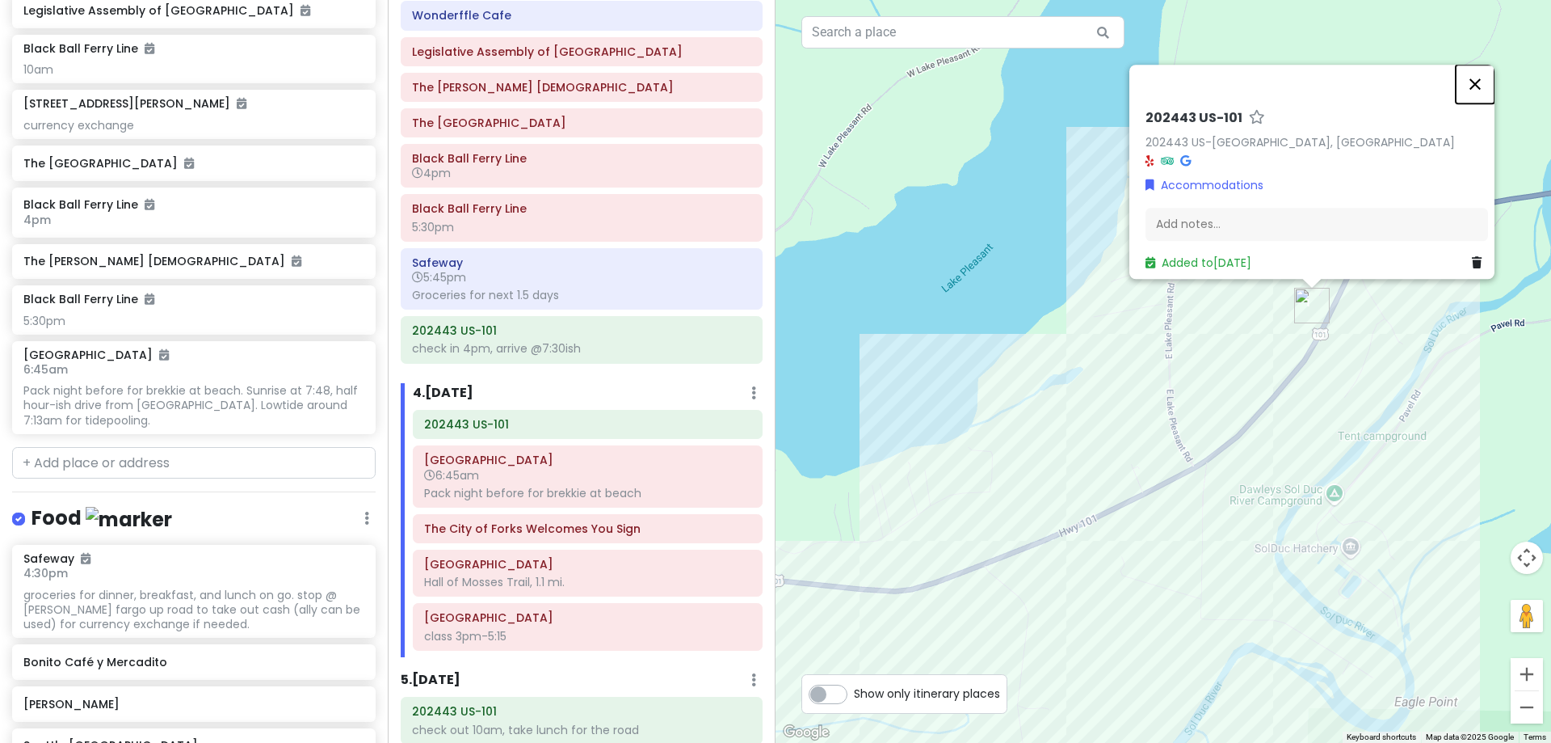
click at [1472, 76] on button "Close" at bounding box center [1475, 84] width 39 height 39
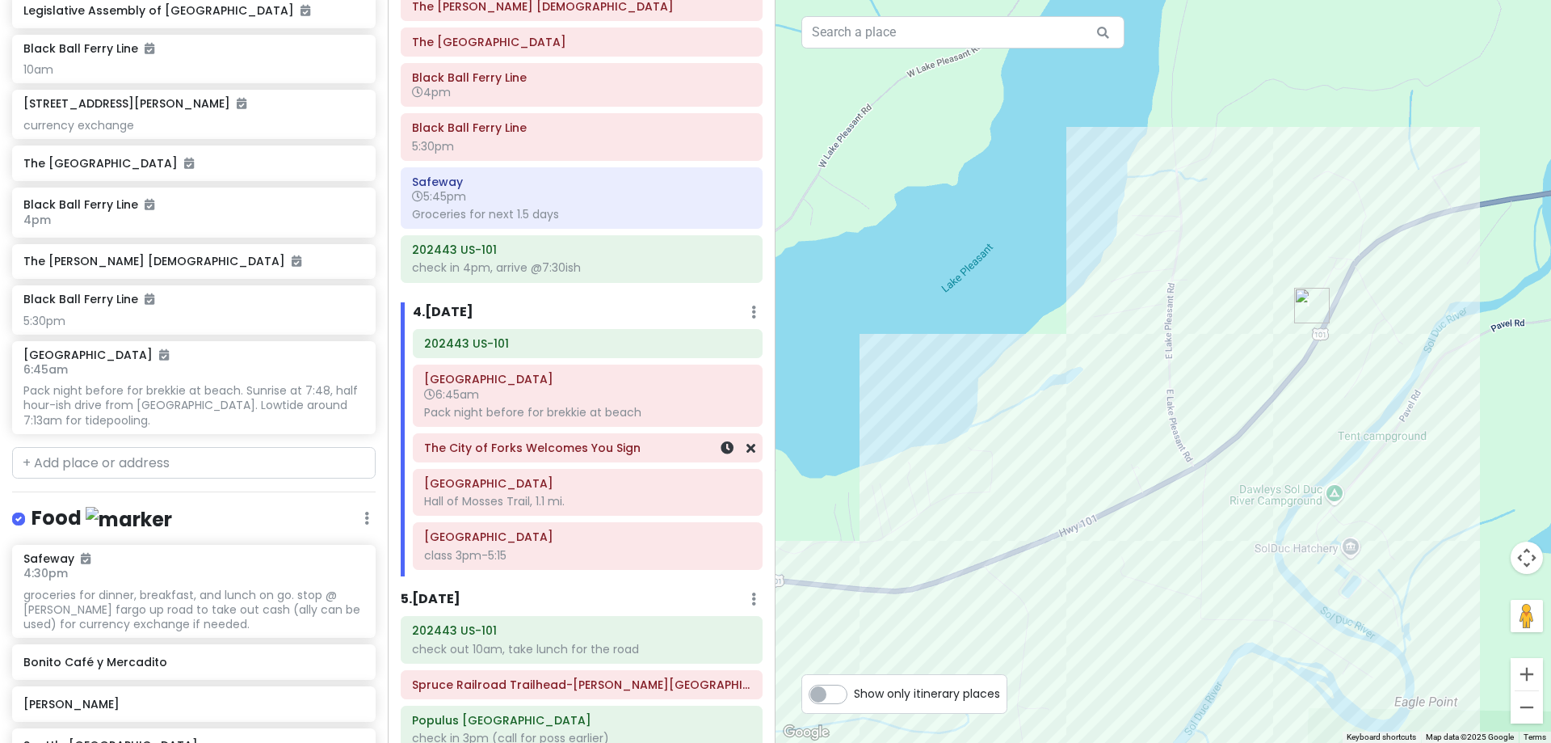
scroll to position [1070, 0]
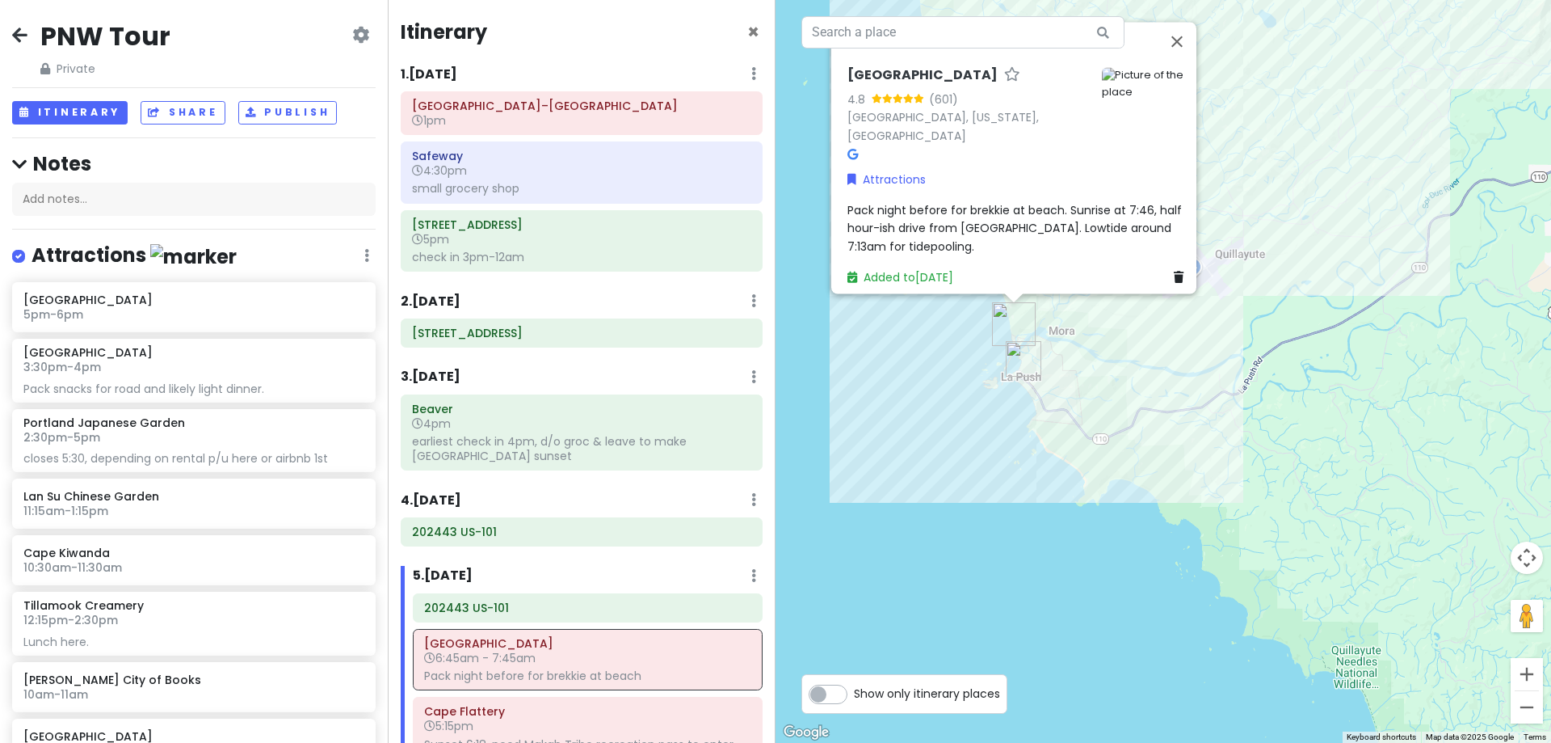
scroll to position [419, 0]
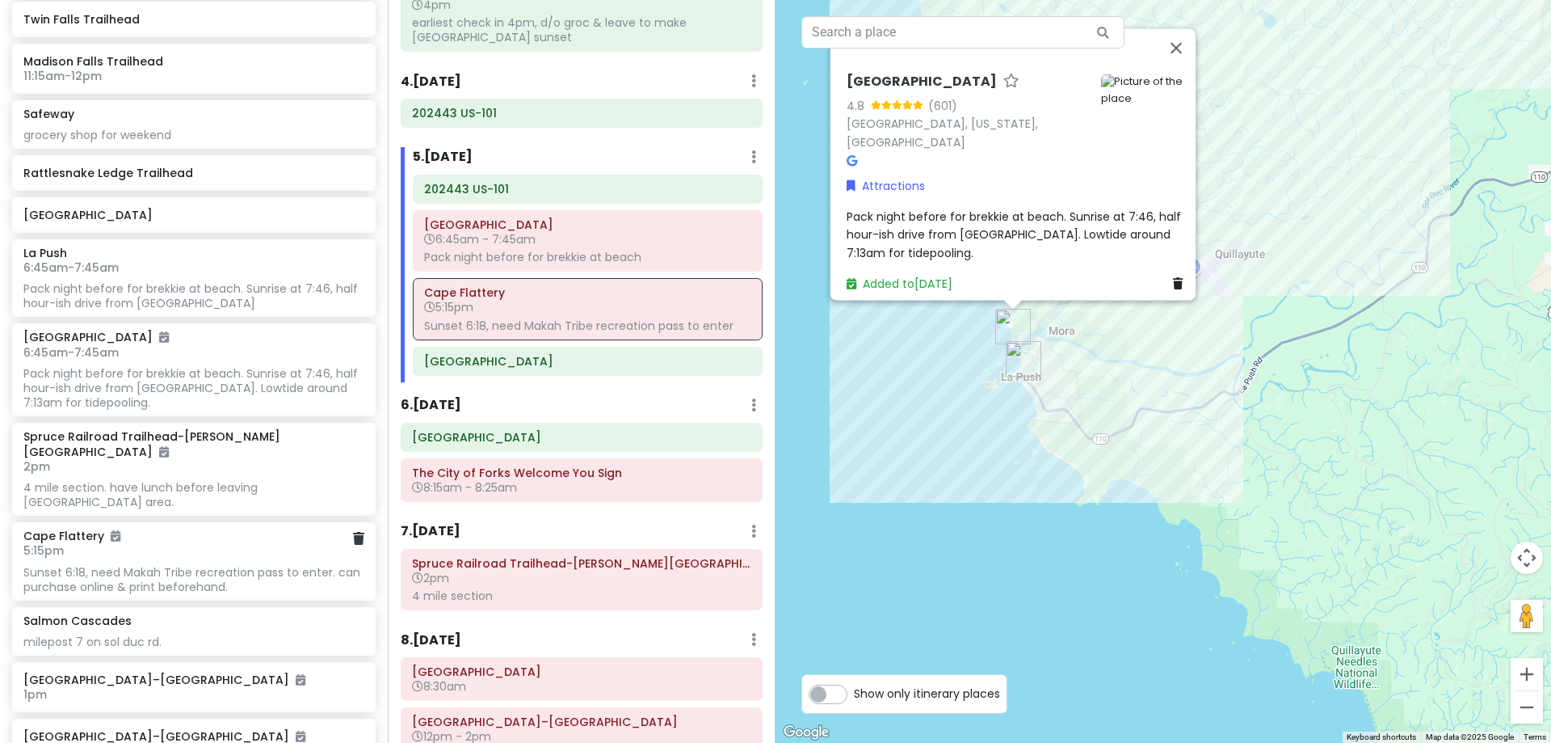
click at [186, 565] on div "Sunset 6:18, need Makah Tribe recreation pass to enter. can purchase online & p…" at bounding box center [193, 579] width 340 height 29
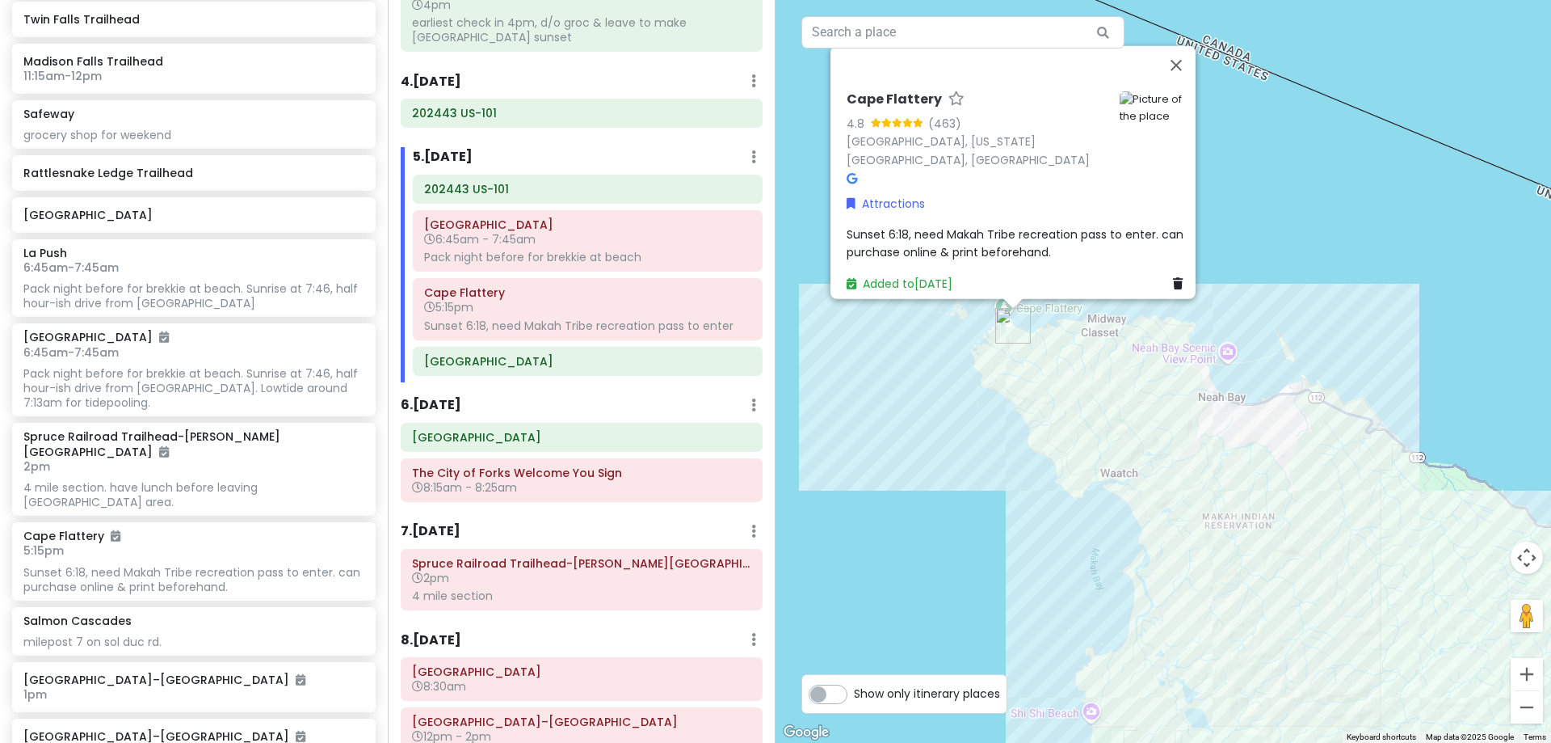
click at [925, 229] on span "Sunset 6:18, need Makah Tribe recreation pass to enter. can purchase online & p…" at bounding box center [1017, 242] width 340 height 34
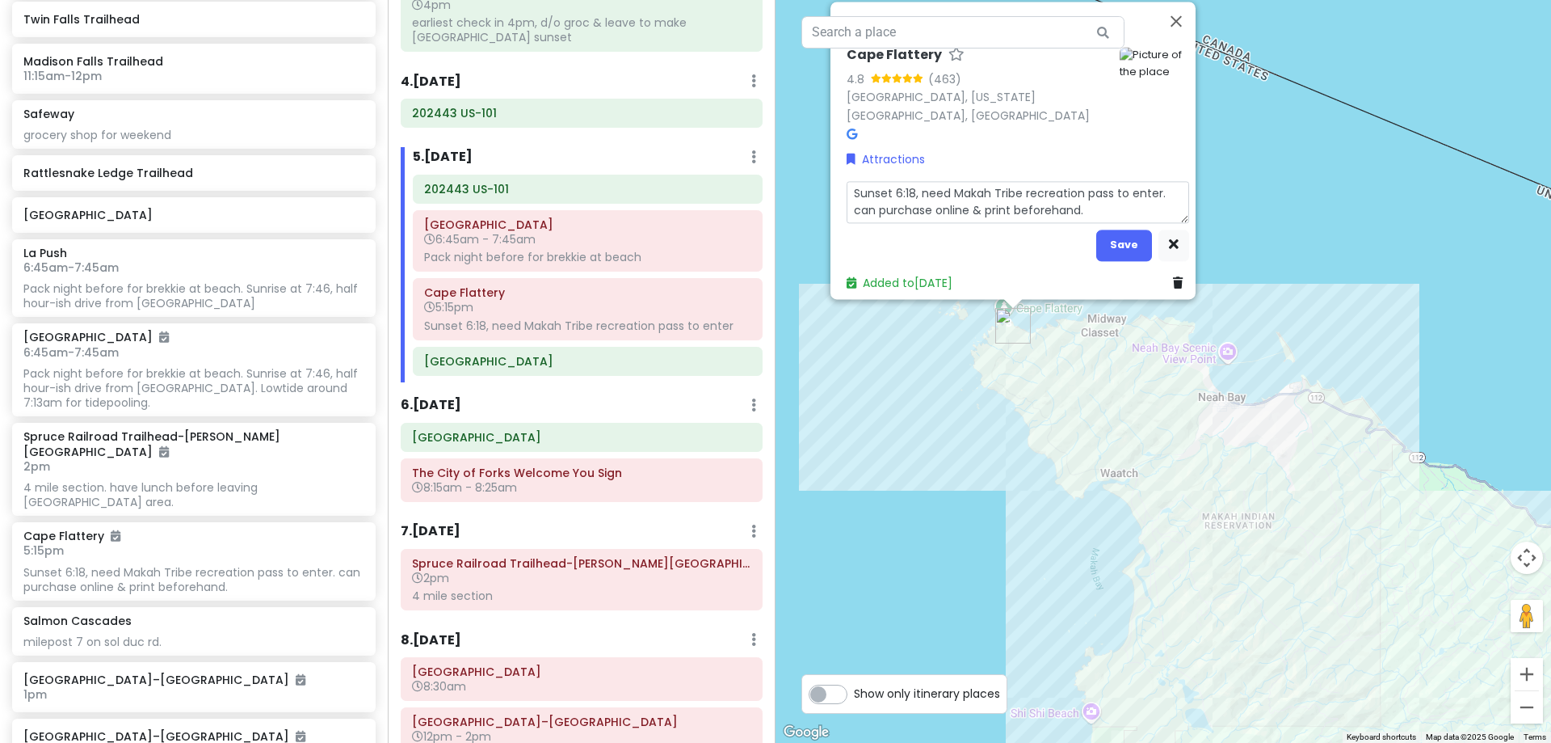
click at [914, 193] on textarea "Sunset 6:18, need Makah Tribe recreation pass to enter. can purchase online & p…" at bounding box center [1018, 202] width 343 height 42
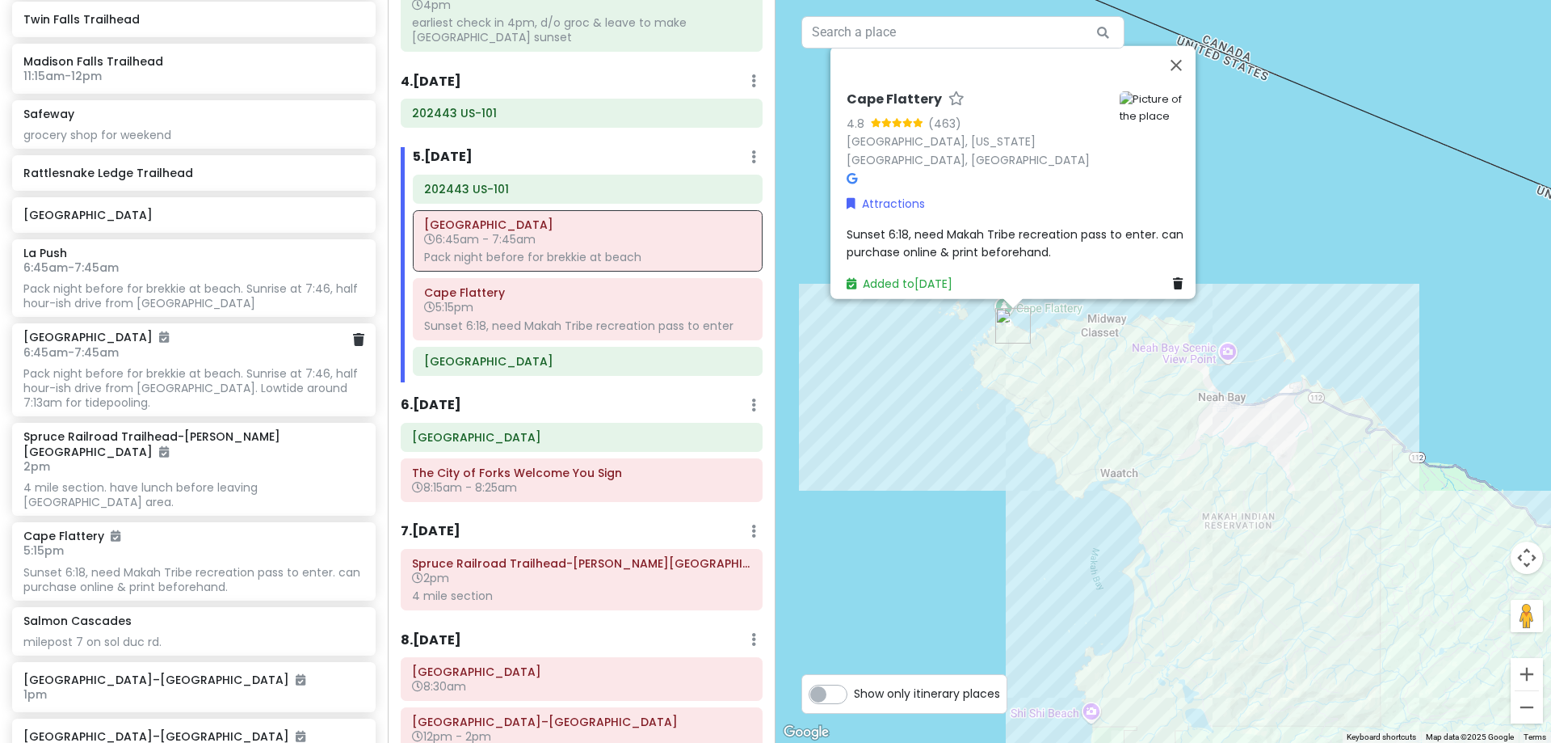
click at [158, 353] on h6 "6:45am - 7:45am" at bounding box center [193, 352] width 340 height 15
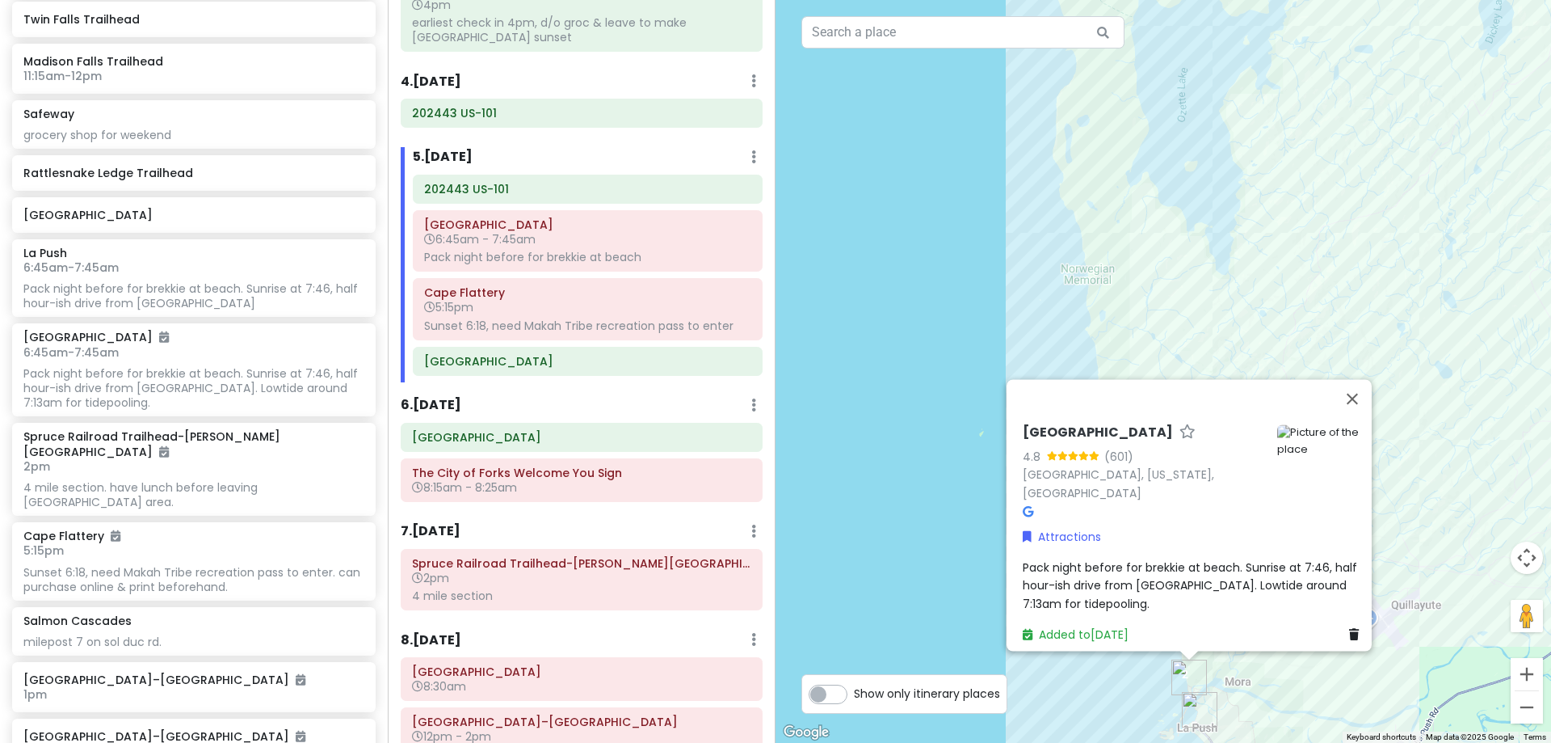
click at [1072, 559] on span "Pack night before for brekkie at beach. Sunrise at 7:46, half hour-ish drive fr…" at bounding box center [1192, 585] width 338 height 53
type textarea "x"
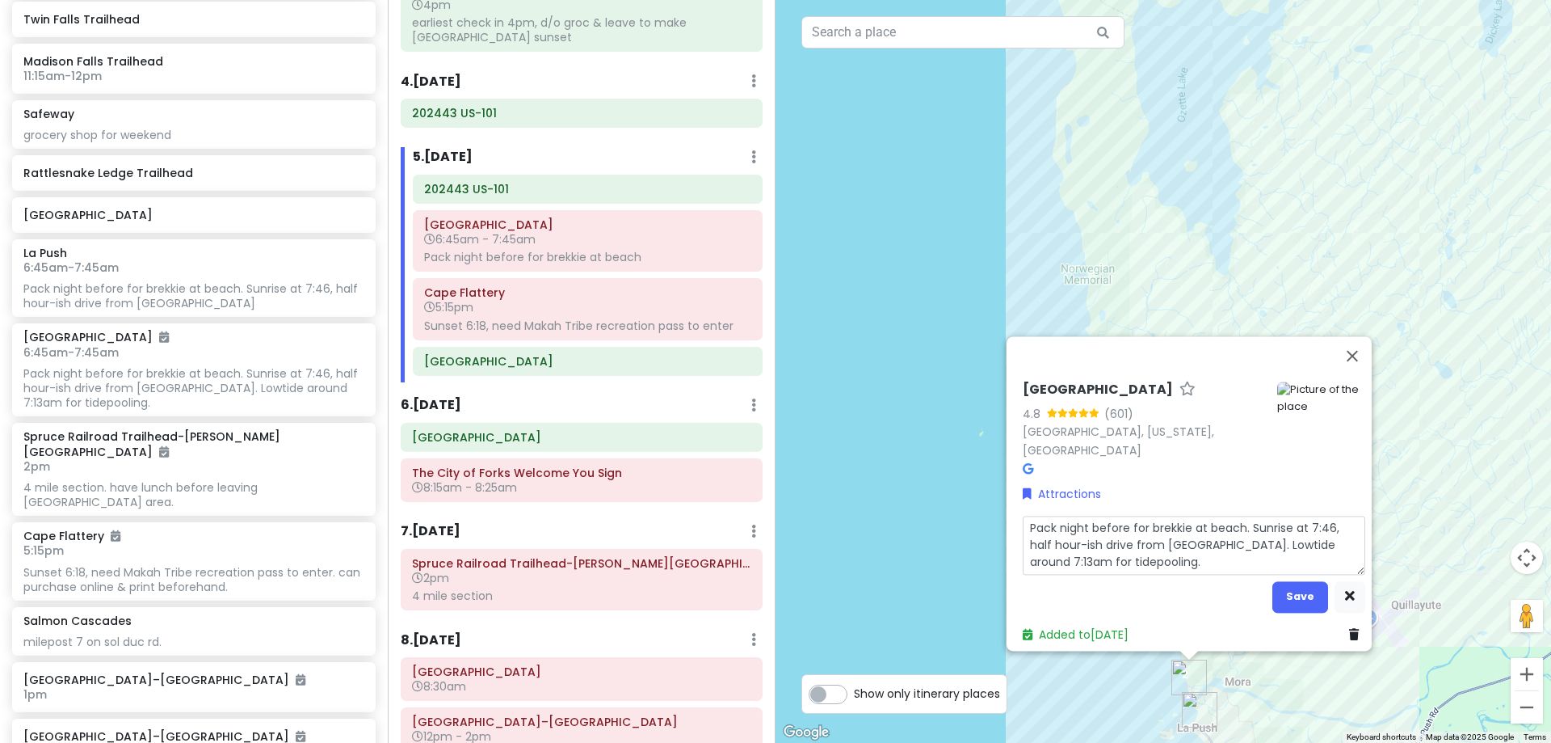
click at [1068, 535] on textarea "Pack night before for brekkie at beach. Sunrise at 7:46, half hour-ish drive fr…" at bounding box center [1194, 545] width 343 height 59
click at [1067, 535] on textarea "Pack night before for brekkie at beach. Sunrise at 7:46, half hour-ish drive fr…" at bounding box center [1194, 545] width 343 height 59
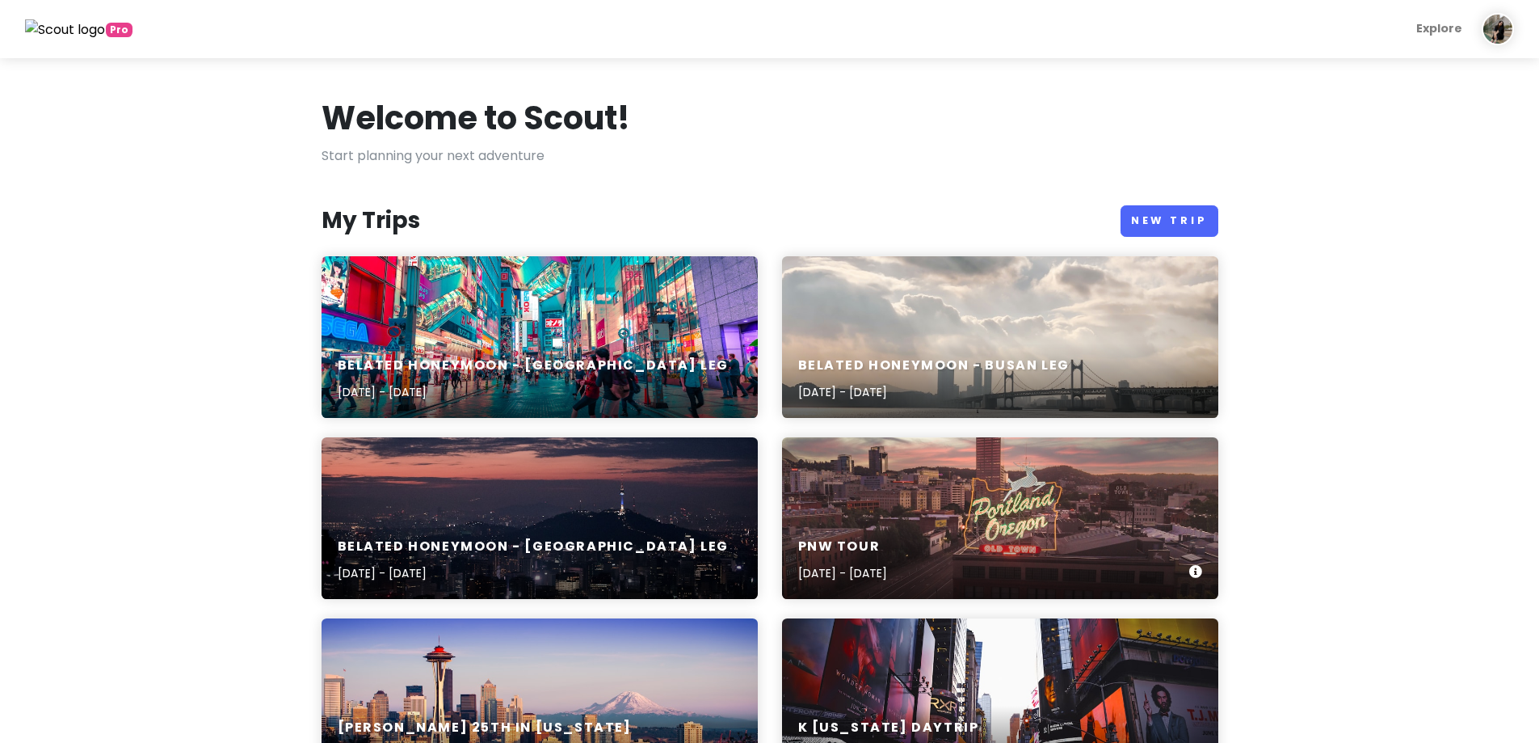
click at [923, 495] on div "PNW Tour Oct 19, 2025 - Oct 26, 2025" at bounding box center [1000, 518] width 436 height 162
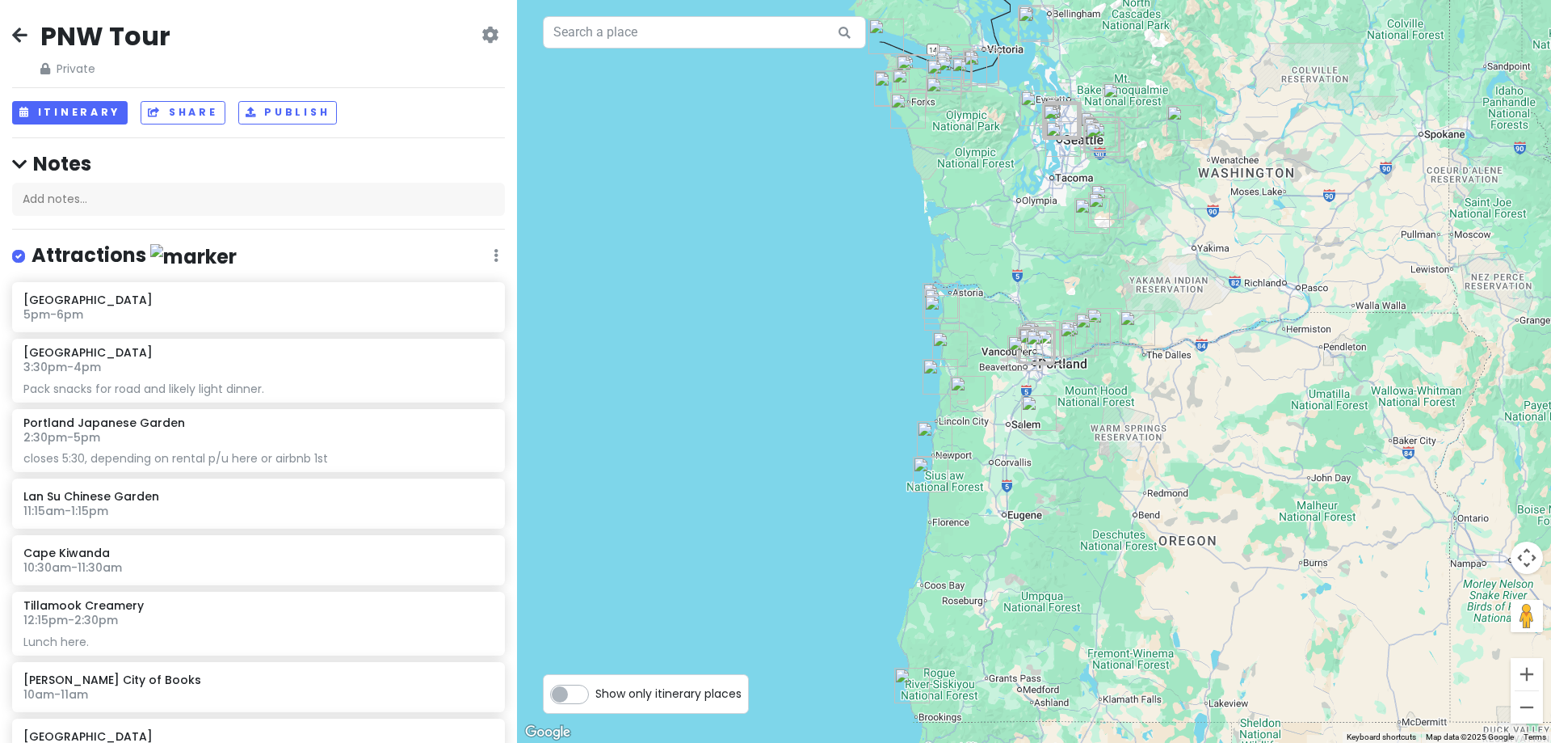
click at [484, 33] on icon at bounding box center [490, 34] width 17 height 13
click at [450, 100] on link "Change Dates" at bounding box center [439, 84] width 154 height 39
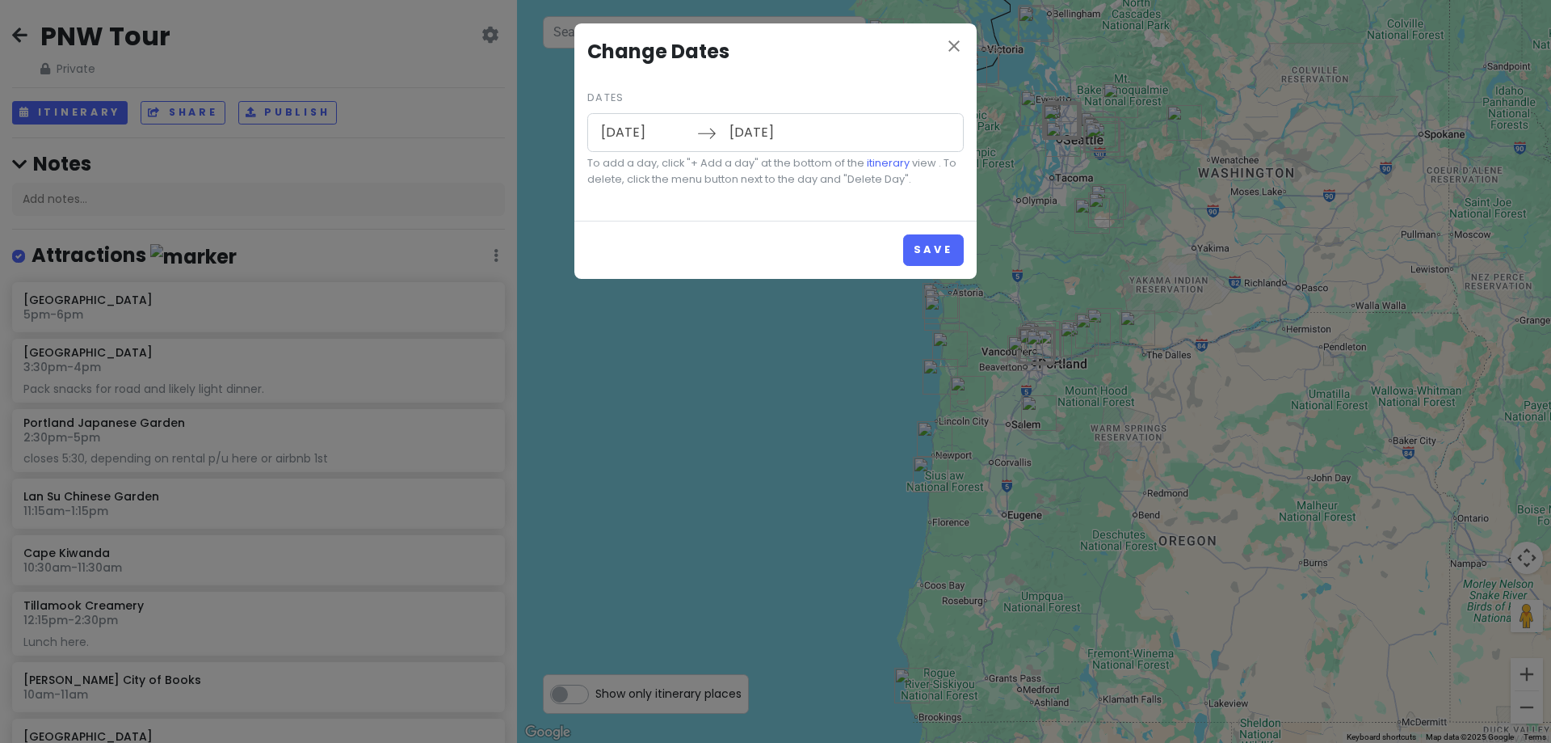
click at [639, 126] on input "10/19/2025" at bounding box center [644, 132] width 105 height 37
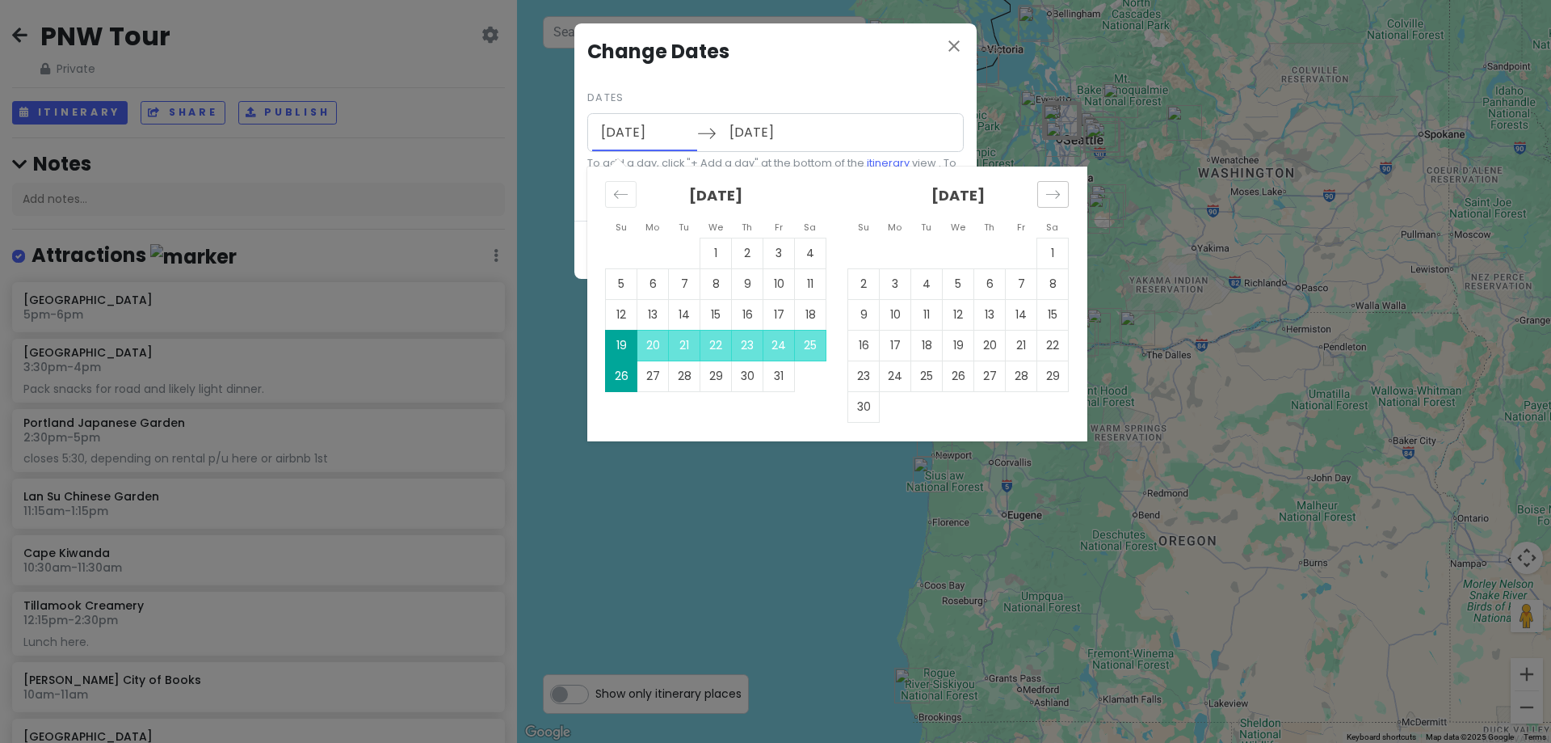
click at [1055, 187] on icon "Move forward to switch to the next month." at bounding box center [1053, 194] width 15 height 15
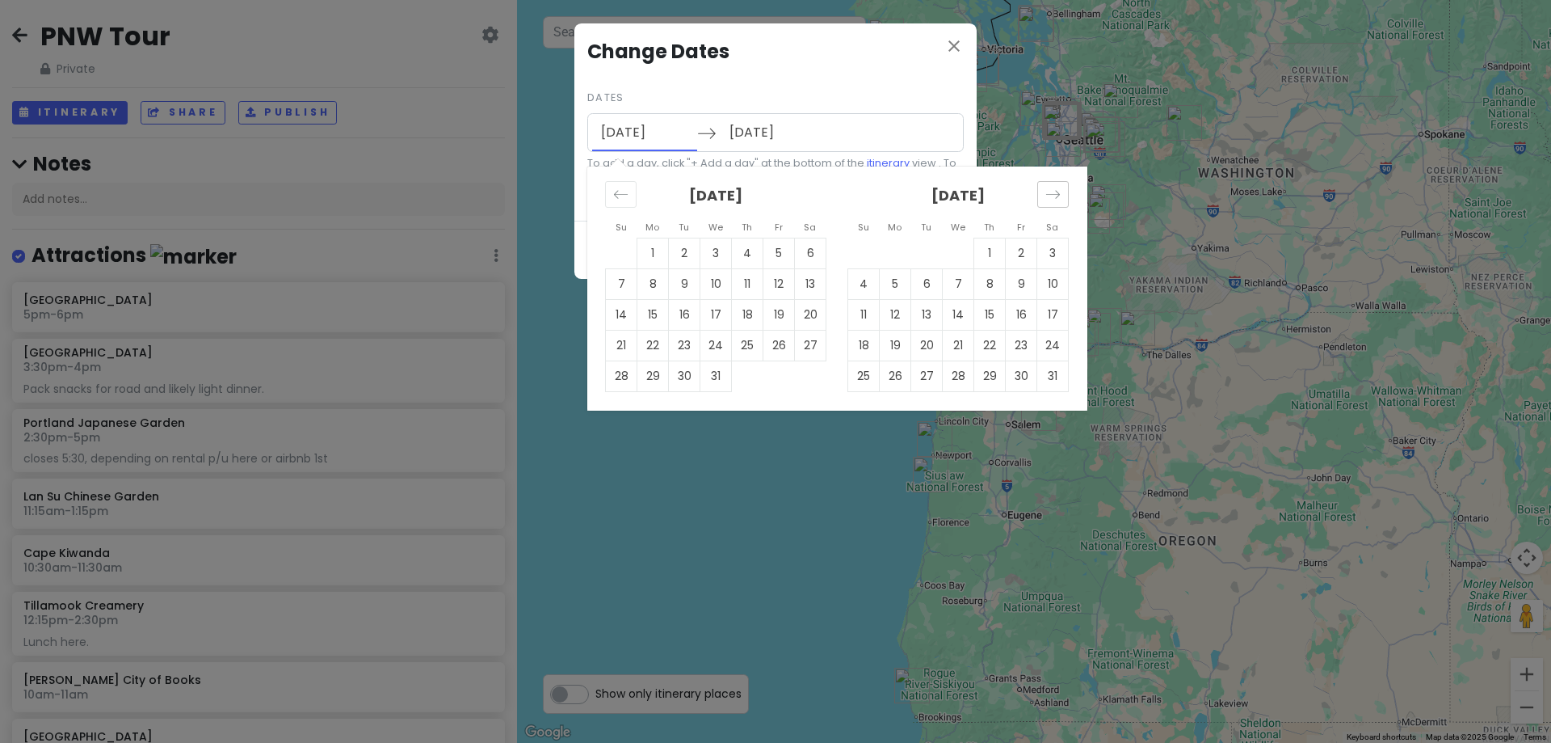
click at [1055, 187] on icon "Move forward to switch to the next month." at bounding box center [1053, 194] width 15 height 15
click at [860, 319] on td "15" at bounding box center [864, 314] width 32 height 31
type input "03/15/2026"
type input "03/22/2026"
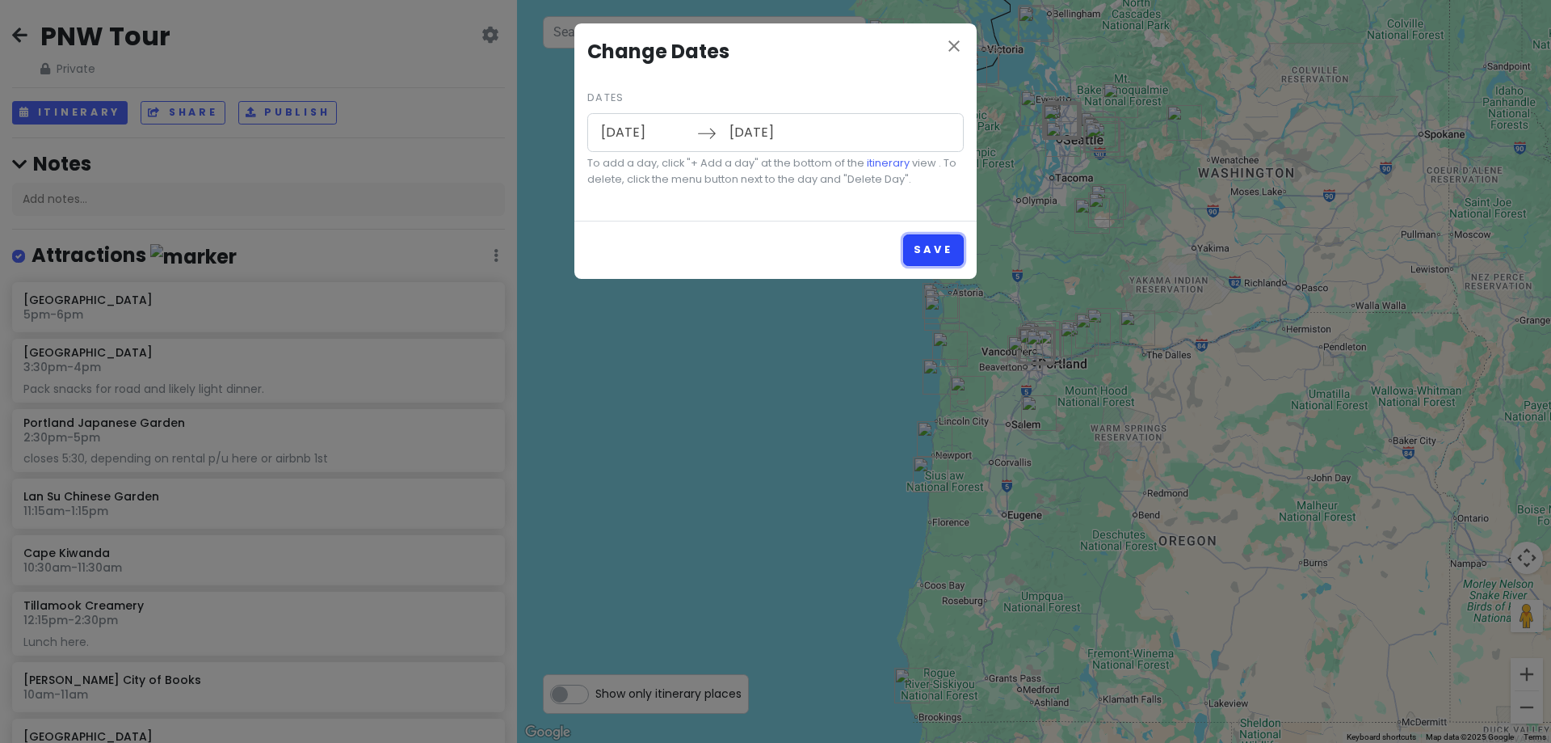
click at [921, 246] on button "Save" at bounding box center [933, 250] width 61 height 32
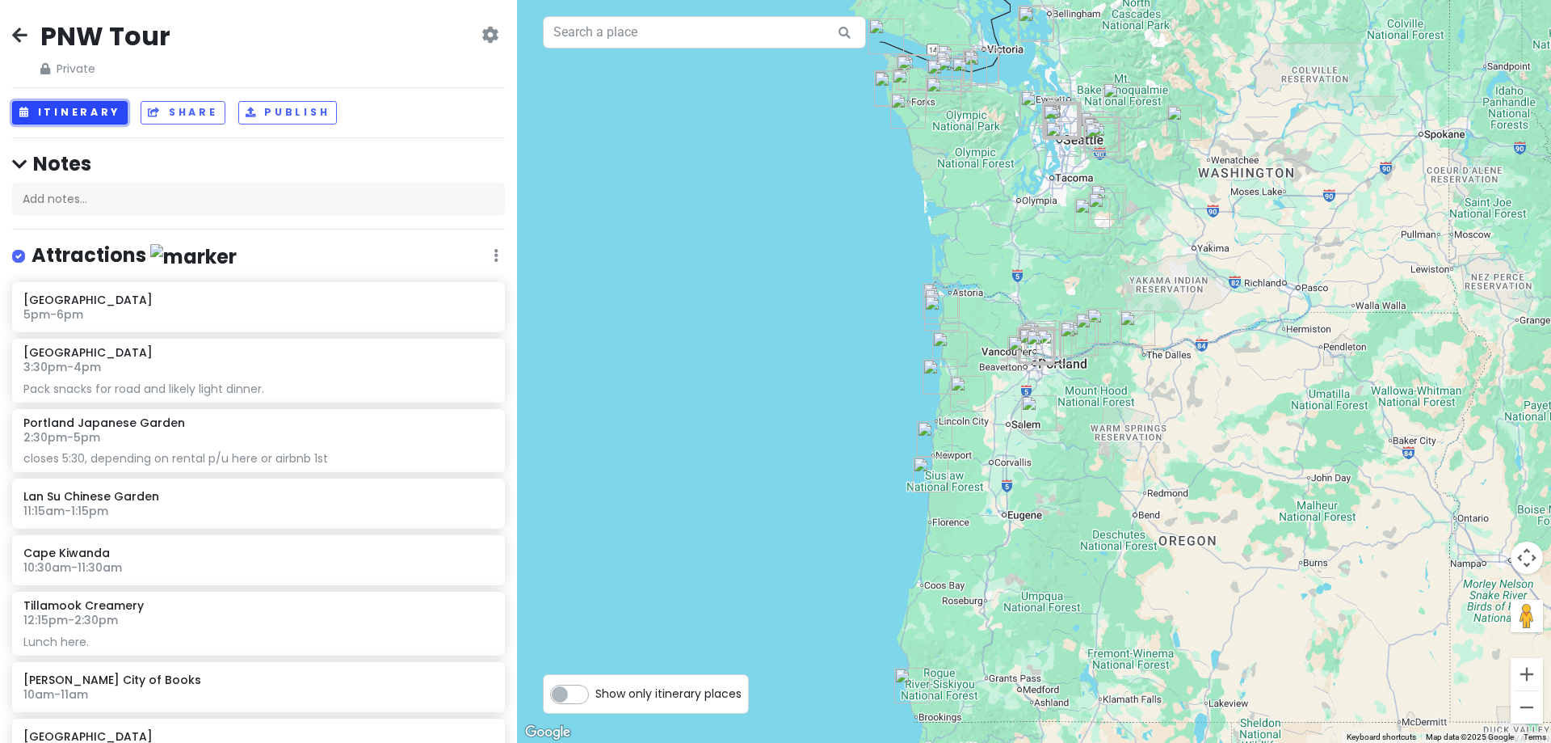
click at [54, 104] on button "Itinerary" at bounding box center [70, 112] width 116 height 23
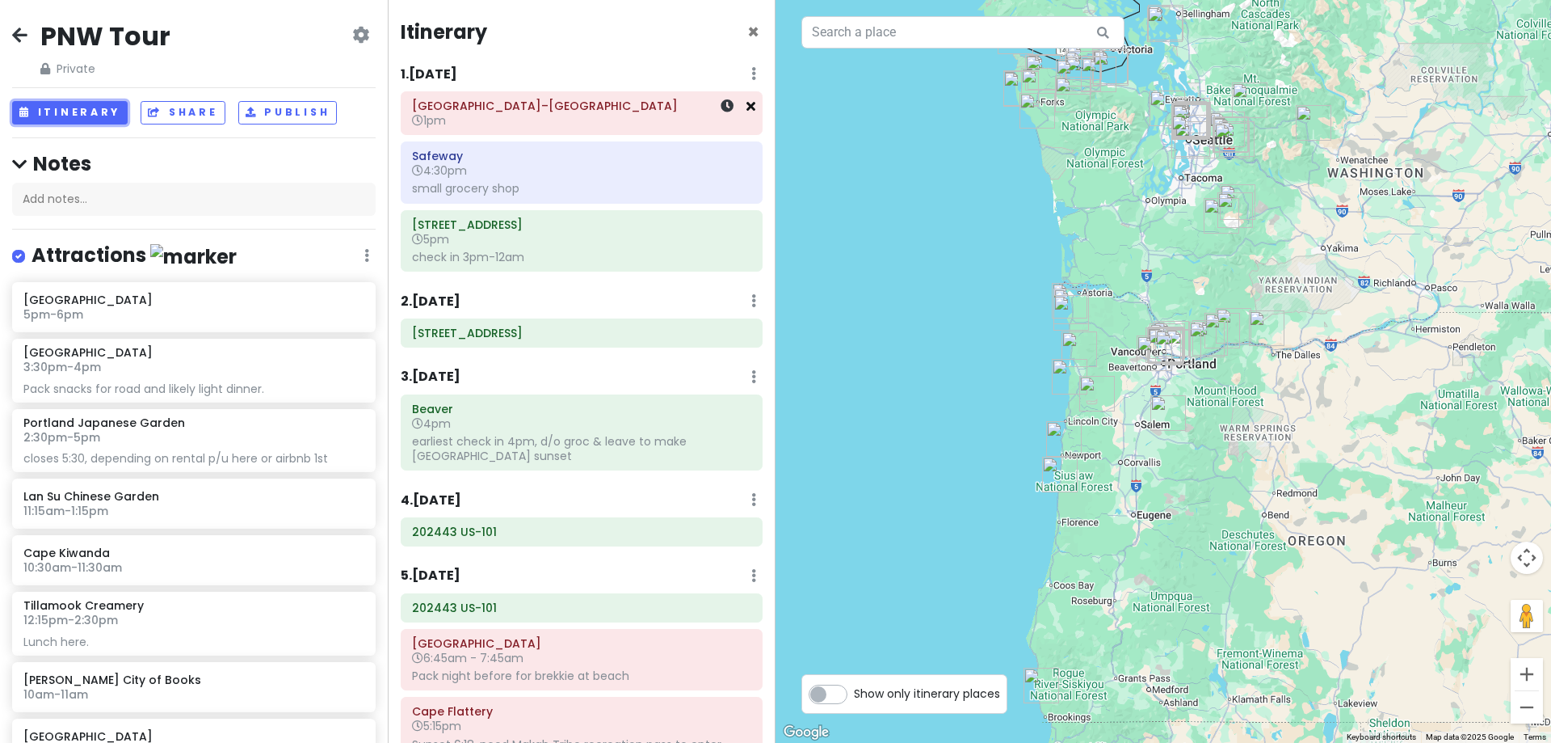
click at [747, 109] on icon at bounding box center [751, 105] width 9 height 13
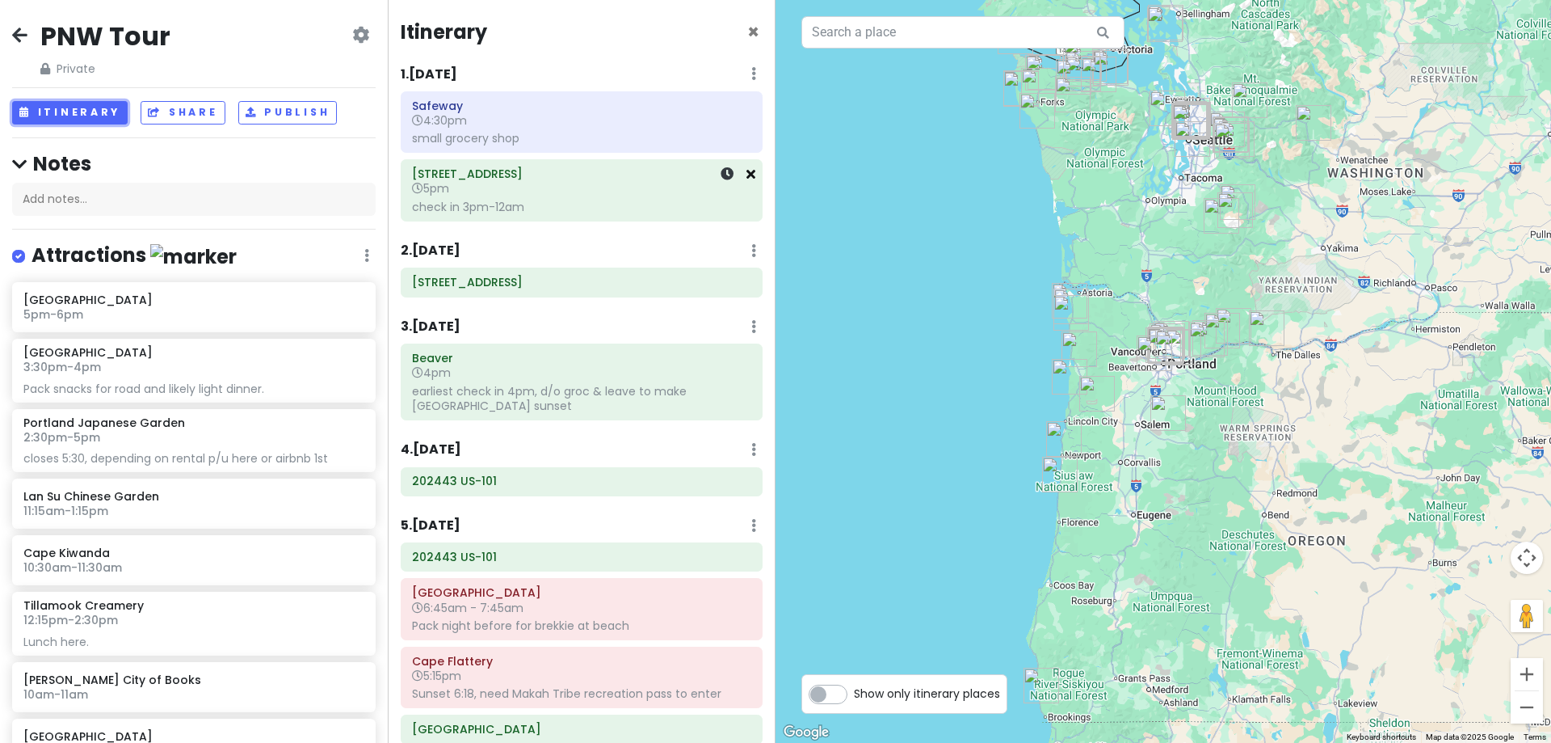
click at [747, 173] on icon at bounding box center [751, 173] width 9 height 13
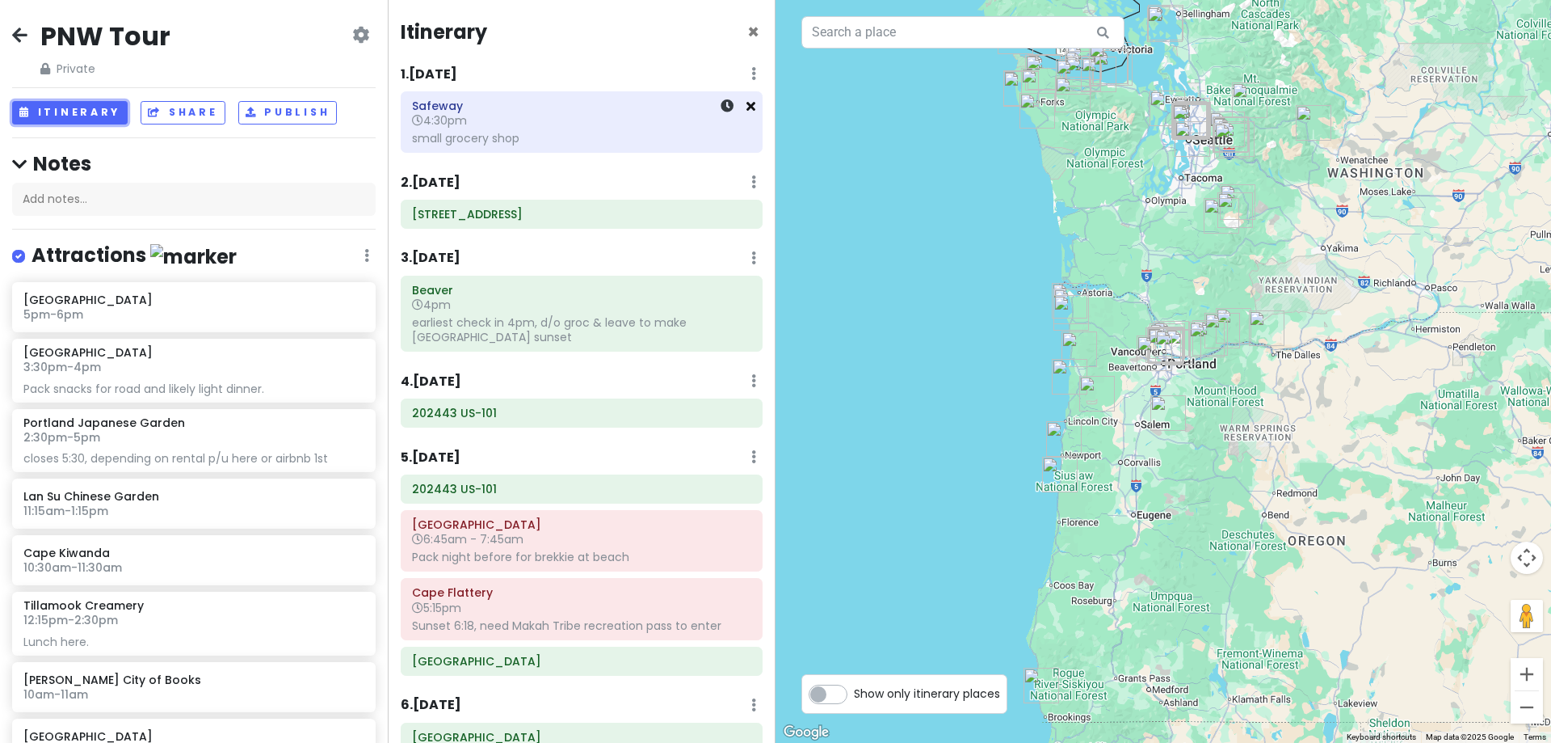
click at [747, 108] on icon at bounding box center [751, 105] width 9 height 13
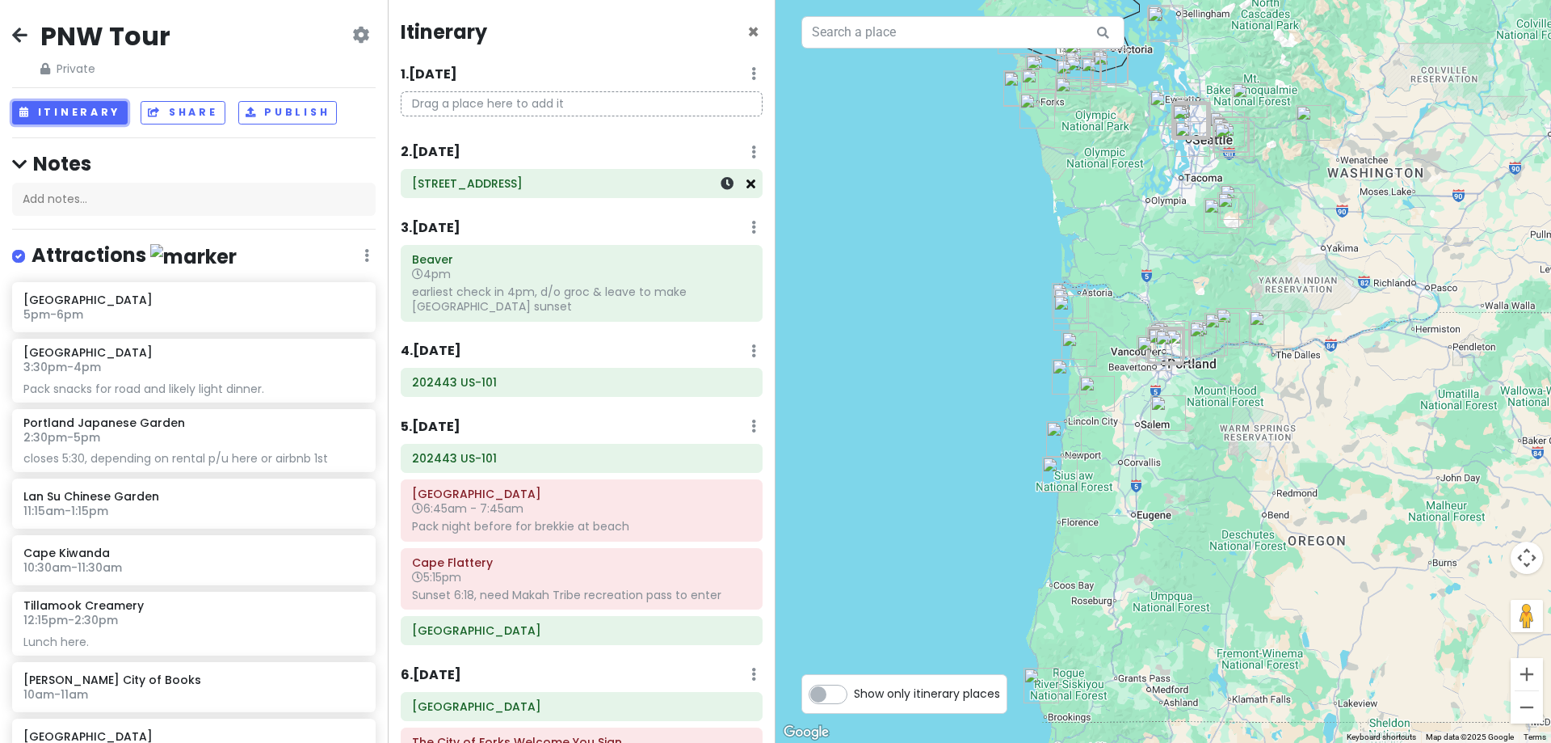
click at [747, 185] on icon at bounding box center [751, 183] width 9 height 13
click at [747, 260] on icon at bounding box center [751, 261] width 9 height 13
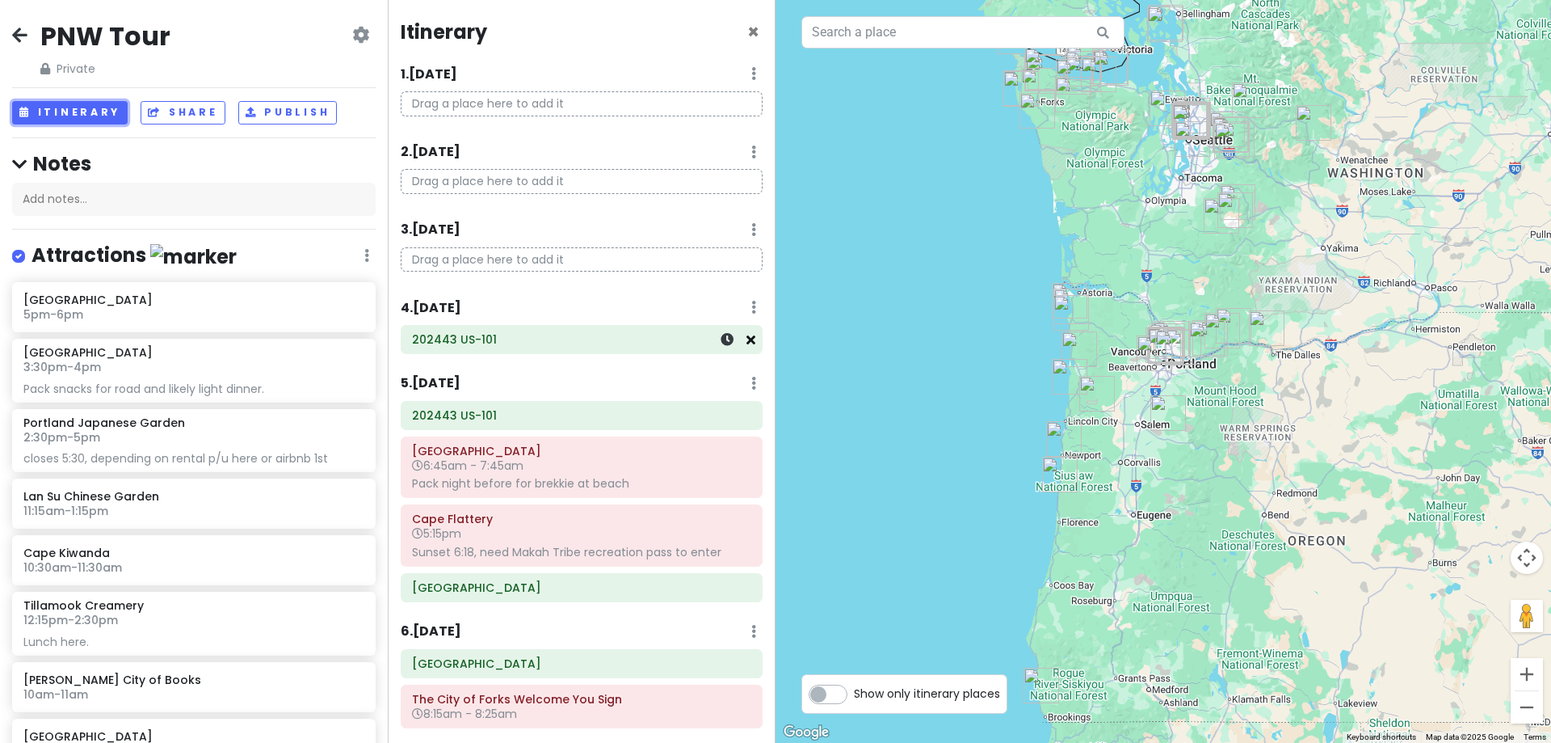
click at [747, 337] on icon at bounding box center [751, 339] width 9 height 13
click at [747, 420] on icon at bounding box center [751, 416] width 9 height 13
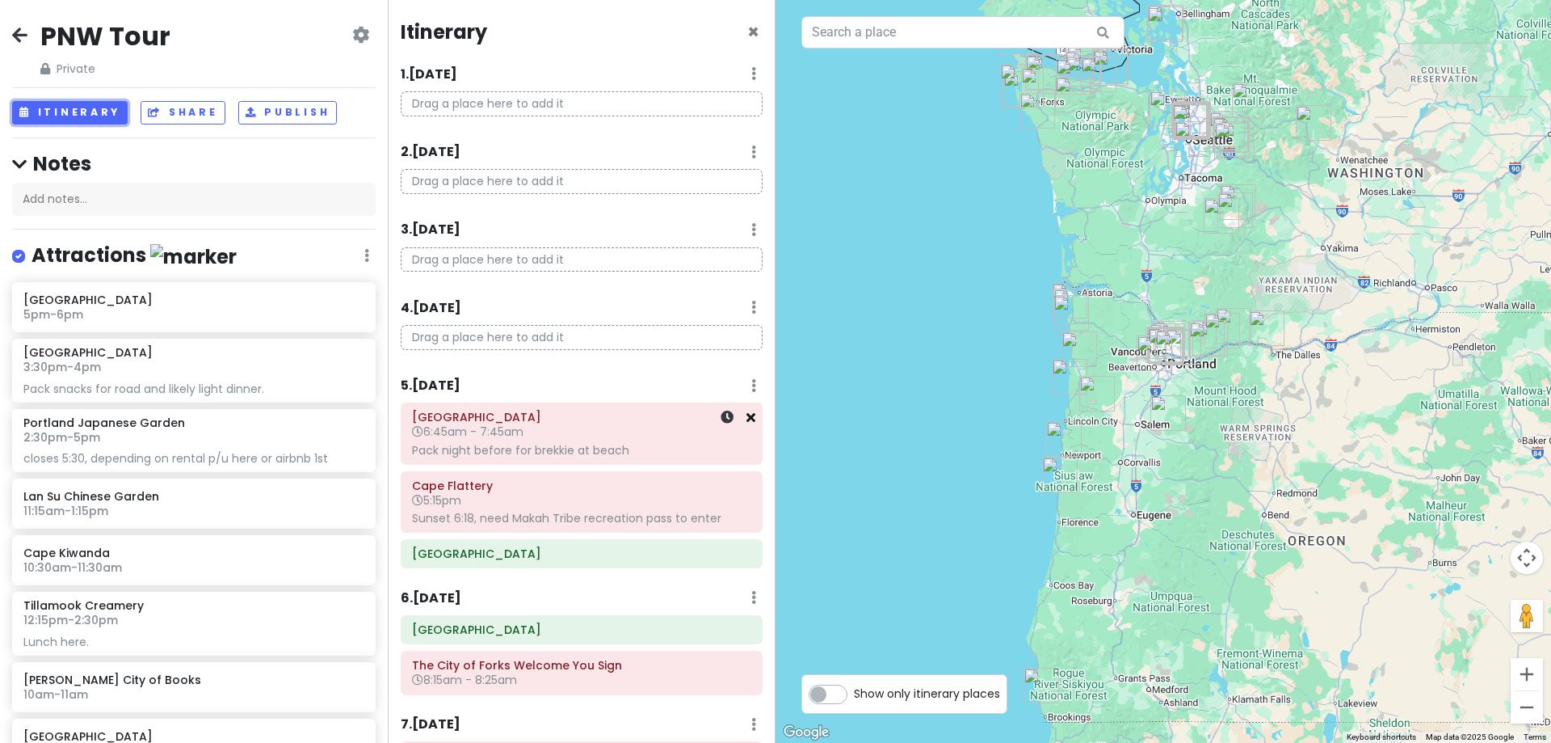
click at [747, 420] on icon at bounding box center [751, 416] width 9 height 13
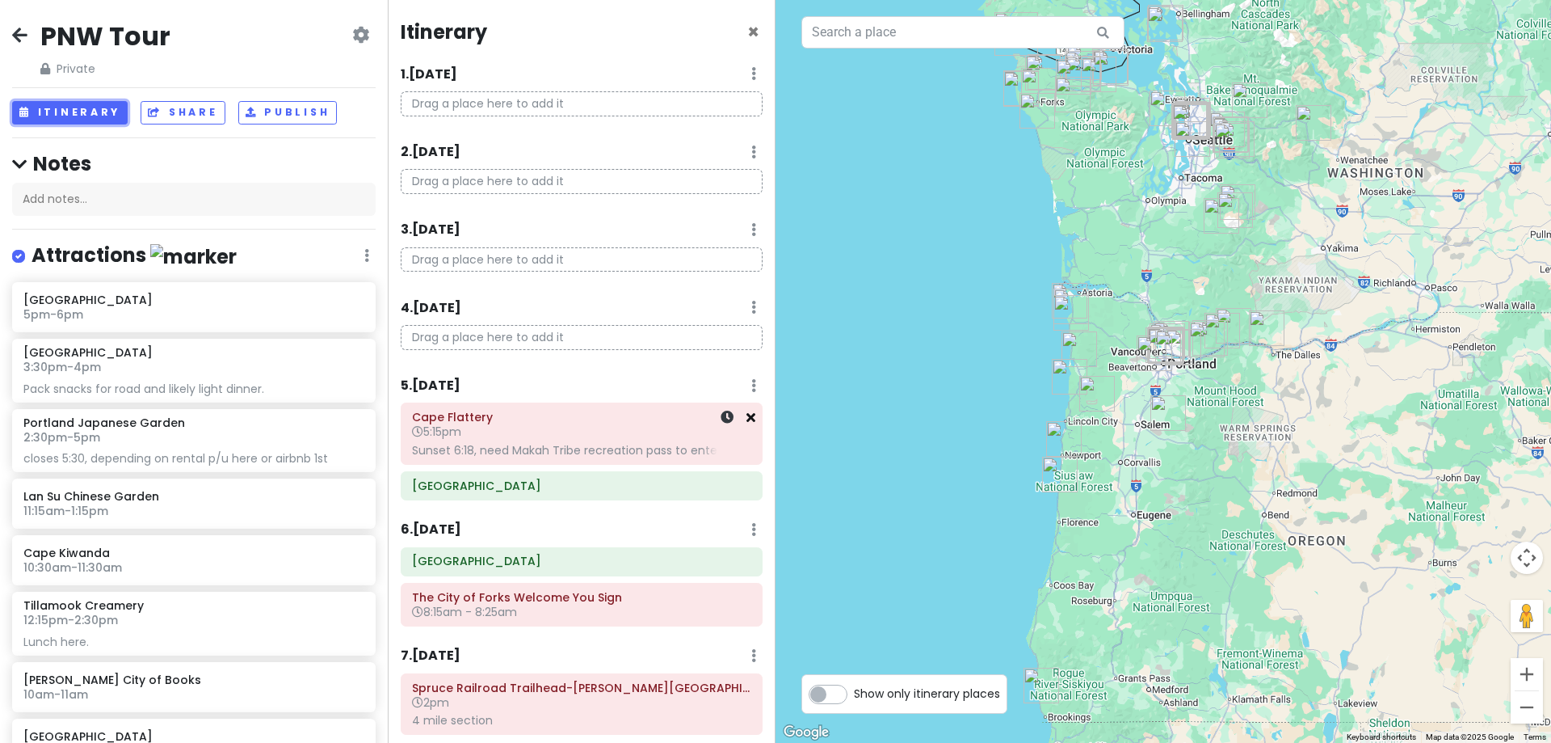
click at [747, 419] on icon at bounding box center [751, 416] width 9 height 13
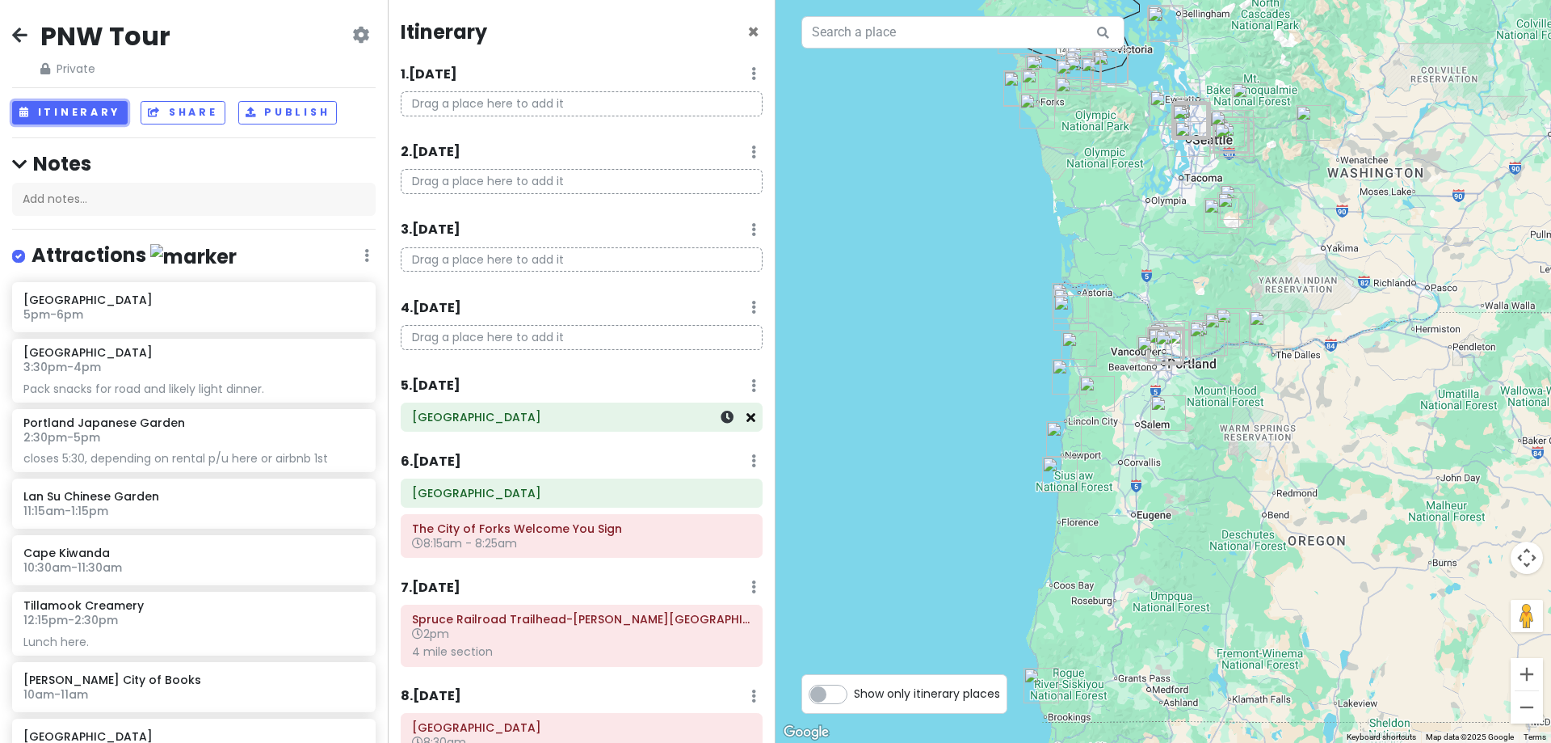
click at [747, 419] on icon at bounding box center [751, 416] width 9 height 13
click at [747, 495] on icon at bounding box center [751, 495] width 9 height 13
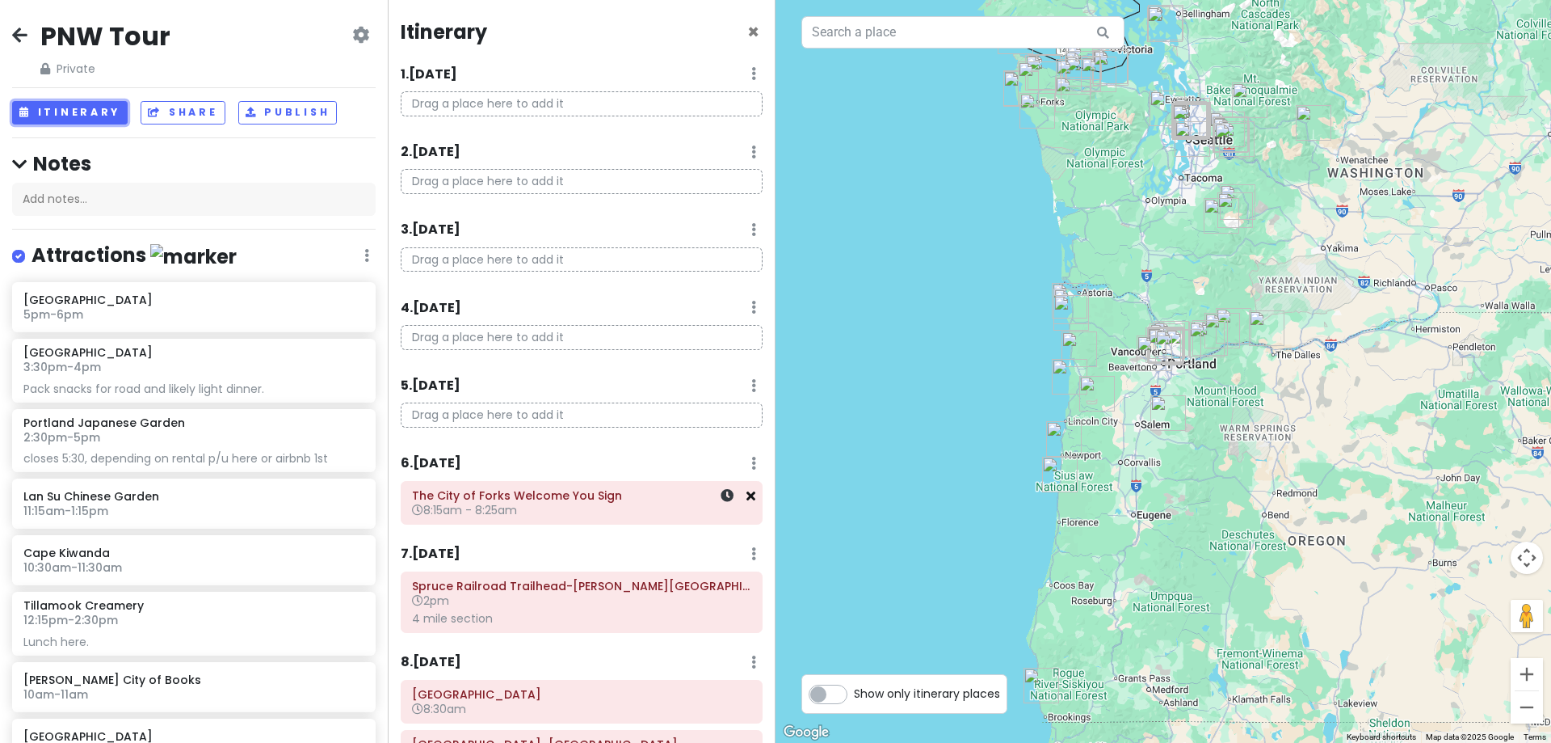
click at [747, 499] on icon at bounding box center [751, 495] width 9 height 13
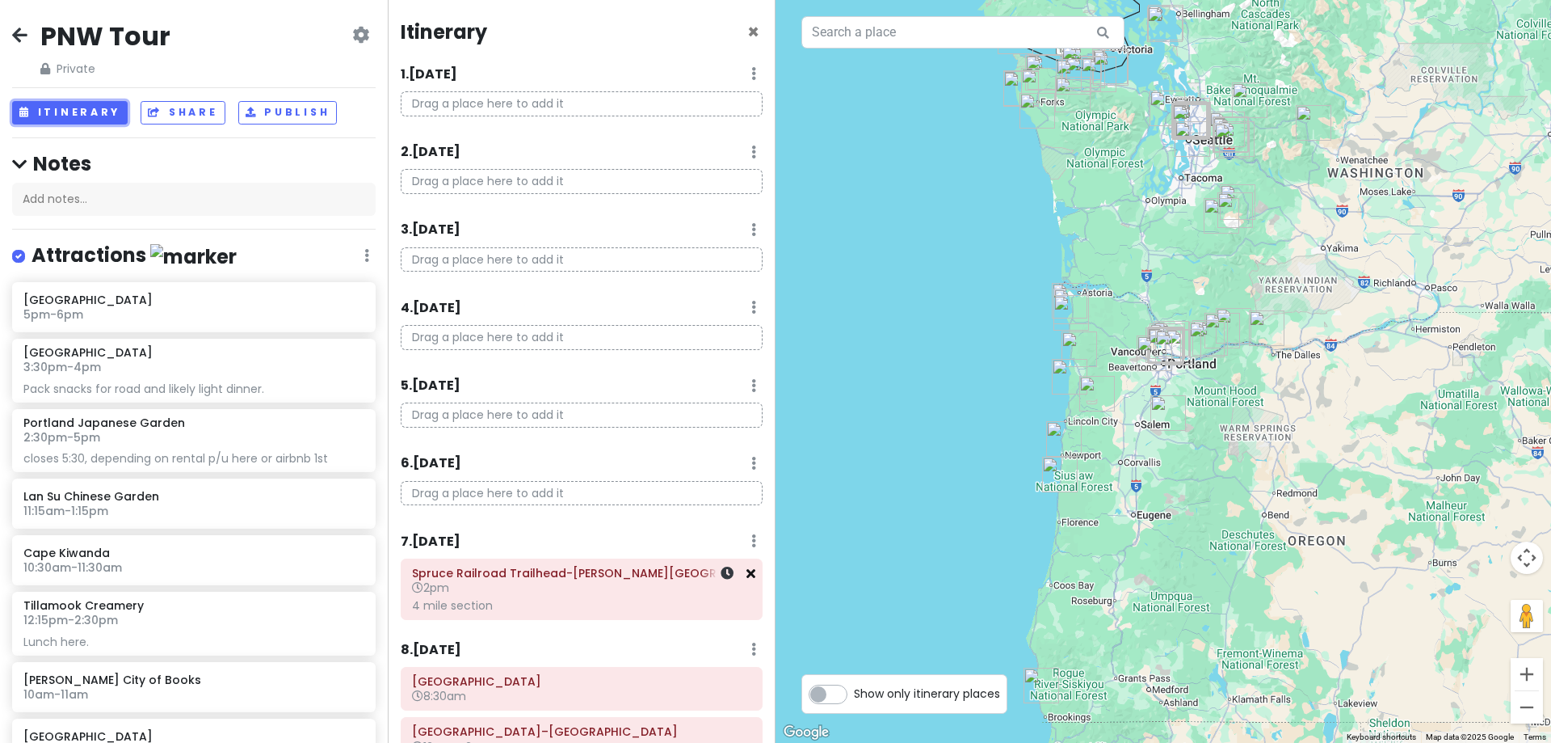
click at [747, 575] on icon at bounding box center [751, 572] width 9 height 13
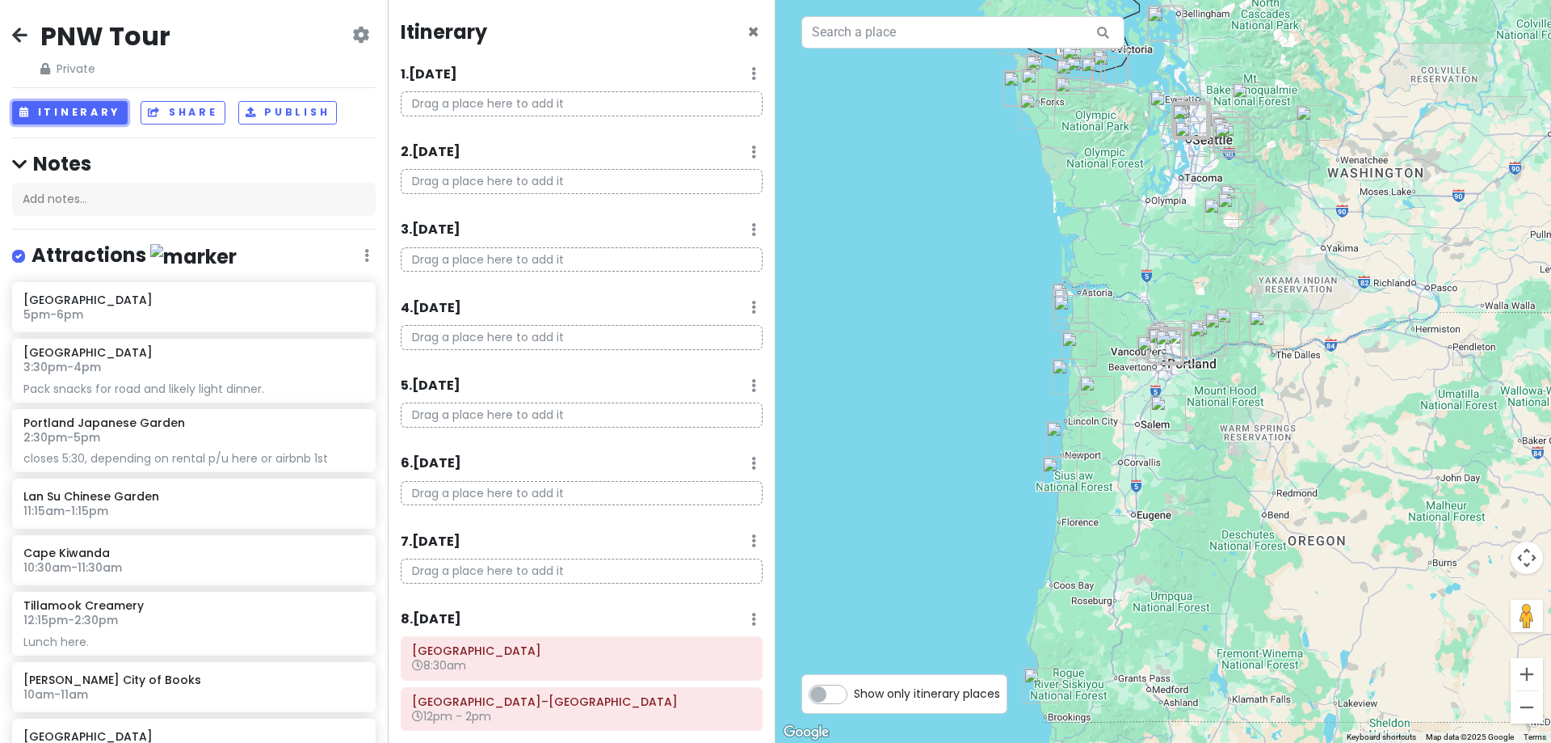
scroll to position [48, 0]
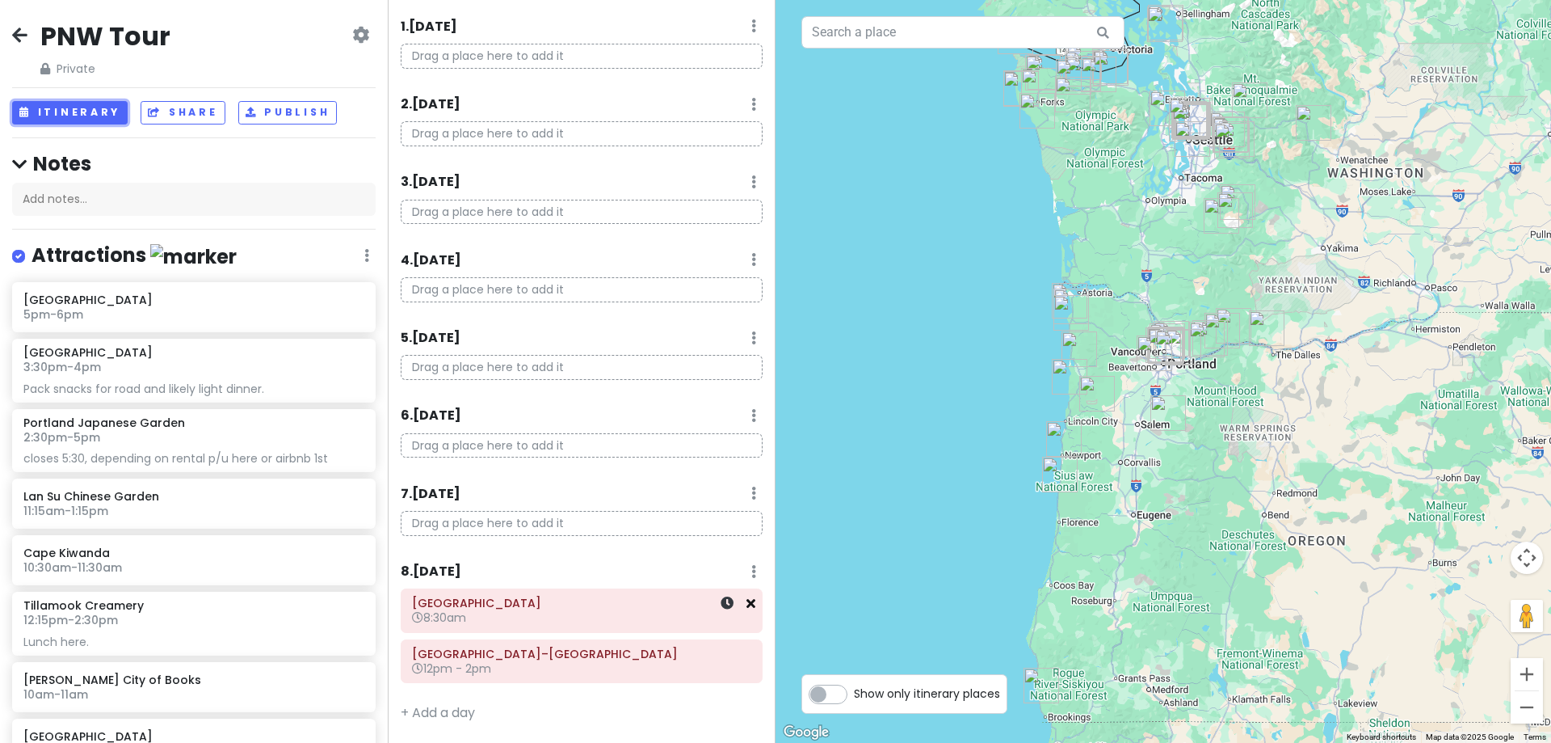
click at [747, 598] on icon at bounding box center [751, 602] width 9 height 13
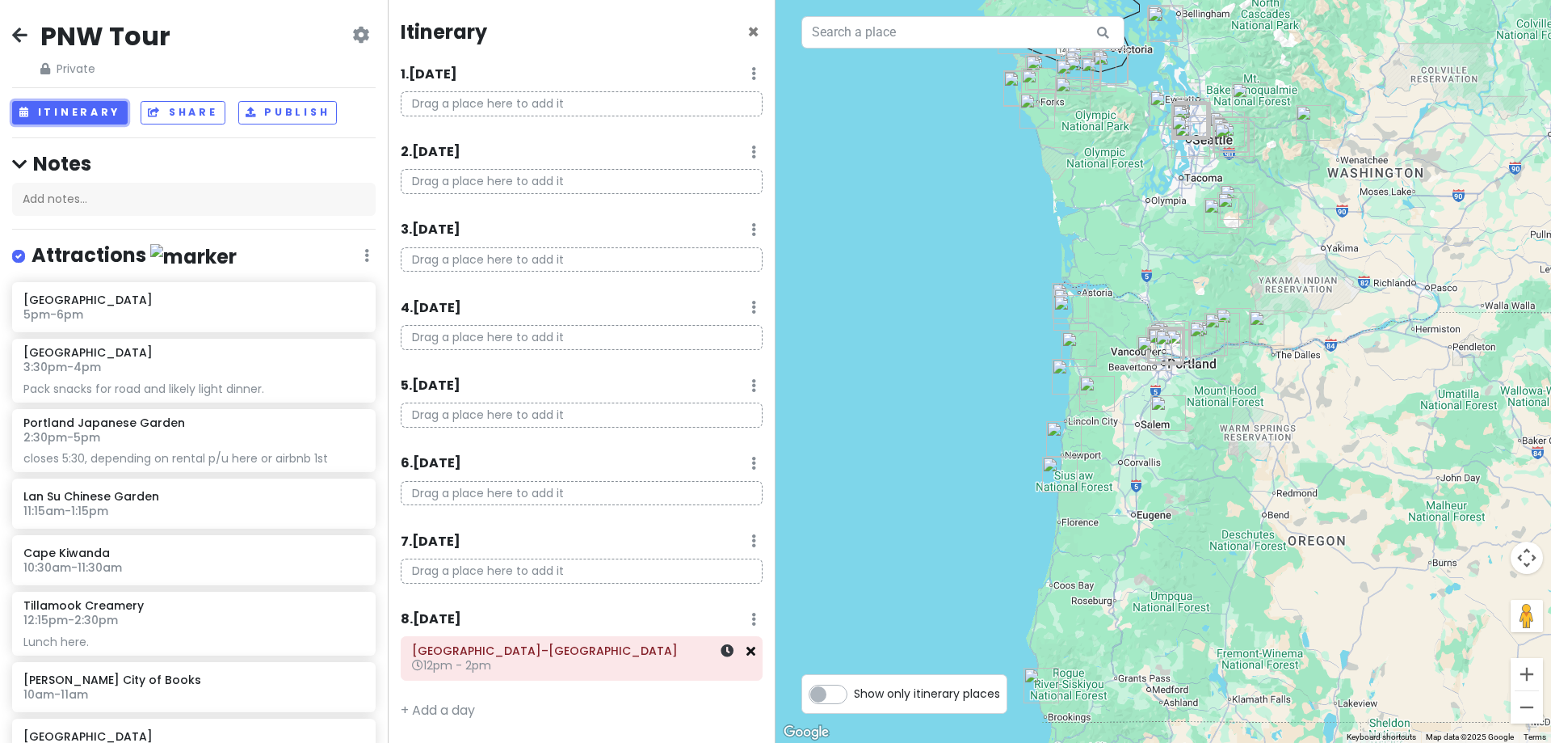
click at [751, 651] on icon at bounding box center [751, 650] width 9 height 13
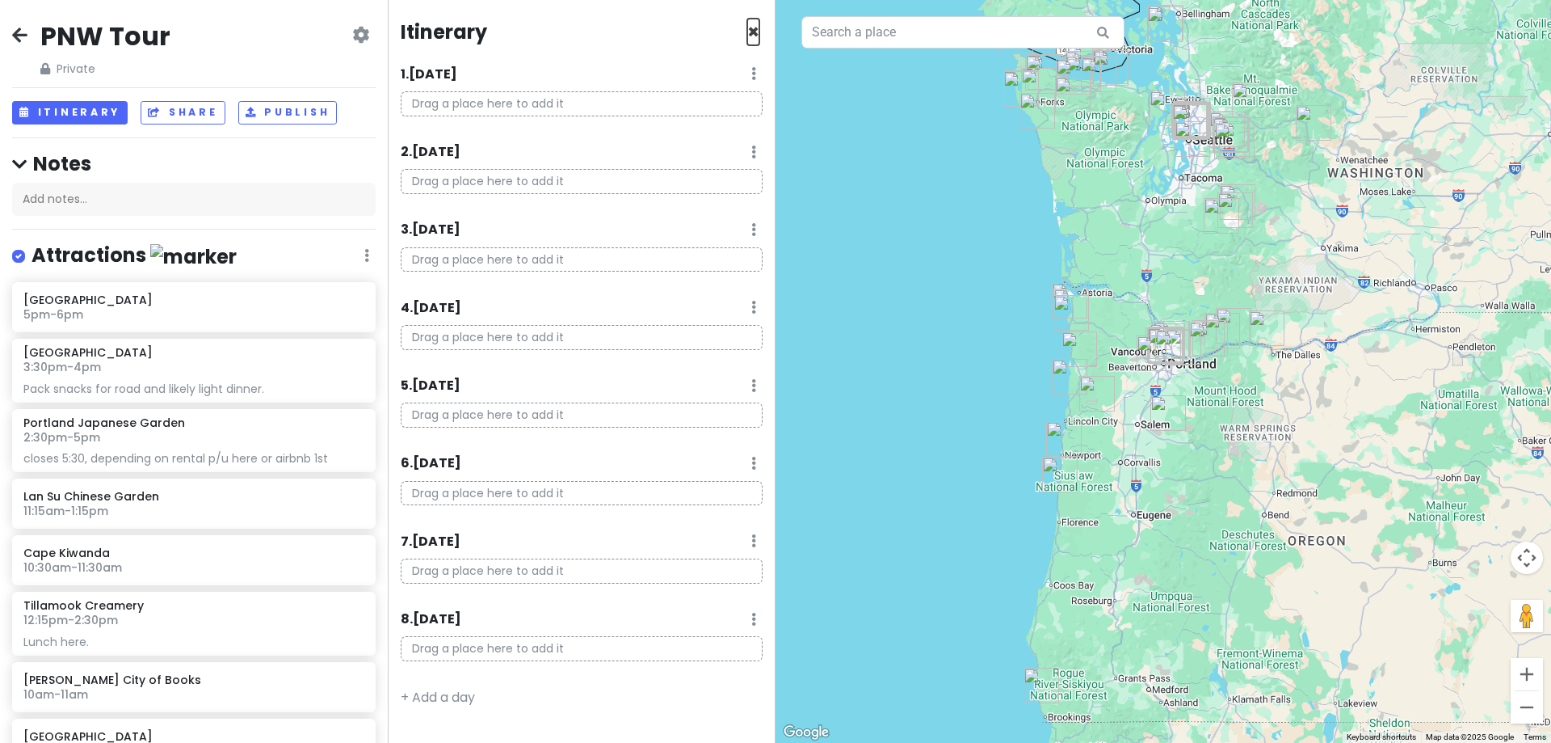
click at [759, 32] on span "×" at bounding box center [753, 32] width 12 height 27
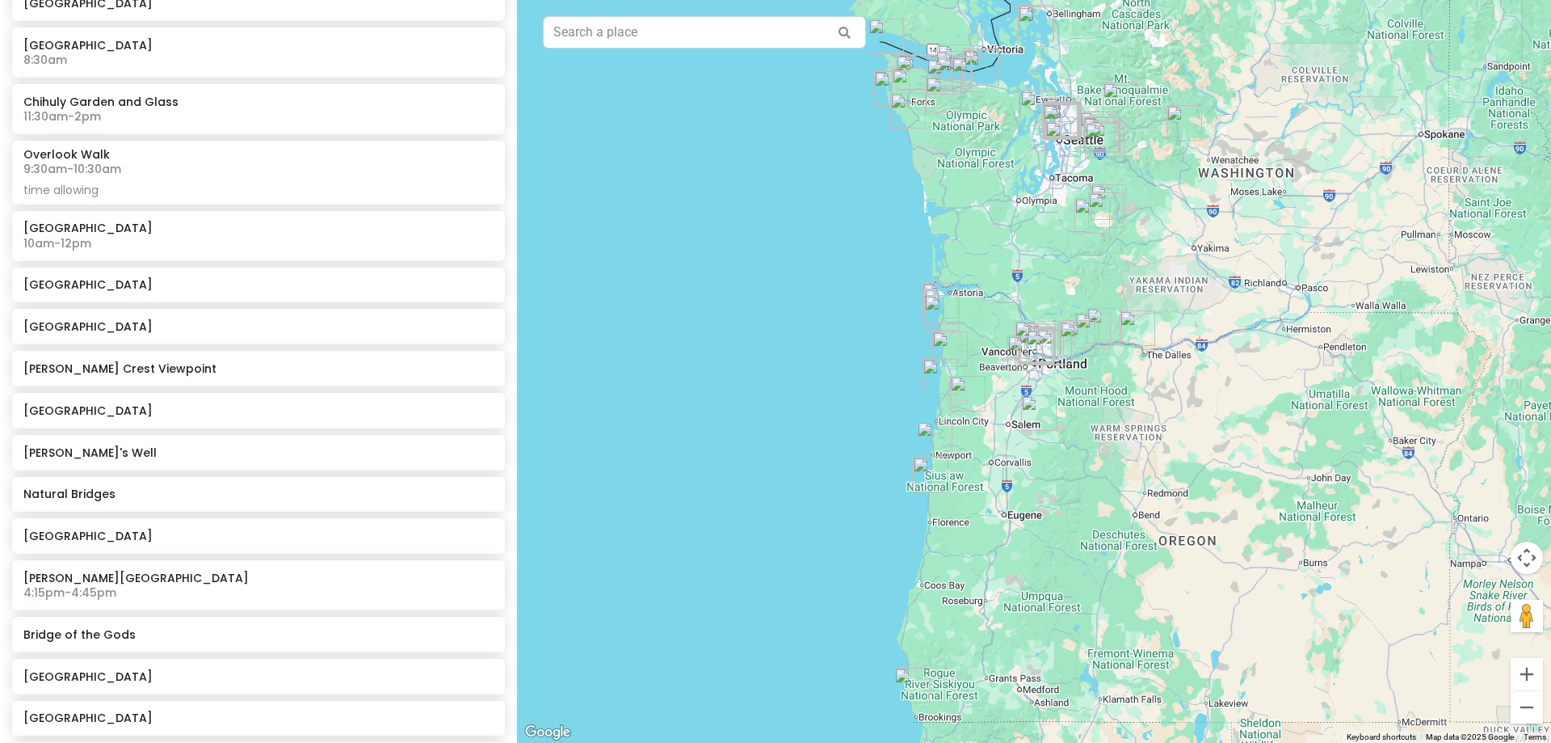
scroll to position [970, 0]
